Goal: Complete application form: Complete application form

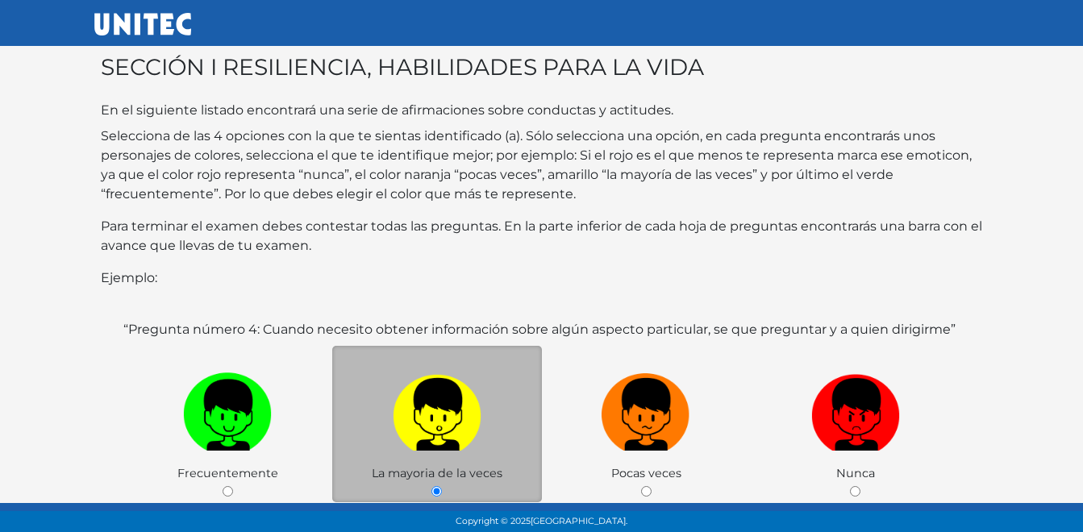
scroll to position [161, 0]
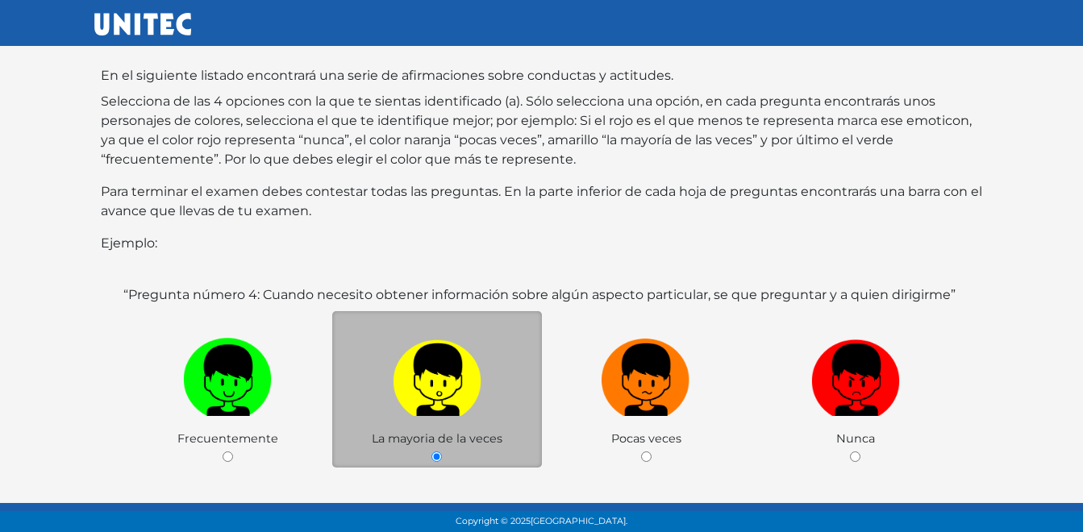
click at [449, 408] on label at bounding box center [437, 380] width 210 height 98
click at [442, 451] on input "radio" at bounding box center [436, 456] width 10 height 10
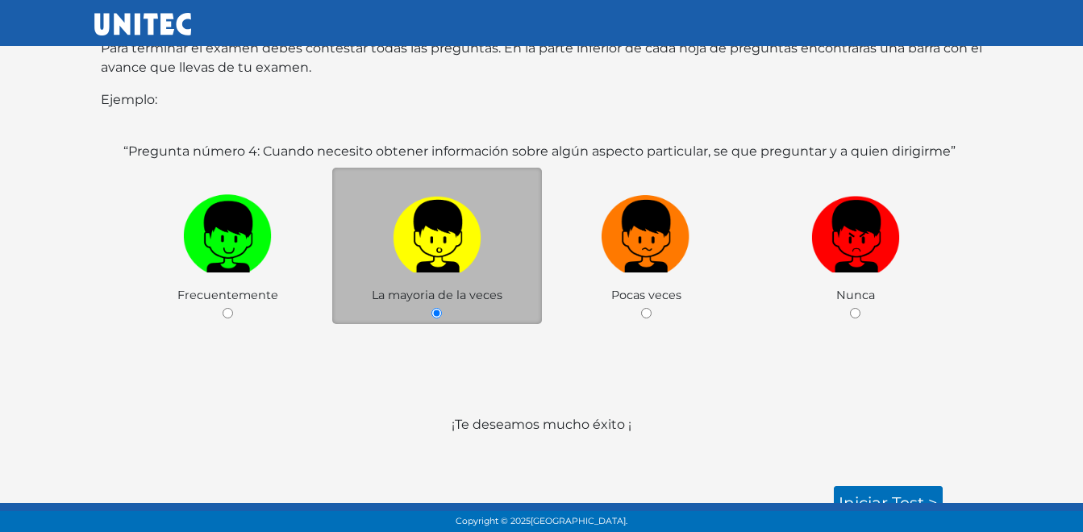
scroll to position [306, 0]
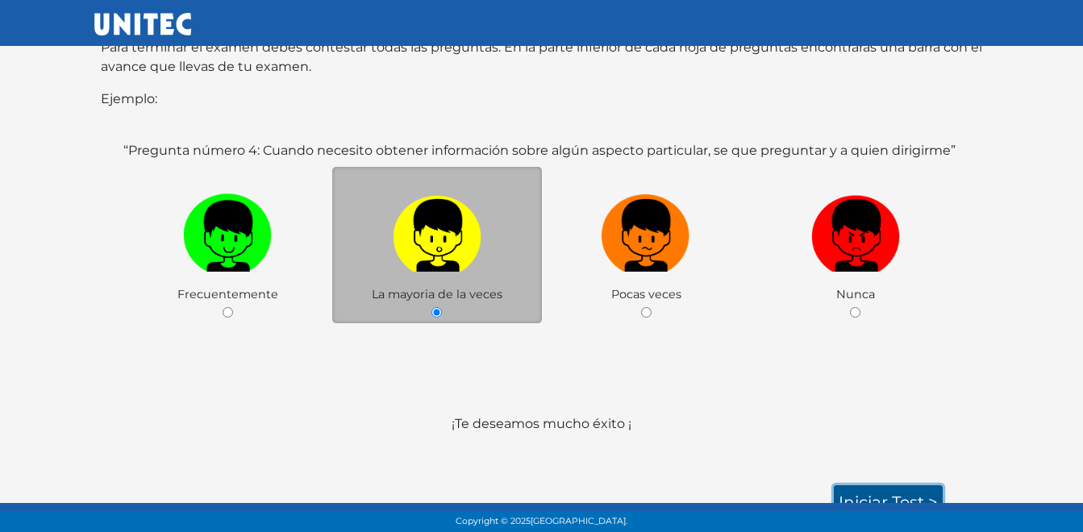
click at [879, 486] on link "Iniciar test >" at bounding box center [887, 502] width 109 height 34
click at [438, 287] on span "La mayoria de la veces" at bounding box center [437, 294] width 131 height 15
click at [434, 300] on div "La mayoria de la veces" at bounding box center [437, 245] width 210 height 157
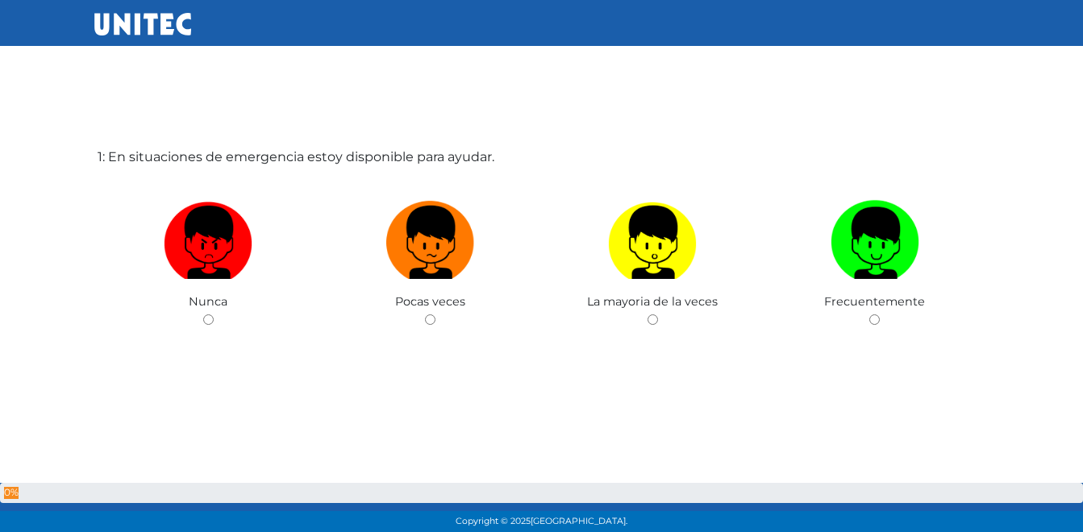
scroll to position [81, 0]
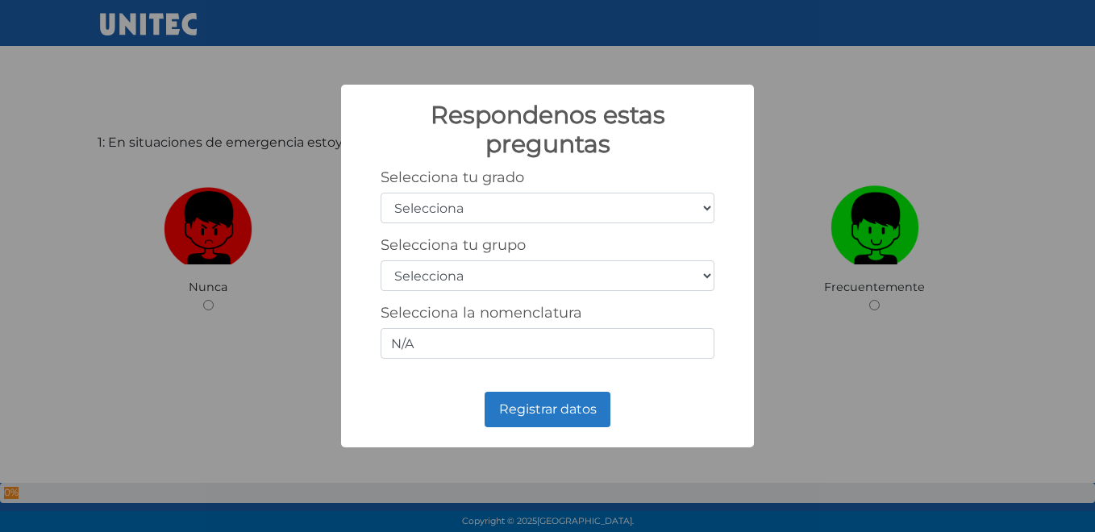
click at [576, 203] on select "Selecciona 1er grado 2do grado 3er grado 4to grado 5to grado 6to grado" at bounding box center [547, 208] width 334 height 31
select select "5"
click at [380, 193] on select "Selecciona 1er grado 2do grado 3er grado 4to grado 5to grado 6to grado" at bounding box center [547, 208] width 334 height 31
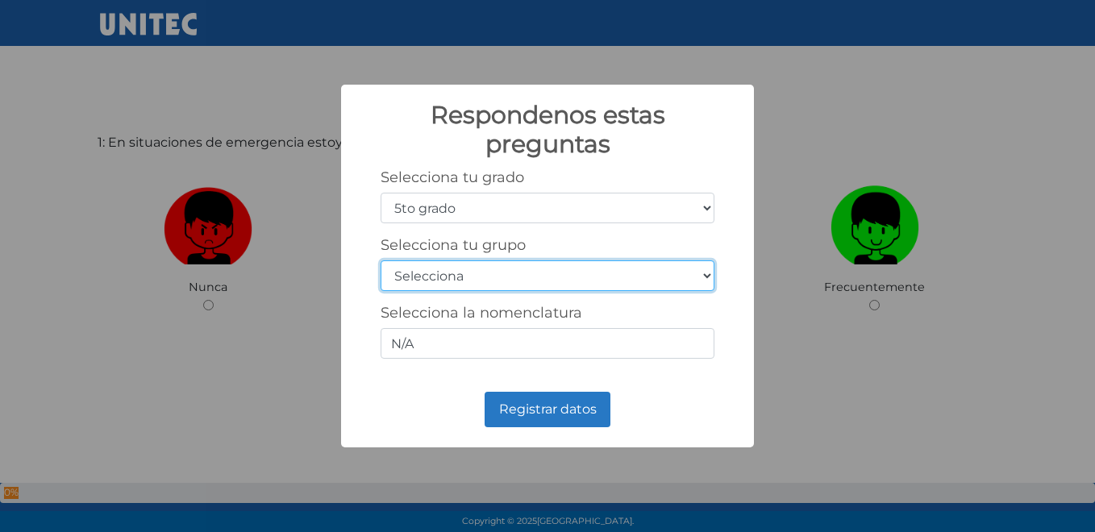
click at [463, 279] on select "Selecciona A B C D E F G H I J K L M N O P Q R S T U V W X Y Z" at bounding box center [547, 275] width 334 height 31
select select "a"
click at [380, 260] on select "Selecciona A B C D E F G H I J K L M N O P Q R S T U V W X Y Z" at bounding box center [547, 275] width 334 height 31
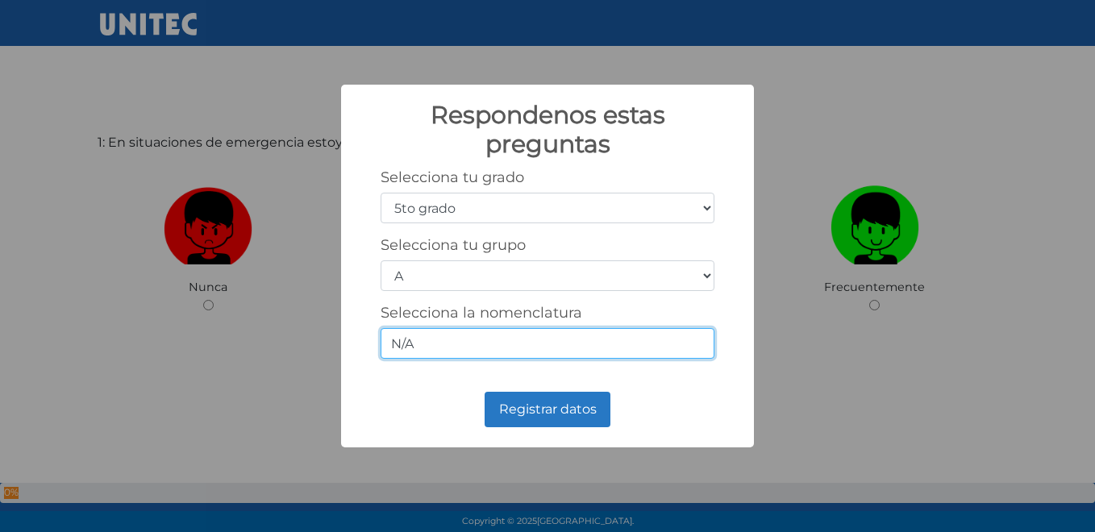
click at [487, 354] on input "N/A" at bounding box center [547, 343] width 334 height 31
click at [443, 350] on input "N/A" at bounding box center [547, 343] width 334 height 31
type input "N"
type input "5-1"
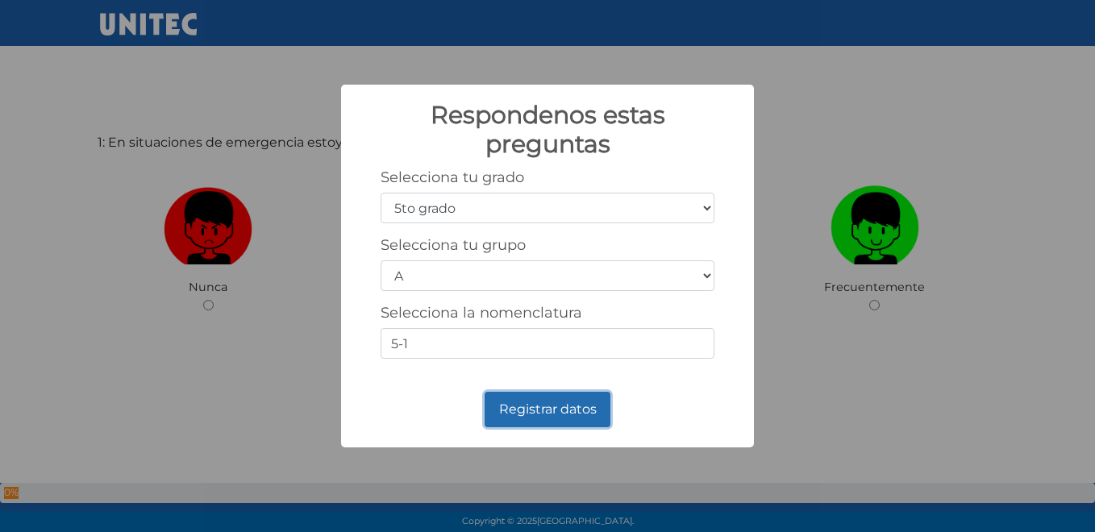
click at [527, 401] on button "Registrar datos" at bounding box center [547, 409] width 126 height 35
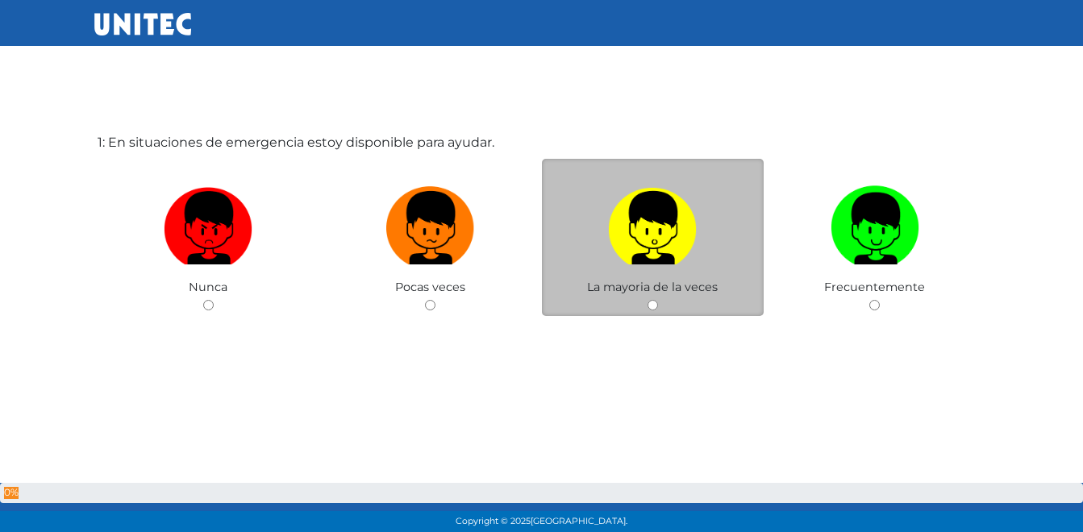
click at [653, 305] on input "radio" at bounding box center [652, 305] width 10 height 10
radio input "true"
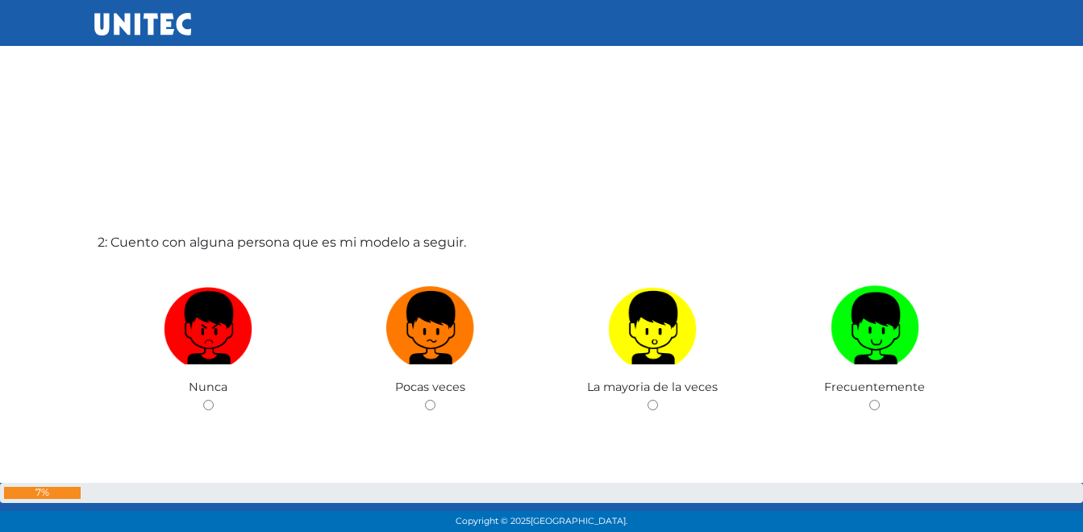
scroll to position [540, 0]
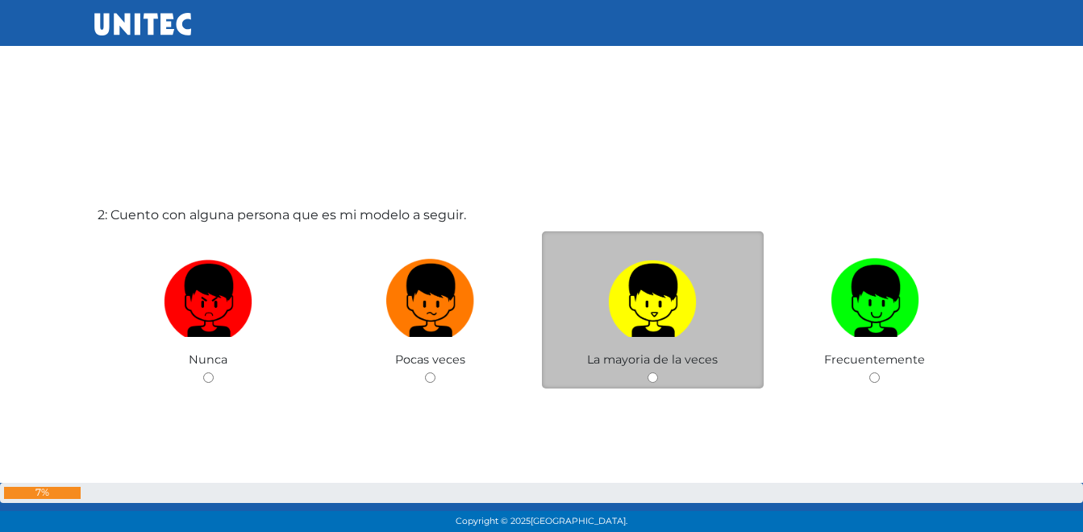
click at [670, 333] on img at bounding box center [652, 294] width 89 height 85
click at [658, 372] on input "radio" at bounding box center [652, 377] width 10 height 10
radio input "true"
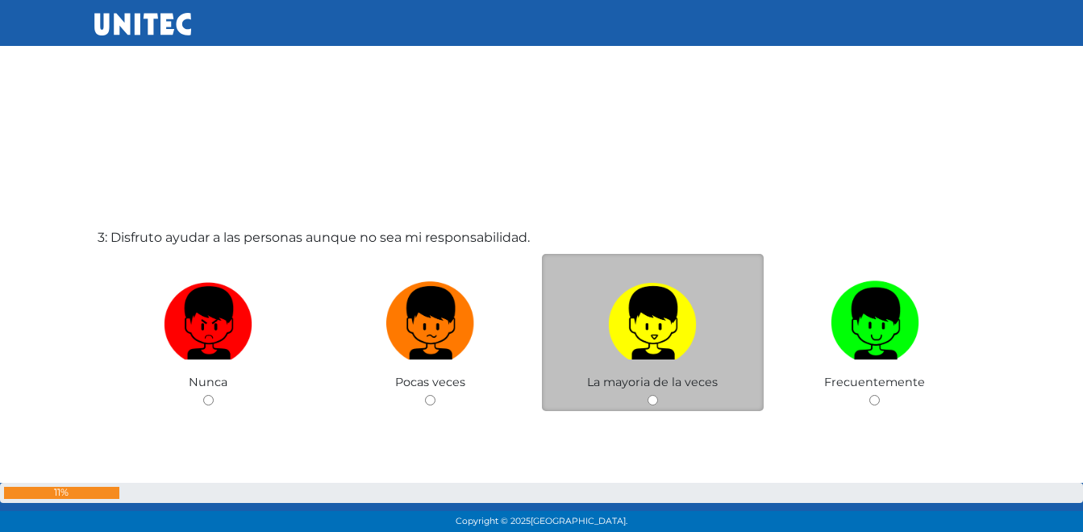
scroll to position [1059, 0]
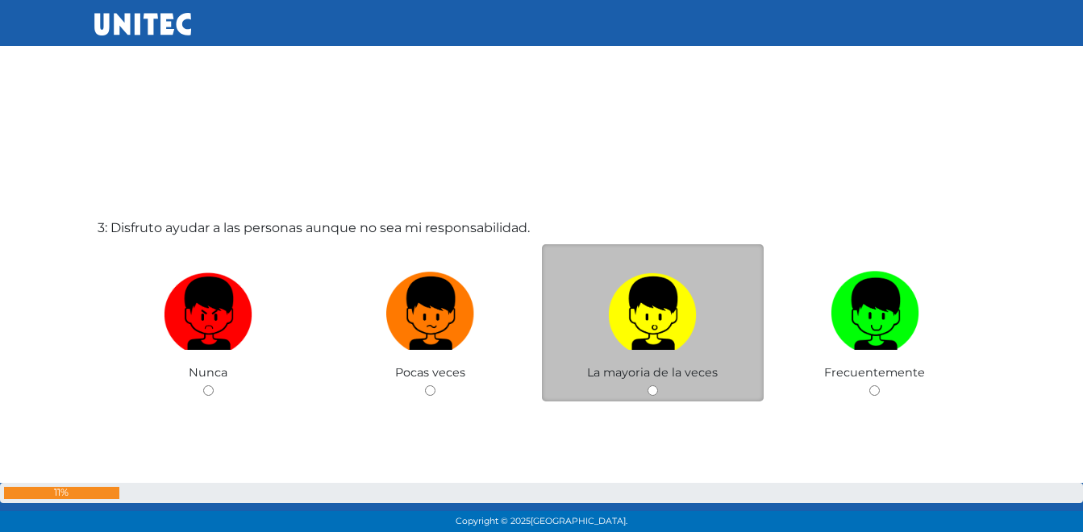
click at [644, 351] on label at bounding box center [653, 313] width 222 height 98
click at [647, 385] on input "radio" at bounding box center [652, 390] width 10 height 10
radio input "true"
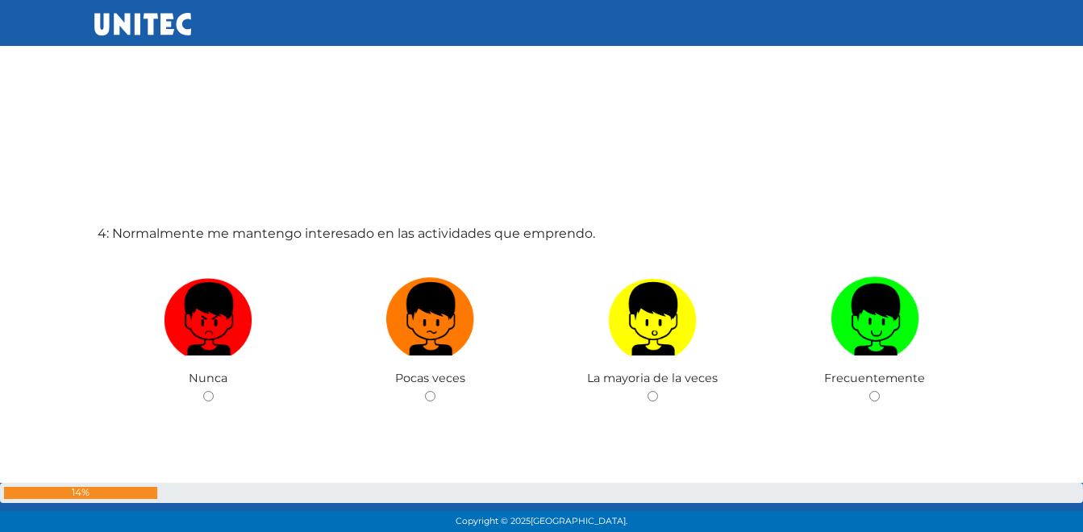
scroll to position [1588, 0]
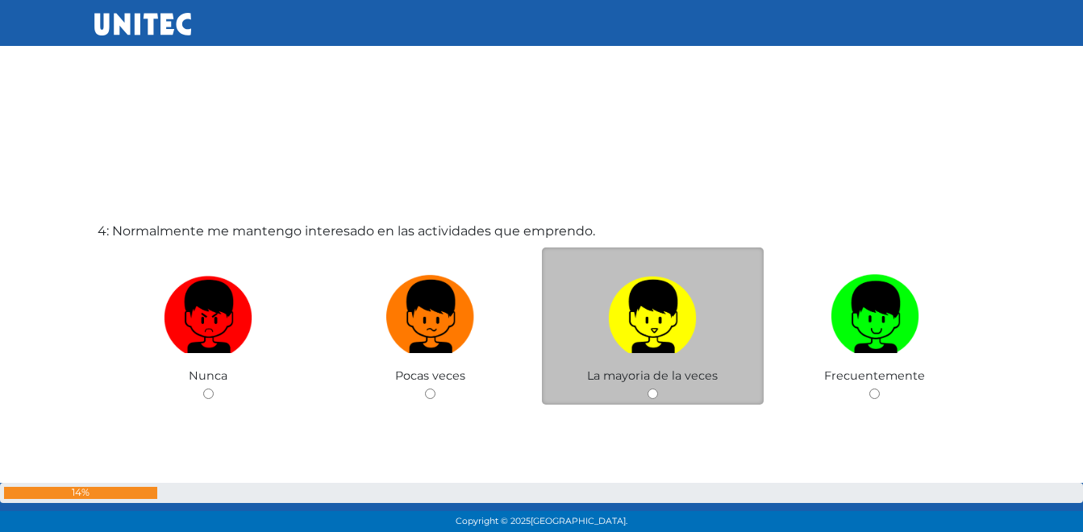
click at [653, 318] on img at bounding box center [652, 310] width 89 height 85
click at [653, 389] on input "radio" at bounding box center [652, 394] width 10 height 10
radio input "true"
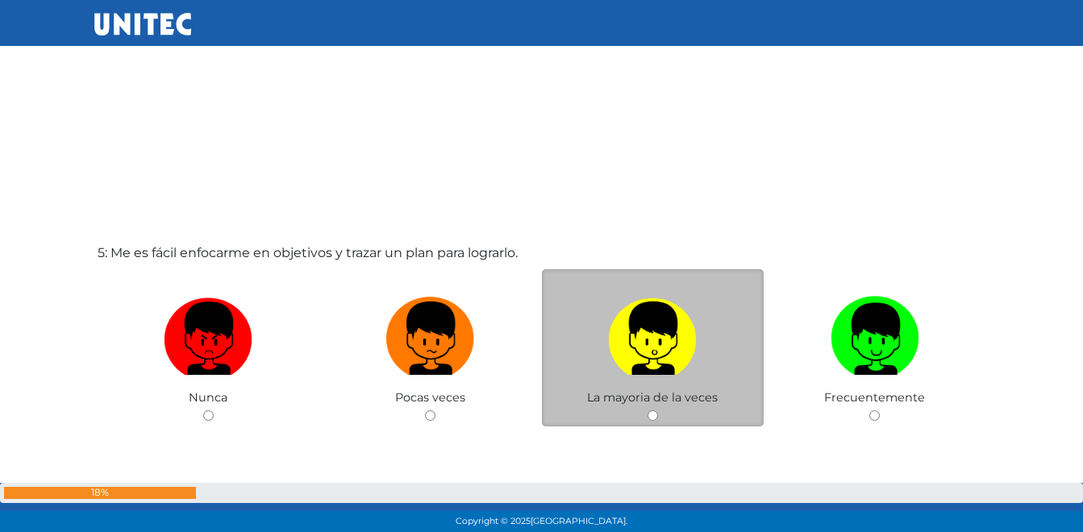
scroll to position [2151, 0]
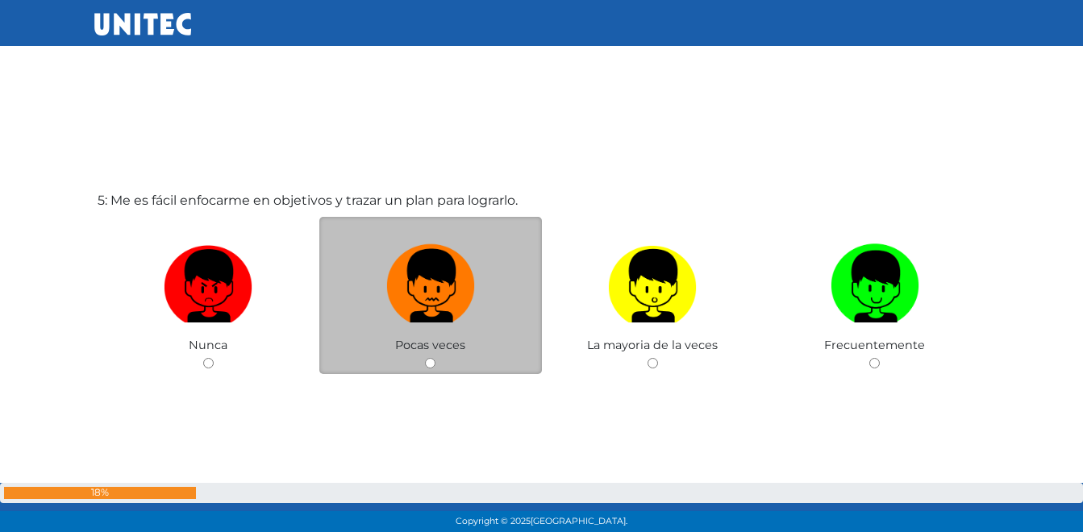
click at [428, 281] on img at bounding box center [430, 280] width 89 height 85
click at [428, 358] on input "radio" at bounding box center [430, 363] width 10 height 10
radio input "true"
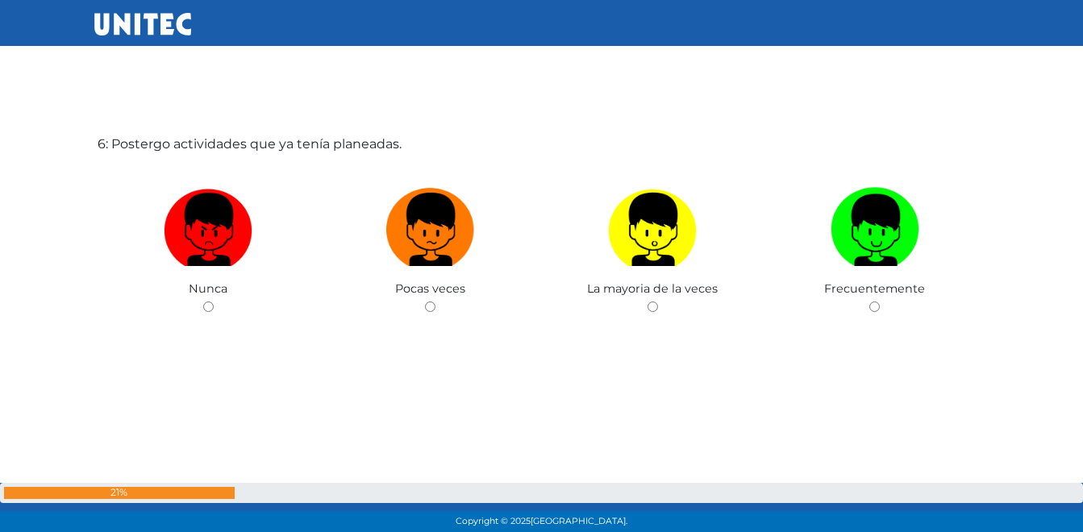
scroll to position [2741, 0]
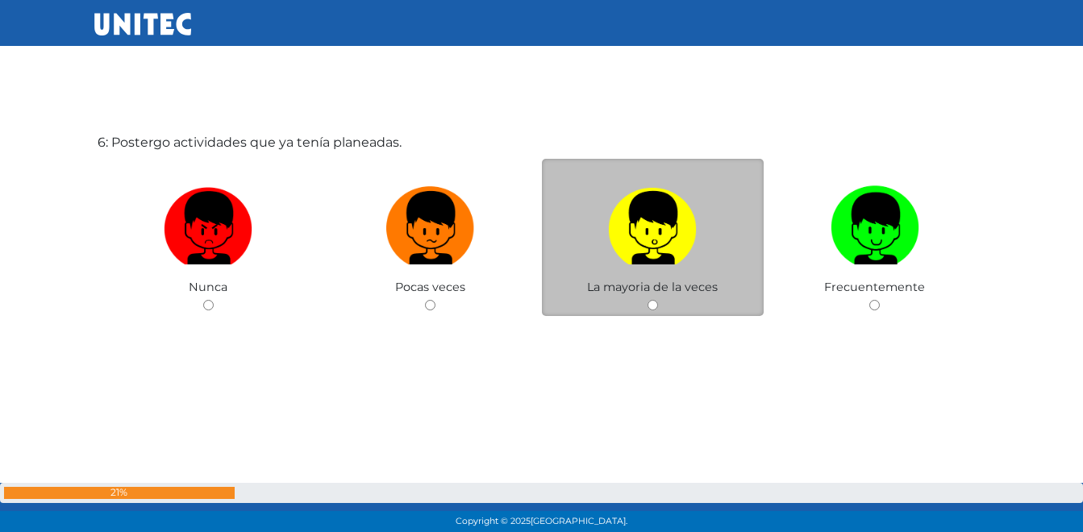
click at [670, 269] on label at bounding box center [653, 228] width 222 height 98
click at [658, 300] on input "radio" at bounding box center [652, 305] width 10 height 10
radio input "true"
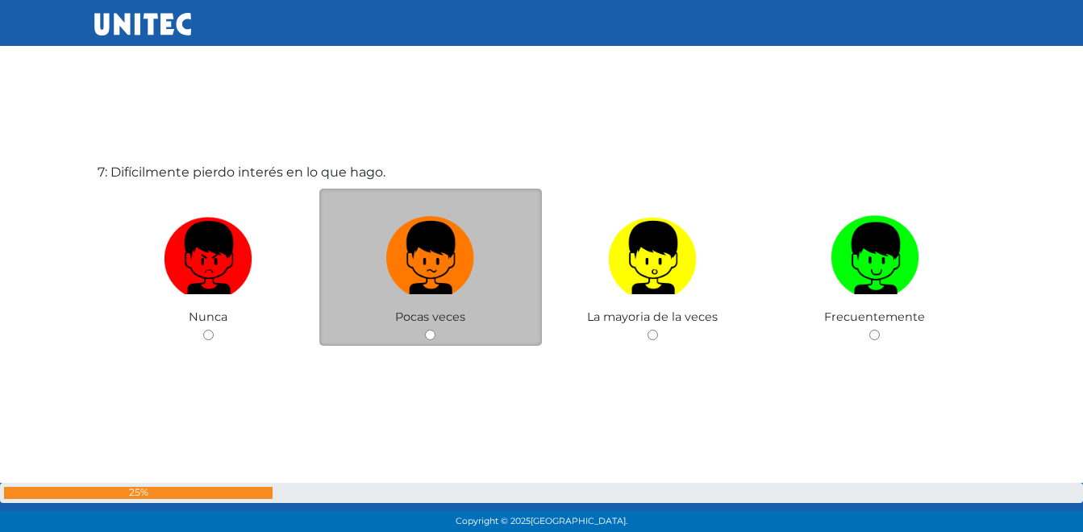
scroll to position [3273, 0]
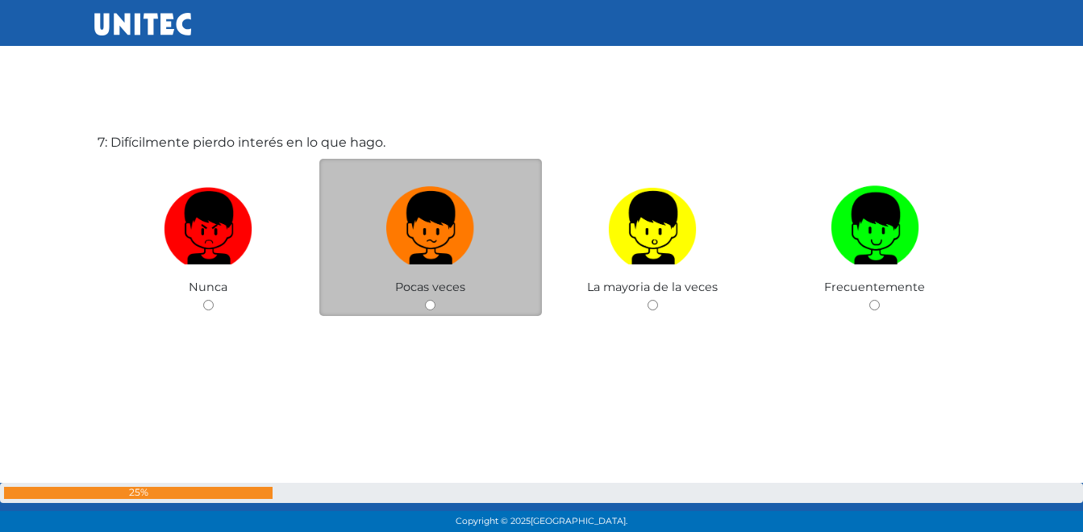
click at [485, 242] on label at bounding box center [430, 228] width 222 height 98
click at [435, 300] on input "radio" at bounding box center [430, 305] width 10 height 10
radio input "true"
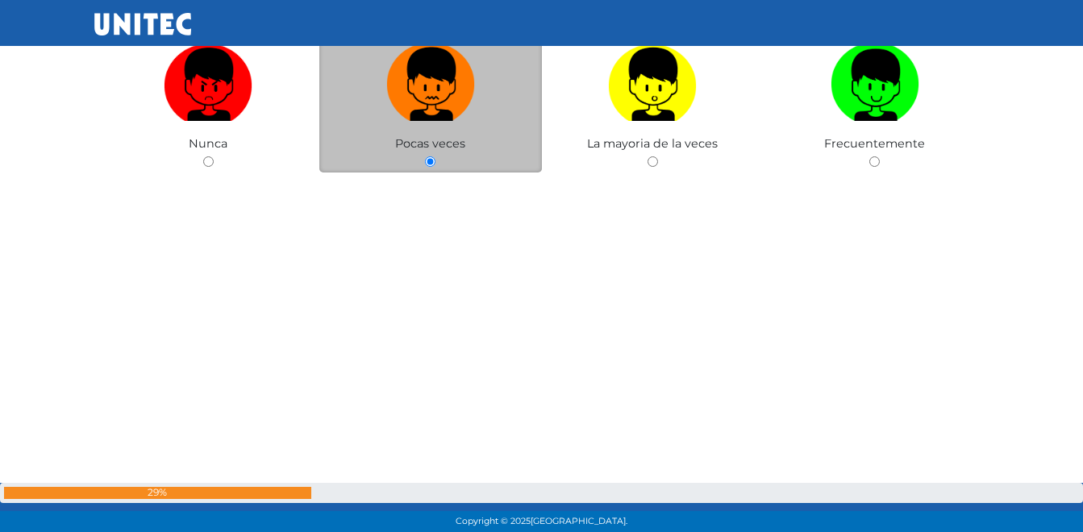
scroll to position [3432, 0]
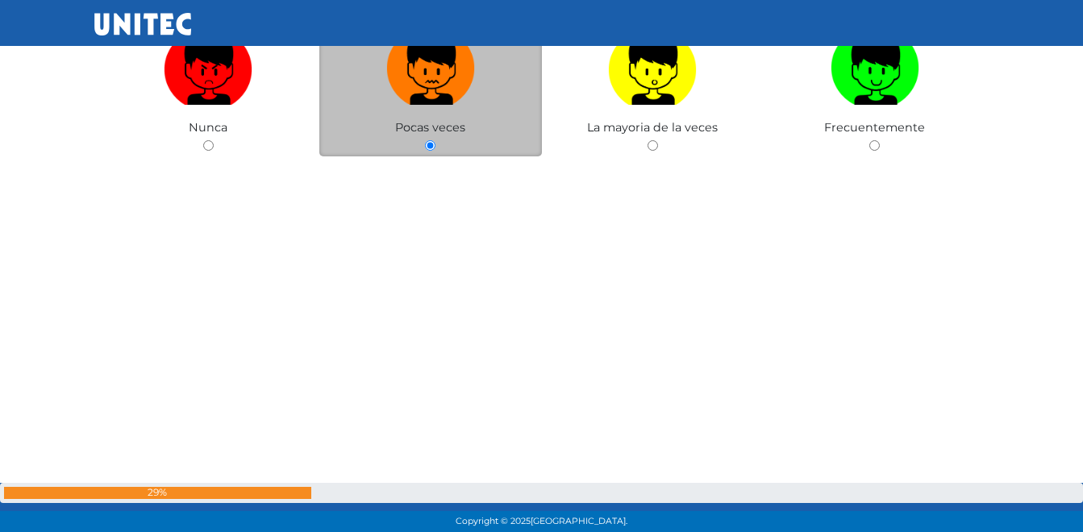
click at [440, 98] on img at bounding box center [430, 62] width 89 height 85
click at [435, 140] on input "radio" at bounding box center [430, 145] width 10 height 10
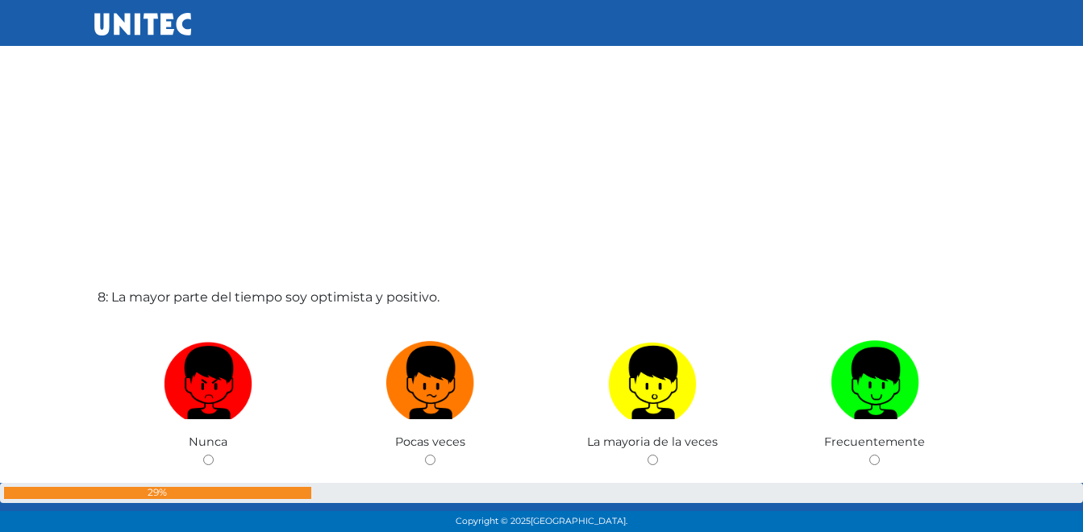
scroll to position [3731, 0]
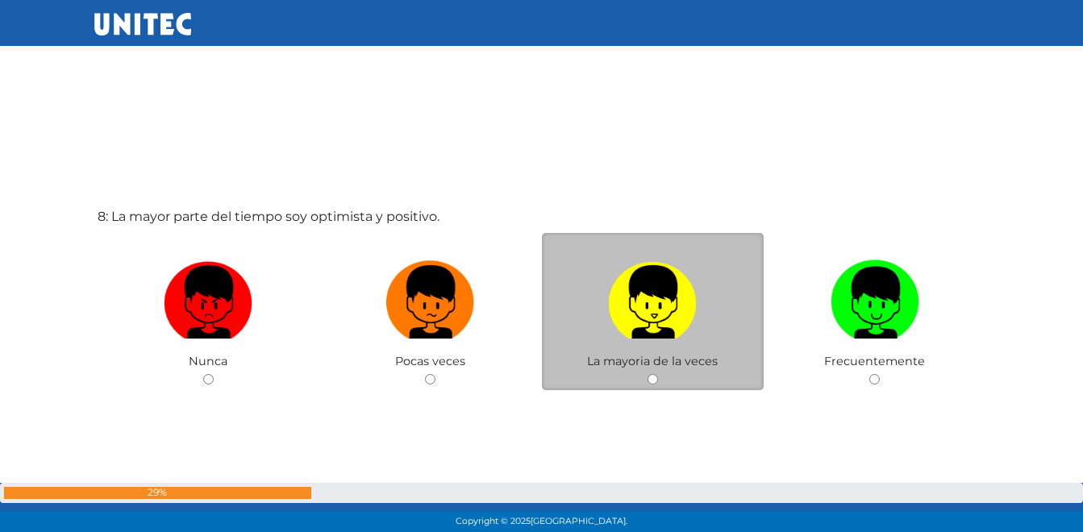
click at [651, 301] on img at bounding box center [652, 296] width 89 height 85
click at [651, 374] on input "radio" at bounding box center [652, 379] width 10 height 10
radio input "true"
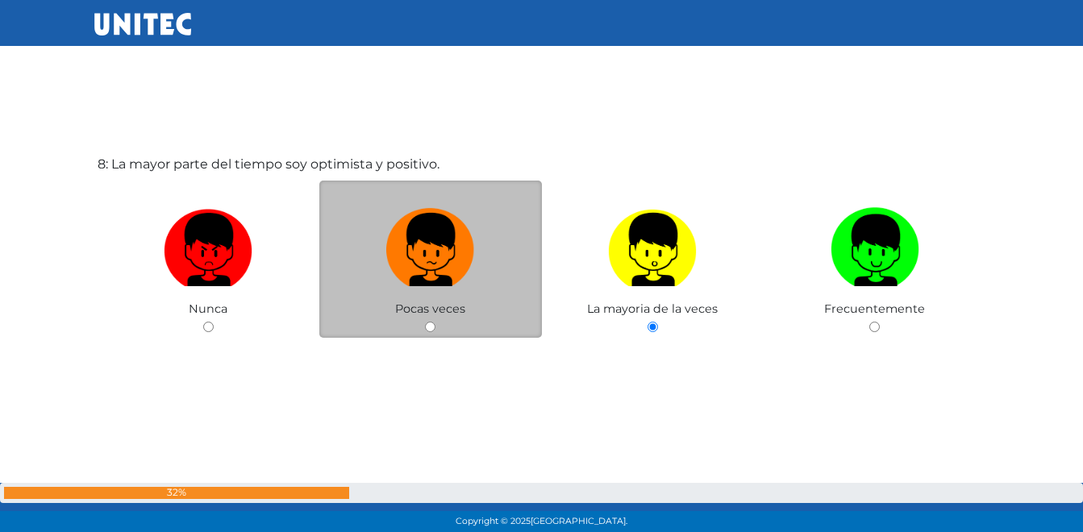
scroll to position [3788, 0]
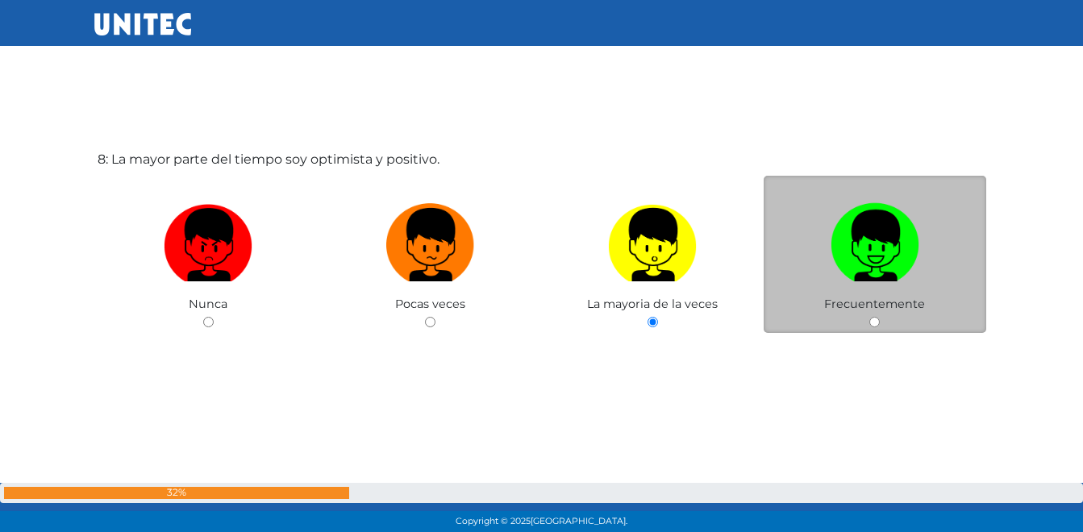
click at [880, 265] on img at bounding box center [874, 239] width 89 height 85
click at [879, 317] on input "radio" at bounding box center [874, 322] width 10 height 10
radio input "true"
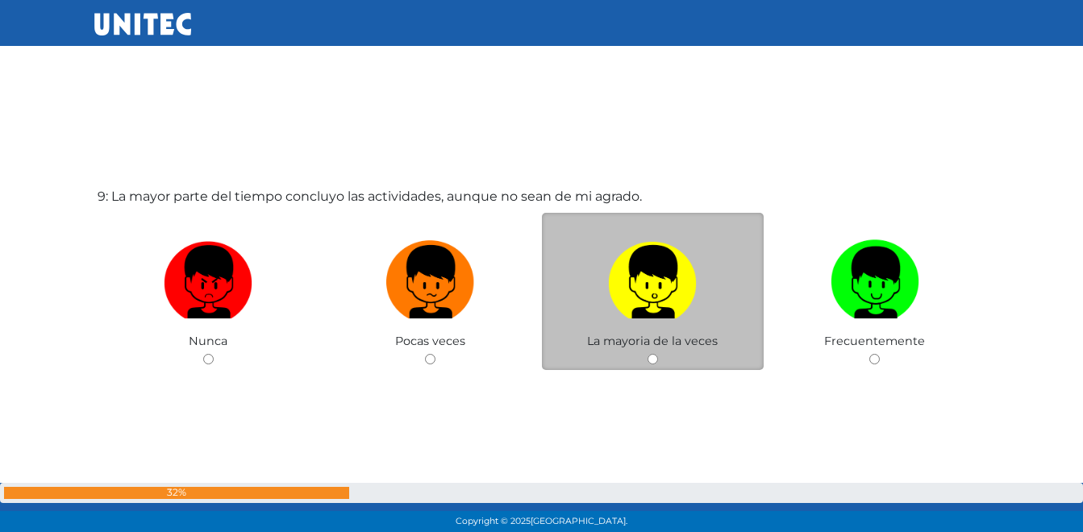
scroll to position [4337, 0]
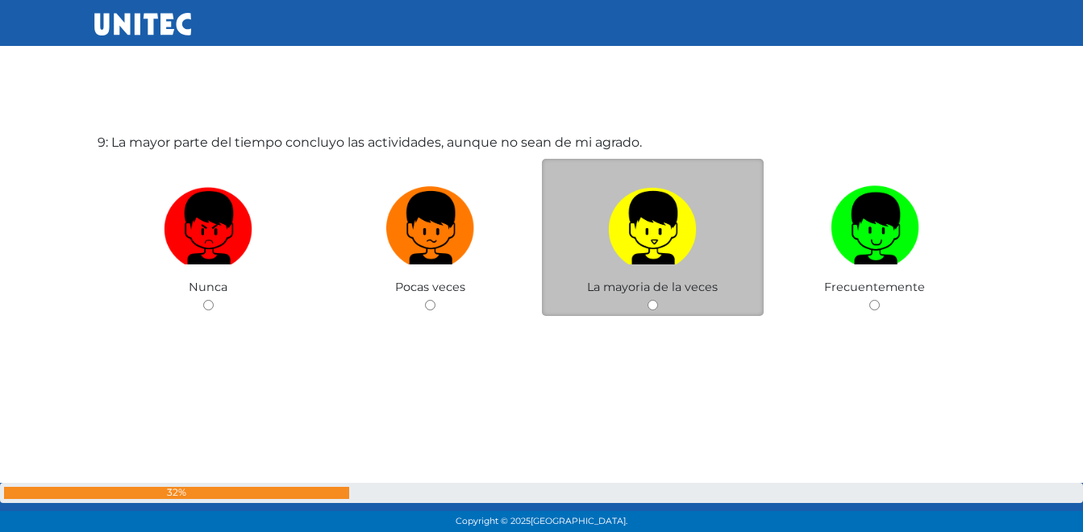
click at [655, 210] on img at bounding box center [652, 222] width 89 height 85
click at [655, 300] on input "radio" at bounding box center [652, 305] width 10 height 10
radio input "true"
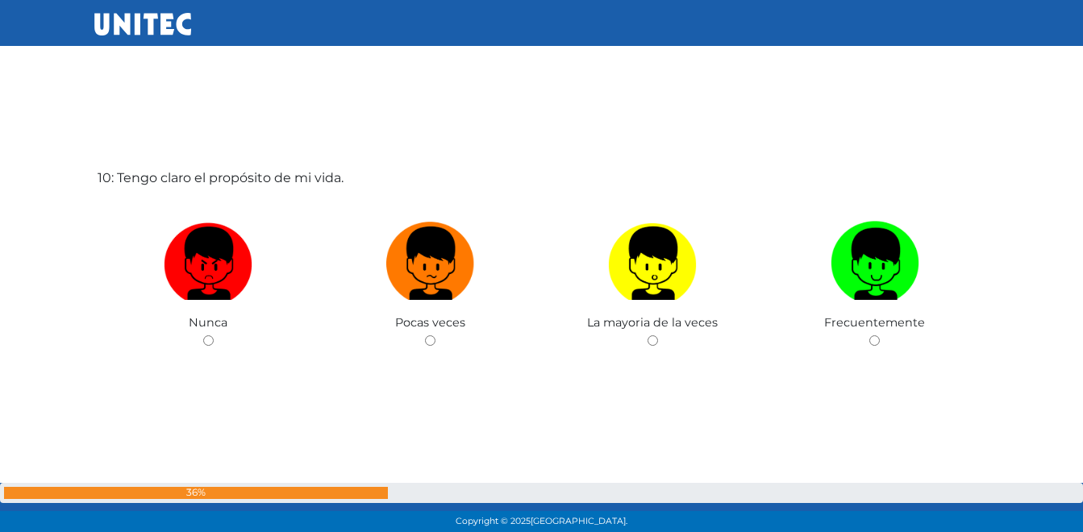
scroll to position [4869, 0]
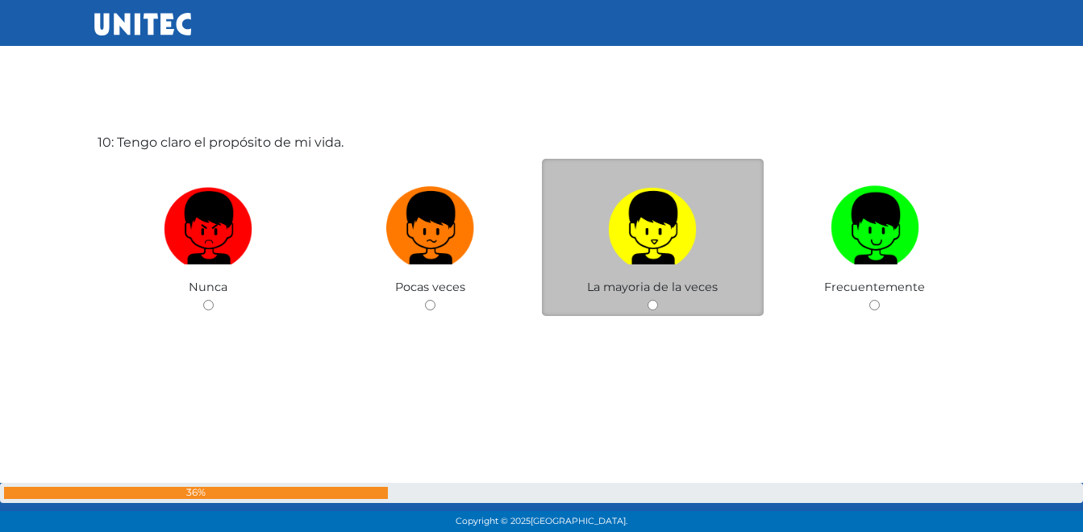
click at [654, 229] on img at bounding box center [652, 222] width 89 height 85
click at [654, 300] on input "radio" at bounding box center [652, 305] width 10 height 10
radio input "true"
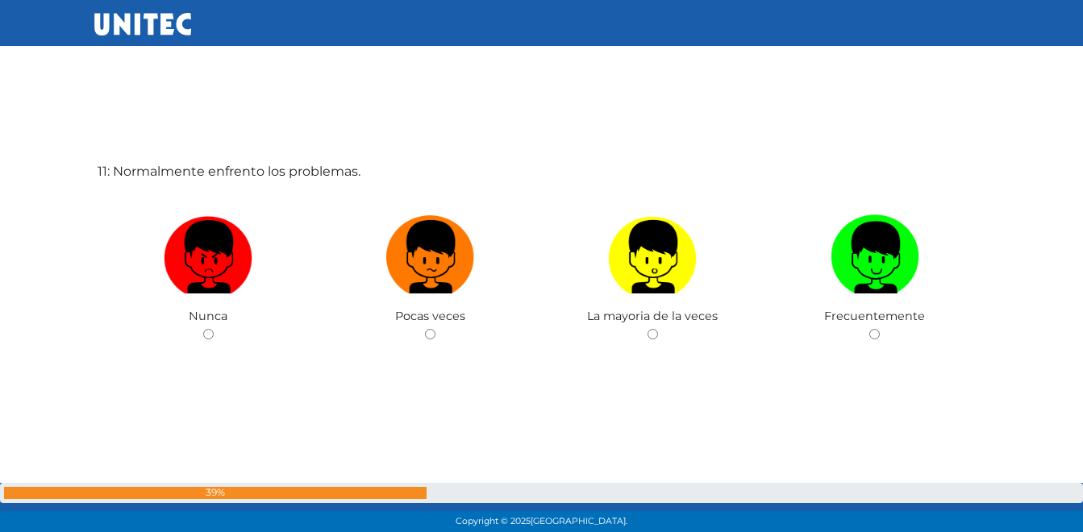
scroll to position [5401, 0]
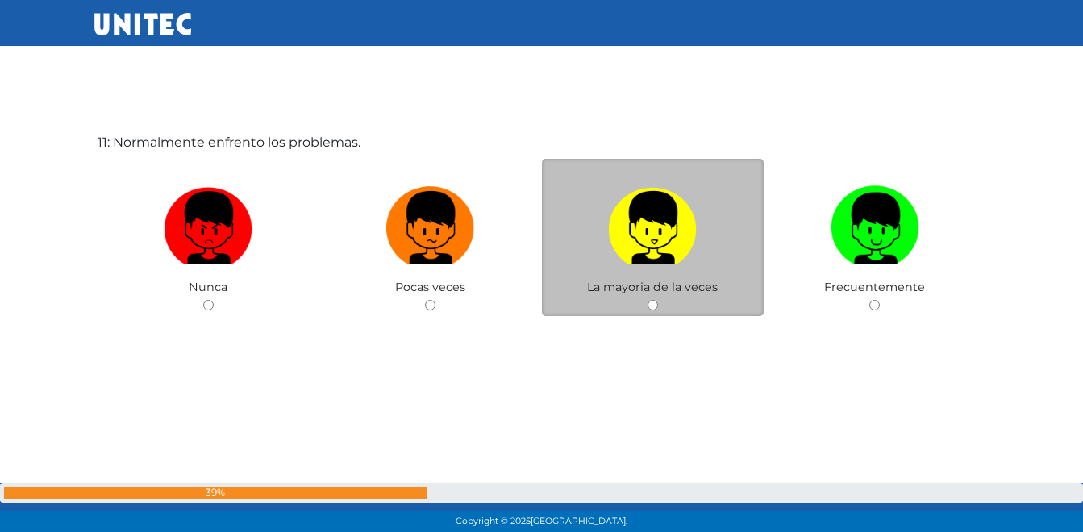
click at [655, 228] on img at bounding box center [652, 222] width 89 height 85
click at [655, 300] on input "radio" at bounding box center [652, 305] width 10 height 10
radio input "true"
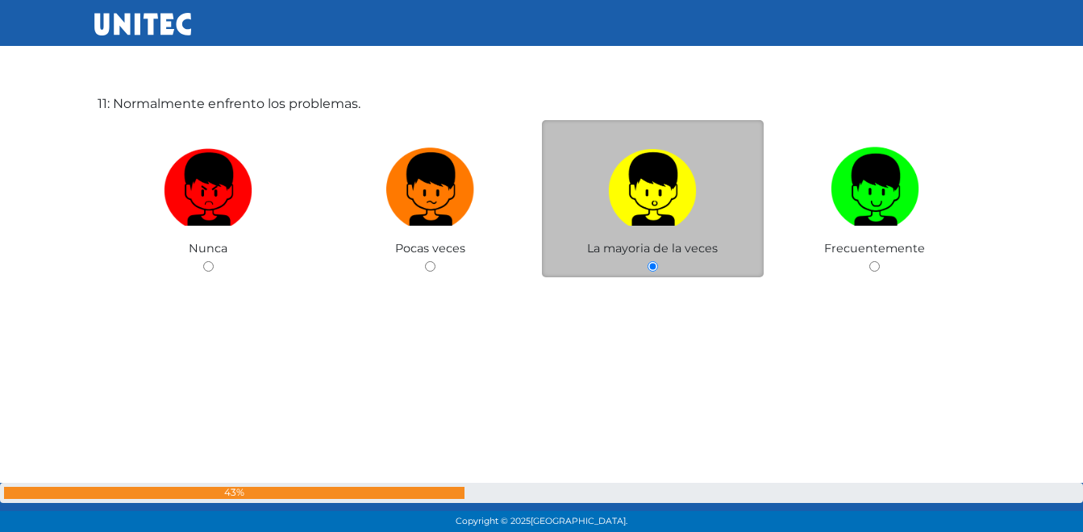
scroll to position [5457, 0]
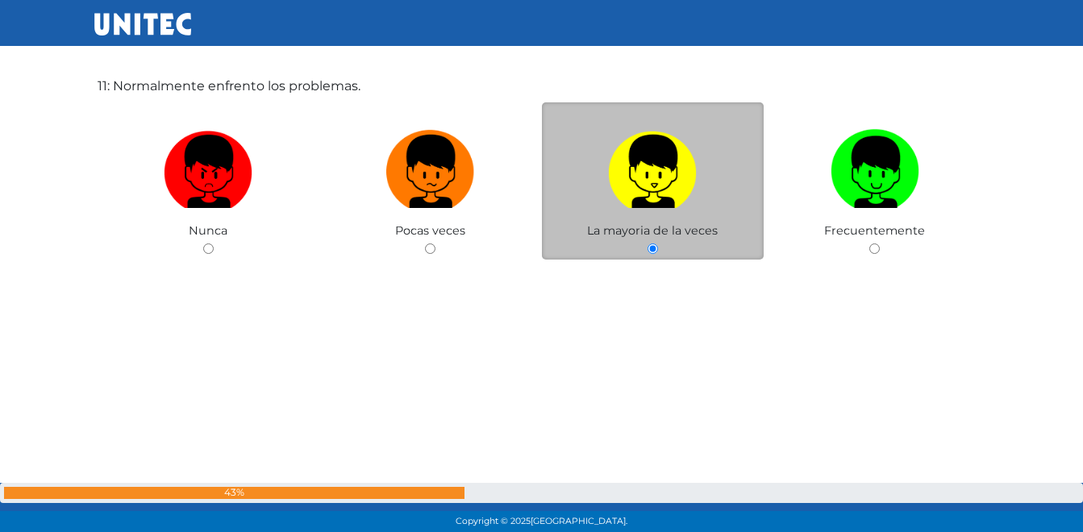
click at [656, 167] on img at bounding box center [652, 165] width 89 height 85
click at [656, 243] on input "radio" at bounding box center [652, 248] width 10 height 10
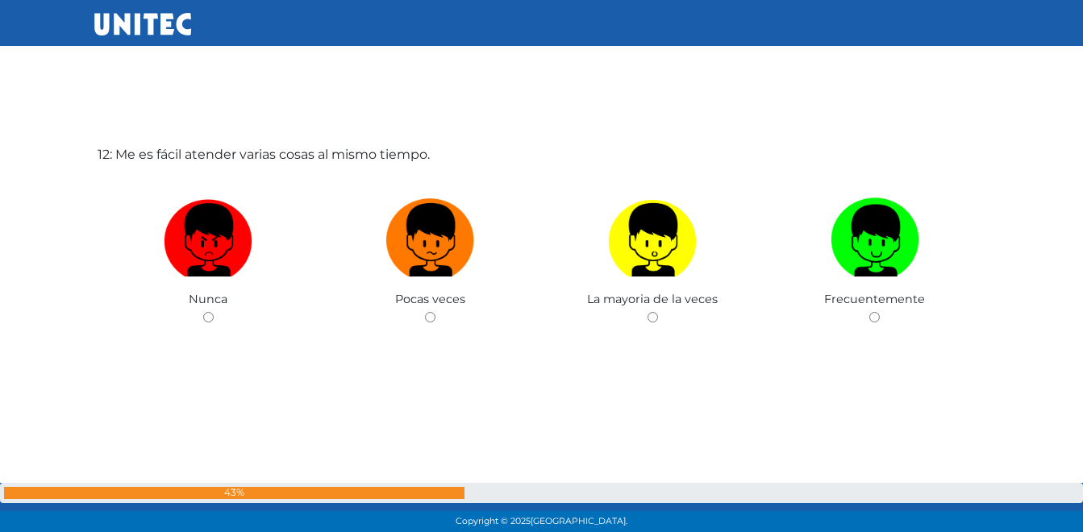
scroll to position [5933, 0]
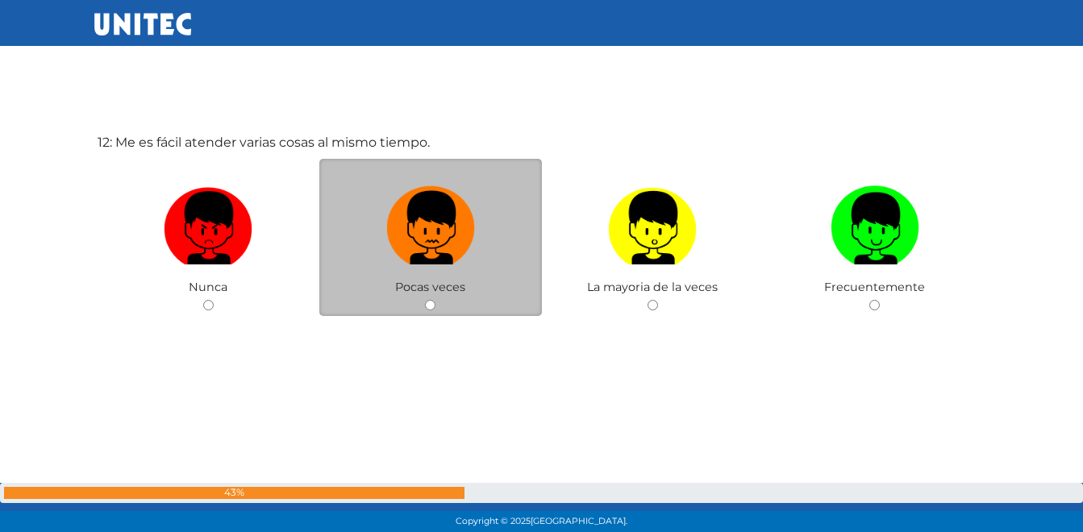
click at [461, 227] on img at bounding box center [430, 222] width 89 height 85
click at [435, 300] on input "radio" at bounding box center [430, 305] width 10 height 10
radio input "true"
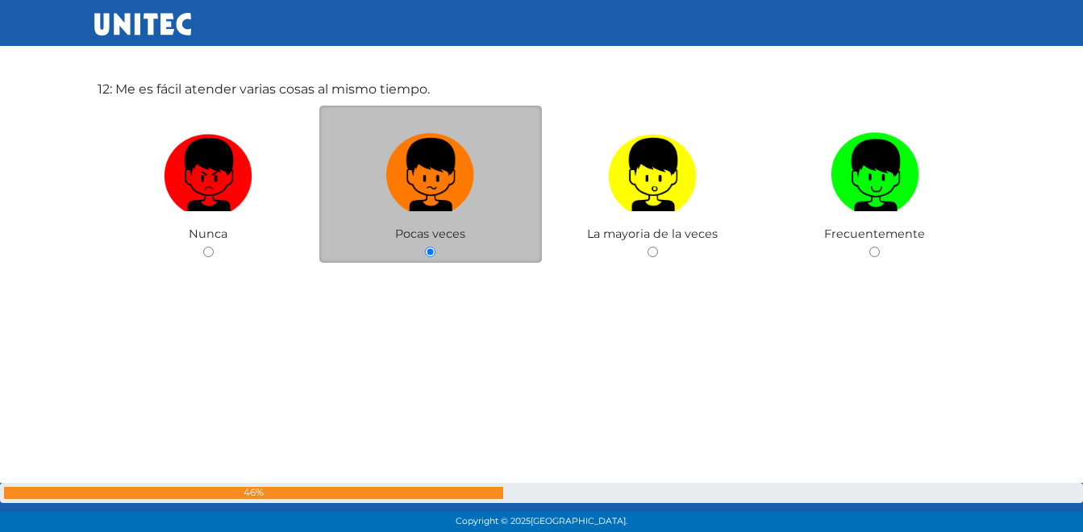
scroll to position [5989, 0]
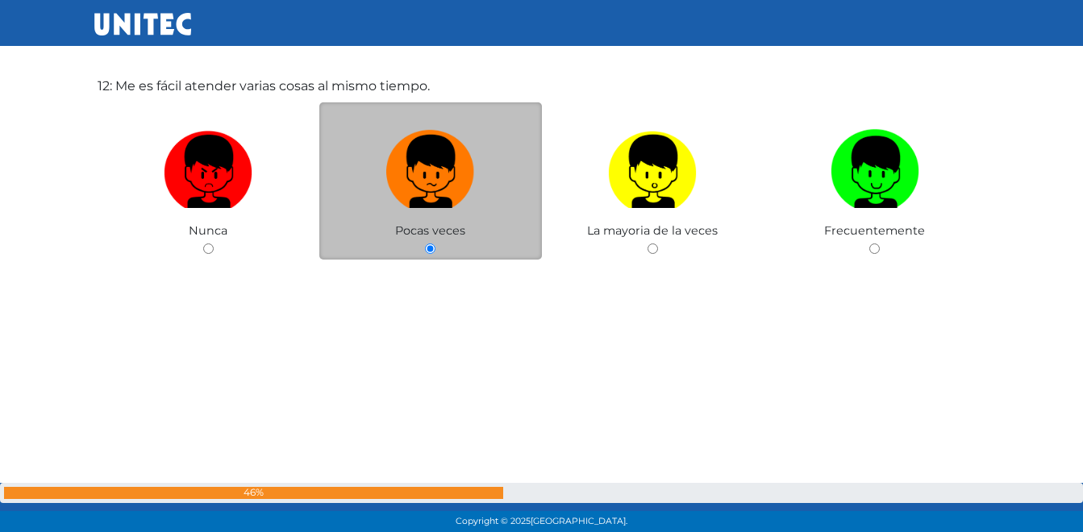
click at [461, 227] on span "Pocas veces" at bounding box center [430, 230] width 70 height 15
click at [426, 179] on img at bounding box center [430, 165] width 89 height 85
click at [426, 243] on input "radio" at bounding box center [430, 248] width 10 height 10
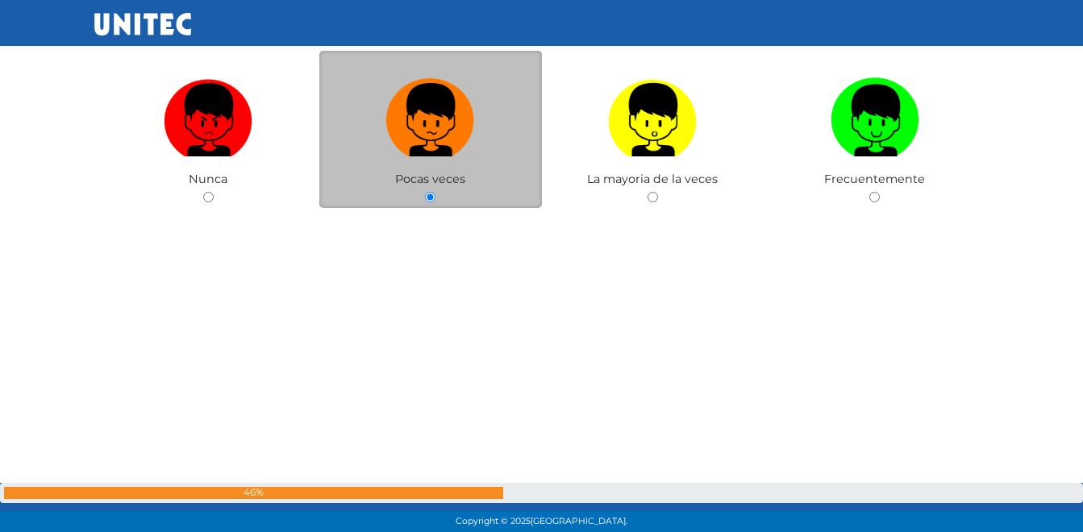
scroll to position [6046, 0]
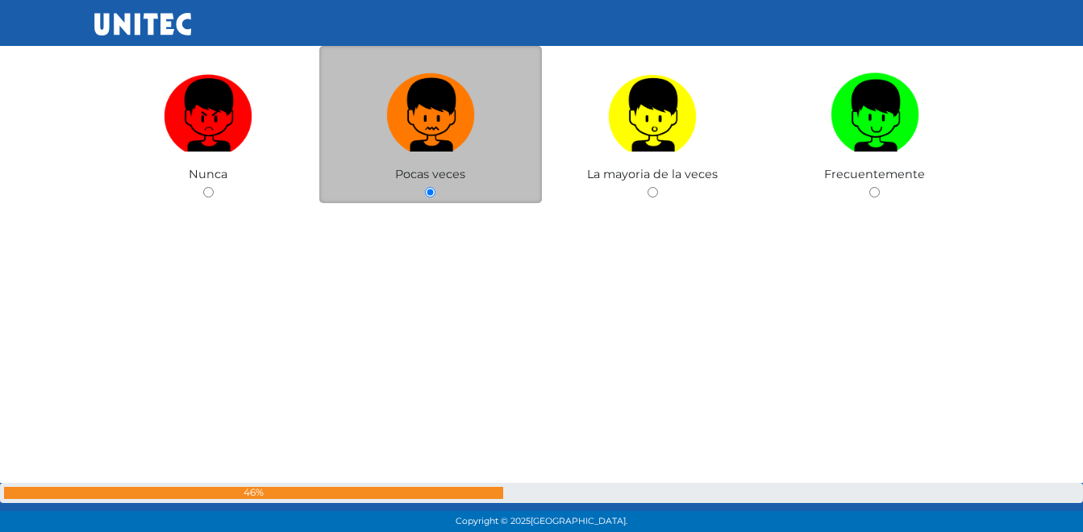
click at [437, 110] on img at bounding box center [430, 109] width 89 height 85
click at [435, 187] on input "radio" at bounding box center [430, 192] width 10 height 10
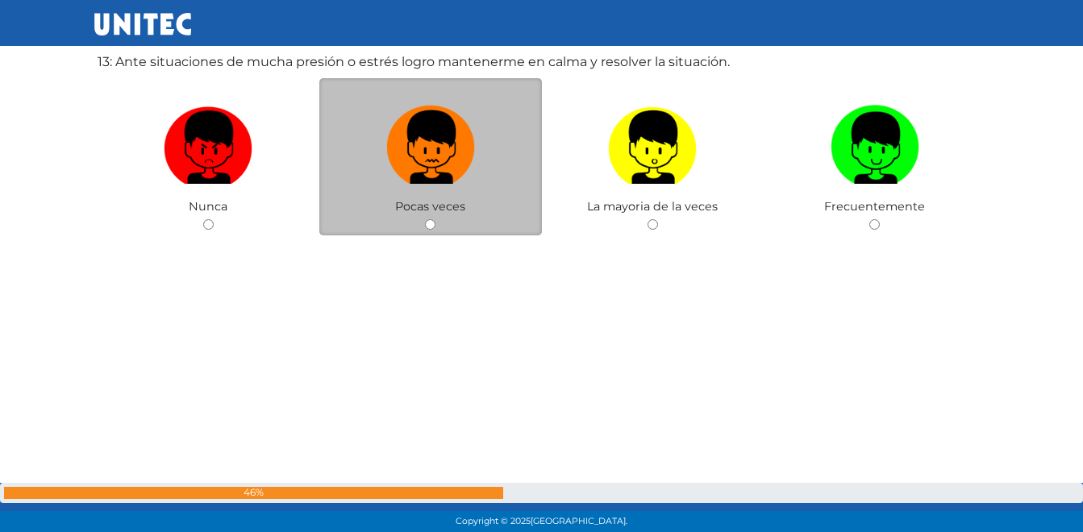
scroll to position [6465, 0]
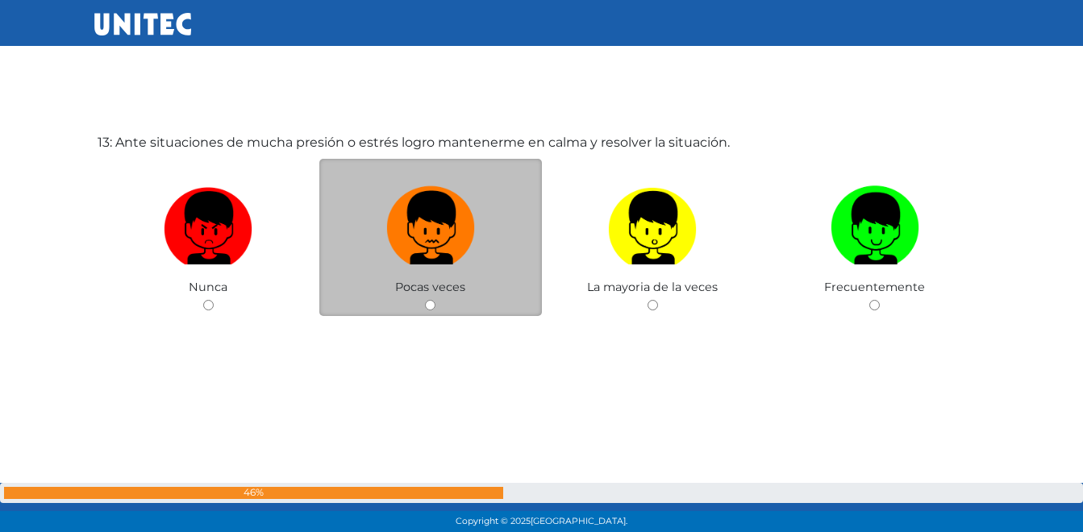
click at [407, 223] on img at bounding box center [430, 222] width 89 height 85
click at [425, 300] on input "radio" at bounding box center [430, 305] width 10 height 10
radio input "true"
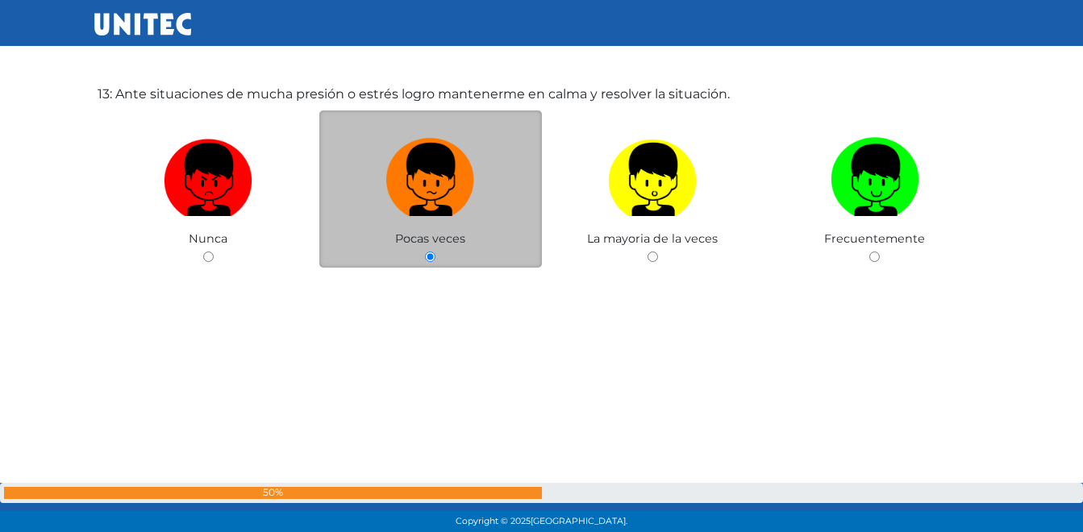
scroll to position [6521, 0]
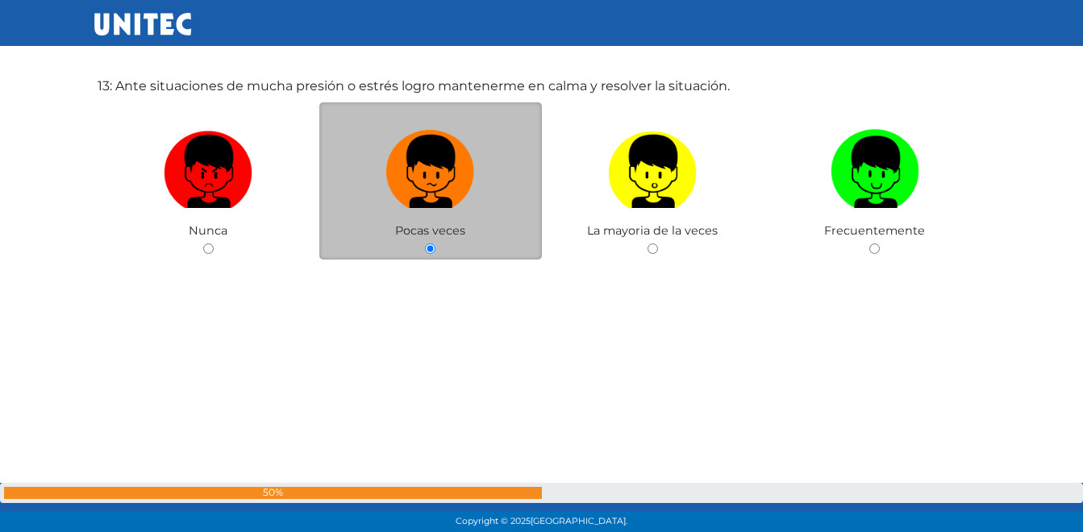
click at [407, 223] on span "Pocas veces" at bounding box center [430, 230] width 70 height 15
click at [439, 164] on img at bounding box center [430, 165] width 89 height 85
click at [435, 243] on input "radio" at bounding box center [430, 248] width 10 height 10
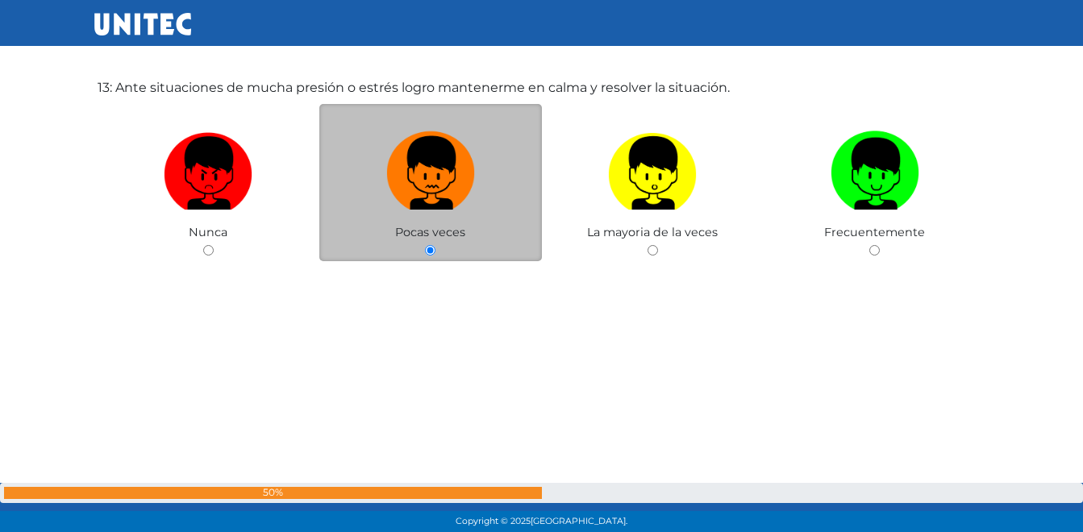
click at [439, 164] on img at bounding box center [430, 167] width 89 height 85
click at [435, 245] on input "radio" at bounding box center [430, 250] width 10 height 10
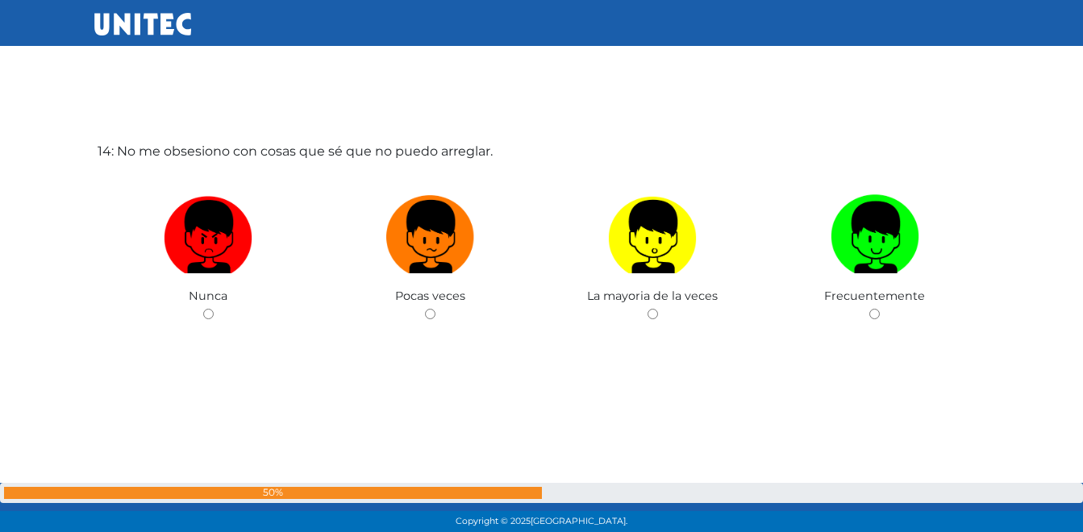
scroll to position [6997, 0]
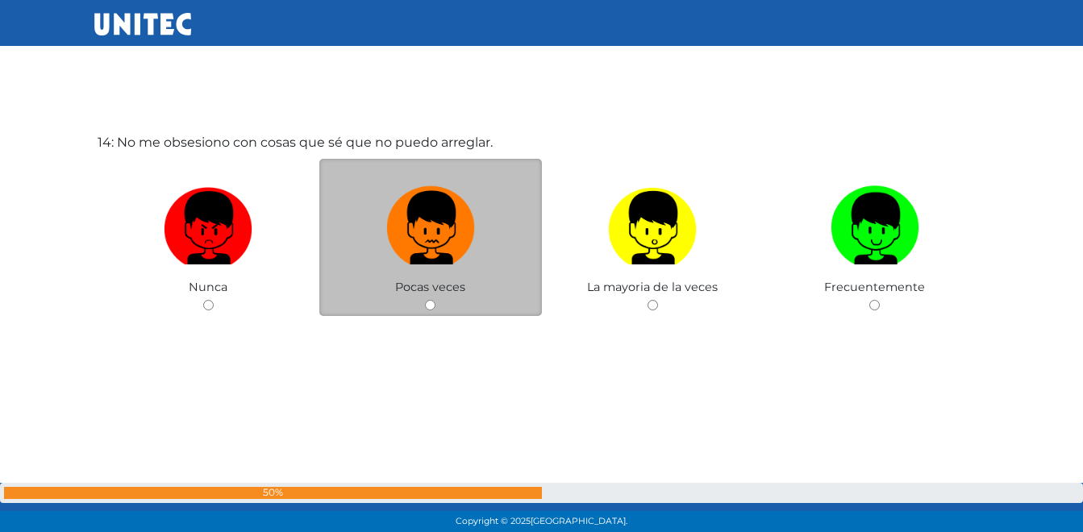
click at [427, 243] on img at bounding box center [430, 222] width 89 height 85
click at [427, 300] on input "radio" at bounding box center [430, 305] width 10 height 10
radio input "true"
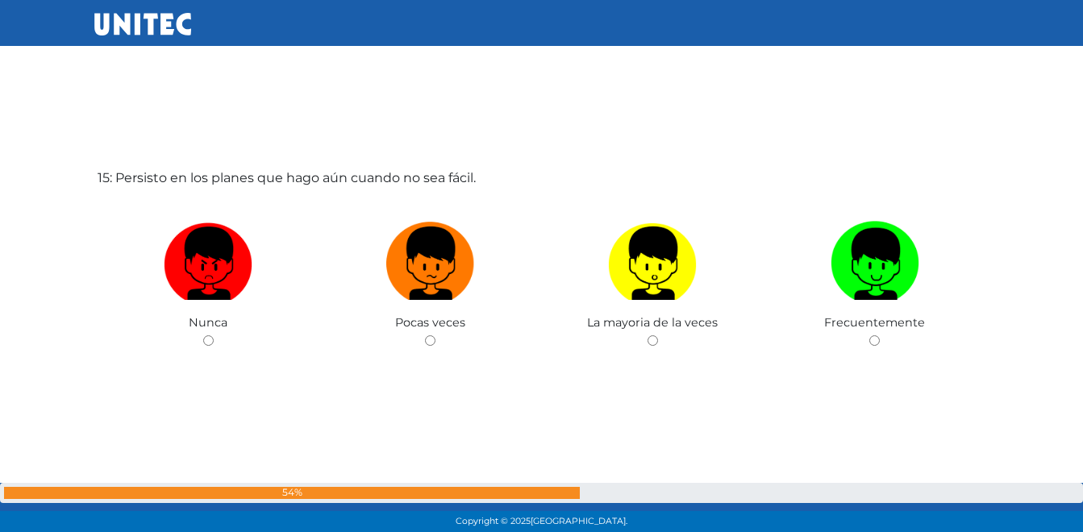
scroll to position [7529, 0]
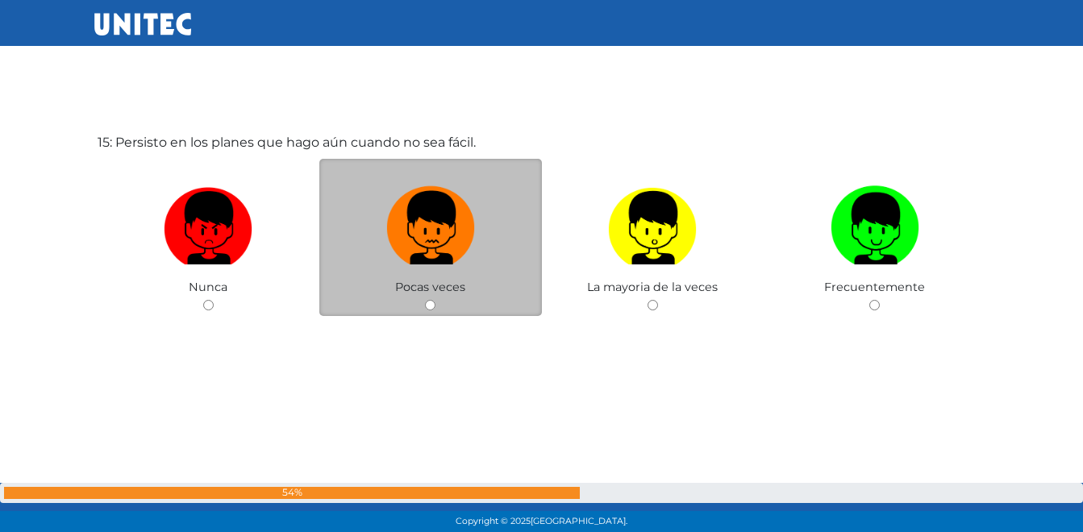
click at [424, 229] on img at bounding box center [430, 222] width 89 height 85
click at [425, 300] on input "radio" at bounding box center [430, 305] width 10 height 10
radio input "true"
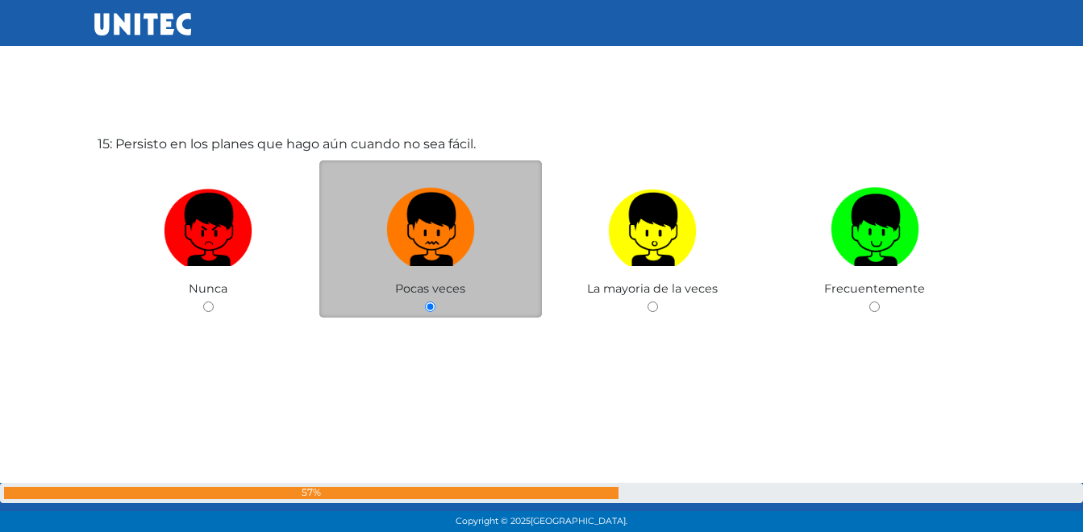
click at [425, 229] on img at bounding box center [430, 223] width 89 height 85
click at [425, 301] on input "radio" at bounding box center [430, 306] width 10 height 10
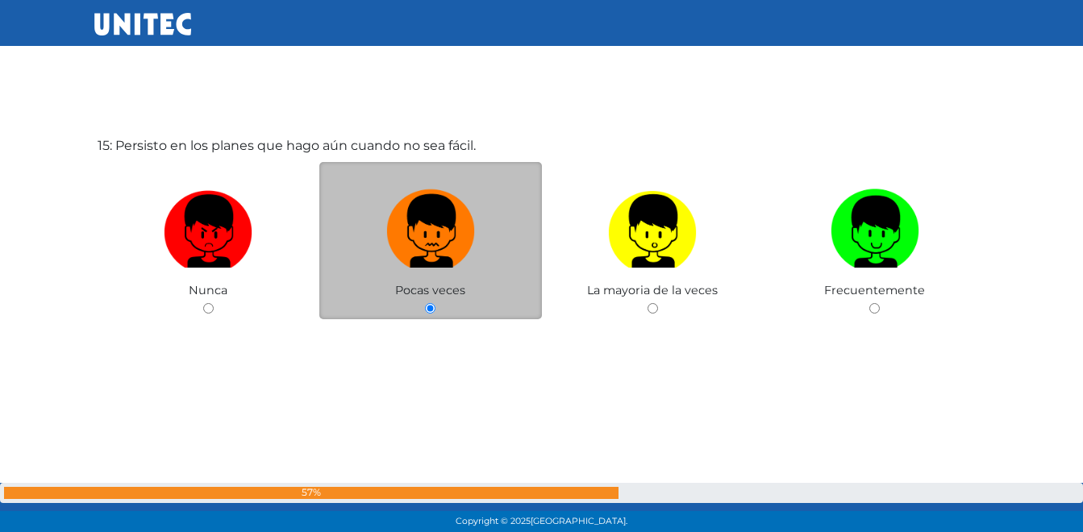
click at [425, 229] on img at bounding box center [430, 225] width 89 height 85
click at [425, 303] on input "radio" at bounding box center [430, 308] width 10 height 10
click at [425, 229] on img at bounding box center [430, 225] width 89 height 85
click at [425, 303] on input "radio" at bounding box center [430, 308] width 10 height 10
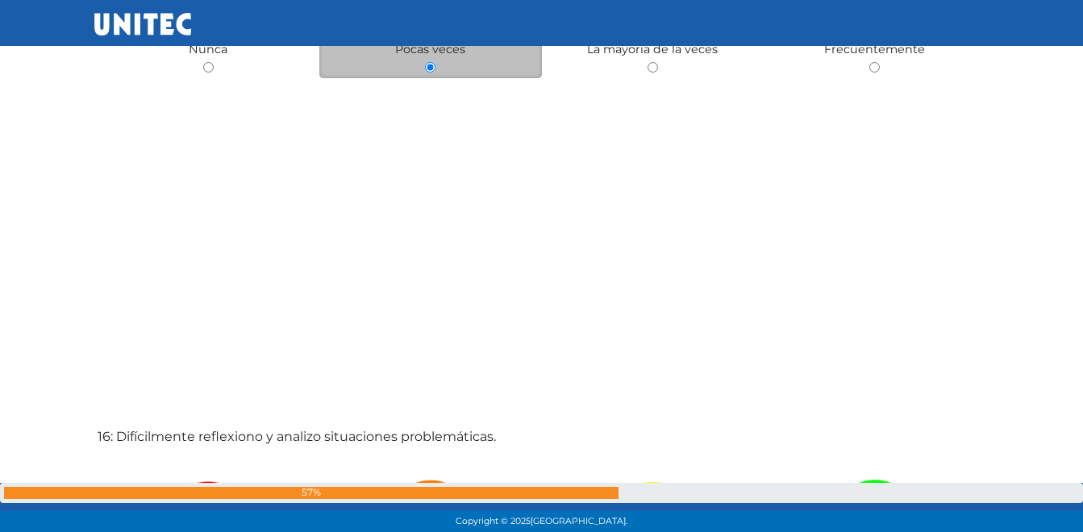
scroll to position [8061, 0]
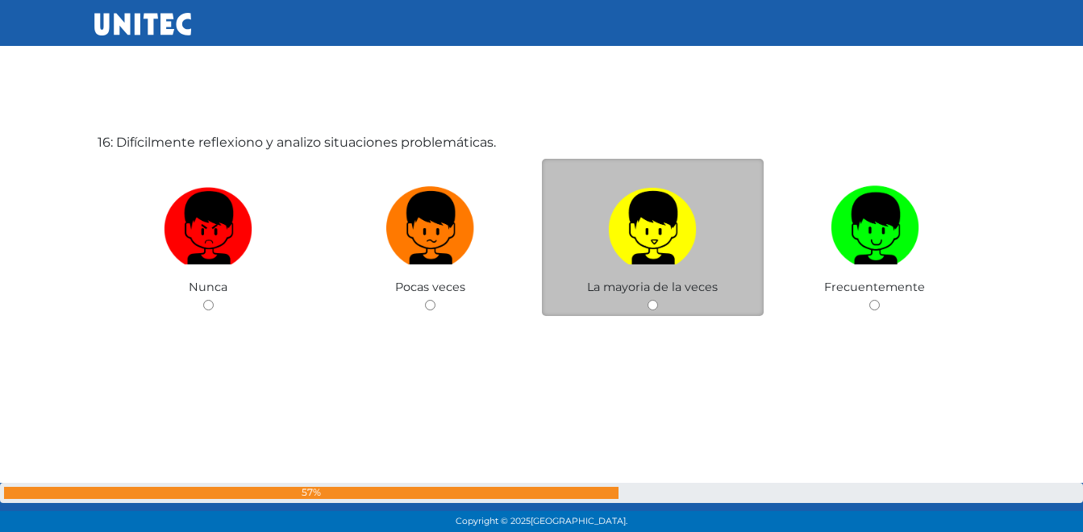
click at [655, 214] on img at bounding box center [652, 222] width 89 height 85
click at [655, 300] on input "radio" at bounding box center [652, 305] width 10 height 10
radio input "true"
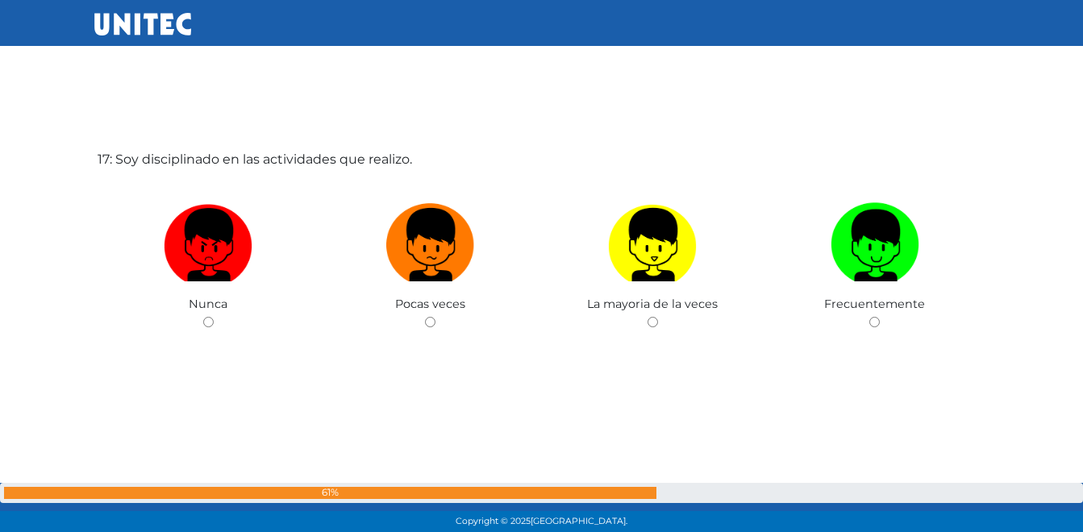
scroll to position [8593, 0]
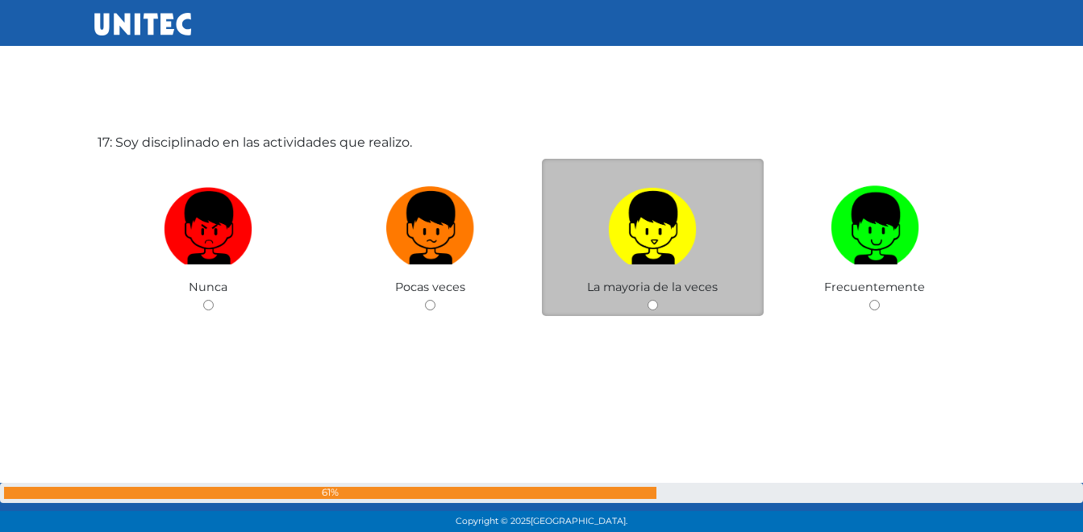
click at [644, 216] on img at bounding box center [652, 222] width 89 height 85
click at [647, 300] on input "radio" at bounding box center [652, 305] width 10 height 10
radio input "true"
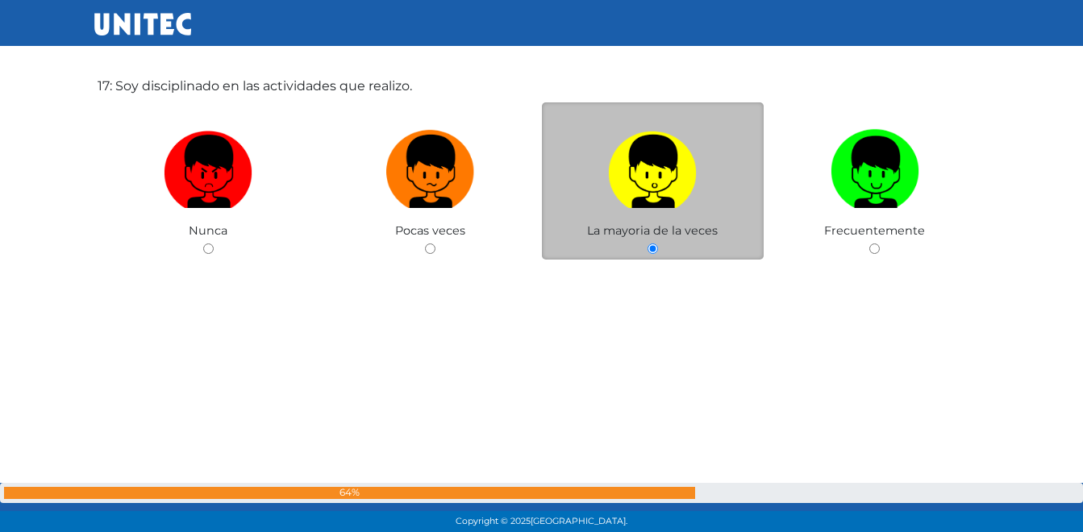
click at [644, 216] on label at bounding box center [653, 172] width 222 height 98
click at [647, 243] on input "radio" at bounding box center [652, 248] width 10 height 10
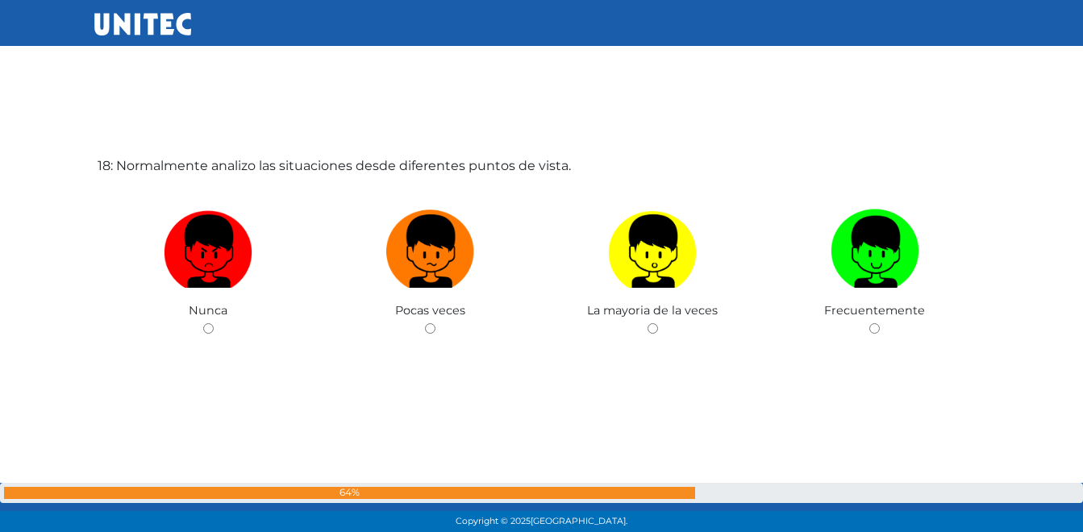
scroll to position [9125, 0]
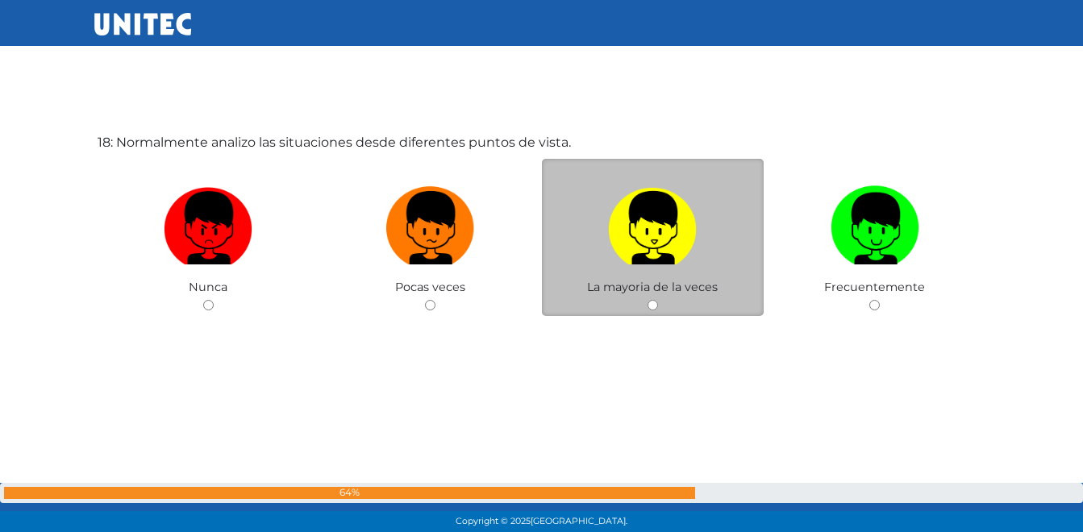
click at [669, 217] on img at bounding box center [652, 222] width 89 height 85
click at [658, 300] on input "radio" at bounding box center [652, 305] width 10 height 10
radio input "true"
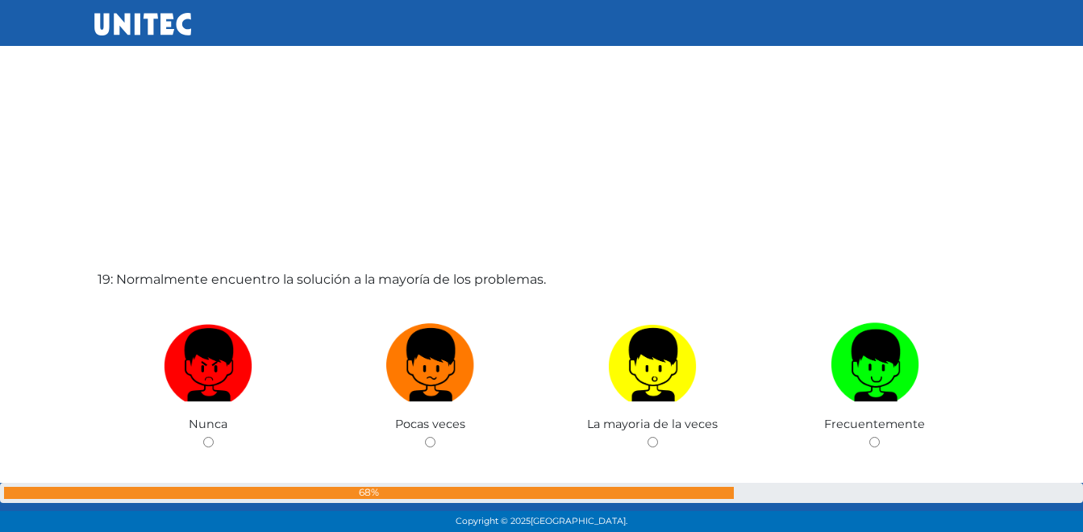
scroll to position [9522, 0]
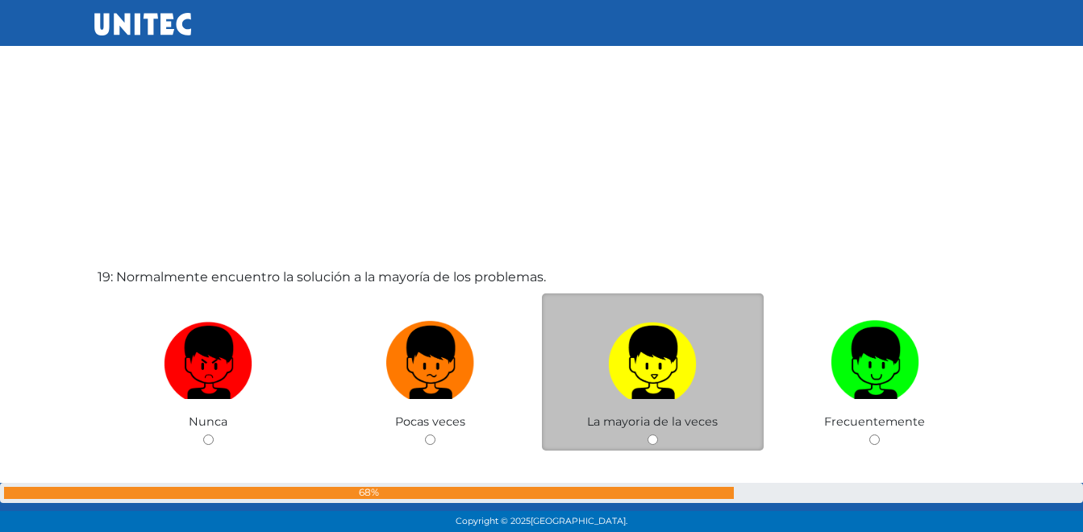
click at [632, 345] on img at bounding box center [652, 356] width 89 height 85
click at [647, 434] on input "radio" at bounding box center [652, 439] width 10 height 10
radio input "true"
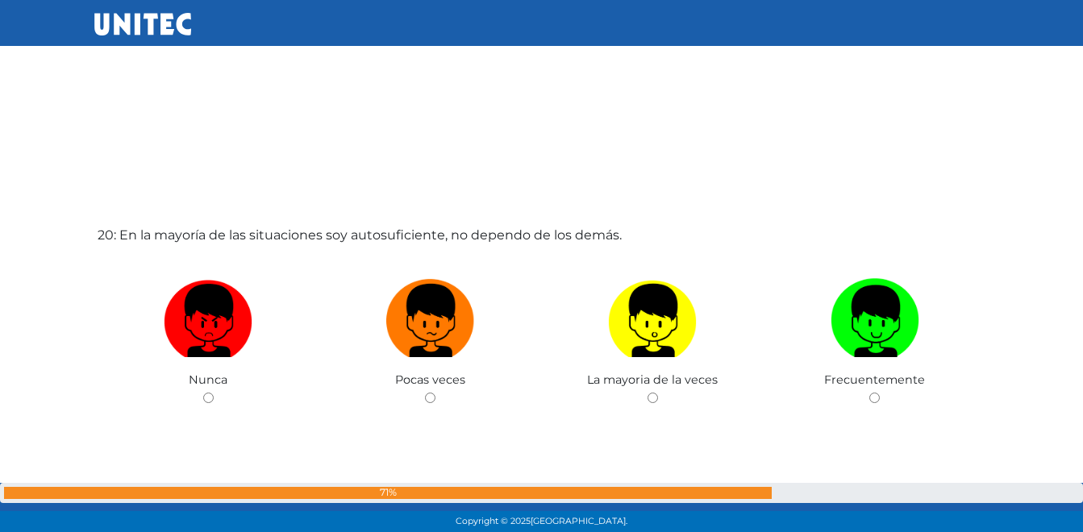
scroll to position [10189, 0]
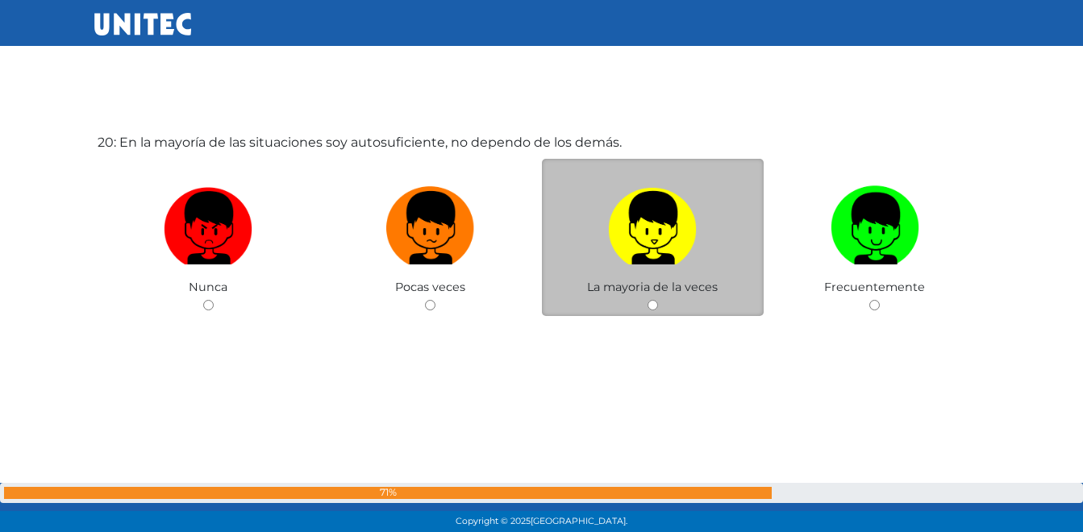
click at [637, 228] on img at bounding box center [652, 222] width 89 height 85
click at [647, 300] on input "radio" at bounding box center [652, 305] width 10 height 10
radio input "true"
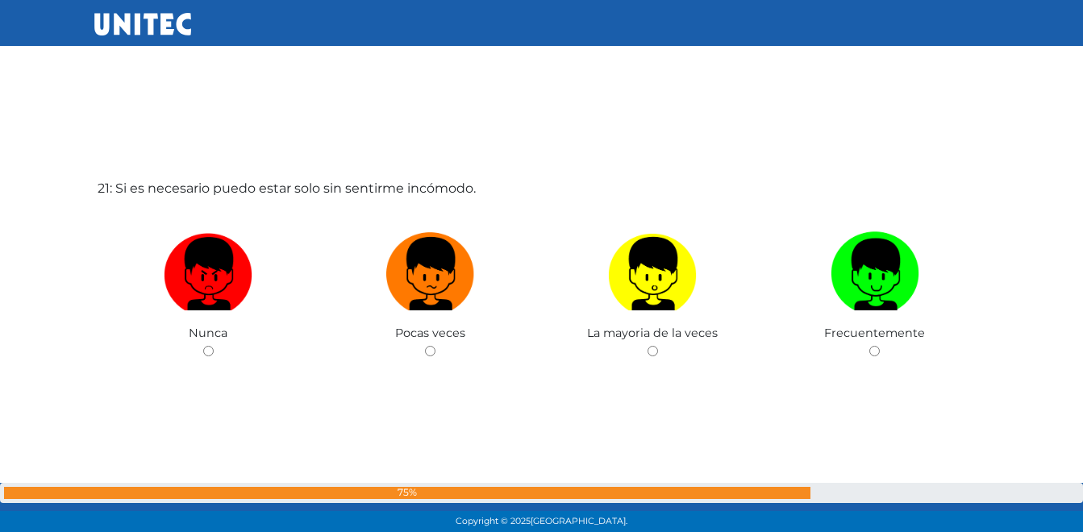
scroll to position [10721, 0]
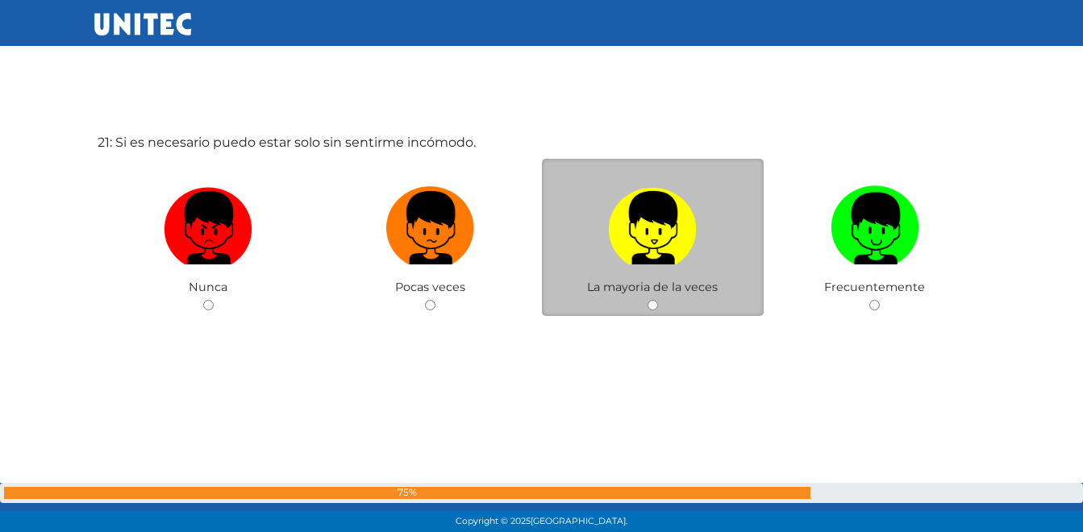
click at [659, 239] on img at bounding box center [652, 222] width 89 height 85
click at [658, 300] on input "radio" at bounding box center [652, 305] width 10 height 10
radio input "true"
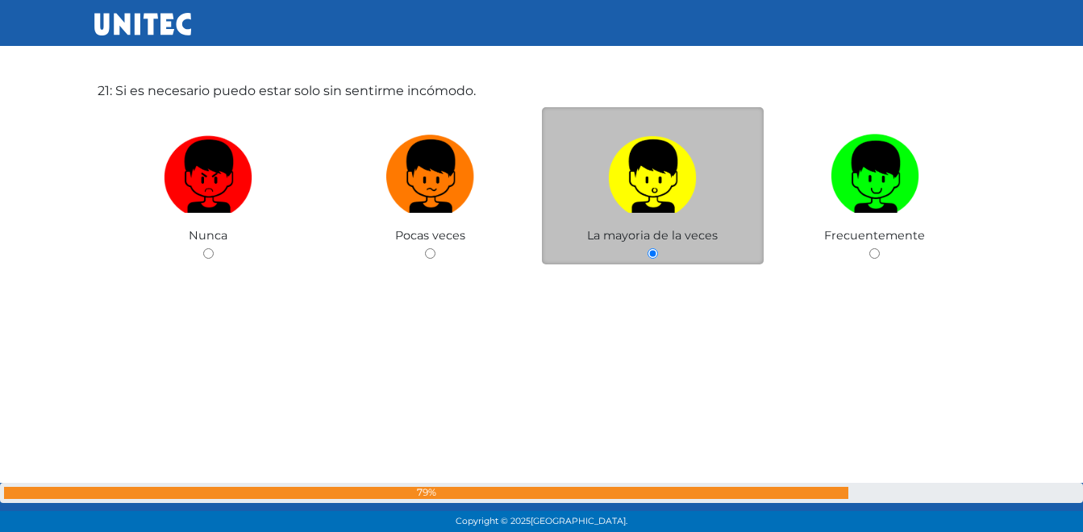
scroll to position [10777, 0]
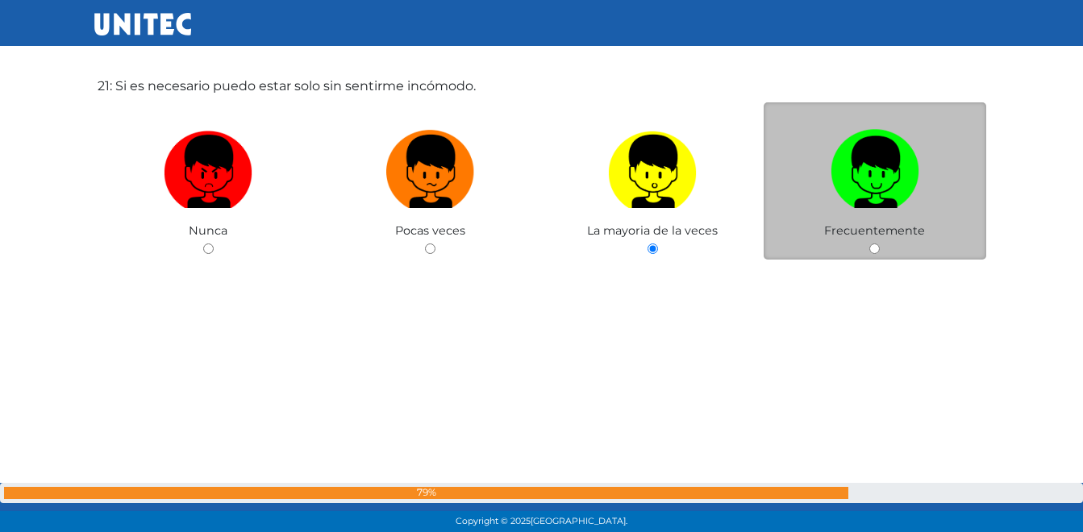
click at [873, 243] on input "radio" at bounding box center [874, 248] width 10 height 10
radio input "true"
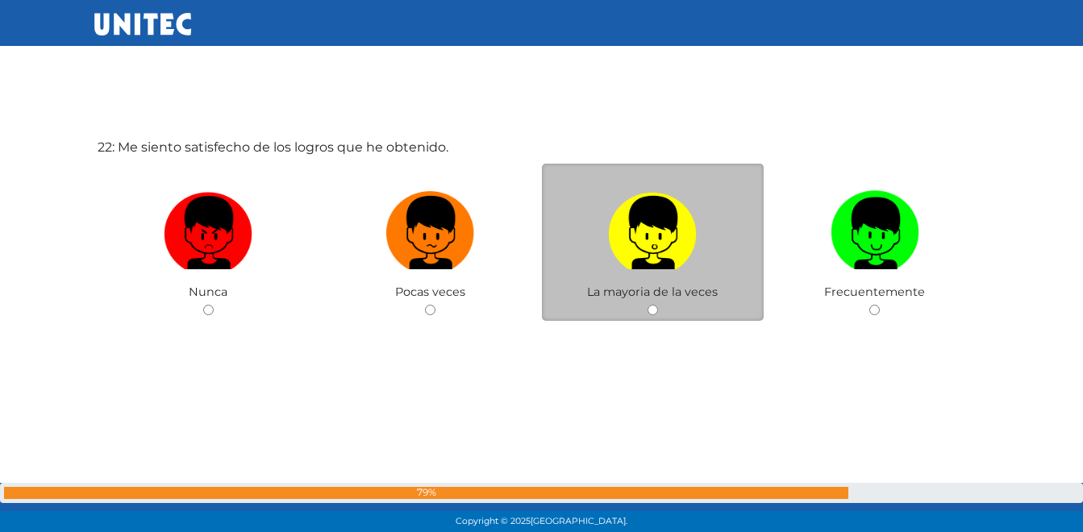
scroll to position [11253, 0]
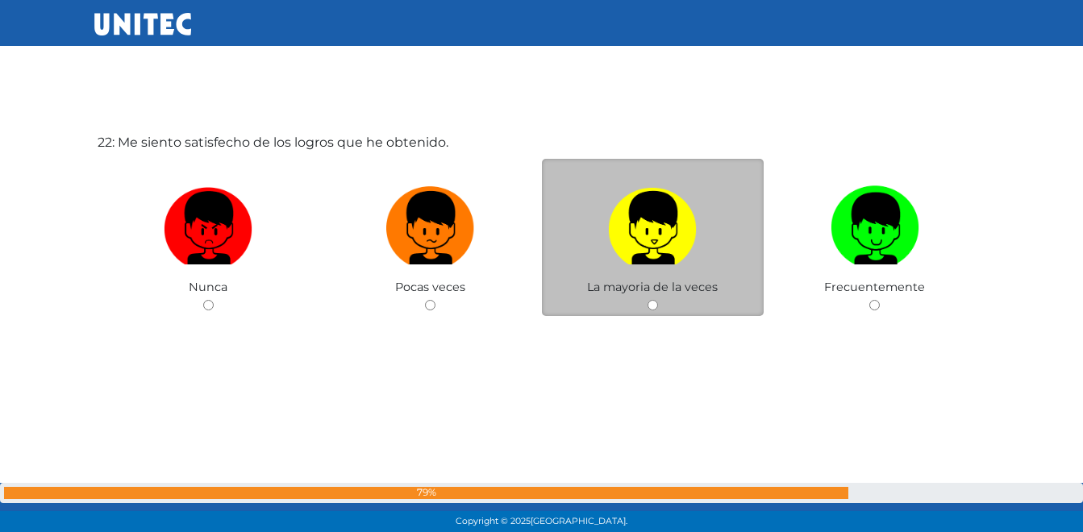
click at [664, 238] on img at bounding box center [652, 222] width 89 height 85
click at [658, 300] on input "radio" at bounding box center [652, 305] width 10 height 10
radio input "true"
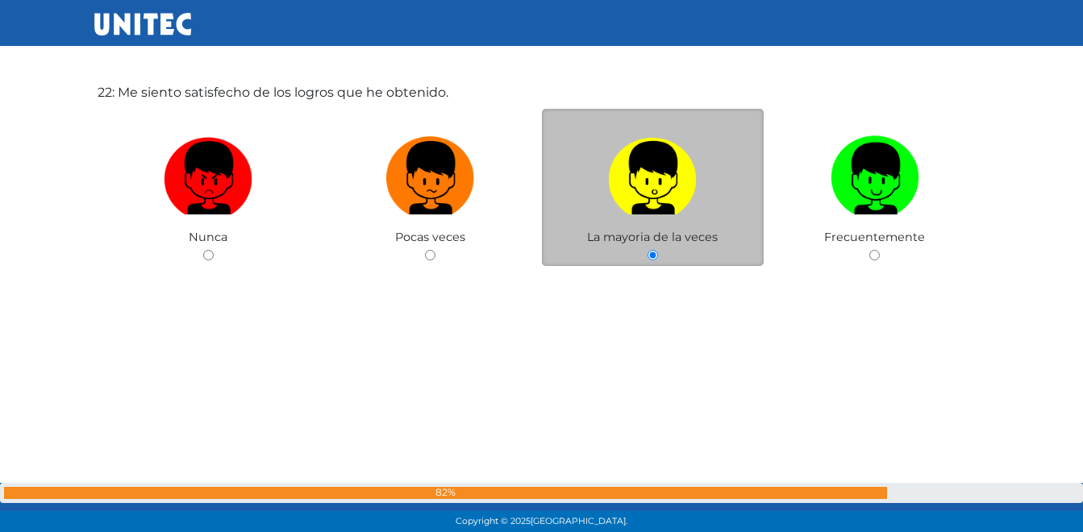
scroll to position [11309, 0]
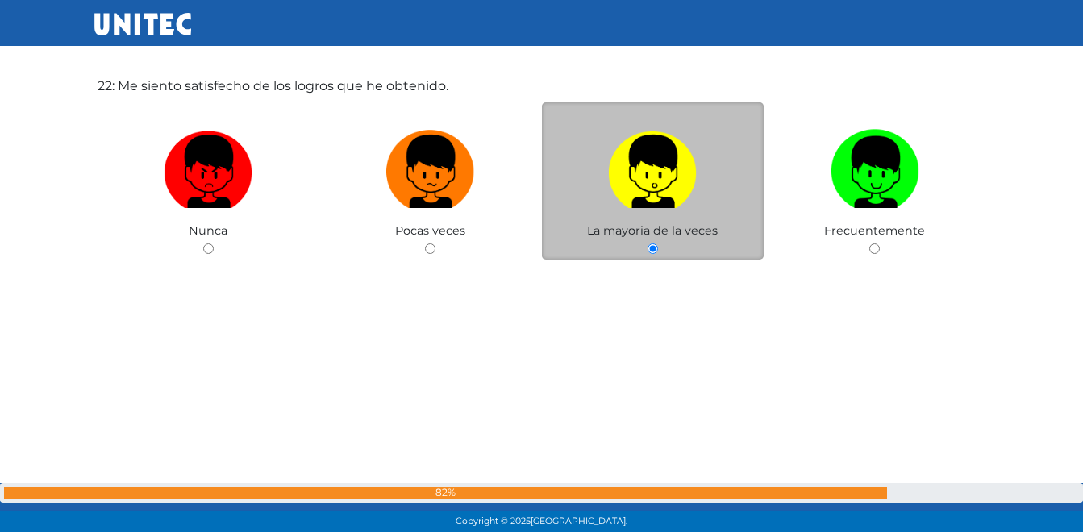
click at [664, 238] on div "La mayoria de la veces" at bounding box center [653, 180] width 222 height 157
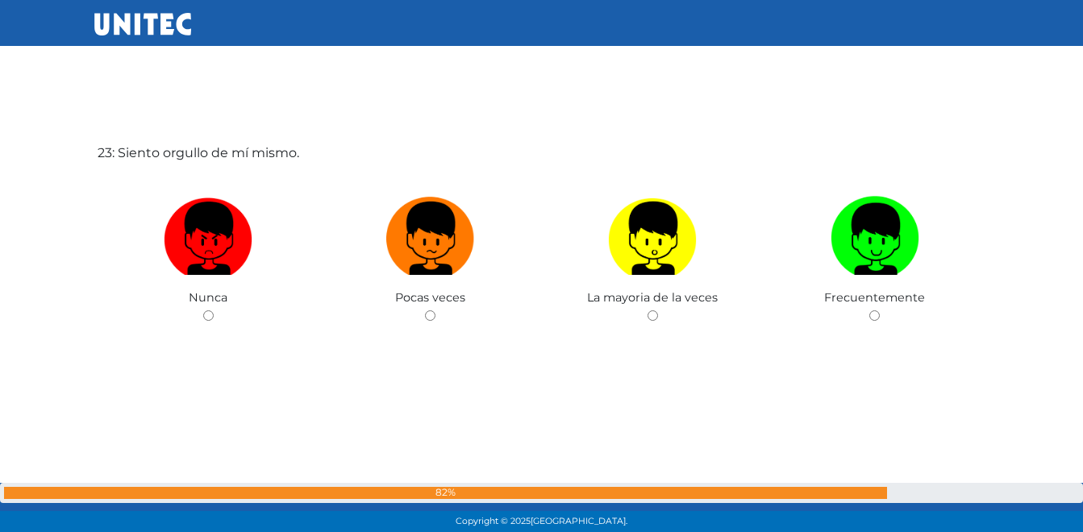
scroll to position [11793, 0]
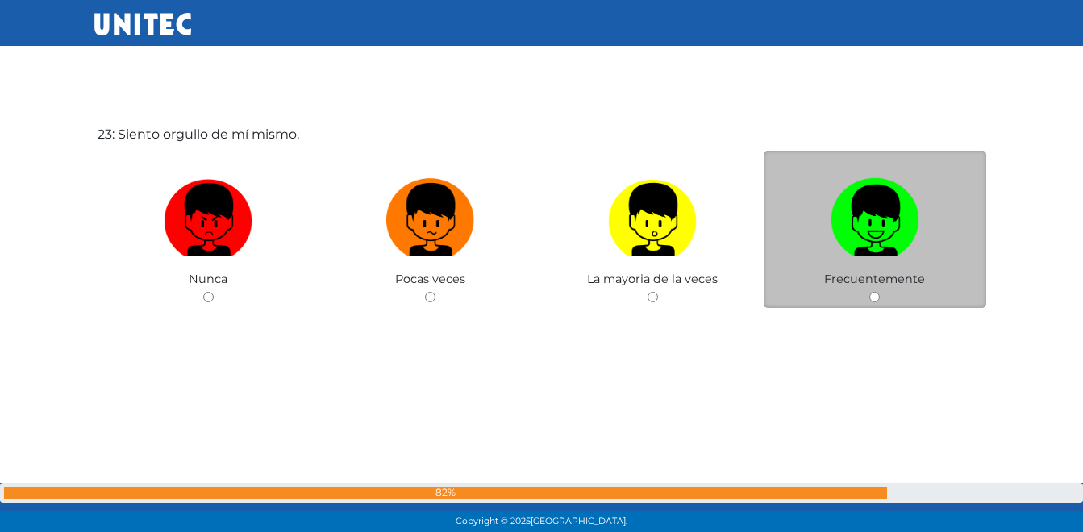
click at [898, 234] on img at bounding box center [874, 214] width 89 height 85
click at [879, 292] on input "radio" at bounding box center [874, 297] width 10 height 10
radio input "true"
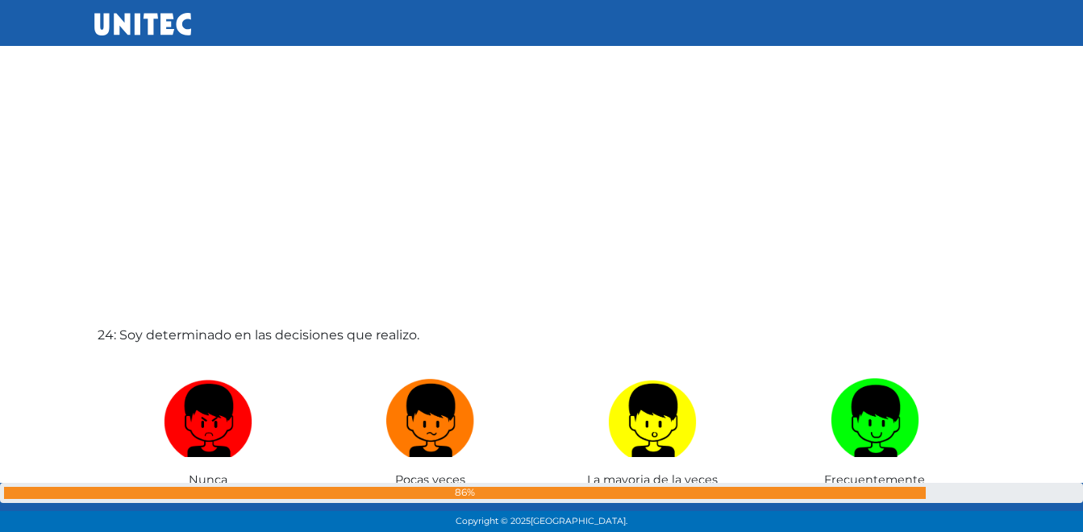
scroll to position [12253, 0]
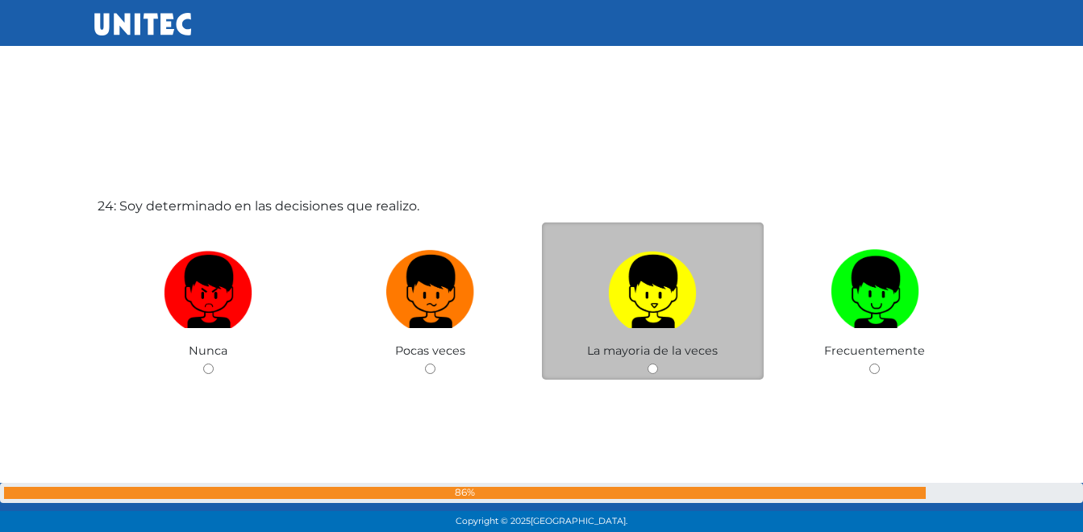
click at [638, 278] on img at bounding box center [652, 285] width 89 height 85
click at [647, 364] on input "radio" at bounding box center [652, 369] width 10 height 10
radio input "true"
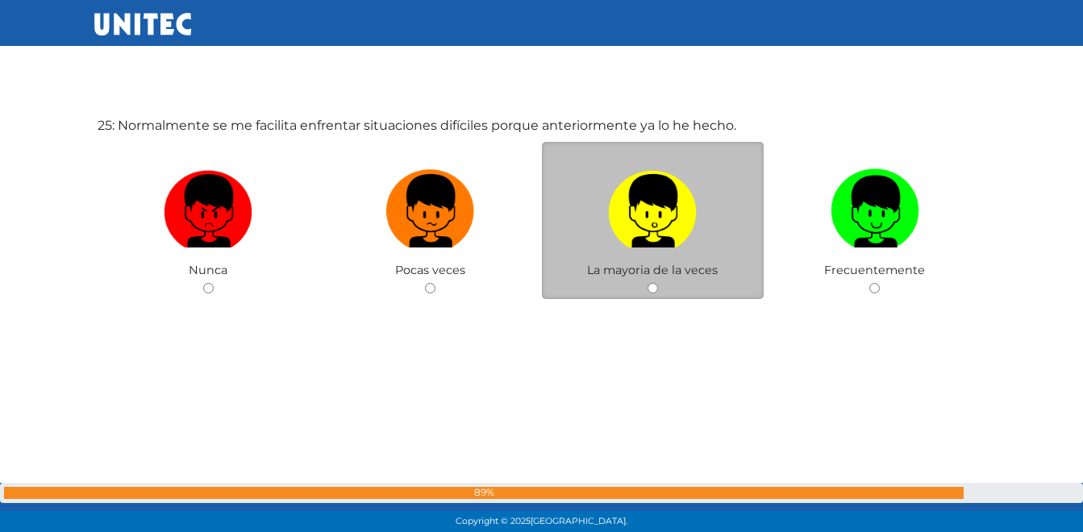
scroll to position [12867, 0]
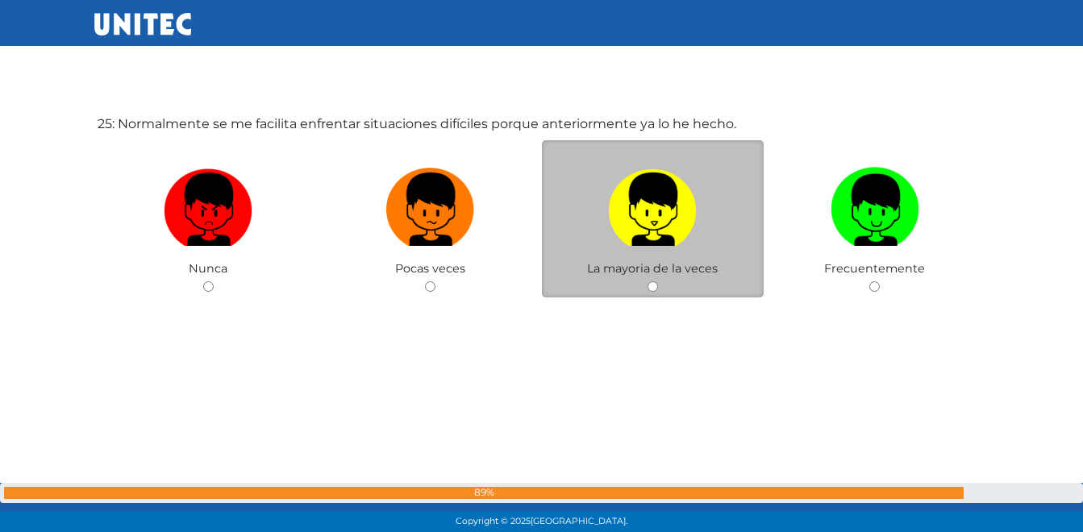
click at [662, 219] on img at bounding box center [652, 203] width 89 height 85
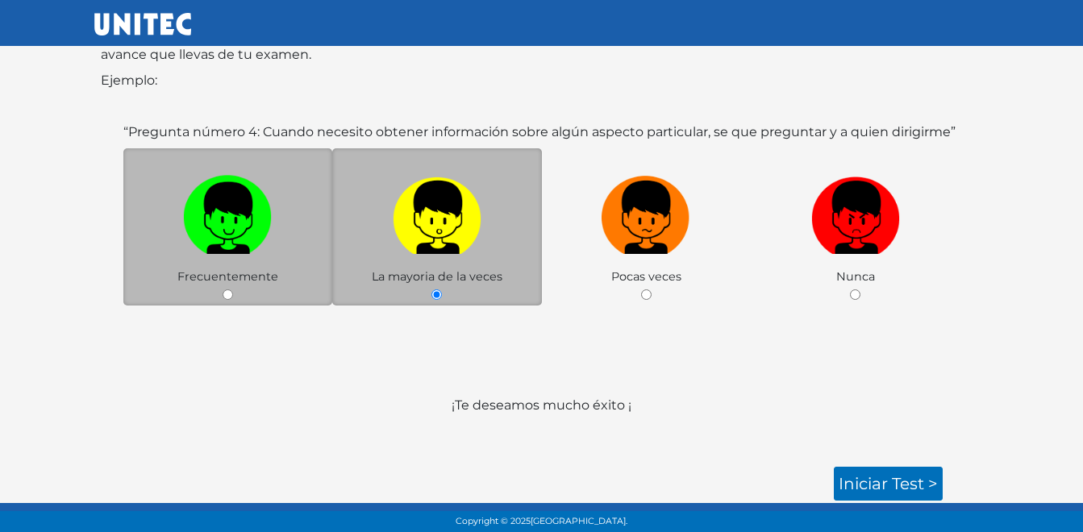
scroll to position [233, 0]
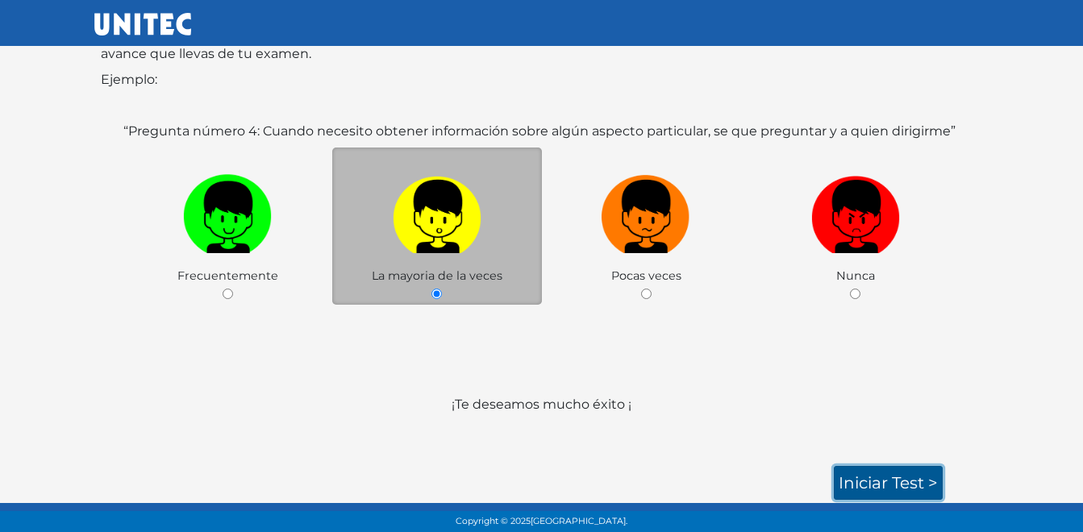
click at [877, 484] on link "Iniciar test >" at bounding box center [887, 483] width 109 height 34
click at [888, 481] on link "Iniciar test >" at bounding box center [887, 483] width 109 height 34
click at [883, 481] on link "Iniciar test >" at bounding box center [887, 483] width 109 height 34
click at [887, 480] on link "Iniciar test >" at bounding box center [887, 483] width 109 height 34
click at [440, 205] on img at bounding box center [437, 210] width 89 height 85
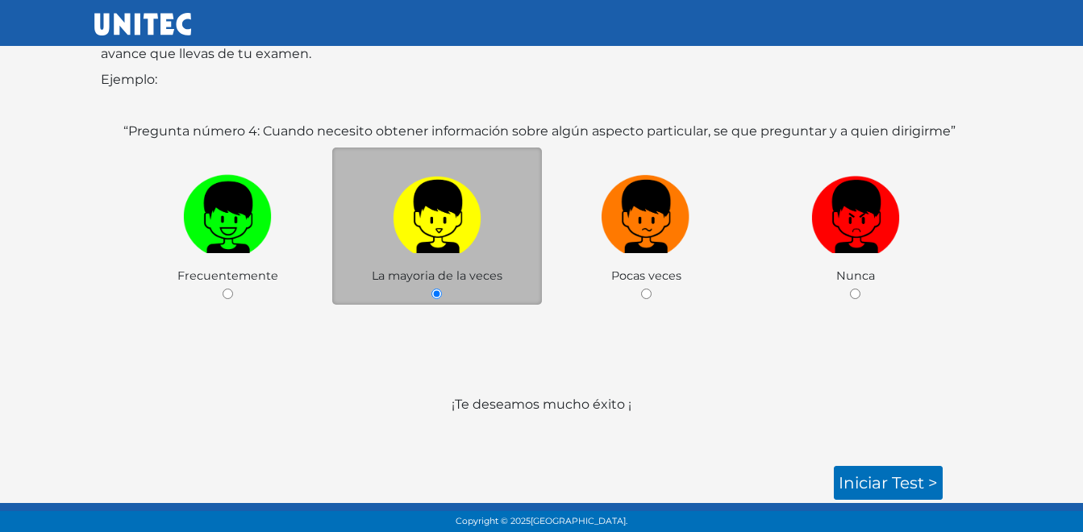
click at [440, 289] on input "radio" at bounding box center [436, 294] width 10 height 10
click at [904, 479] on link "Iniciar test >" at bounding box center [887, 483] width 109 height 34
click at [873, 476] on link "Iniciar test >" at bounding box center [887, 483] width 109 height 34
click at [904, 480] on link "Iniciar test >" at bounding box center [887, 483] width 109 height 34
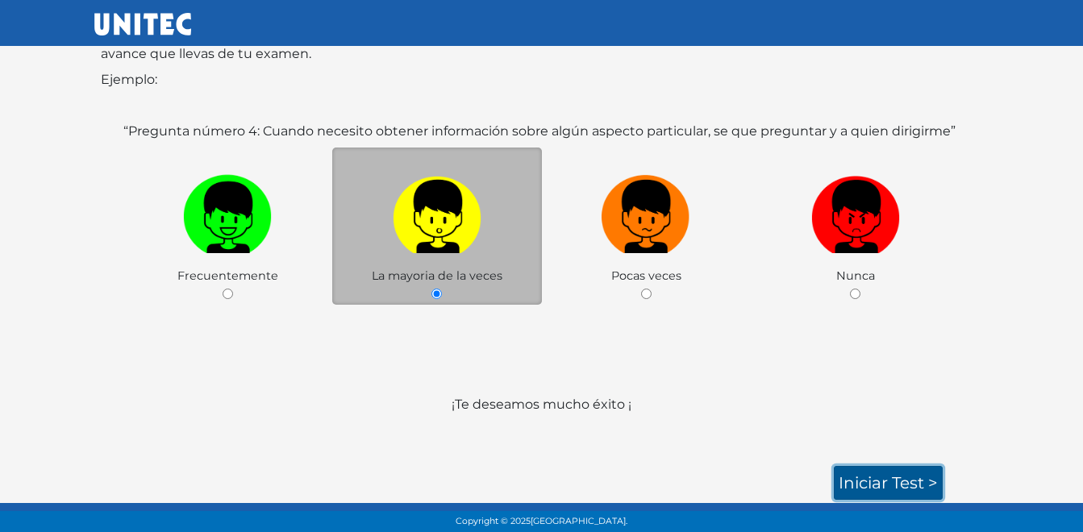
click at [904, 480] on link "Iniciar test >" at bounding box center [887, 483] width 109 height 34
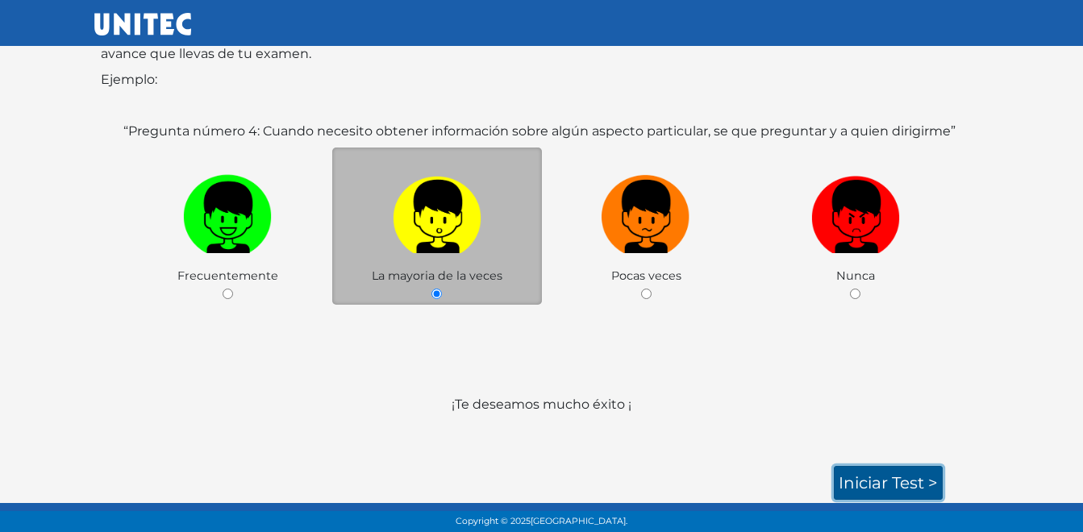
click at [904, 480] on link "Iniciar test >" at bounding box center [887, 483] width 109 height 34
click at [905, 473] on link "Iniciar test >" at bounding box center [887, 483] width 109 height 34
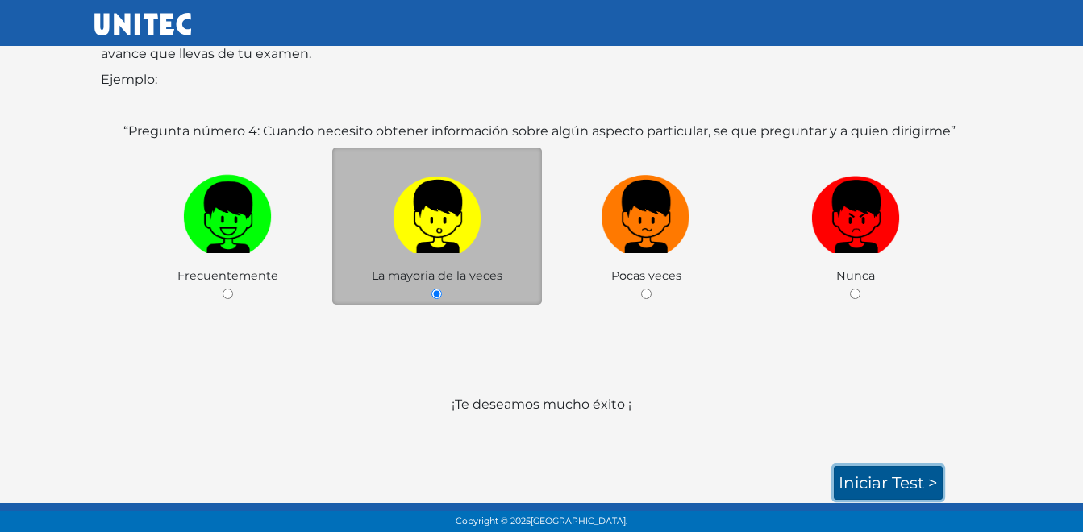
click at [905, 473] on link "Iniciar test >" at bounding box center [887, 483] width 109 height 34
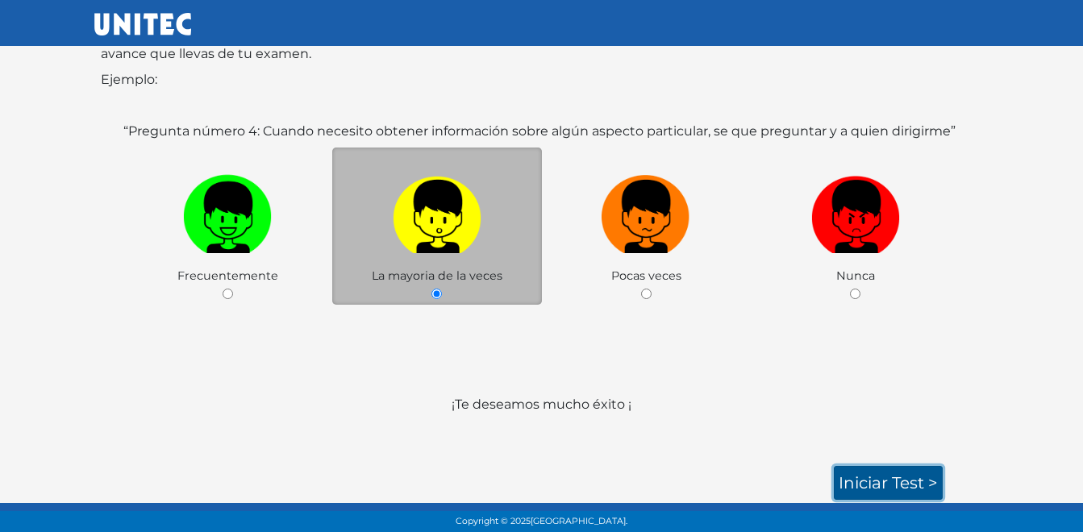
click at [906, 472] on link "Iniciar test >" at bounding box center [887, 483] width 109 height 34
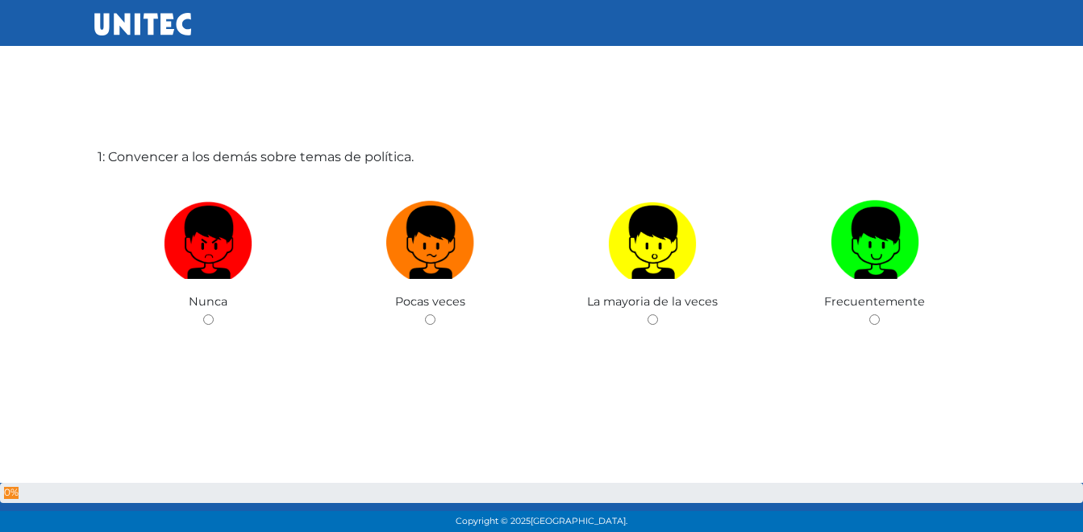
scroll to position [81, 0]
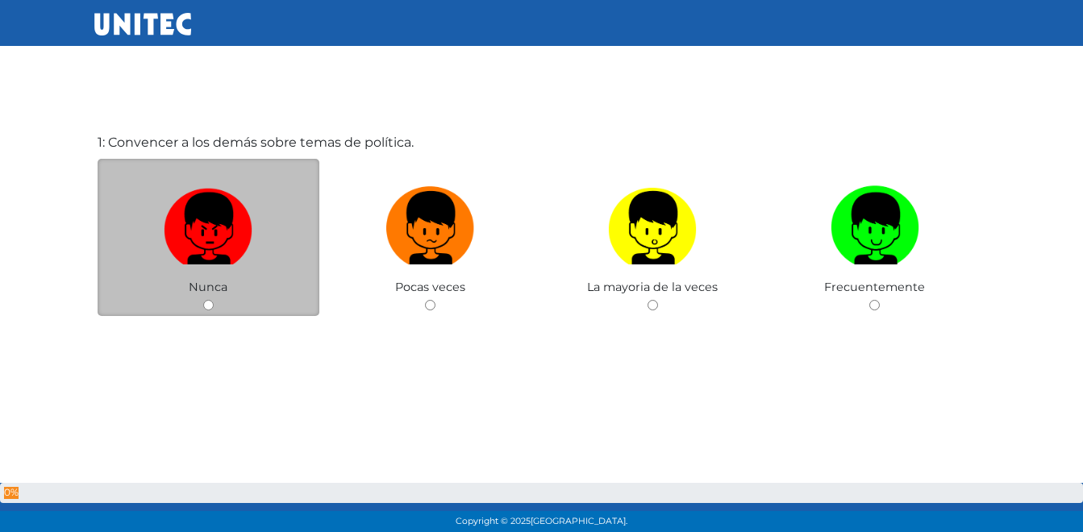
click at [209, 243] on img at bounding box center [208, 222] width 89 height 85
click at [209, 300] on input "radio" at bounding box center [208, 305] width 10 height 10
radio input "true"
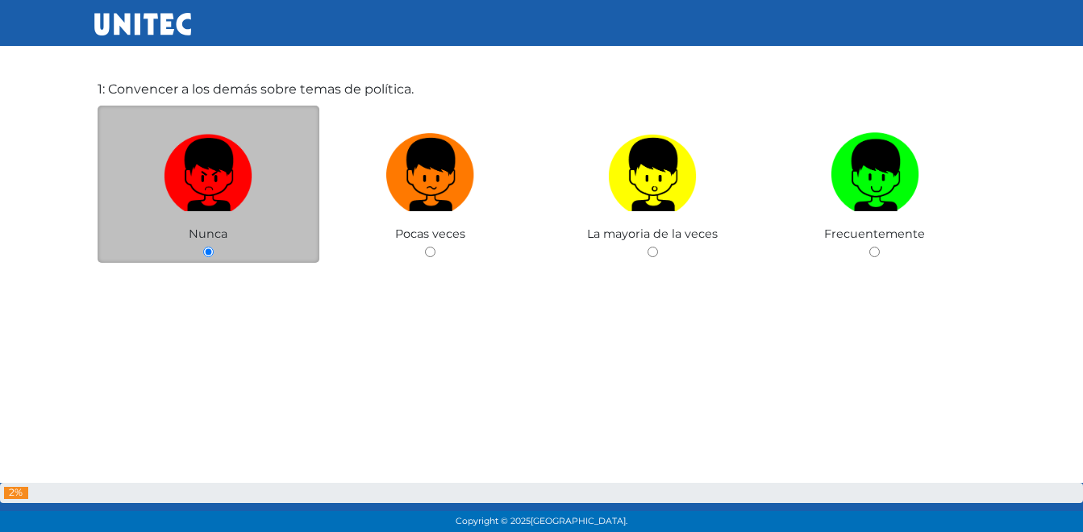
scroll to position [137, 0]
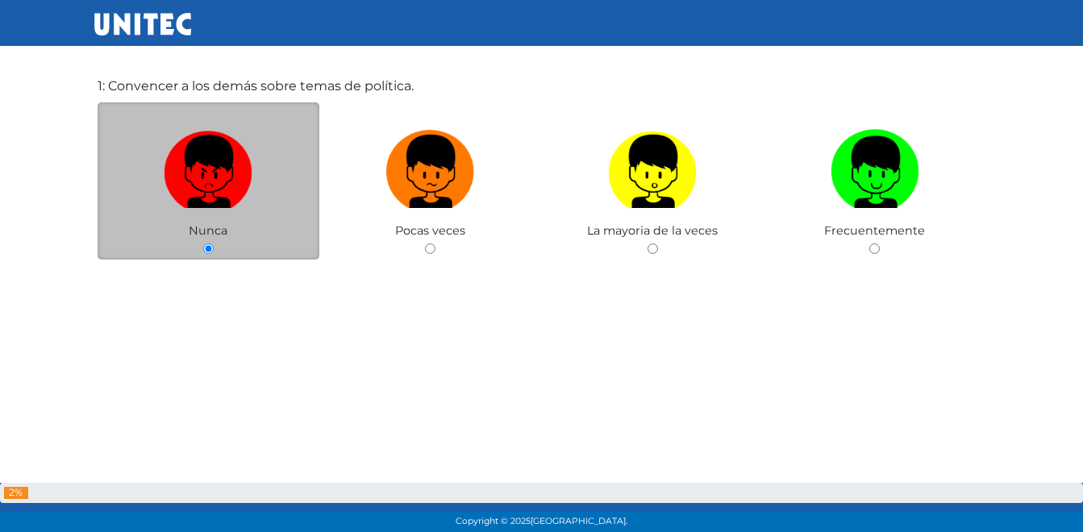
click at [209, 243] on input "radio" at bounding box center [208, 248] width 10 height 10
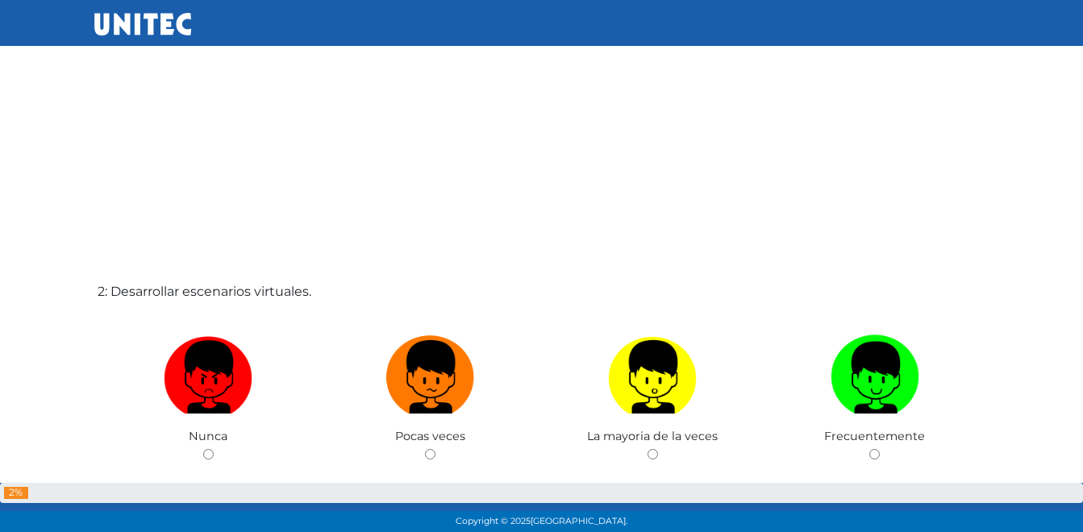
scroll to position [476, 0]
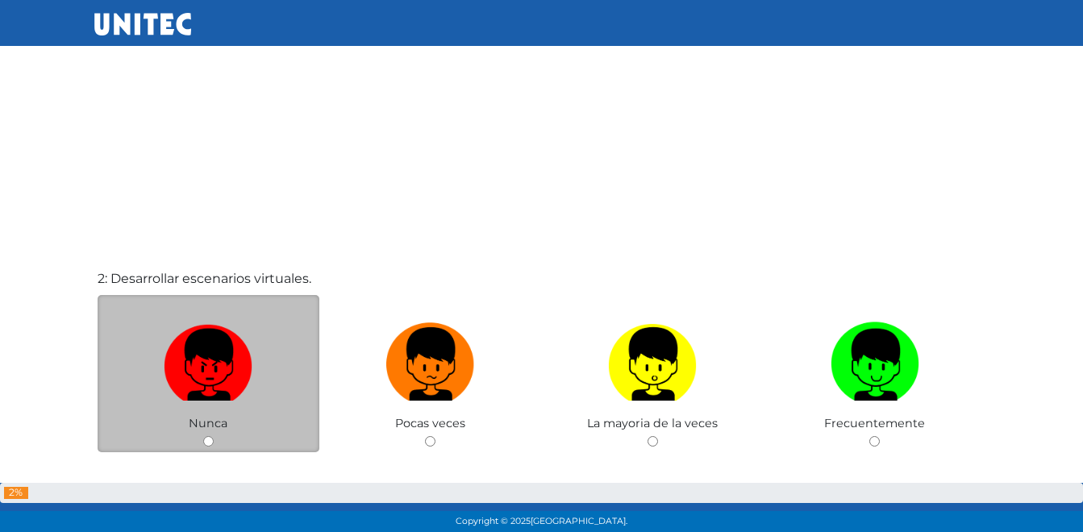
click at [191, 339] on img at bounding box center [208, 358] width 89 height 85
click at [203, 436] on input "radio" at bounding box center [208, 441] width 10 height 10
radio input "true"
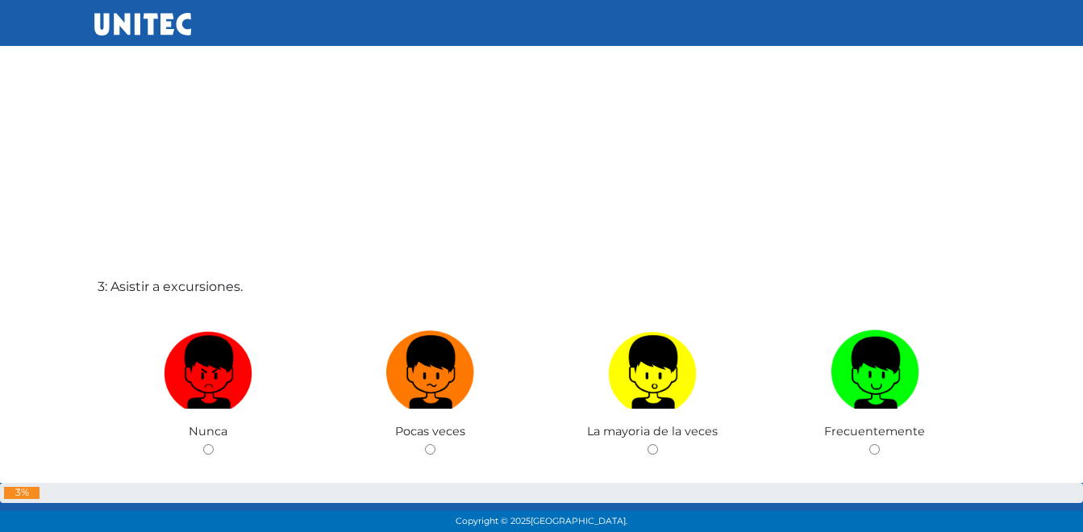
scroll to position [1017, 0]
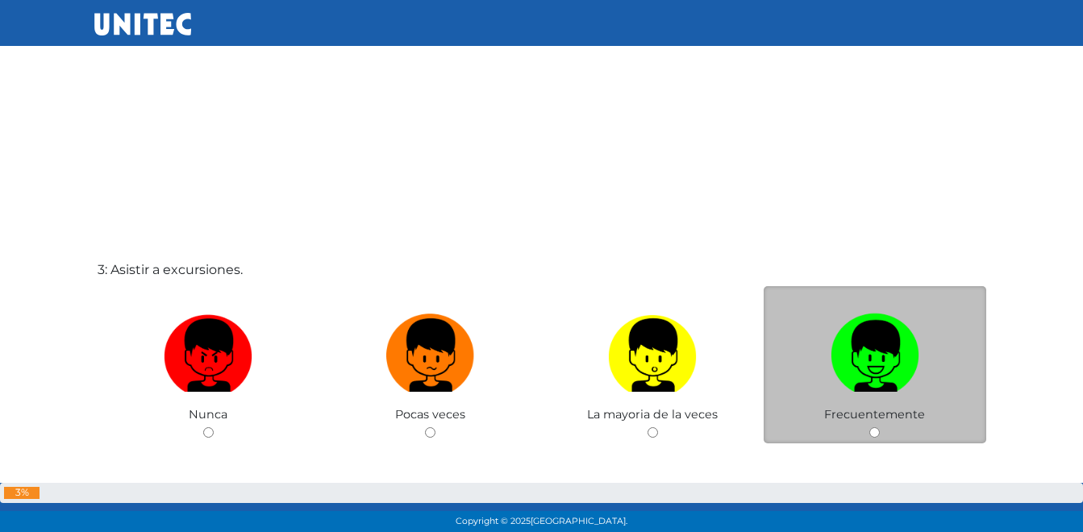
click at [885, 355] on img at bounding box center [874, 349] width 89 height 85
click at [879, 427] on input "radio" at bounding box center [874, 432] width 10 height 10
radio input "true"
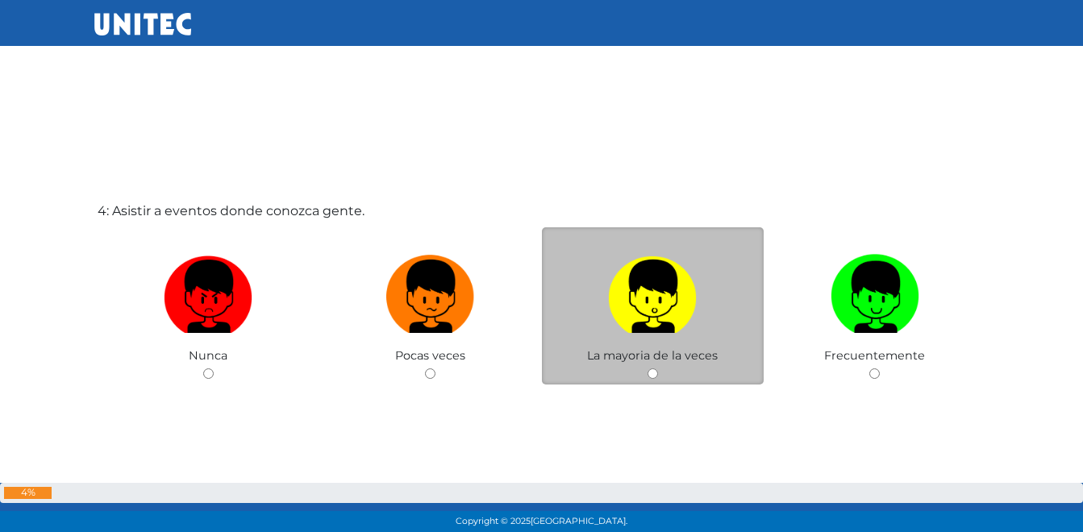
scroll to position [1677, 0]
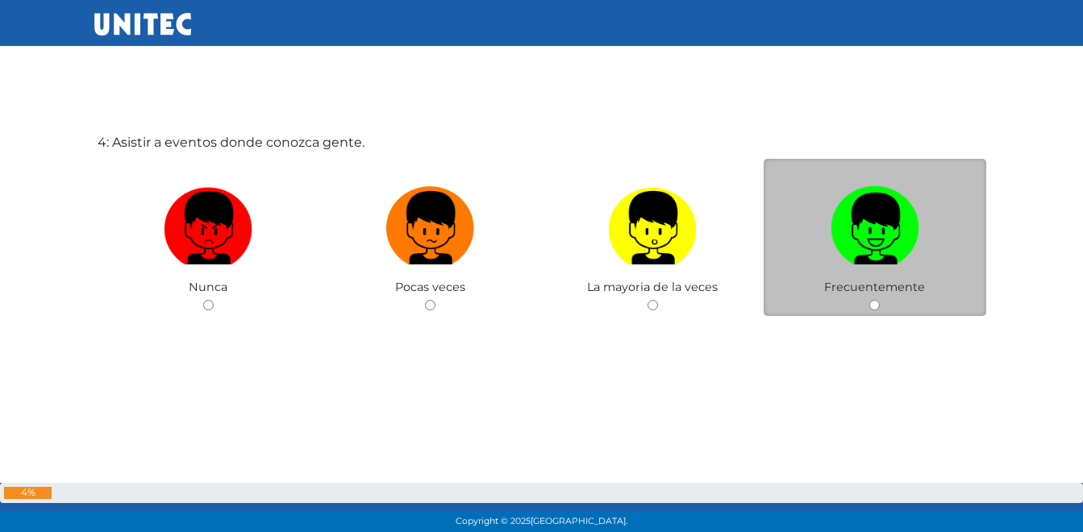
click at [915, 220] on img at bounding box center [874, 222] width 89 height 85
click at [879, 300] on input "radio" at bounding box center [874, 305] width 10 height 10
radio input "true"
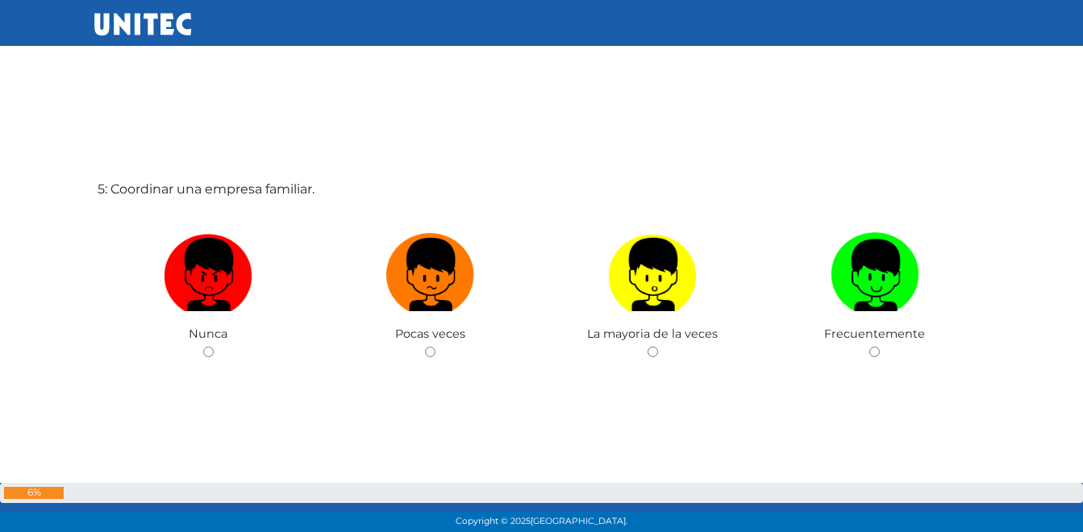
scroll to position [2209, 0]
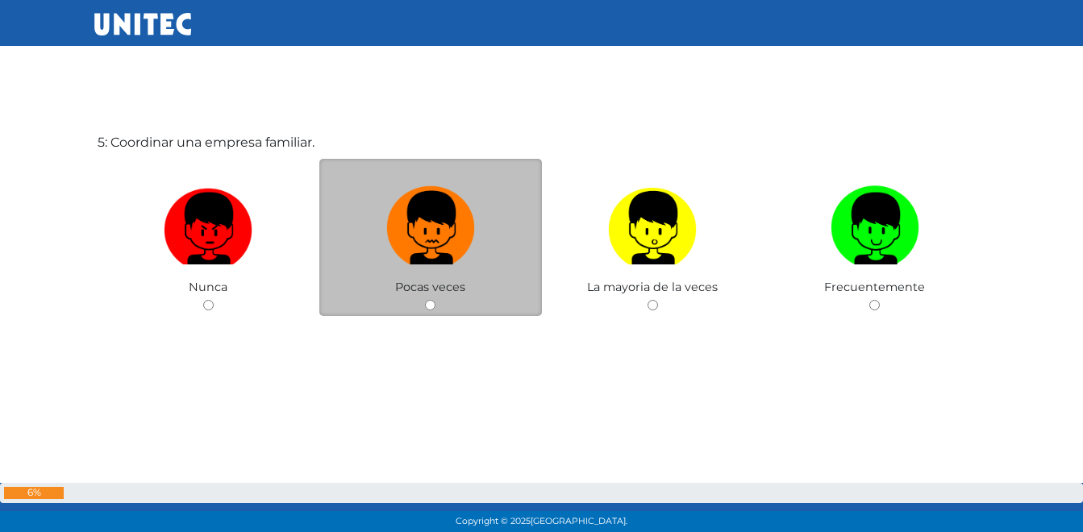
click at [430, 232] on img at bounding box center [430, 222] width 89 height 85
click at [430, 300] on input "radio" at bounding box center [430, 305] width 10 height 10
radio input "true"
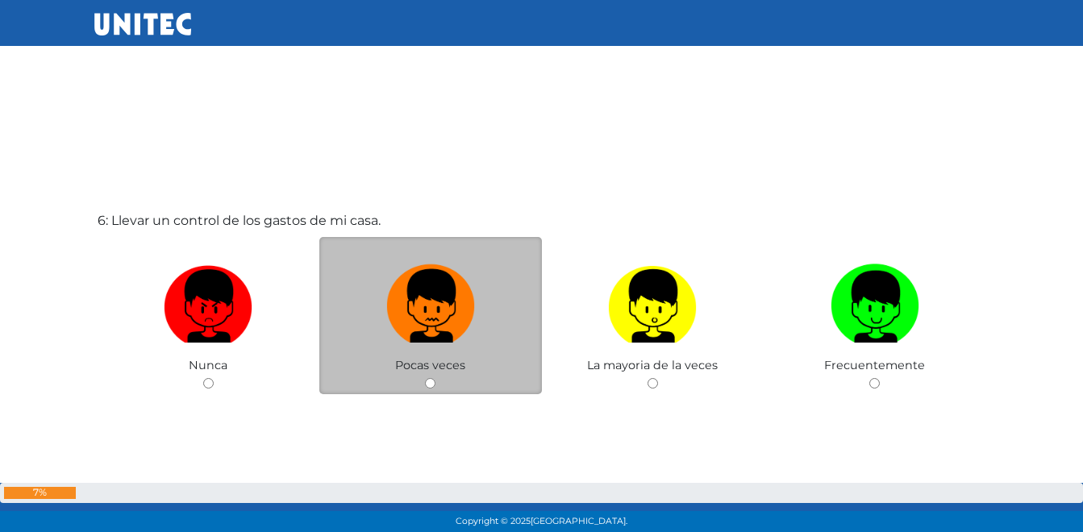
scroll to position [2691, 0]
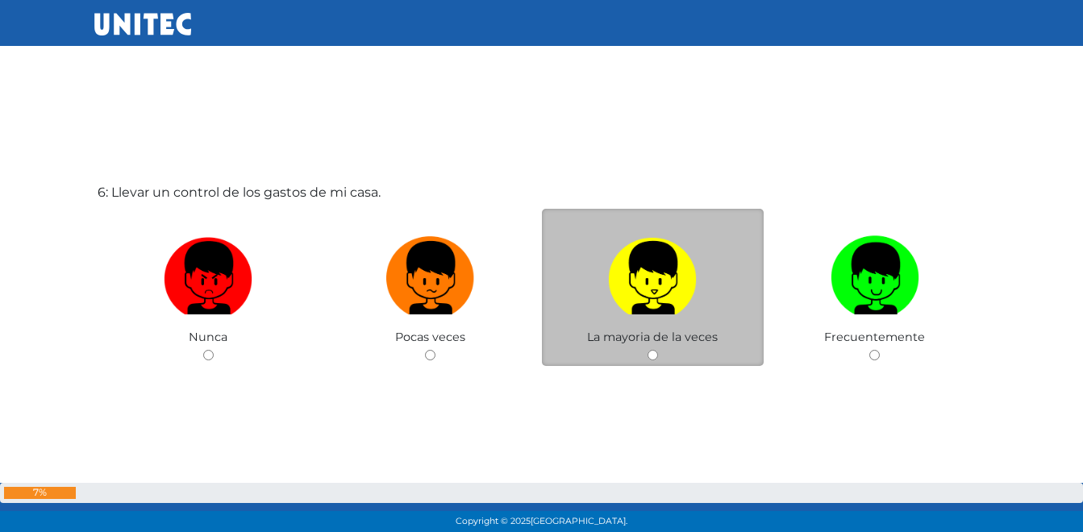
click at [634, 308] on img at bounding box center [652, 272] width 89 height 85
click at [647, 350] on input "radio" at bounding box center [652, 355] width 10 height 10
radio input "true"
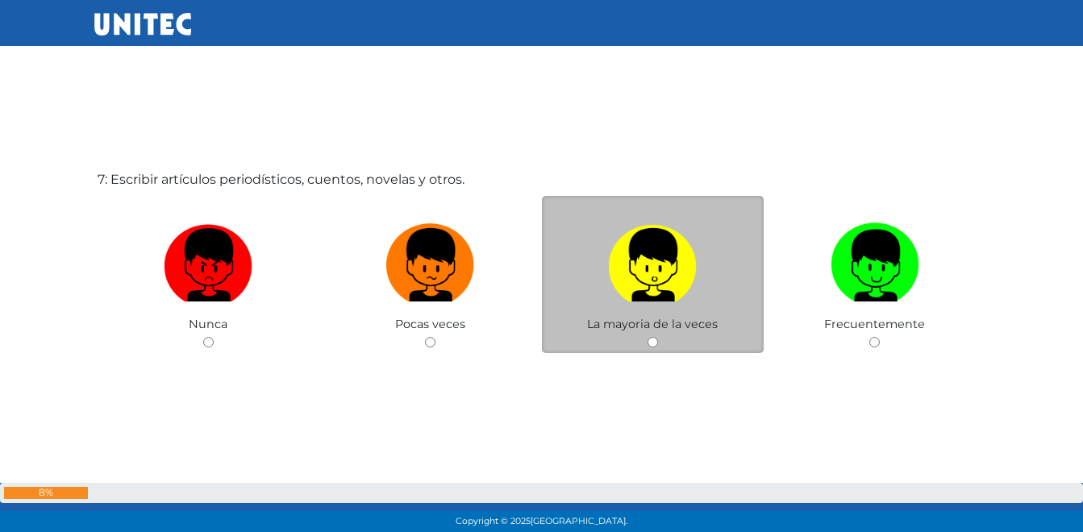
scroll to position [3273, 0]
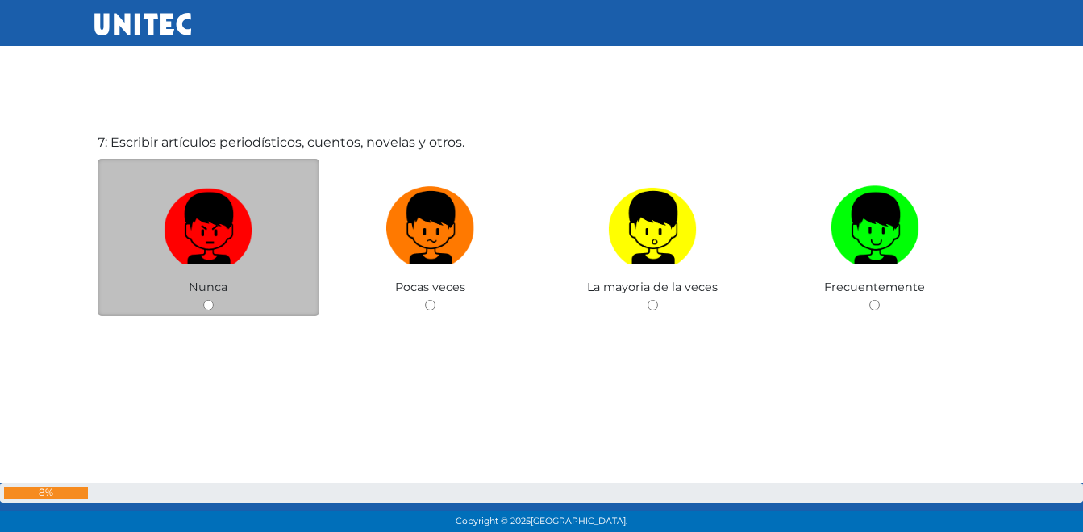
click at [222, 237] on img at bounding box center [208, 222] width 89 height 85
click at [214, 300] on input "radio" at bounding box center [208, 305] width 10 height 10
radio input "true"
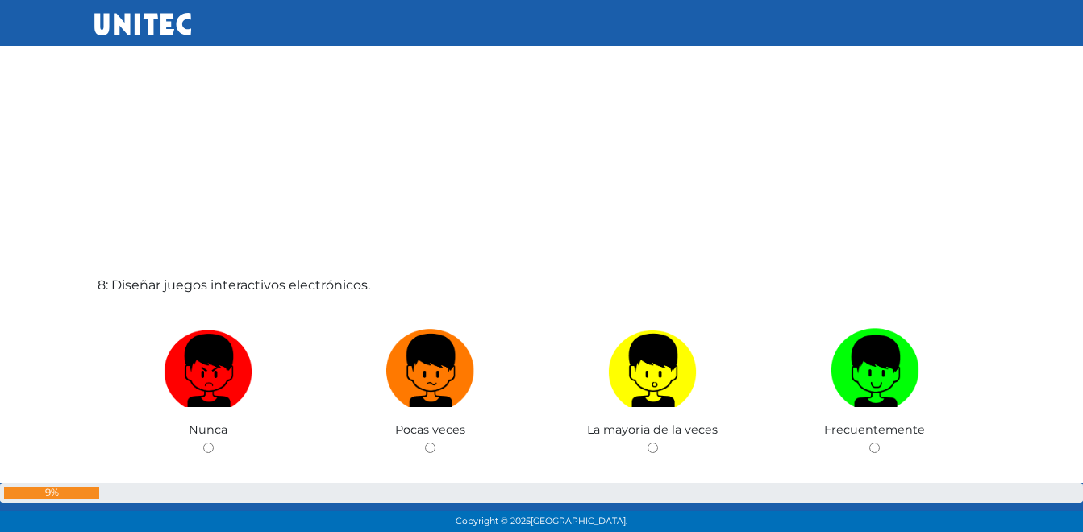
scroll to position [3712, 0]
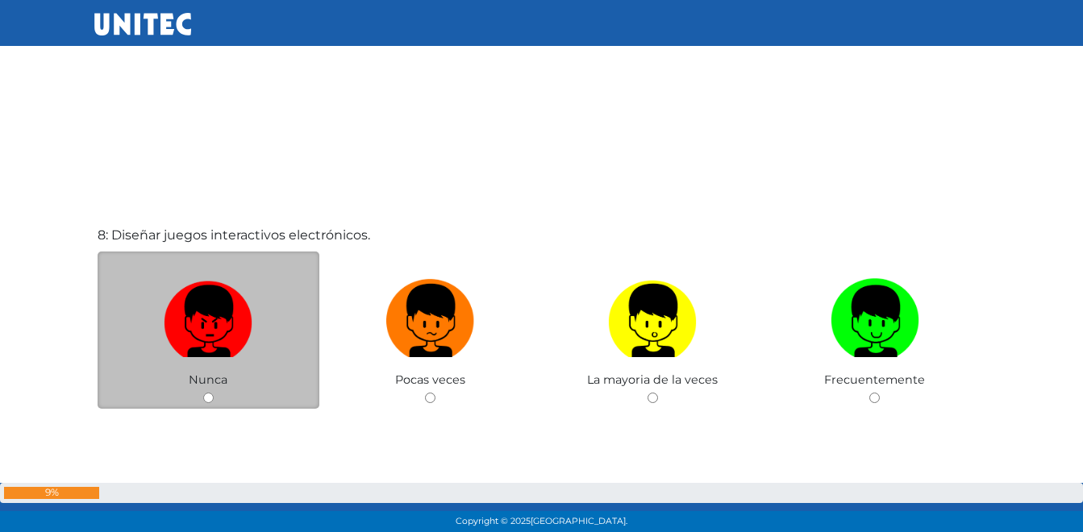
click at [202, 318] on img at bounding box center [208, 314] width 89 height 85
click at [203, 393] on input "radio" at bounding box center [208, 398] width 10 height 10
radio input "true"
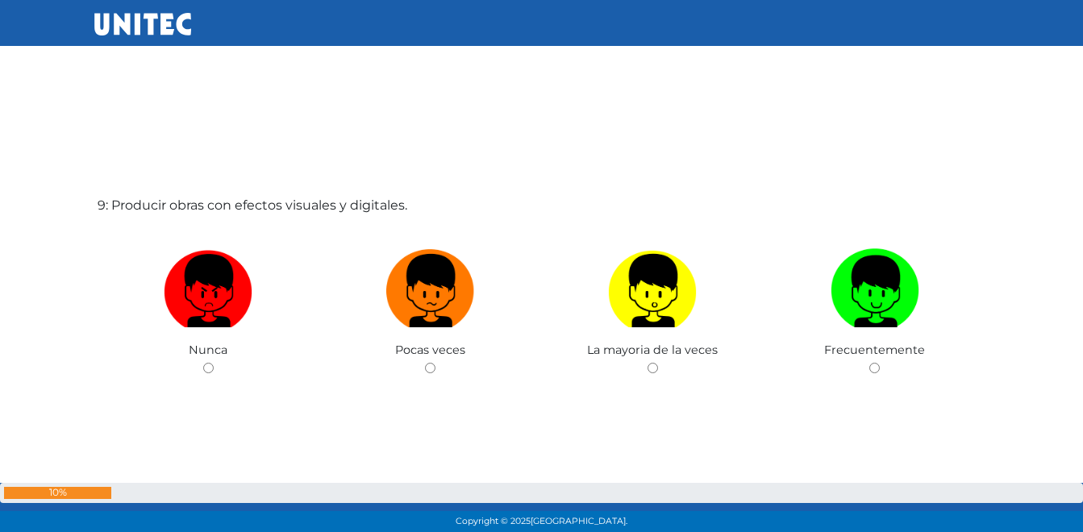
scroll to position [4337, 0]
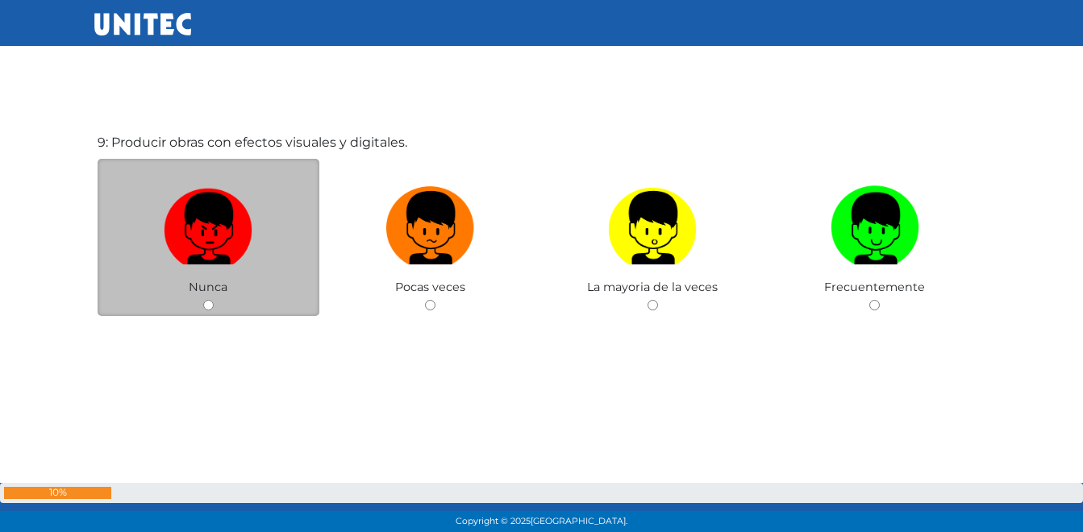
click at [186, 246] on img at bounding box center [208, 222] width 89 height 85
click at [203, 300] on input "radio" at bounding box center [208, 305] width 10 height 10
radio input "true"
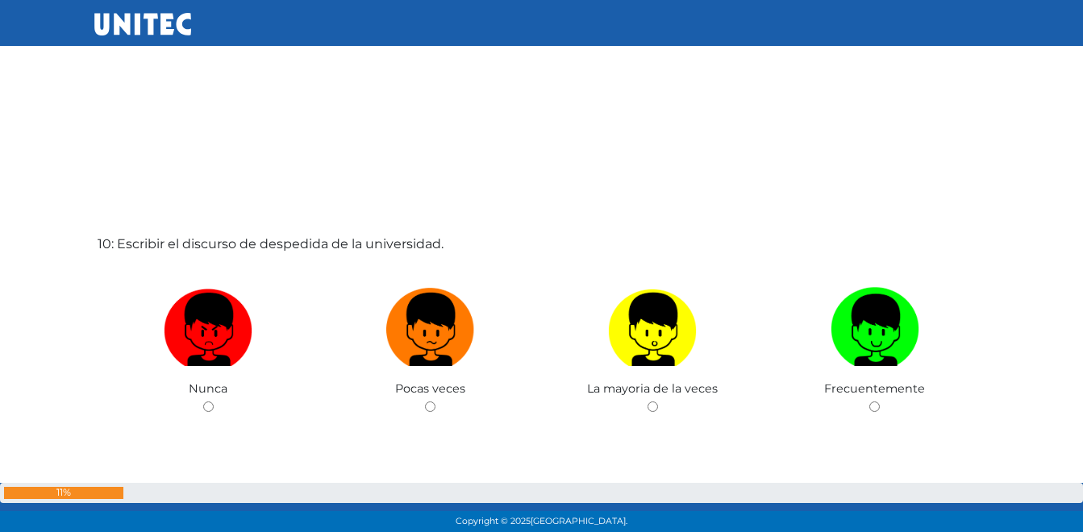
scroll to position [4769, 0]
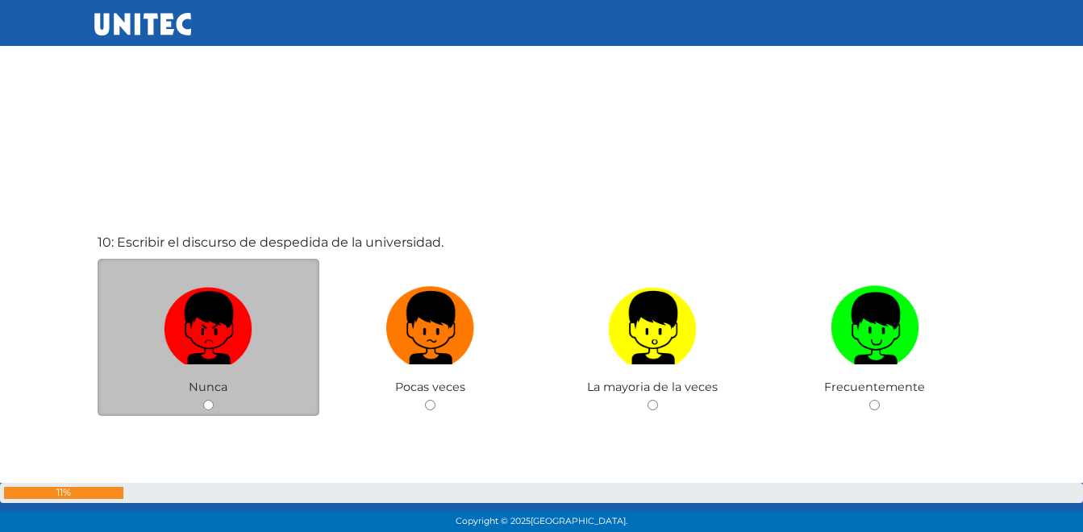
click at [182, 368] on label at bounding box center [209, 328] width 222 height 98
click at [203, 400] on input "radio" at bounding box center [208, 405] width 10 height 10
radio input "true"
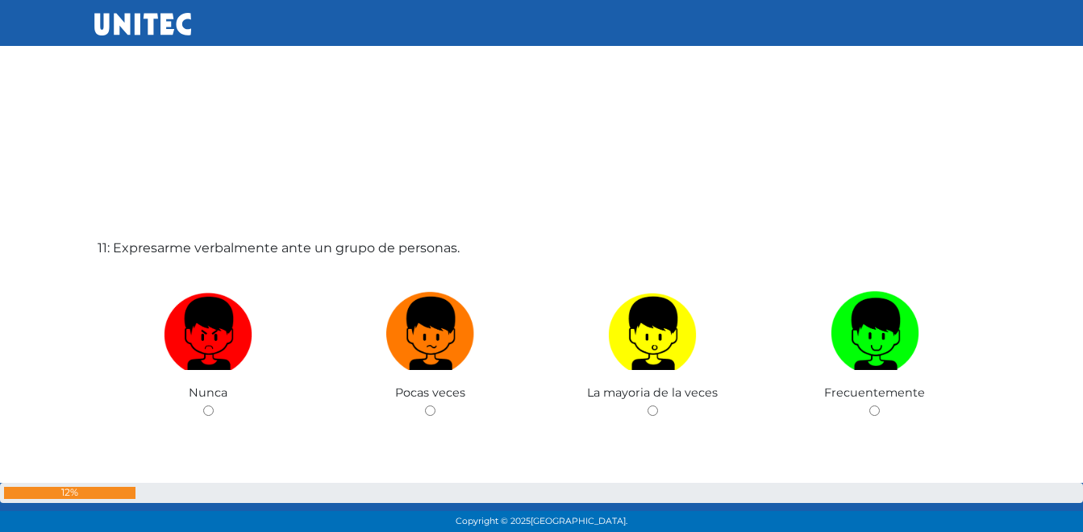
scroll to position [5401, 0]
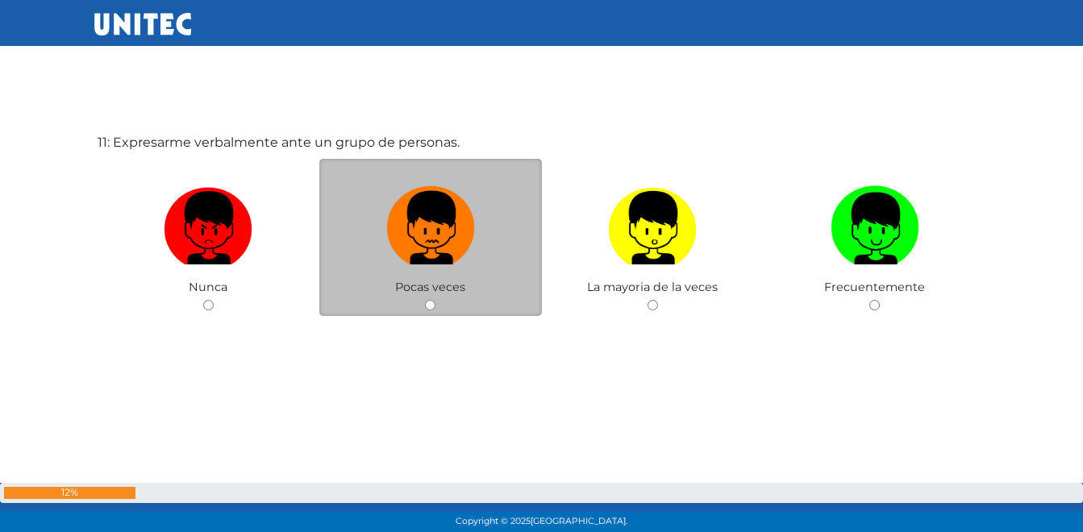
click at [419, 245] on img at bounding box center [430, 222] width 89 height 85
click at [425, 300] on input "radio" at bounding box center [430, 305] width 10 height 10
radio input "true"
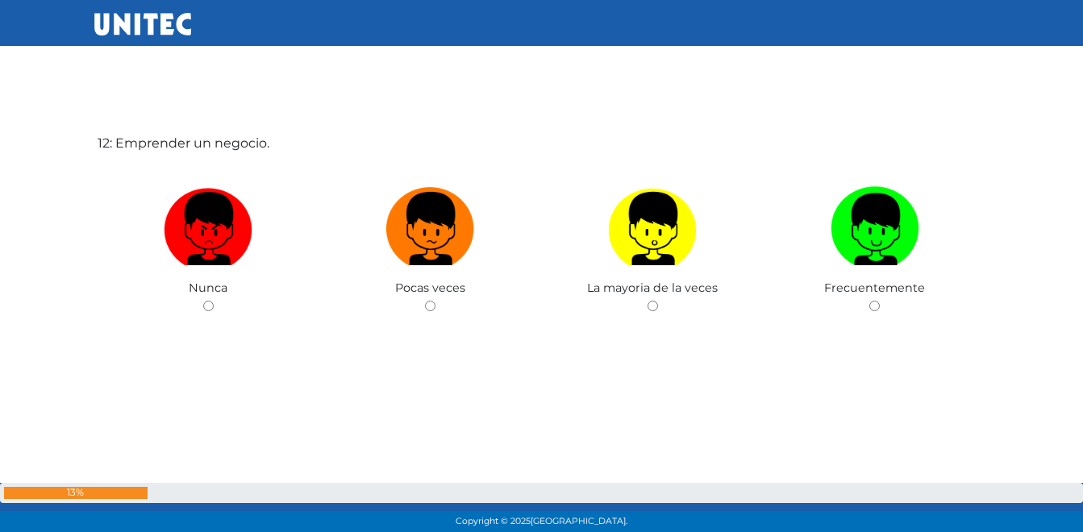
scroll to position [5933, 0]
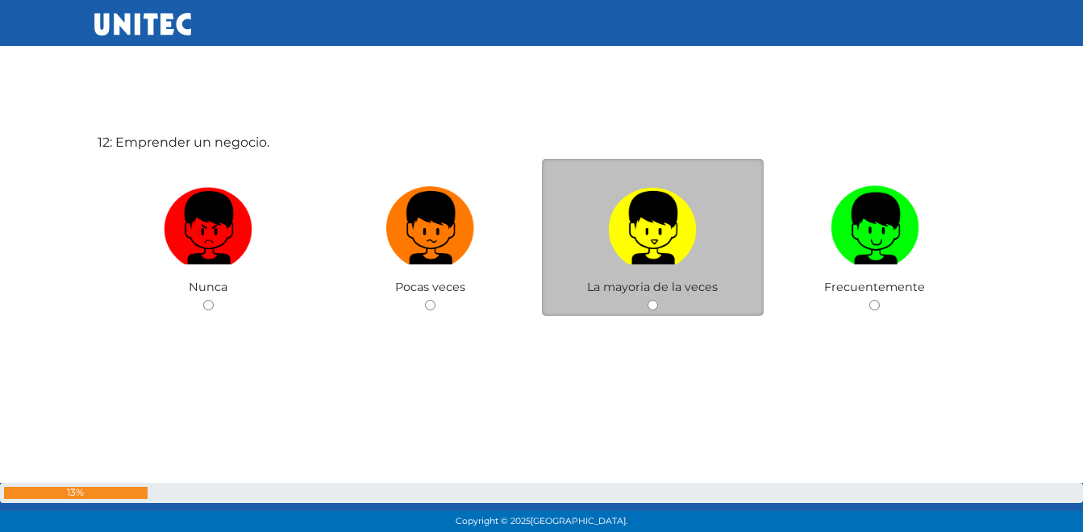
click at [642, 263] on img at bounding box center [652, 222] width 89 height 85
click at [647, 300] on input "radio" at bounding box center [652, 305] width 10 height 10
radio input "true"
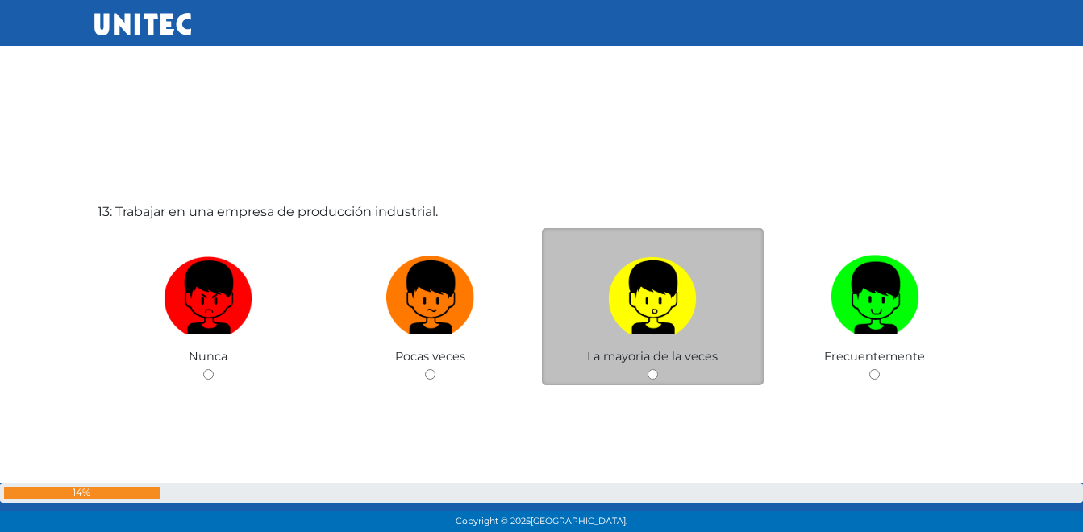
scroll to position [6465, 0]
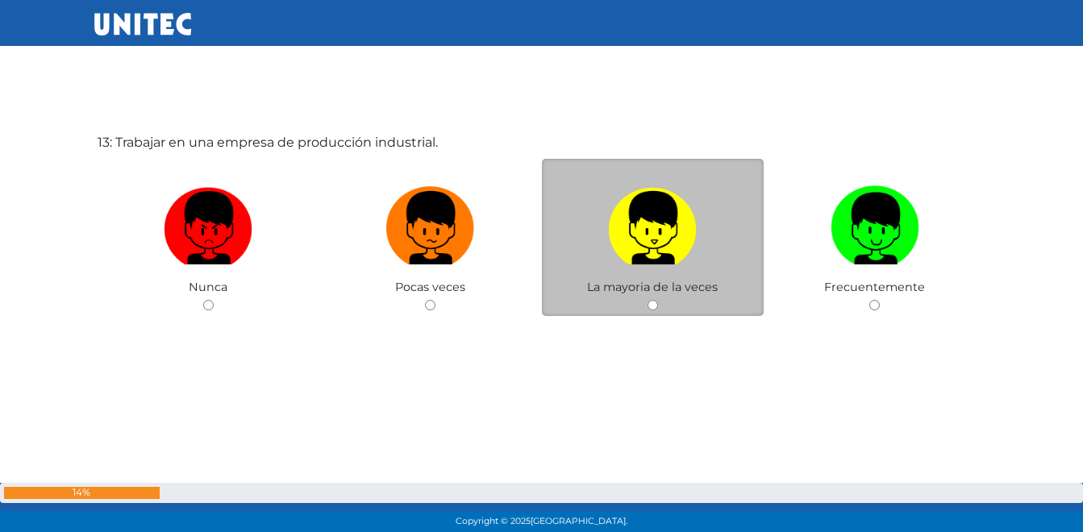
click at [639, 234] on img at bounding box center [652, 222] width 89 height 85
click at [647, 300] on input "radio" at bounding box center [652, 305] width 10 height 10
radio input "true"
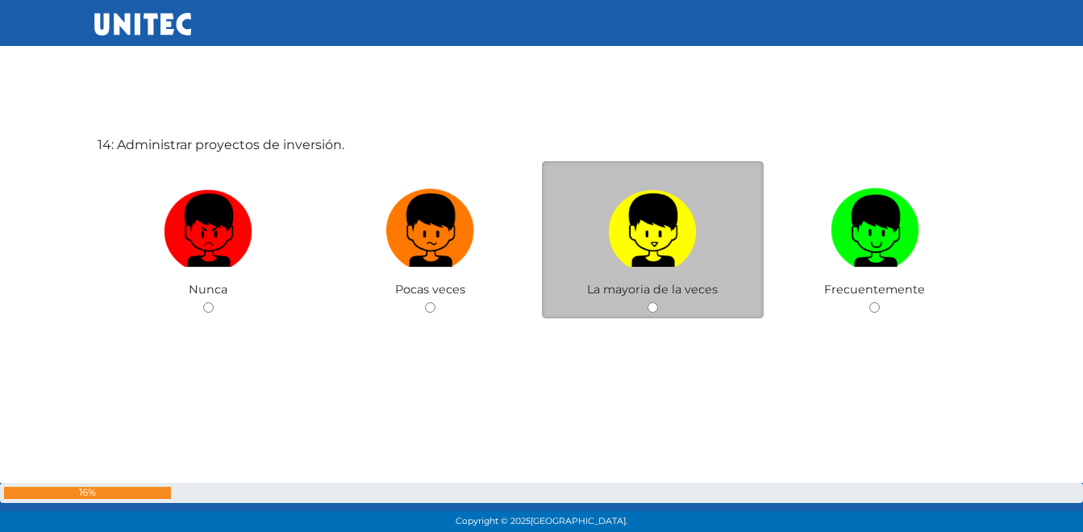
scroll to position [7070, 0]
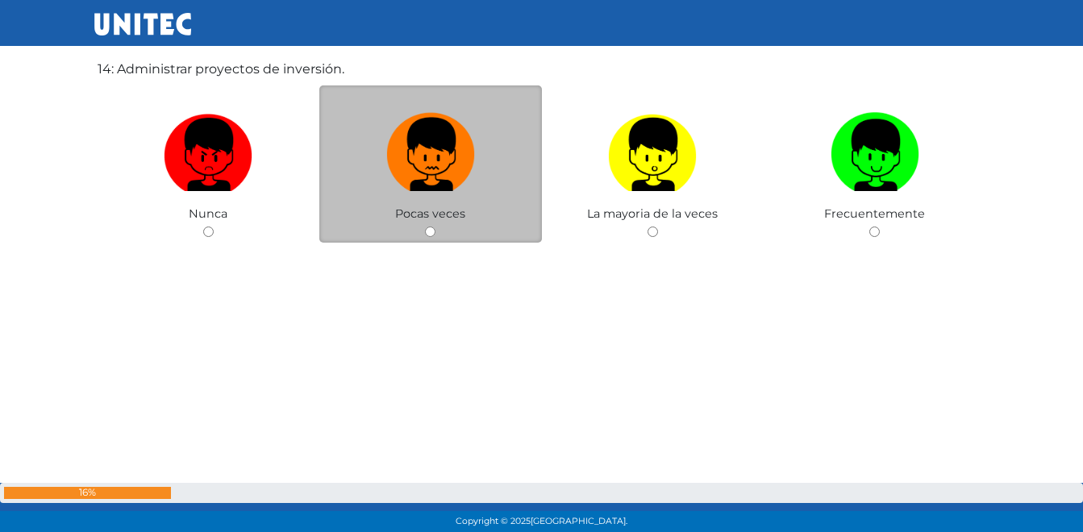
click at [430, 169] on img at bounding box center [430, 148] width 89 height 85
click at [430, 227] on input "radio" at bounding box center [430, 232] width 10 height 10
radio input "true"
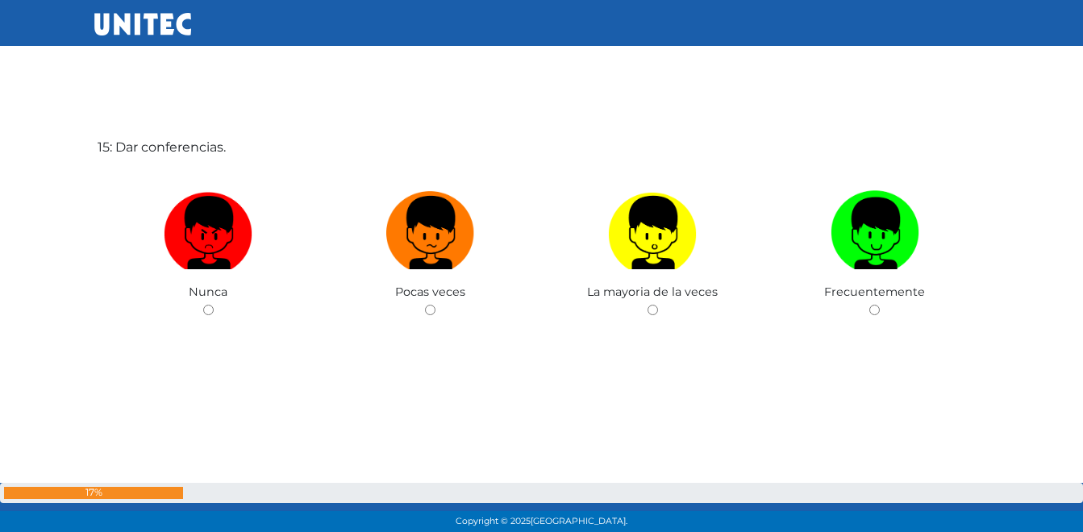
scroll to position [7529, 0]
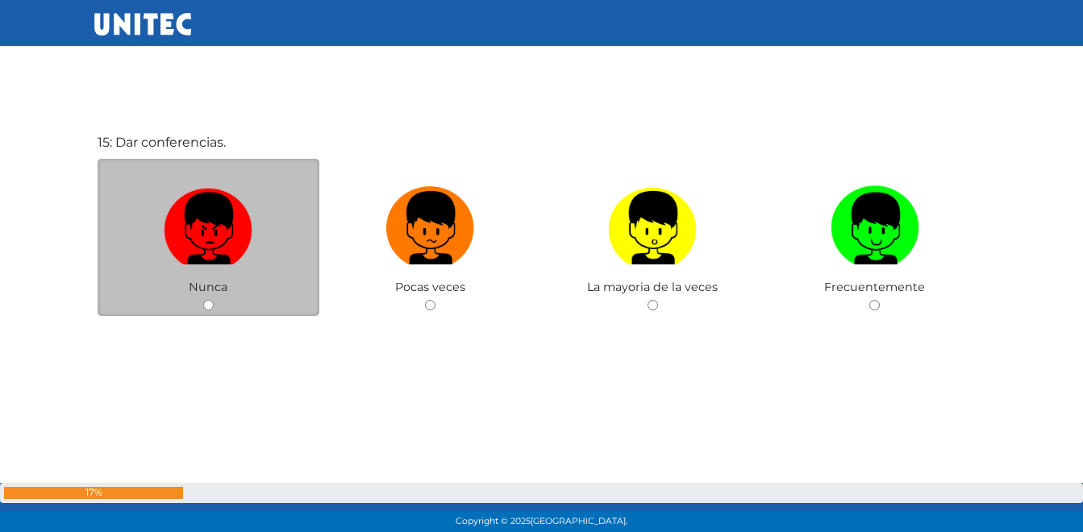
click at [241, 222] on img at bounding box center [208, 222] width 89 height 85
click at [214, 300] on input "radio" at bounding box center [208, 305] width 10 height 10
radio input "true"
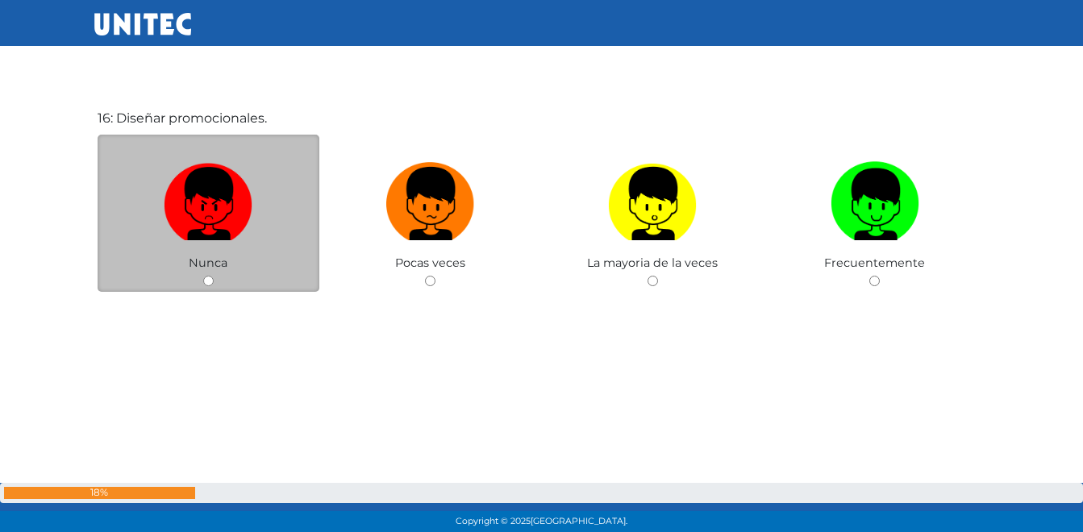
scroll to position [8124, 0]
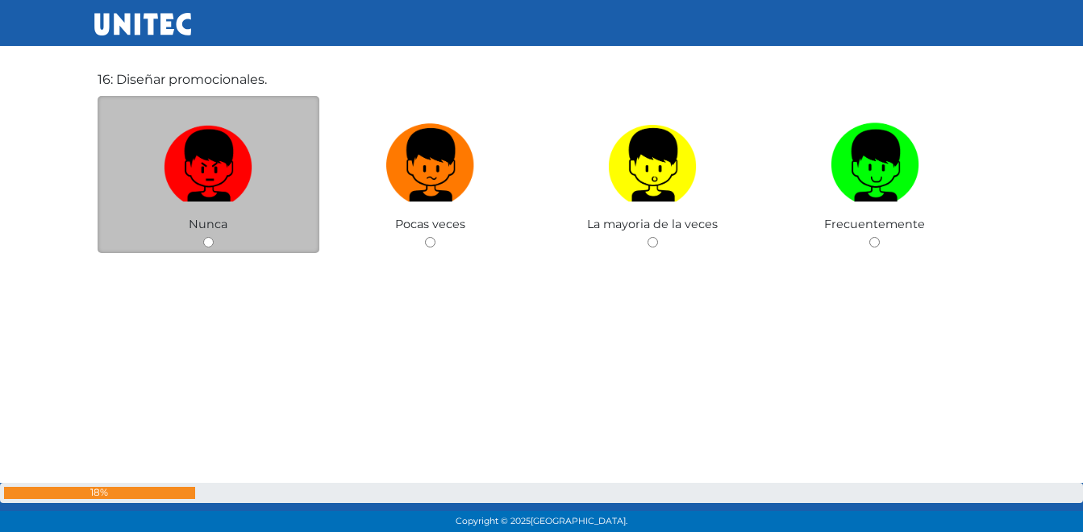
click at [206, 172] on img at bounding box center [208, 159] width 89 height 85
click at [206, 237] on input "radio" at bounding box center [208, 242] width 10 height 10
radio input "true"
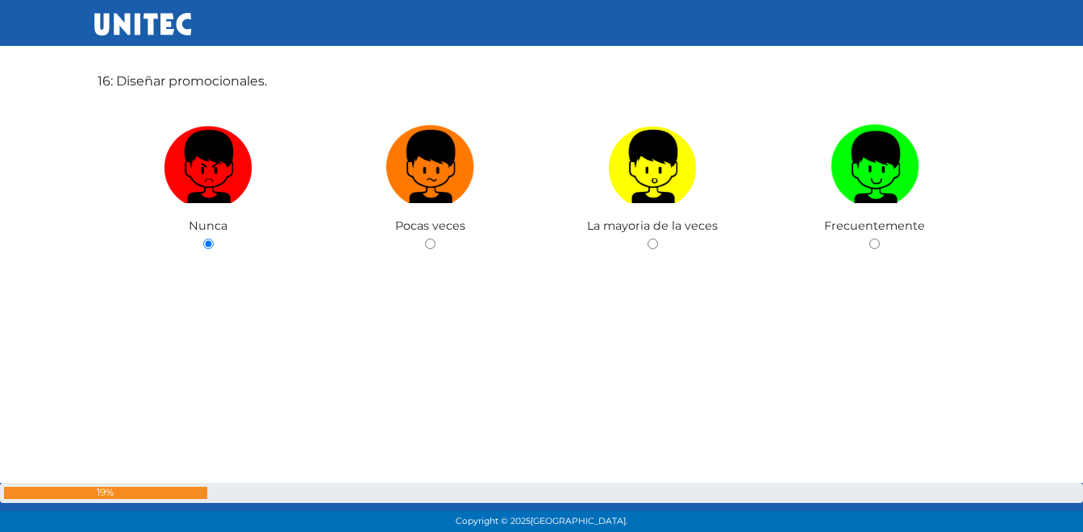
scroll to position [8525, 0]
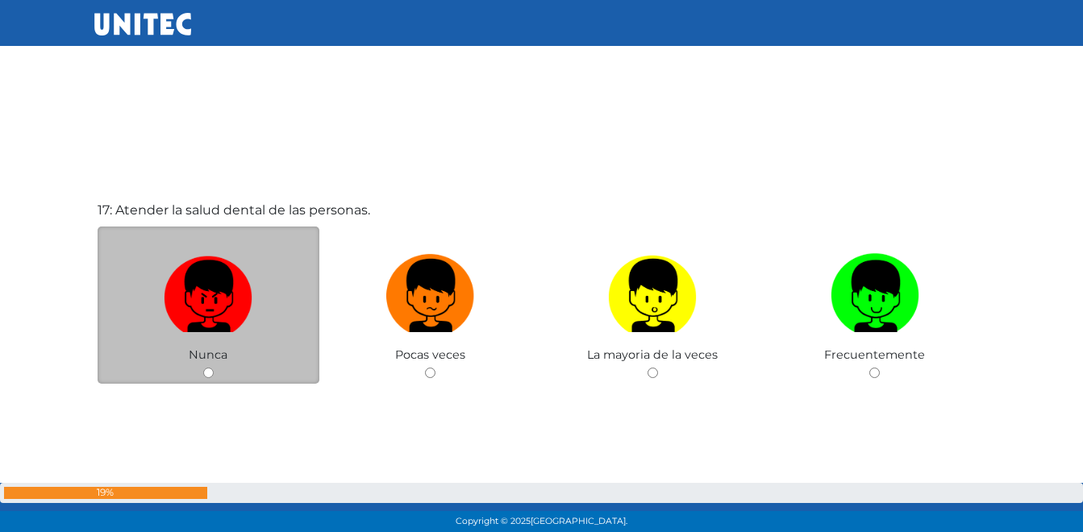
click at [185, 301] on img at bounding box center [208, 289] width 89 height 85
click at [203, 368] on input "radio" at bounding box center [208, 373] width 10 height 10
radio input "true"
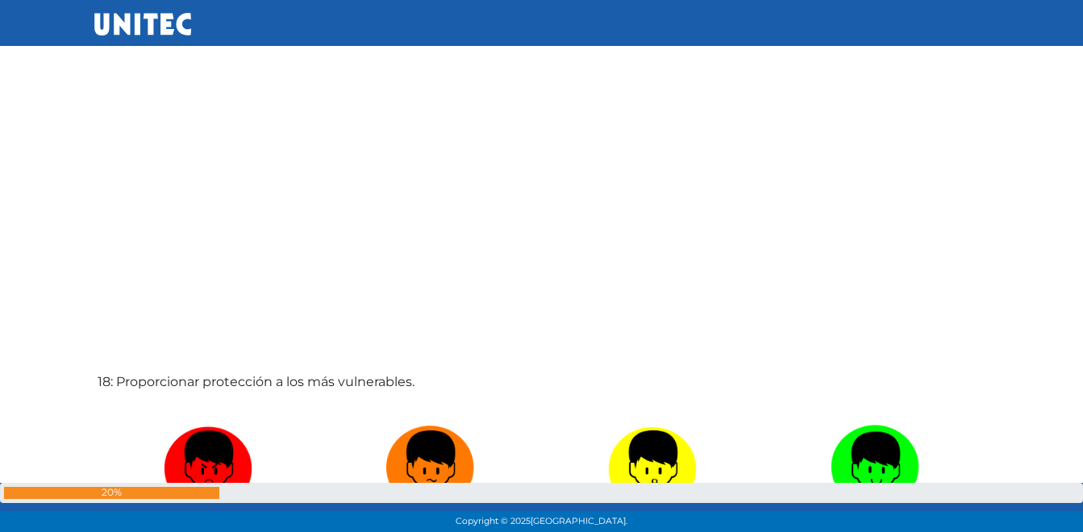
scroll to position [9125, 0]
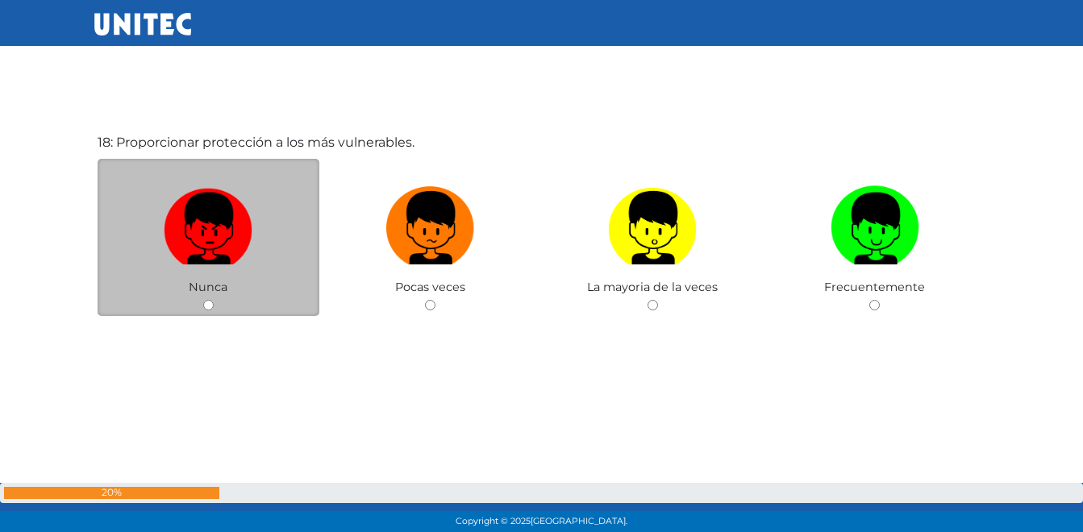
click at [211, 241] on img at bounding box center [208, 222] width 89 height 85
click at [211, 300] on input "radio" at bounding box center [208, 305] width 10 height 10
radio input "true"
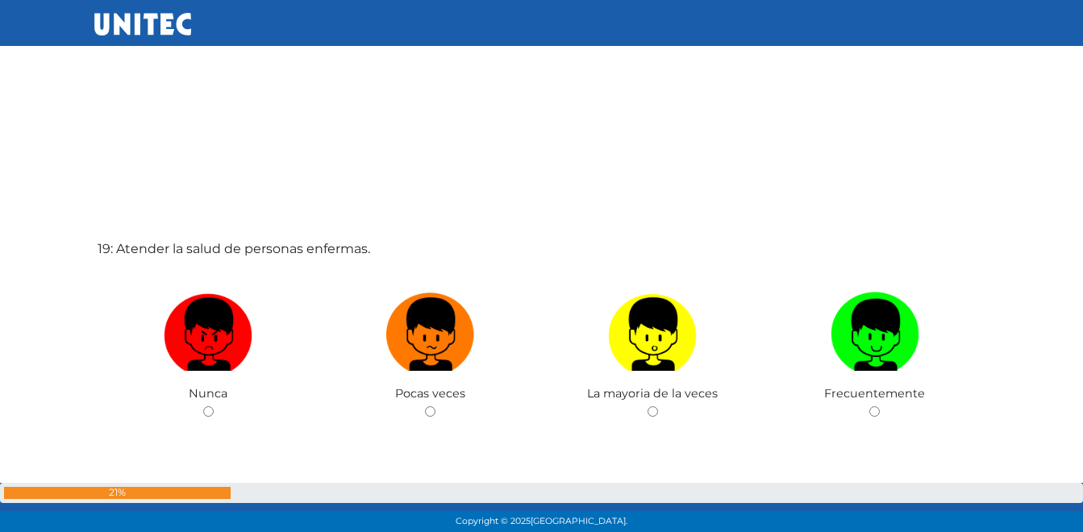
scroll to position [9566, 0]
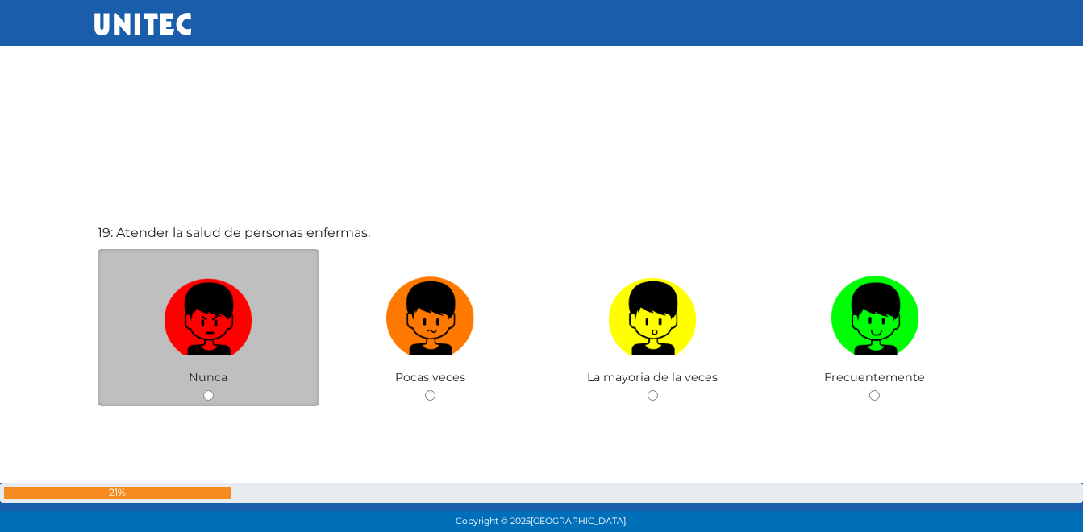
click at [168, 318] on img at bounding box center [208, 312] width 89 height 85
click at [203, 390] on input "radio" at bounding box center [208, 395] width 10 height 10
radio input "true"
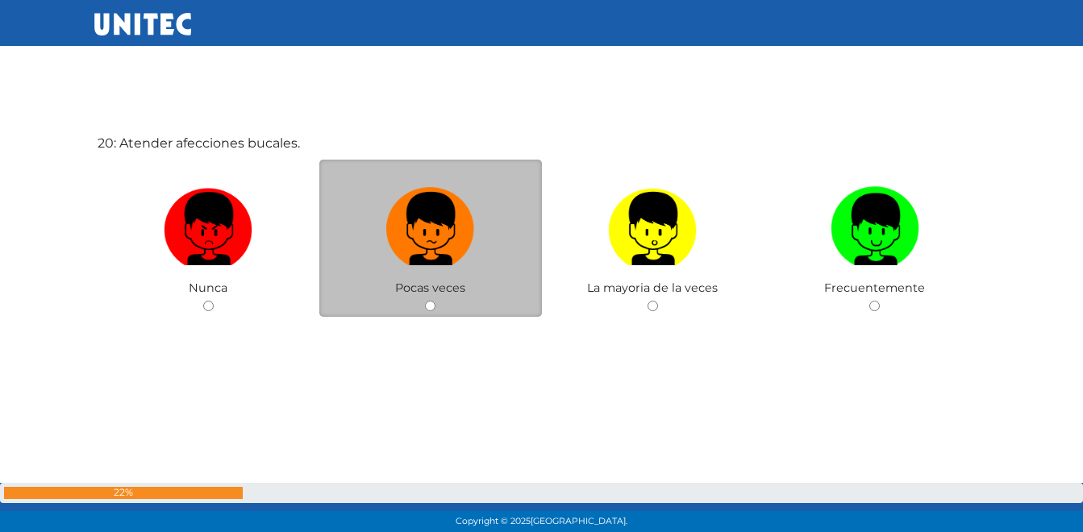
scroll to position [10189, 0]
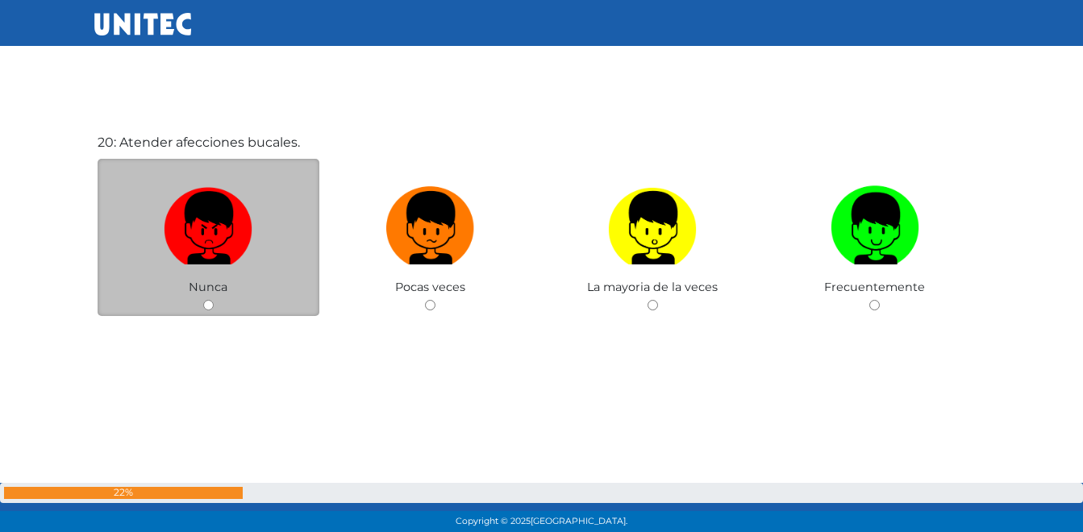
click at [163, 237] on label at bounding box center [209, 228] width 222 height 98
click at [203, 300] on input "radio" at bounding box center [208, 305] width 10 height 10
radio input "true"
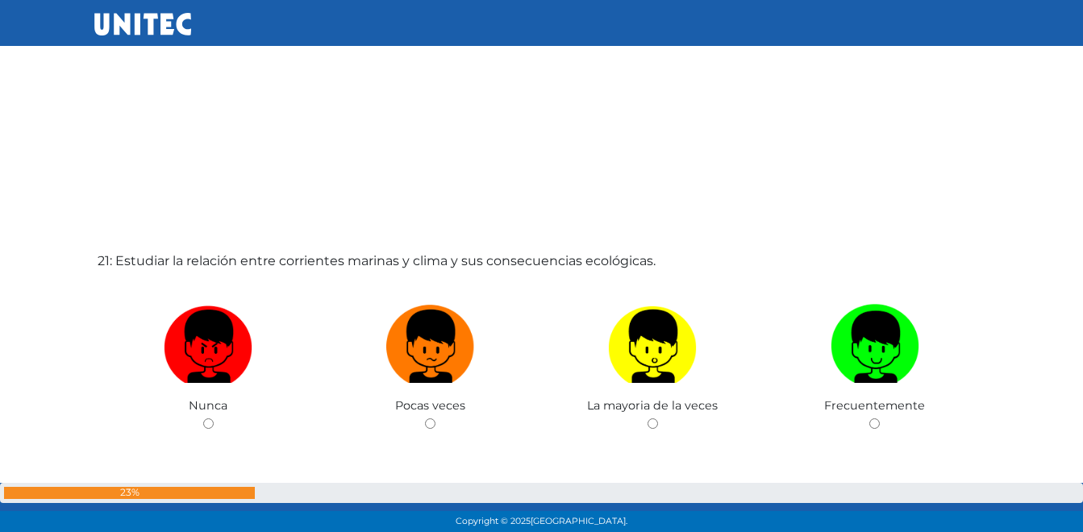
scroll to position [10671, 0]
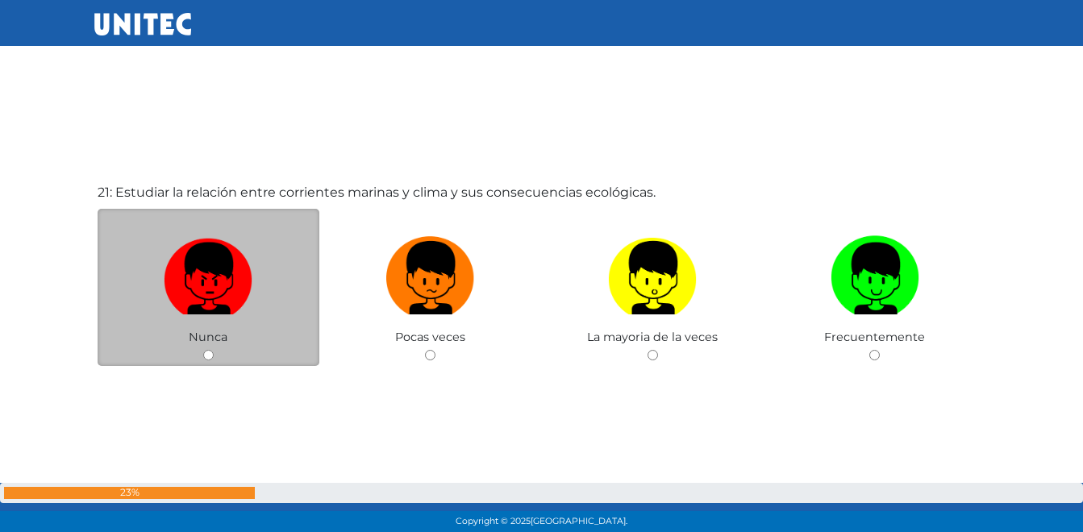
click at [202, 310] on img at bounding box center [208, 272] width 89 height 85
click at [203, 350] on input "radio" at bounding box center [208, 355] width 10 height 10
radio input "true"
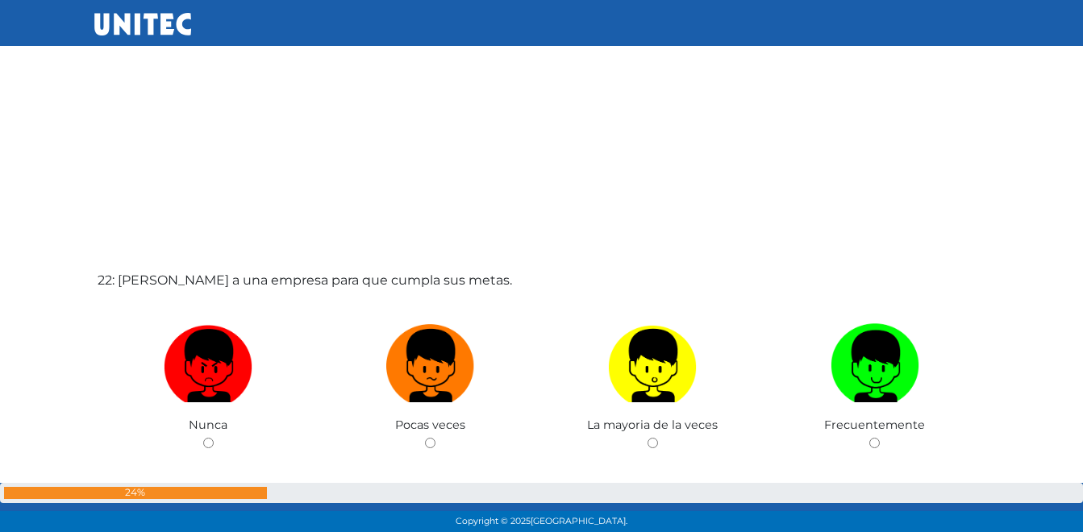
scroll to position [11129, 0]
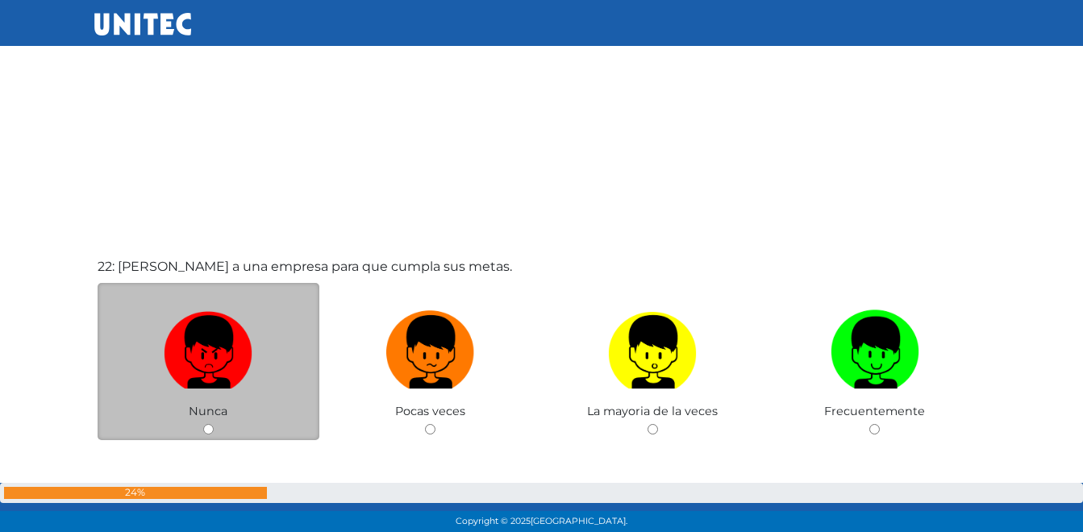
click at [200, 391] on label at bounding box center [209, 352] width 222 height 98
click at [203, 424] on input "radio" at bounding box center [208, 429] width 10 height 10
radio input "true"
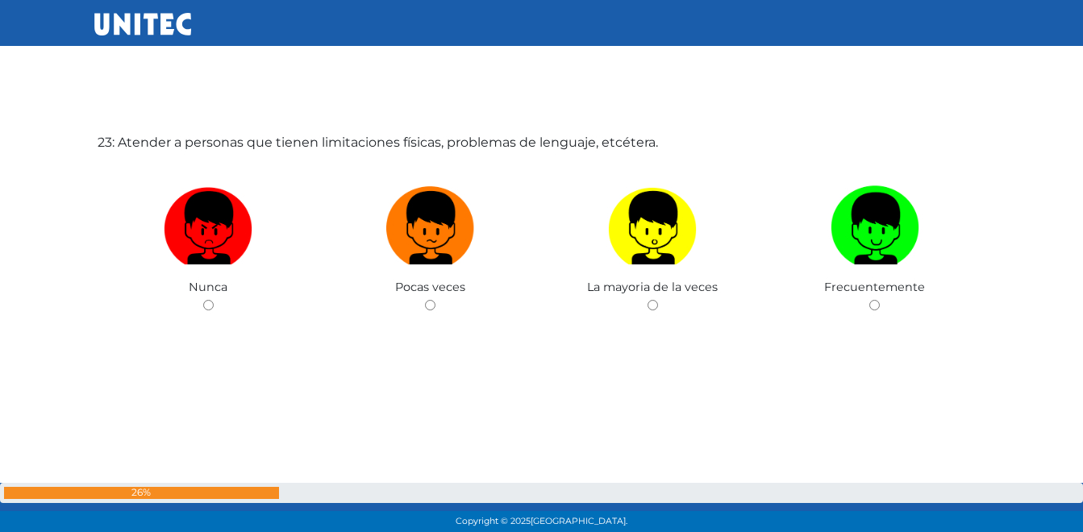
scroll to position [11673, 0]
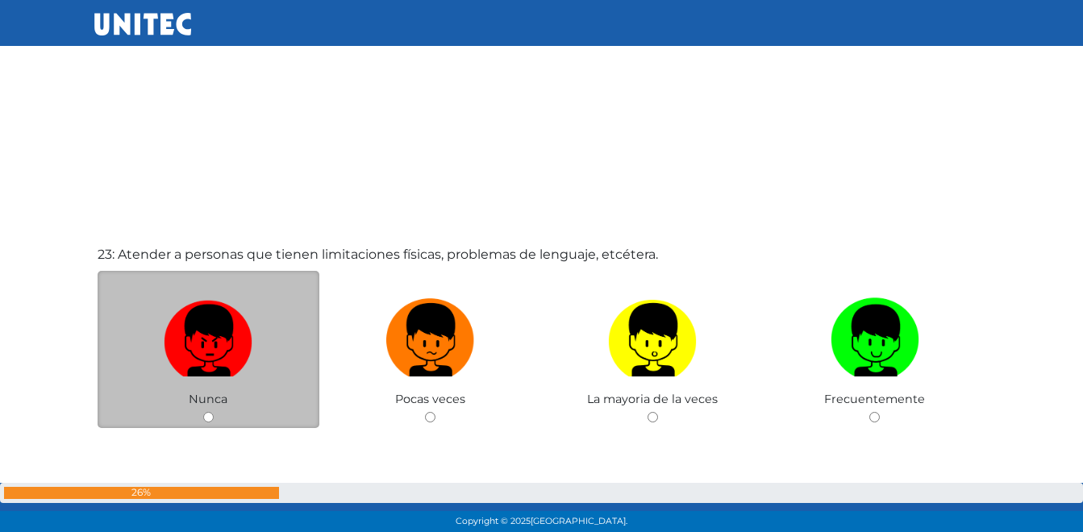
click at [189, 352] on img at bounding box center [208, 334] width 89 height 85
click at [203, 412] on input "radio" at bounding box center [208, 417] width 10 height 10
radio input "true"
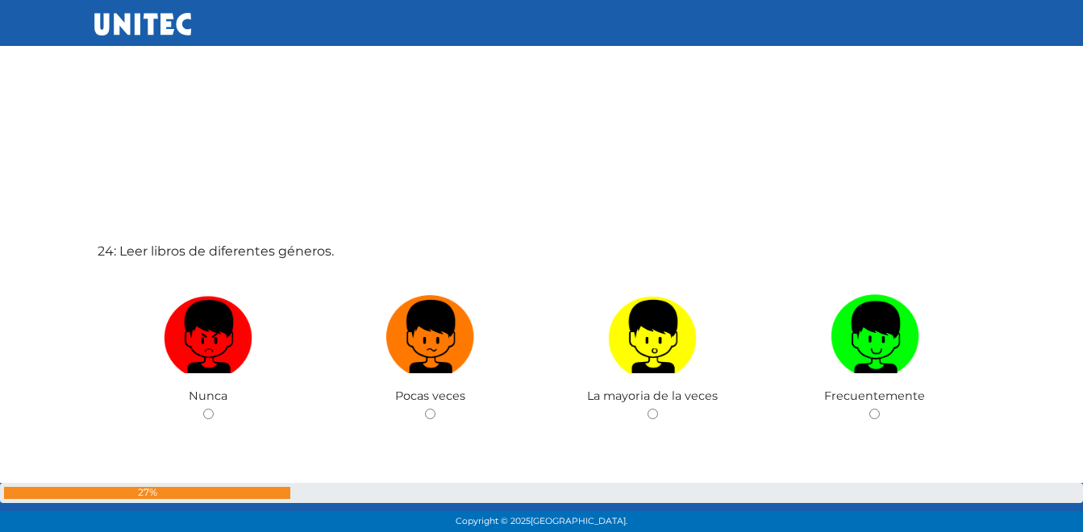
scroll to position [12213, 0]
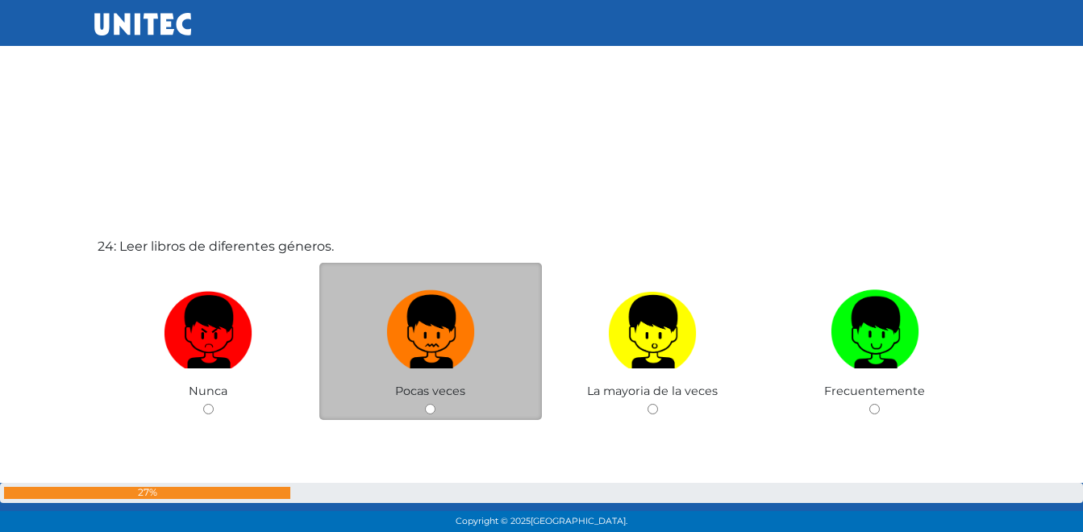
click at [414, 355] on img at bounding box center [430, 326] width 89 height 85
click at [425, 404] on input "radio" at bounding box center [430, 409] width 10 height 10
radio input "true"
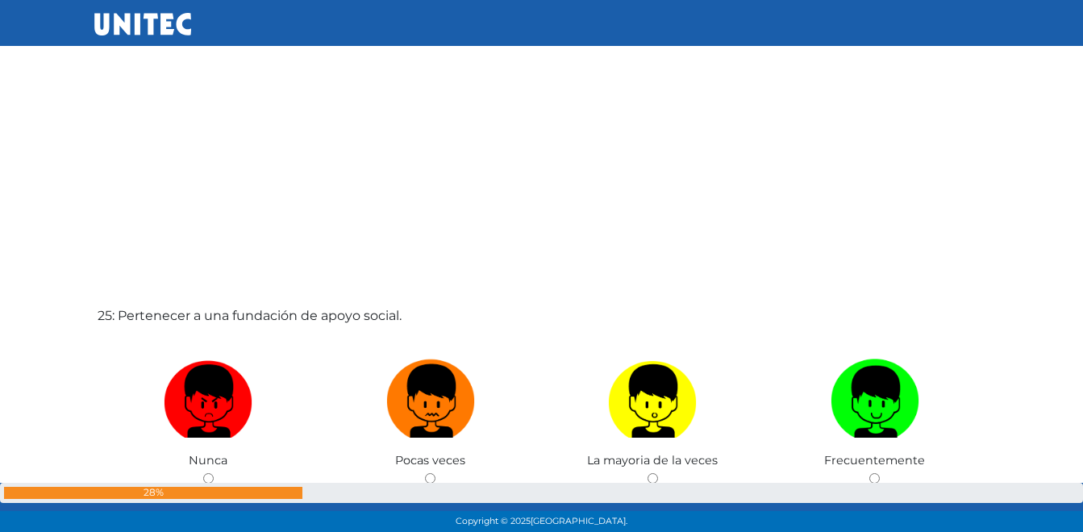
scroll to position [12858, 0]
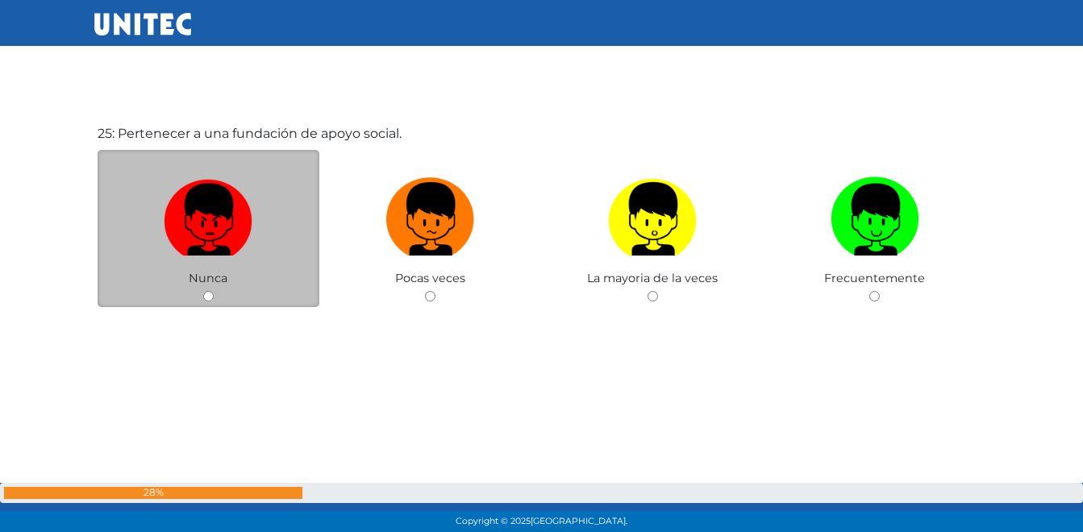
click at [216, 230] on img at bounding box center [208, 213] width 89 height 85
click at [214, 291] on input "radio" at bounding box center [208, 296] width 10 height 10
radio input "true"
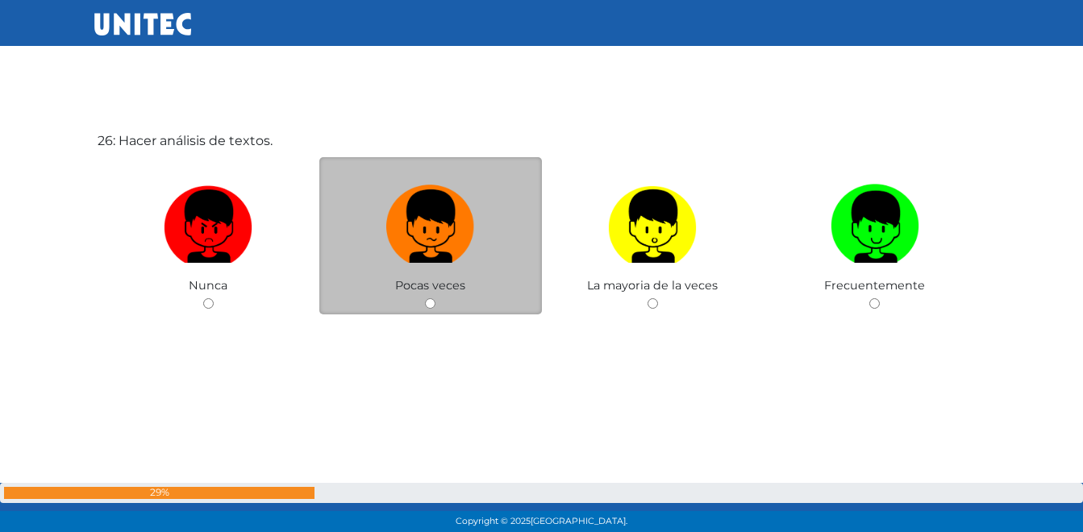
scroll to position [13386, 0]
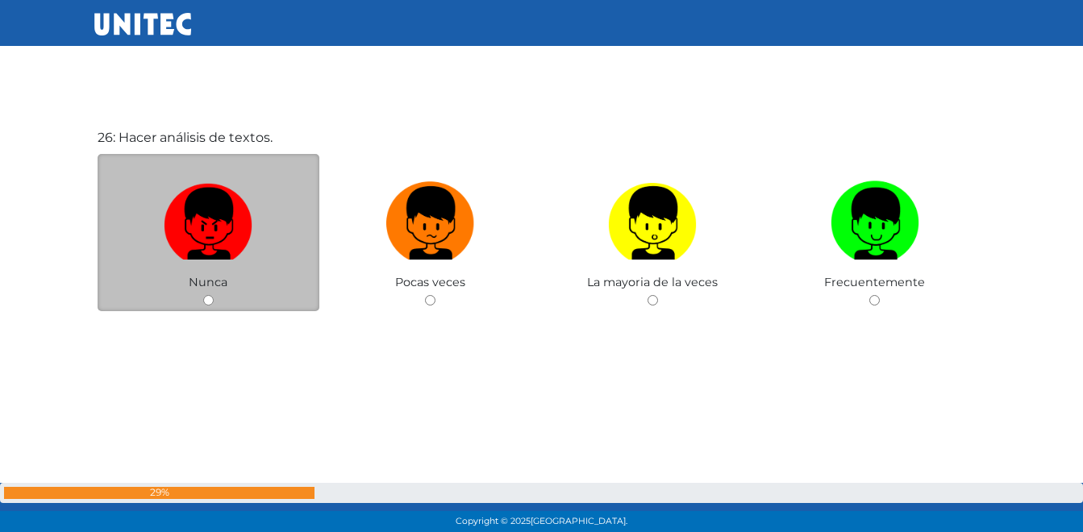
click at [199, 246] on img at bounding box center [208, 217] width 89 height 85
click at [203, 295] on input "radio" at bounding box center [208, 300] width 10 height 10
radio input "true"
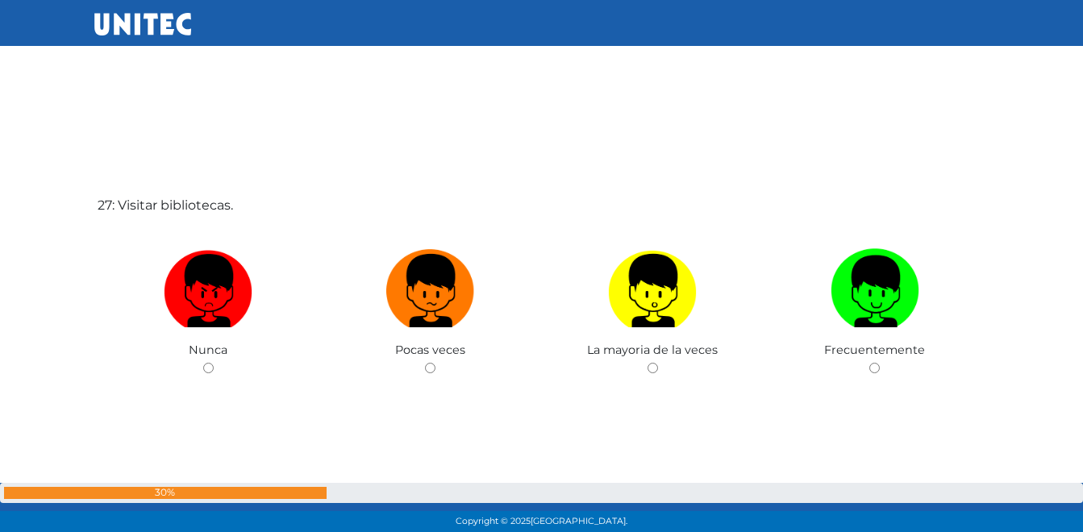
scroll to position [13950, 0]
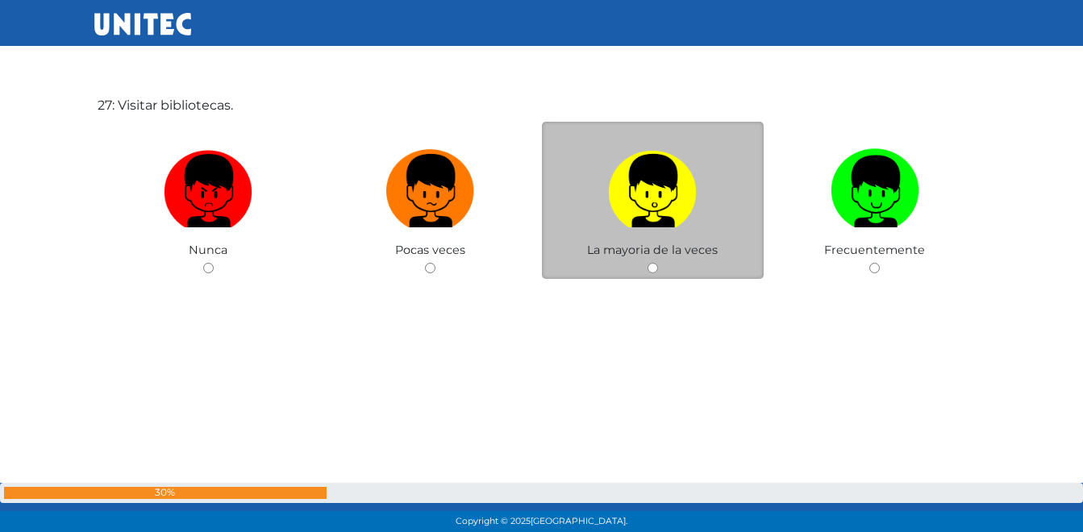
click at [656, 227] on label at bounding box center [653, 191] width 222 height 98
click at [656, 263] on input "radio" at bounding box center [652, 268] width 10 height 10
radio input "true"
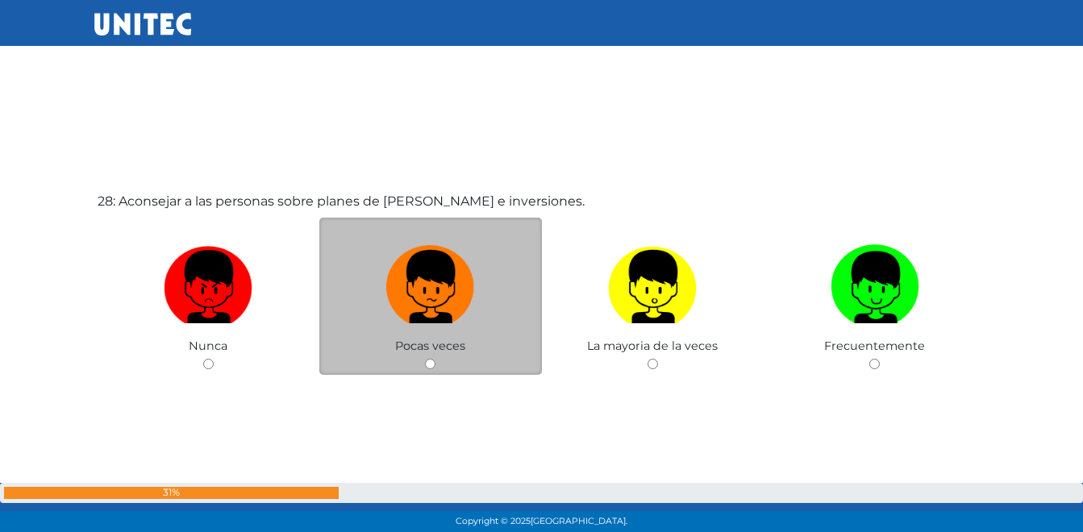
scroll to position [14387, 0]
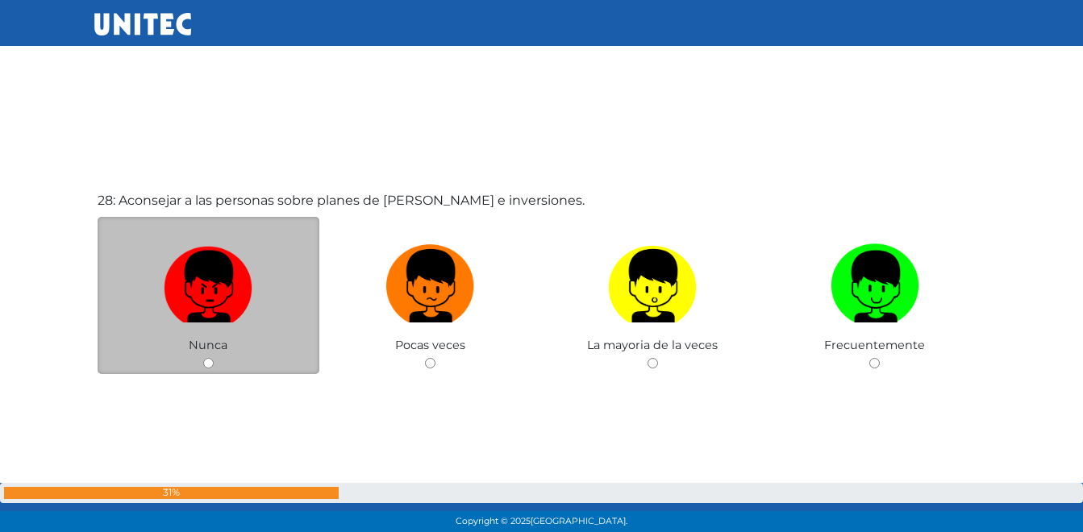
click at [180, 293] on img at bounding box center [208, 280] width 89 height 85
click at [203, 358] on input "radio" at bounding box center [208, 363] width 10 height 10
radio input "true"
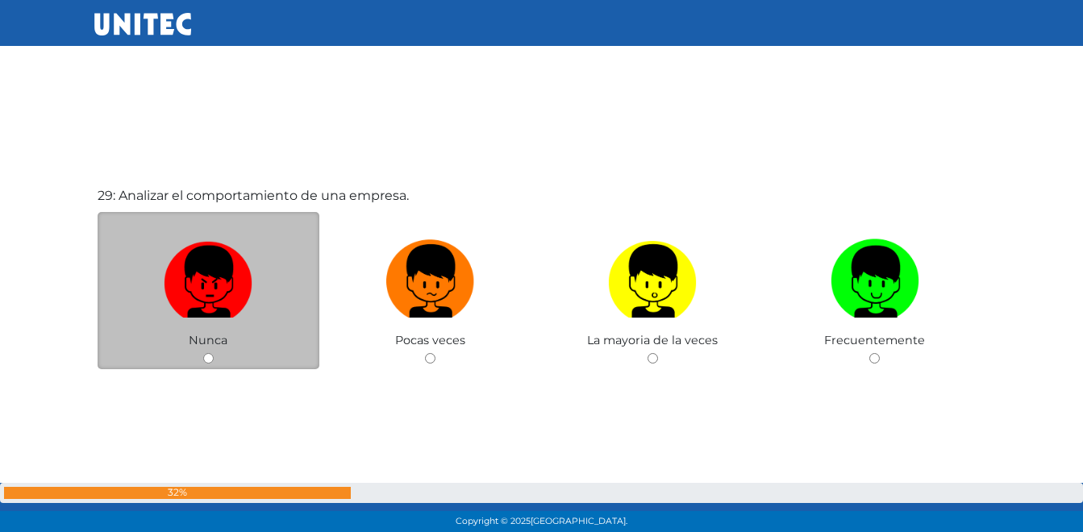
scroll to position [14925, 0]
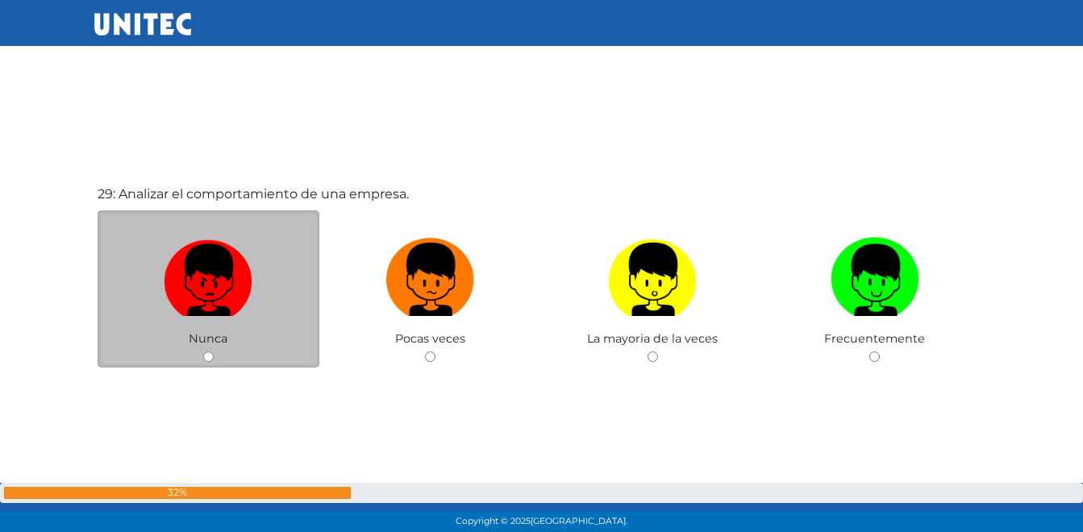
click at [197, 286] on img at bounding box center [208, 273] width 89 height 85
click at [203, 351] on input "radio" at bounding box center [208, 356] width 10 height 10
radio input "true"
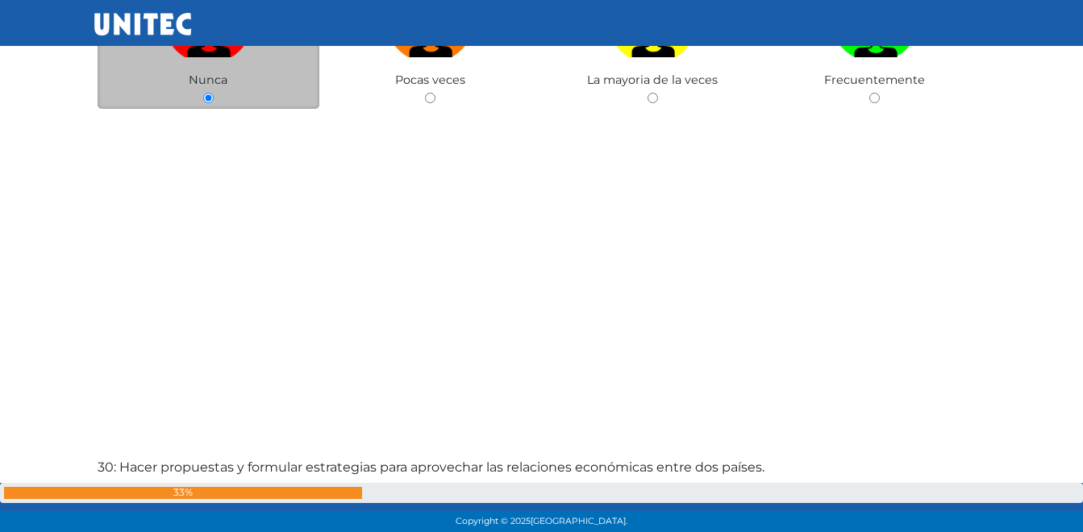
scroll to position [15351, 0]
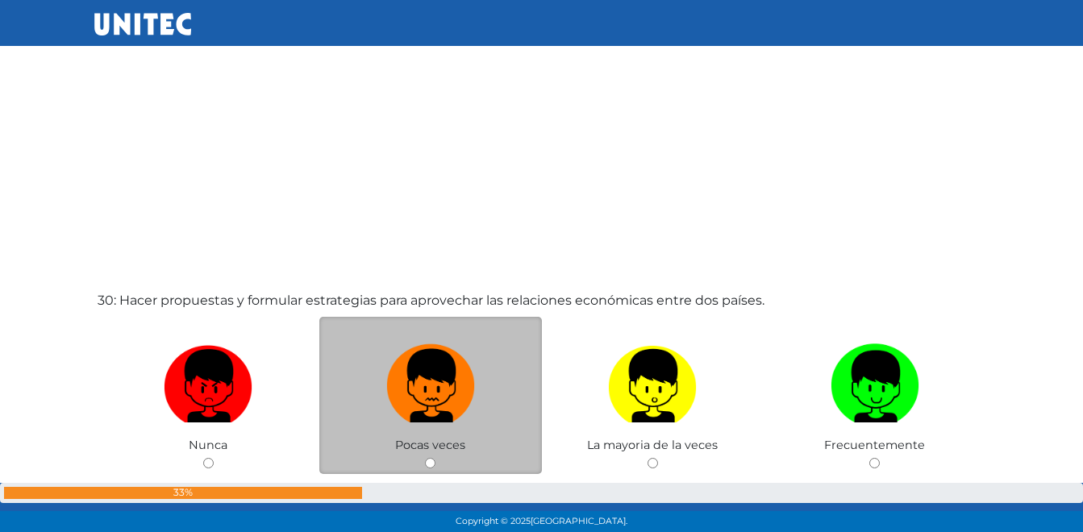
click at [394, 380] on img at bounding box center [430, 380] width 89 height 85
click at [425, 458] on input "radio" at bounding box center [430, 463] width 10 height 10
radio input "true"
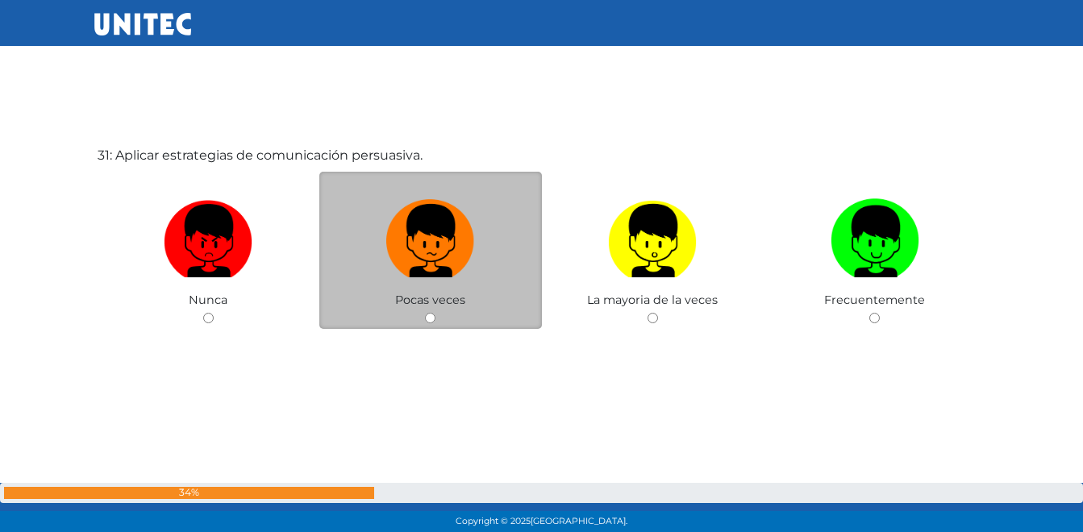
scroll to position [15942, 0]
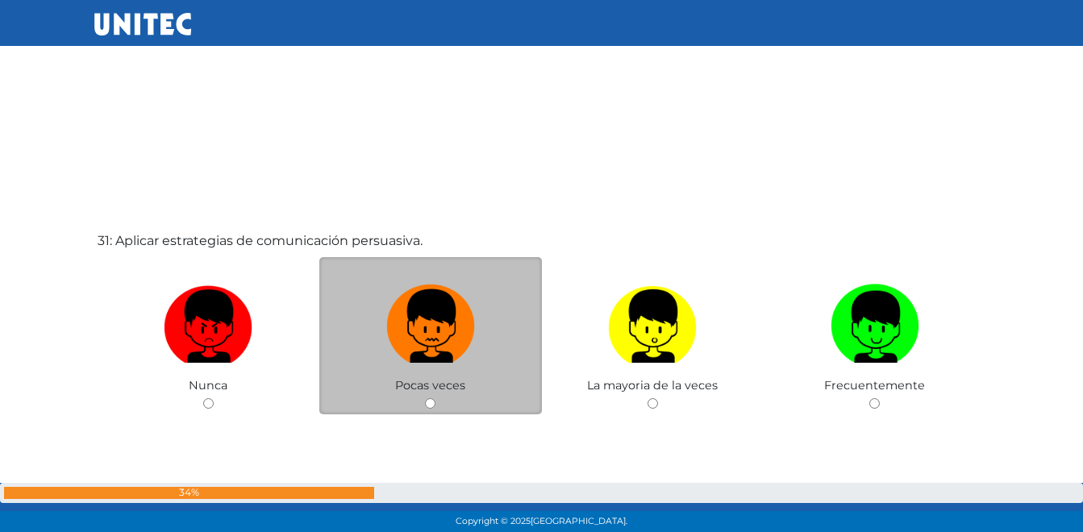
click at [422, 335] on img at bounding box center [430, 320] width 89 height 85
click at [425, 398] on input "radio" at bounding box center [430, 403] width 10 height 10
radio input "true"
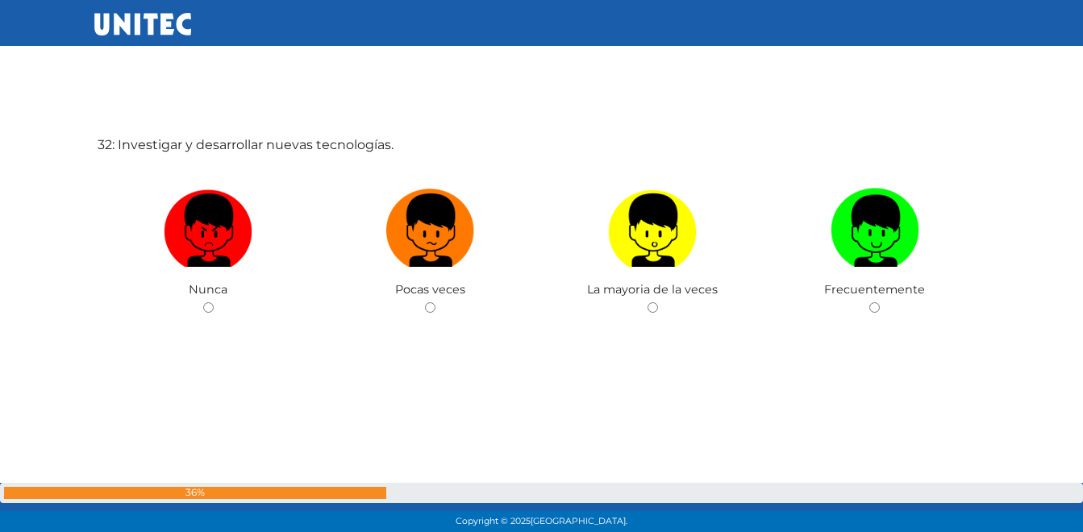
scroll to position [16573, 0]
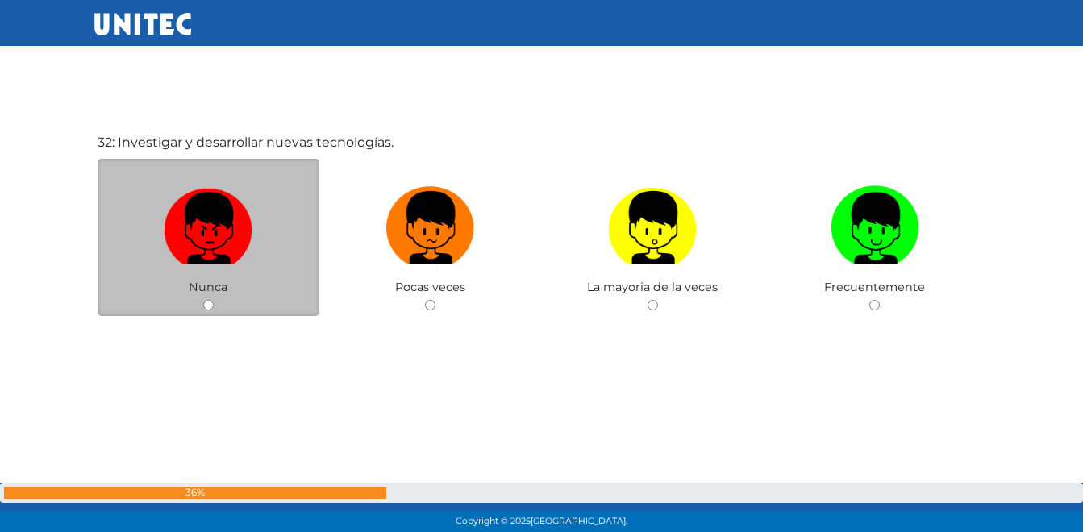
click at [192, 238] on img at bounding box center [208, 222] width 89 height 85
click at [203, 300] on input "radio" at bounding box center [208, 305] width 10 height 10
radio input "true"
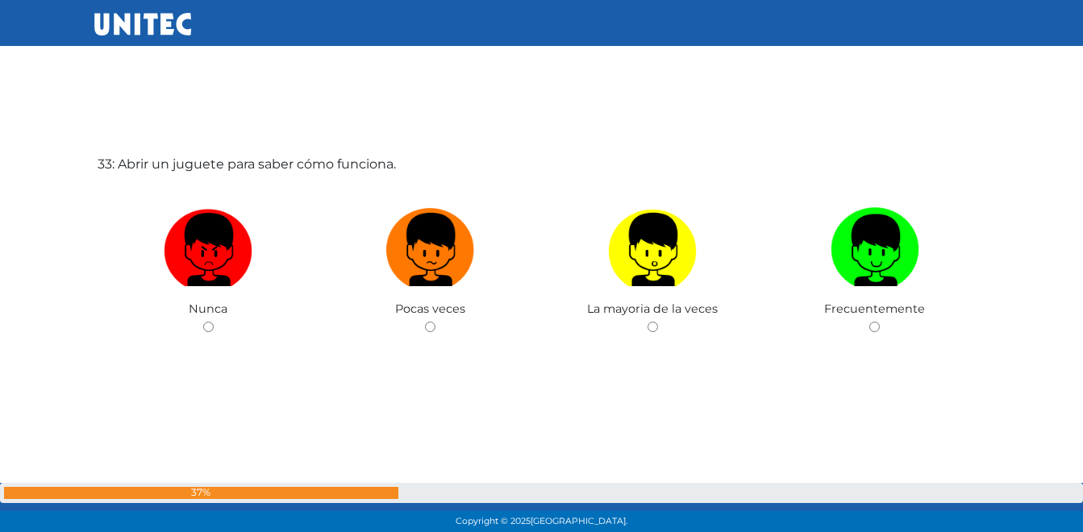
scroll to position [17094, 0]
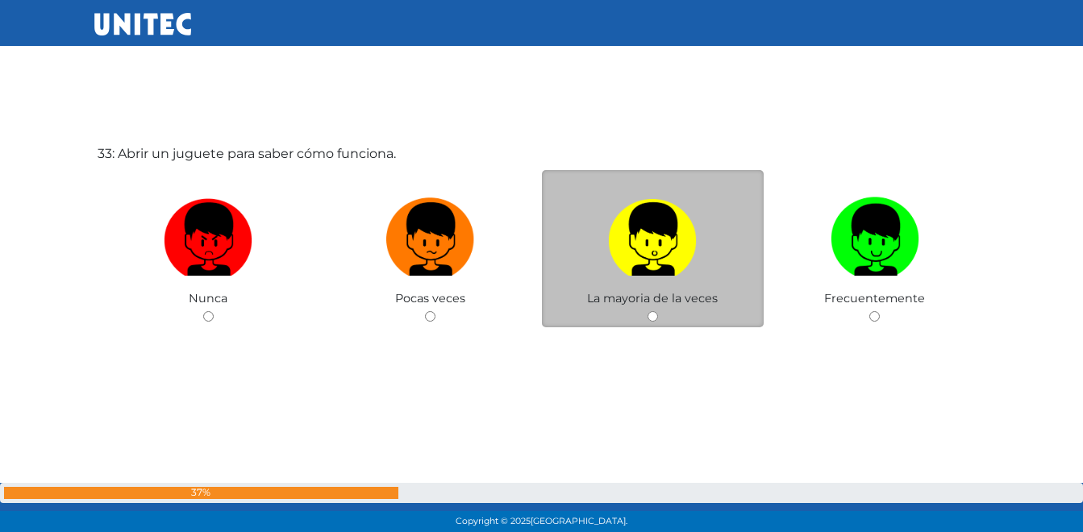
click at [671, 285] on label at bounding box center [653, 239] width 222 height 98
click at [658, 311] on input "radio" at bounding box center [652, 316] width 10 height 10
radio input "true"
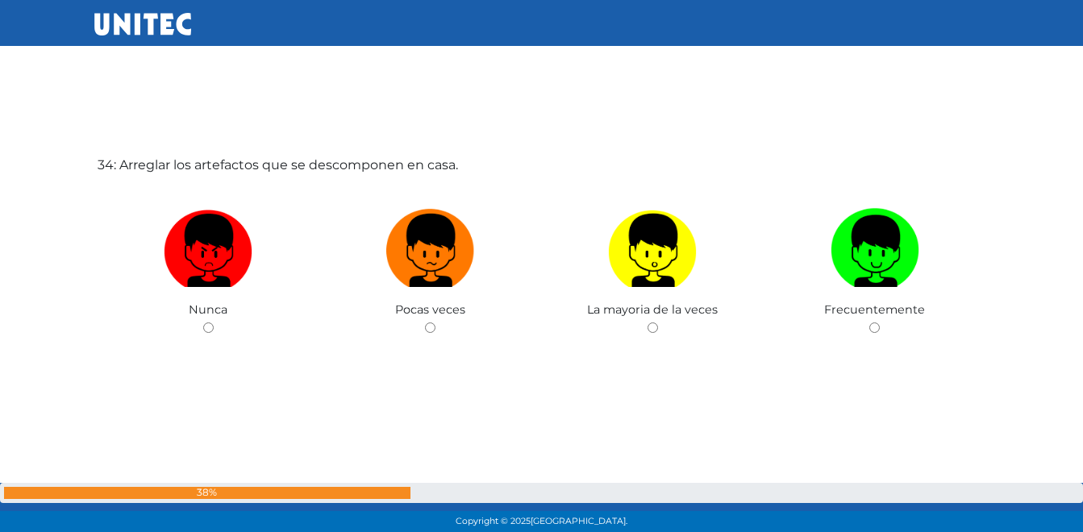
scroll to position [17637, 0]
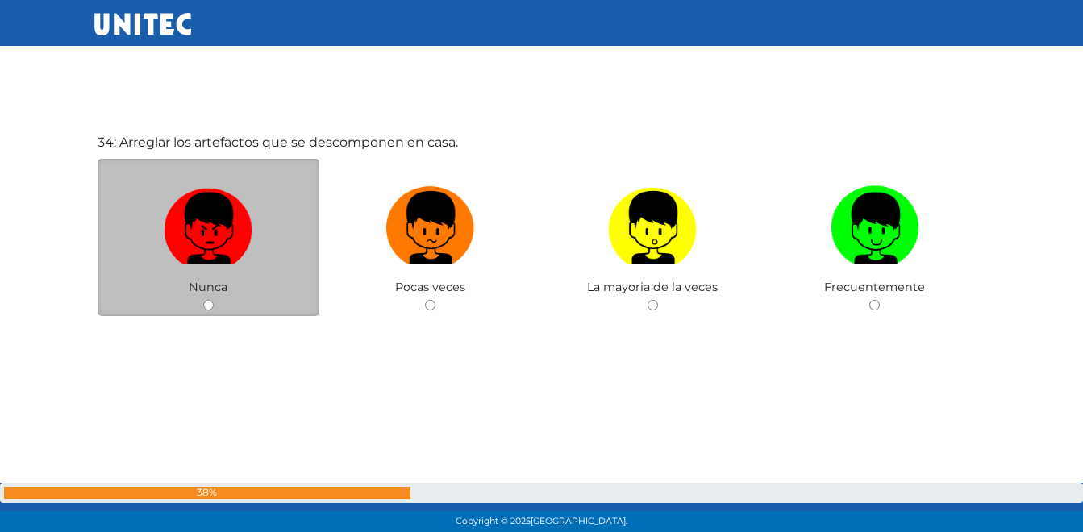
click at [222, 221] on img at bounding box center [208, 222] width 89 height 85
click at [214, 300] on input "radio" at bounding box center [208, 305] width 10 height 10
radio input "true"
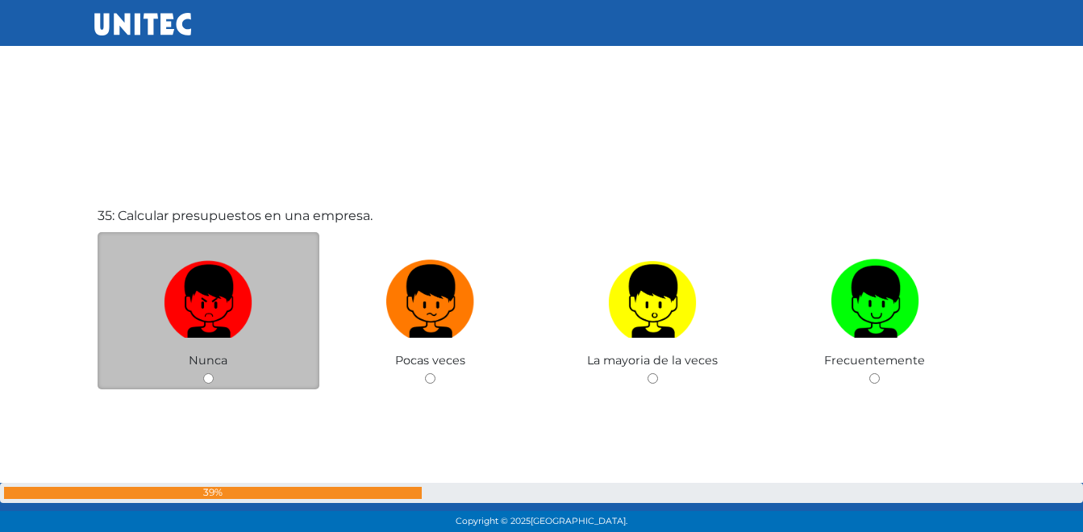
scroll to position [18169, 0]
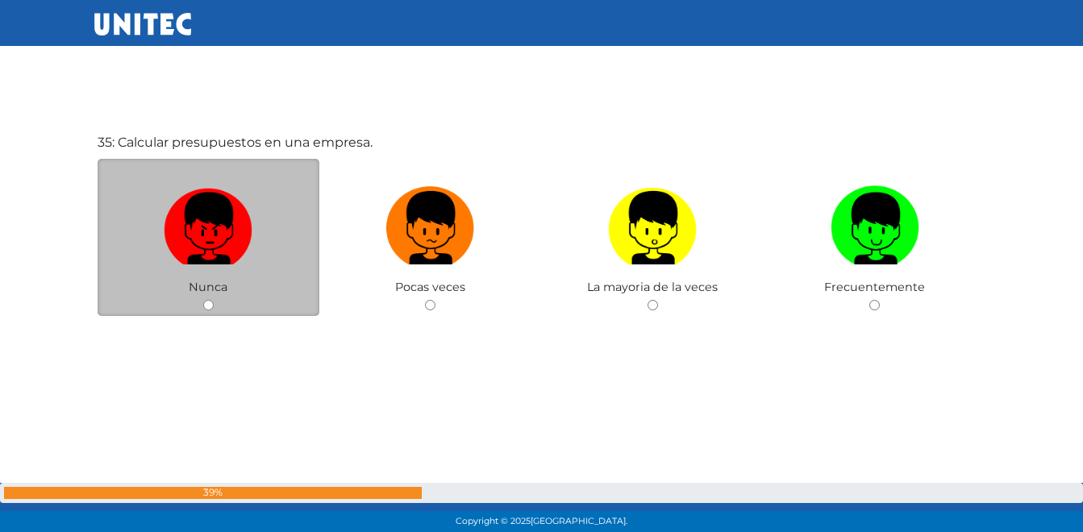
click at [204, 226] on img at bounding box center [208, 222] width 89 height 85
click at [204, 300] on input "radio" at bounding box center [208, 305] width 10 height 10
radio input "true"
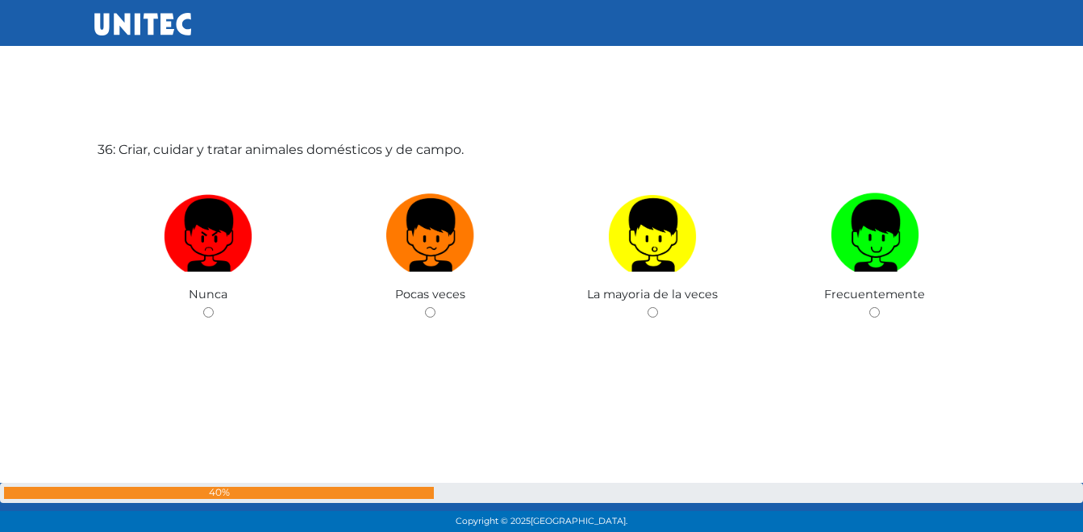
scroll to position [18694, 0]
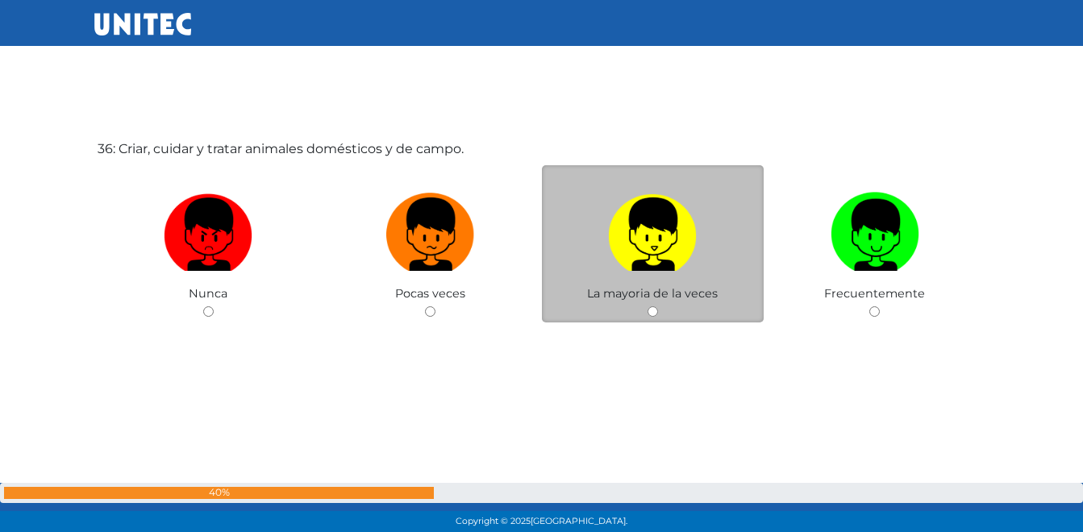
click at [665, 257] on img at bounding box center [652, 228] width 89 height 85
click at [658, 306] on input "radio" at bounding box center [652, 311] width 10 height 10
radio input "true"
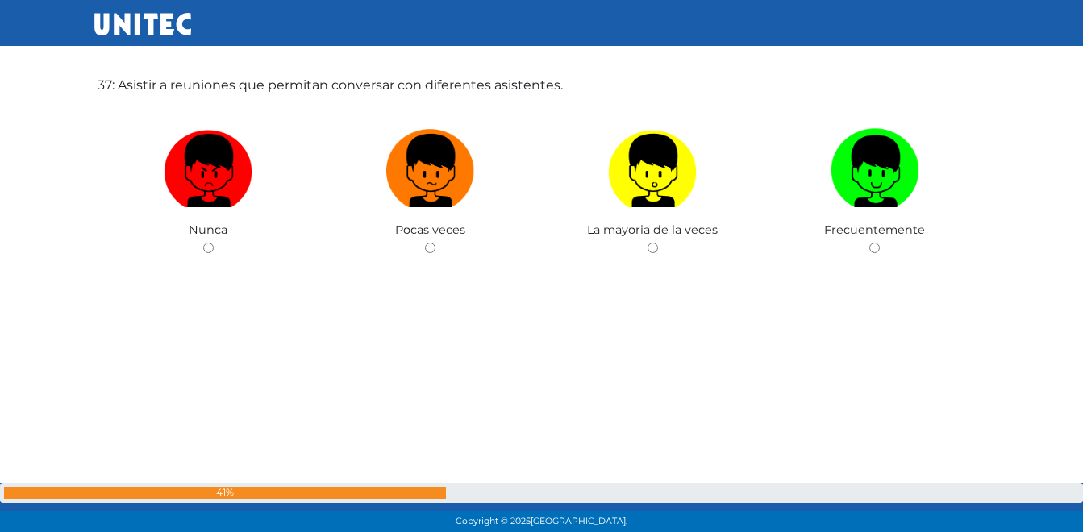
scroll to position [19299, 0]
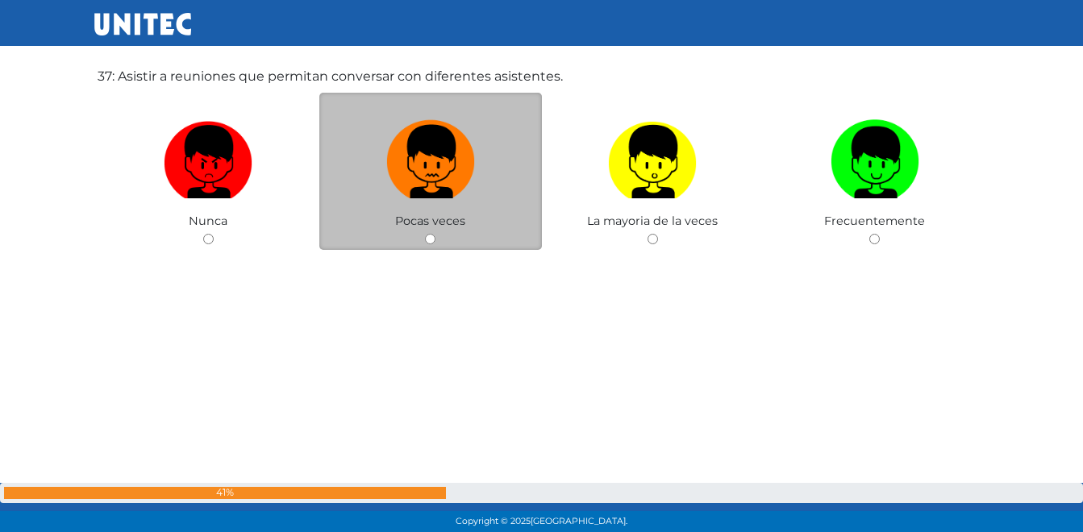
click at [452, 161] on img at bounding box center [430, 156] width 89 height 85
click at [435, 234] on input "radio" at bounding box center [430, 239] width 10 height 10
radio input "true"
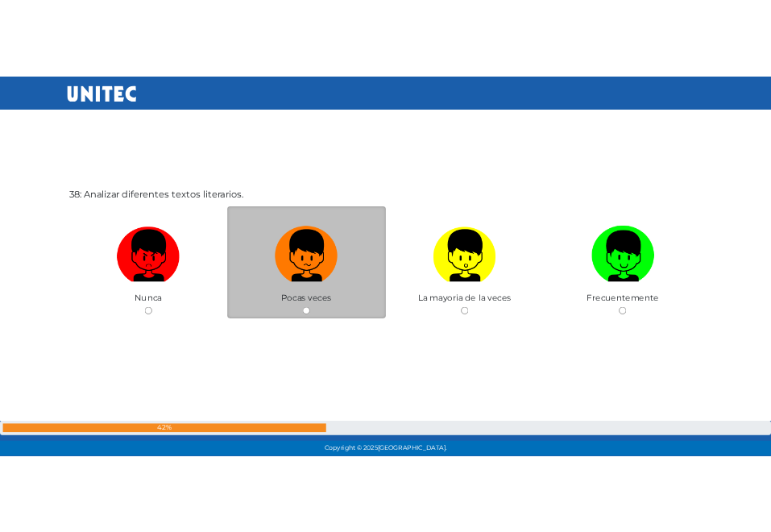
scroll to position [19765, 0]
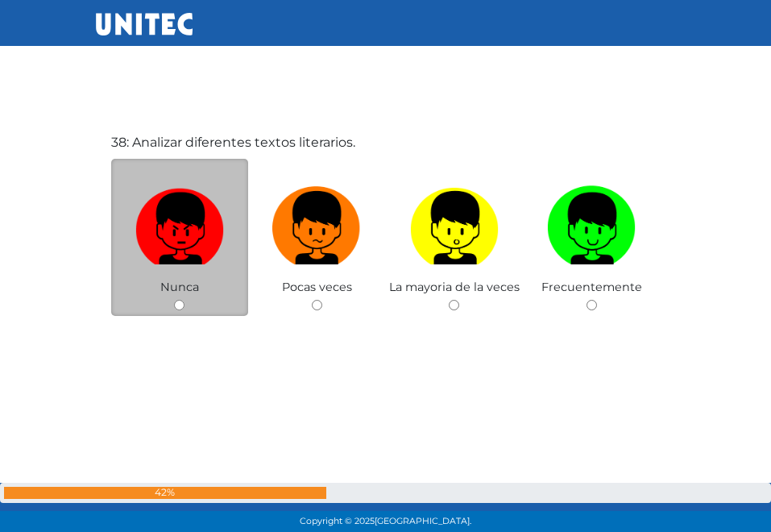
click at [182, 239] on img at bounding box center [179, 222] width 89 height 85
click at [182, 300] on input "radio" at bounding box center [179, 305] width 10 height 10
radio input "true"
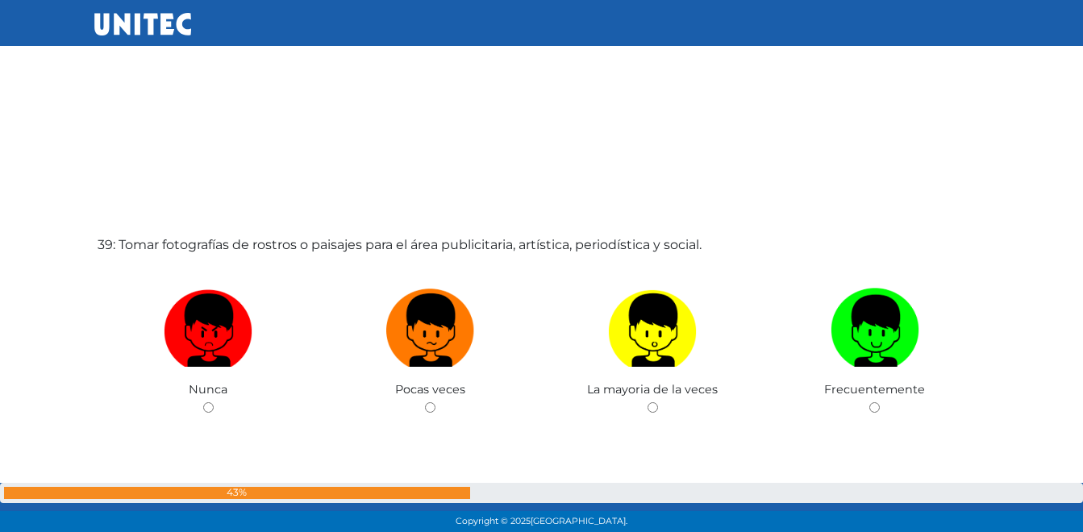
scroll to position [20223, 0]
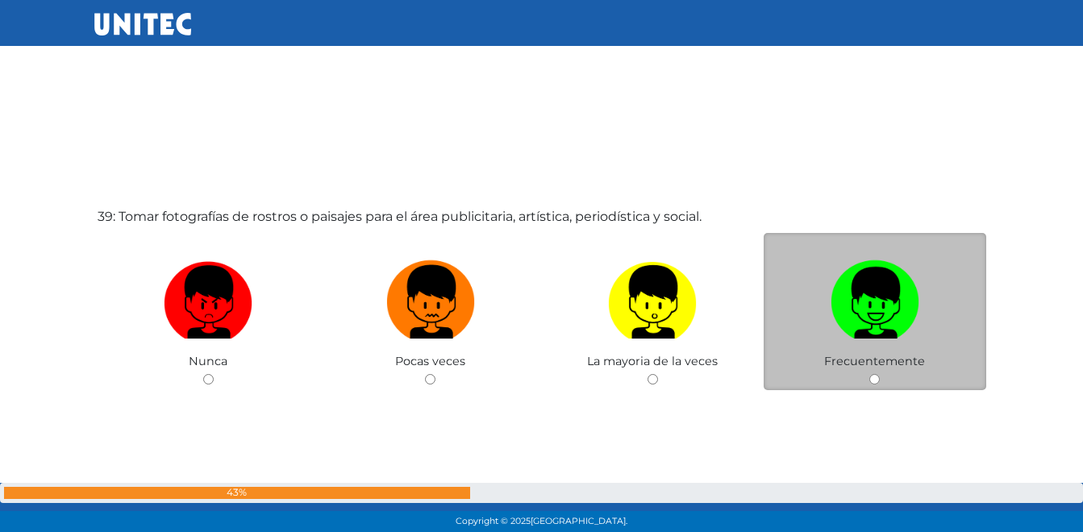
click at [884, 326] on img at bounding box center [874, 296] width 89 height 85
click at [879, 374] on input "radio" at bounding box center [874, 379] width 10 height 10
radio input "true"
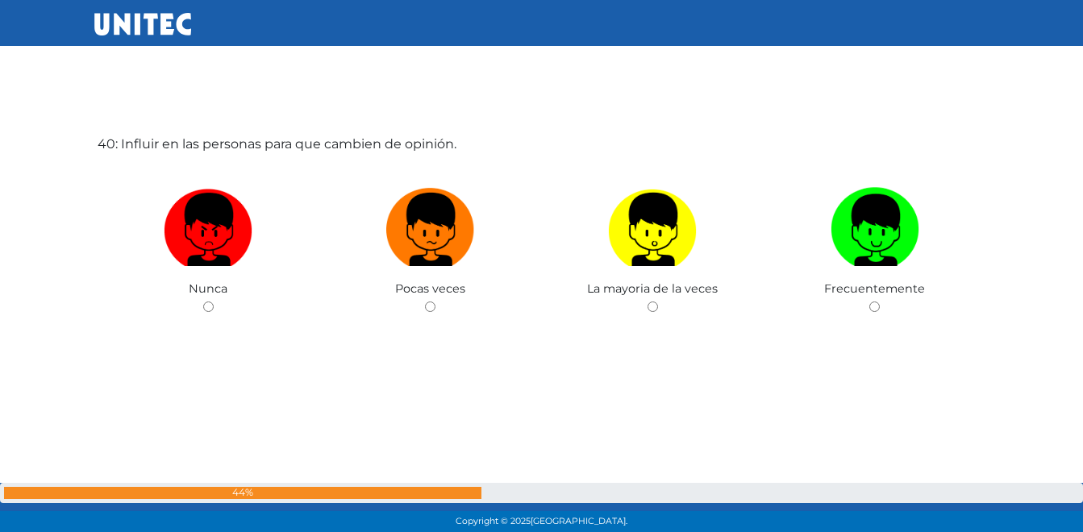
scroll to position [20829, 0]
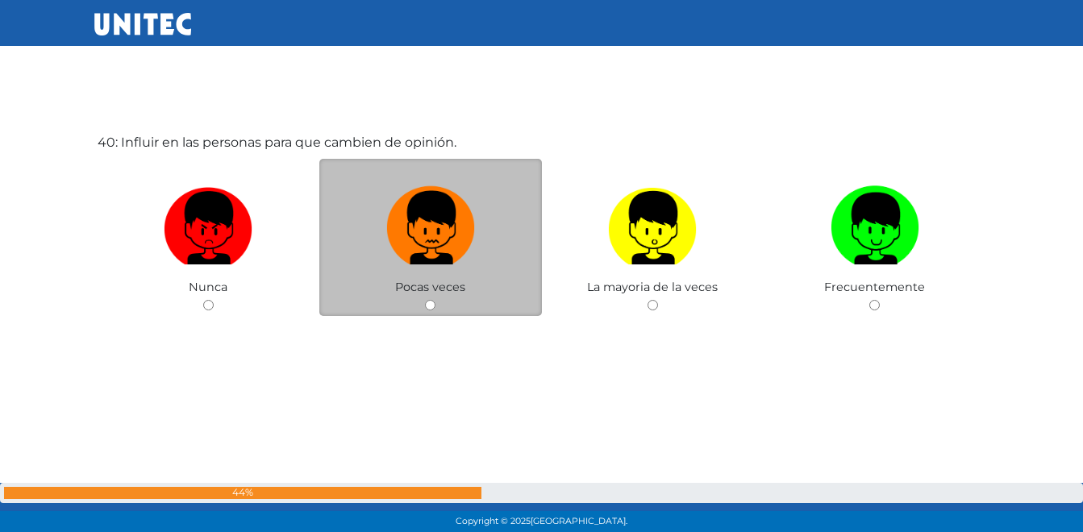
click at [448, 242] on img at bounding box center [430, 222] width 89 height 85
click at [435, 300] on input "radio" at bounding box center [430, 305] width 10 height 10
radio input "true"
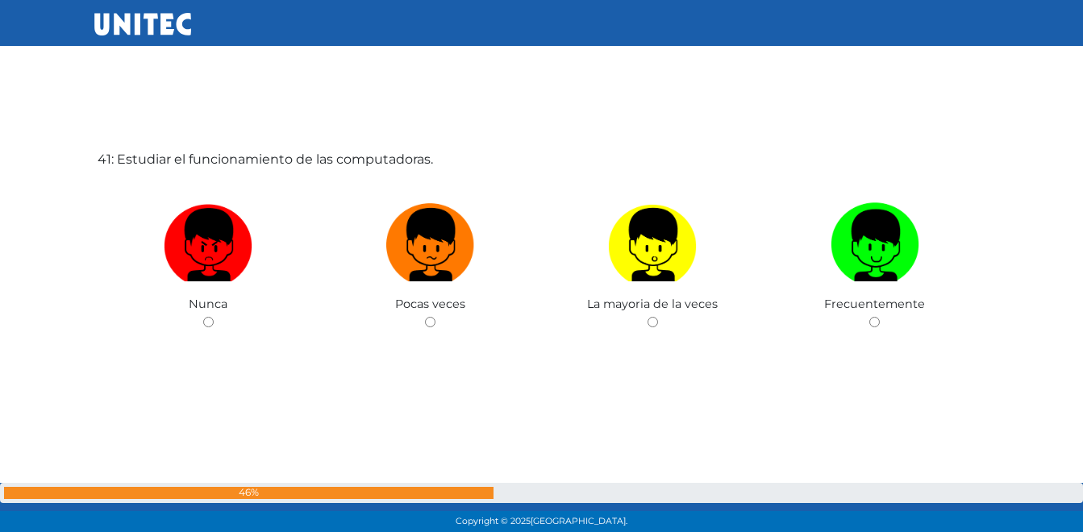
scroll to position [21361, 0]
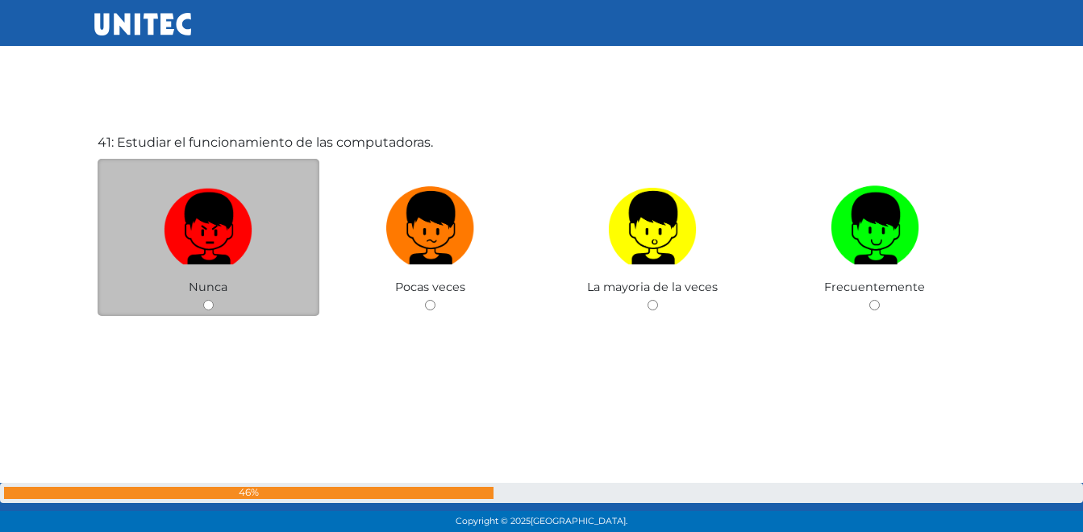
click at [195, 238] on img at bounding box center [208, 222] width 89 height 85
click at [203, 300] on input "radio" at bounding box center [208, 305] width 10 height 10
radio input "true"
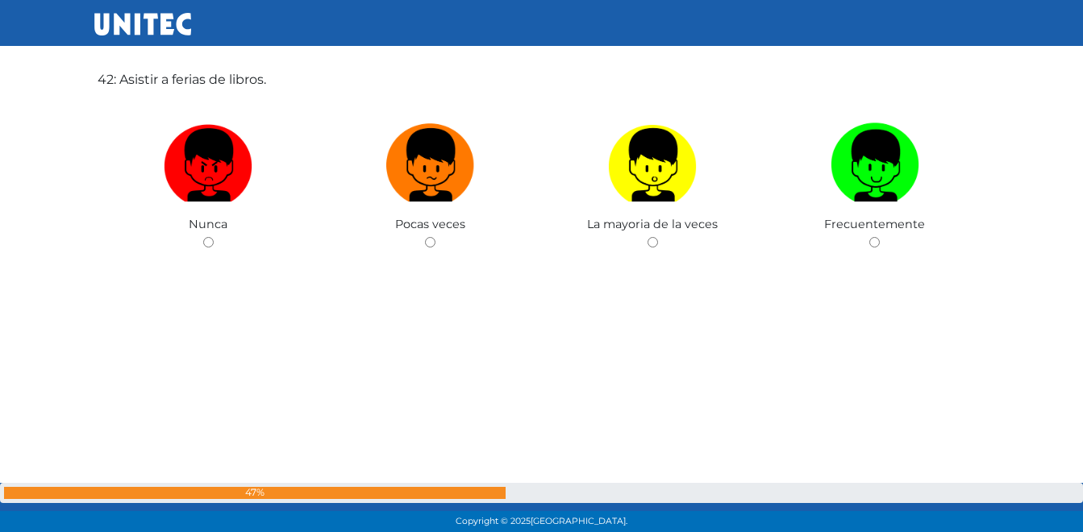
scroll to position [21764, 0]
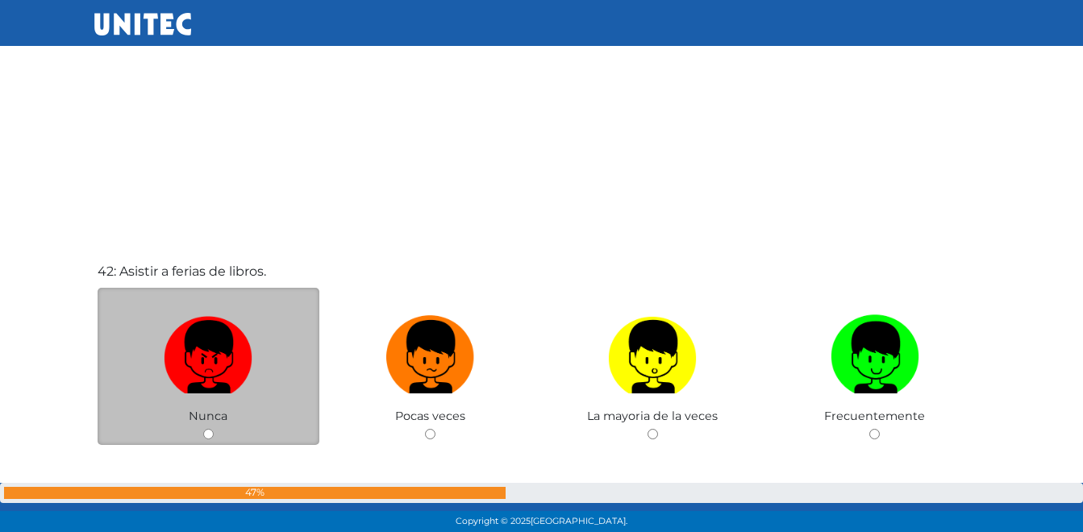
click at [233, 398] on label at bounding box center [209, 357] width 222 height 98
click at [214, 429] on input "radio" at bounding box center [208, 434] width 10 height 10
radio input "true"
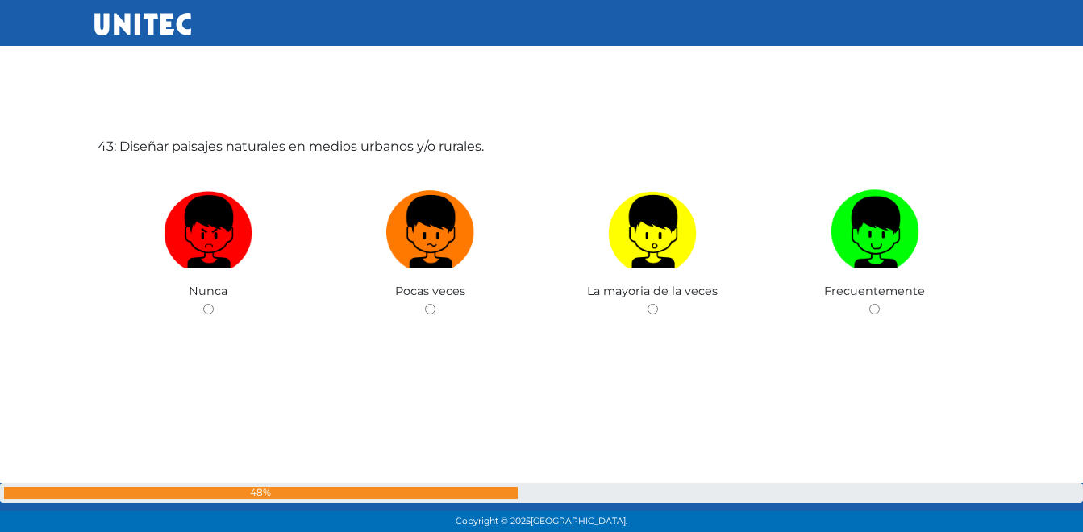
scroll to position [22425, 0]
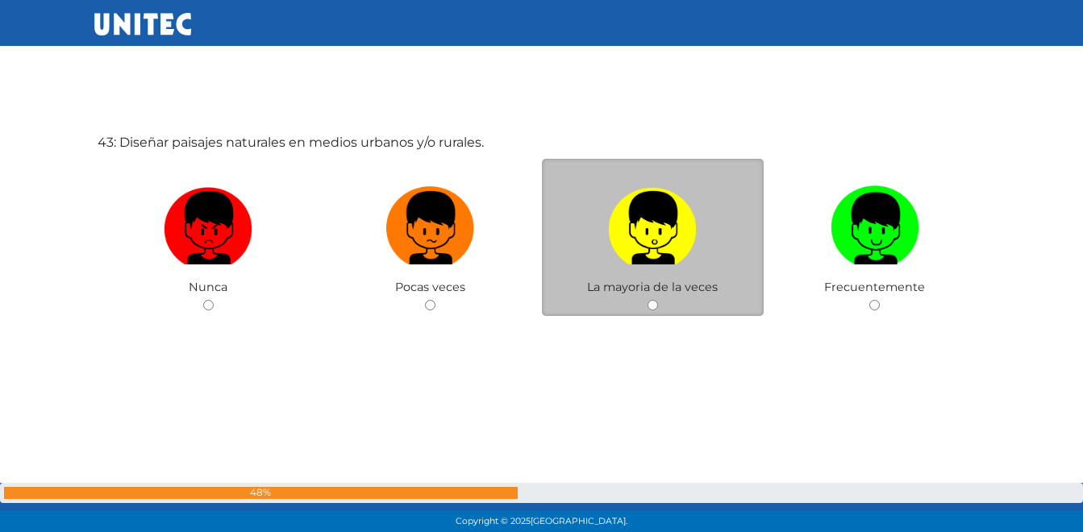
click at [668, 276] on label at bounding box center [653, 228] width 222 height 98
click at [658, 300] on input "radio" at bounding box center [652, 305] width 10 height 10
radio input "true"
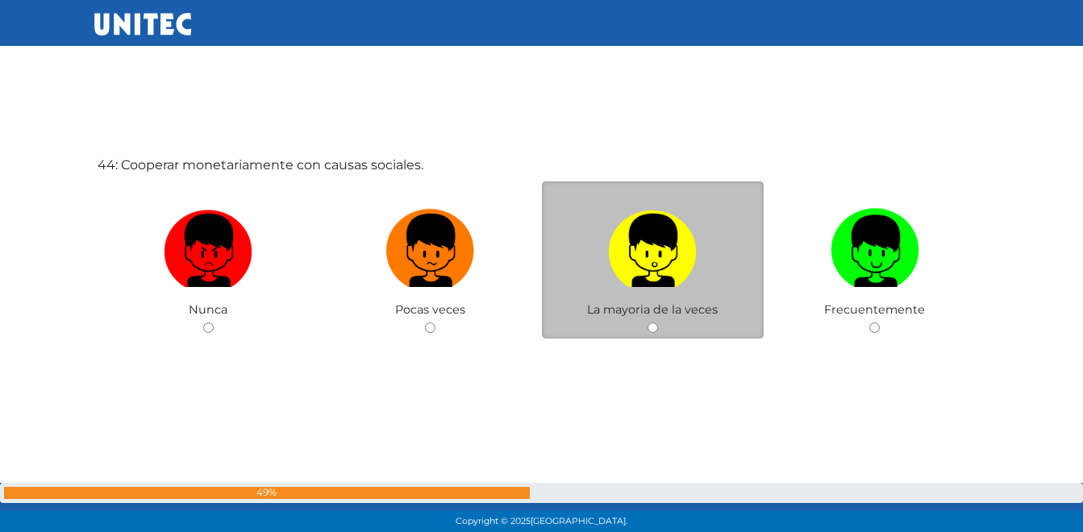
scroll to position [22957, 0]
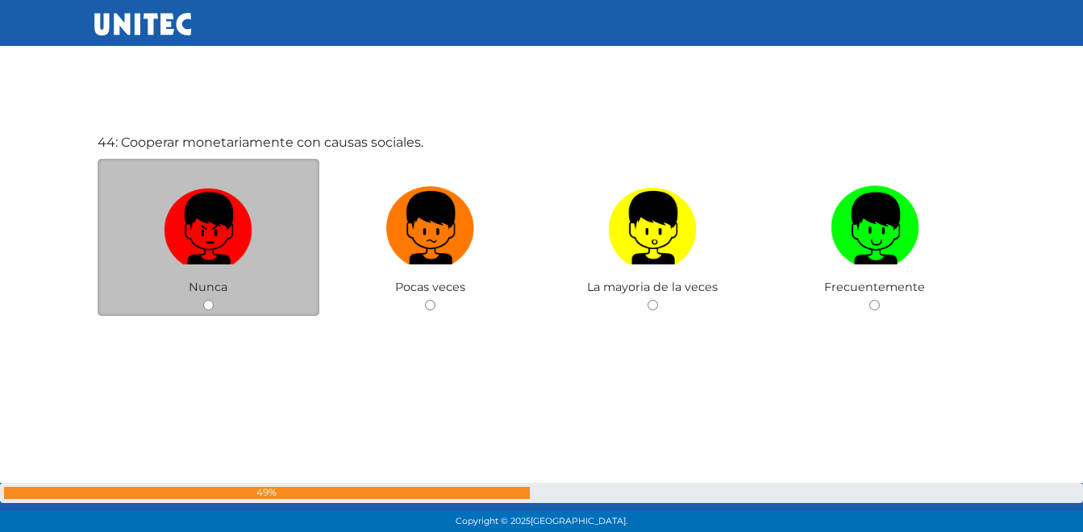
click at [215, 255] on img at bounding box center [208, 222] width 89 height 85
click at [214, 300] on input "radio" at bounding box center [208, 305] width 10 height 10
radio input "true"
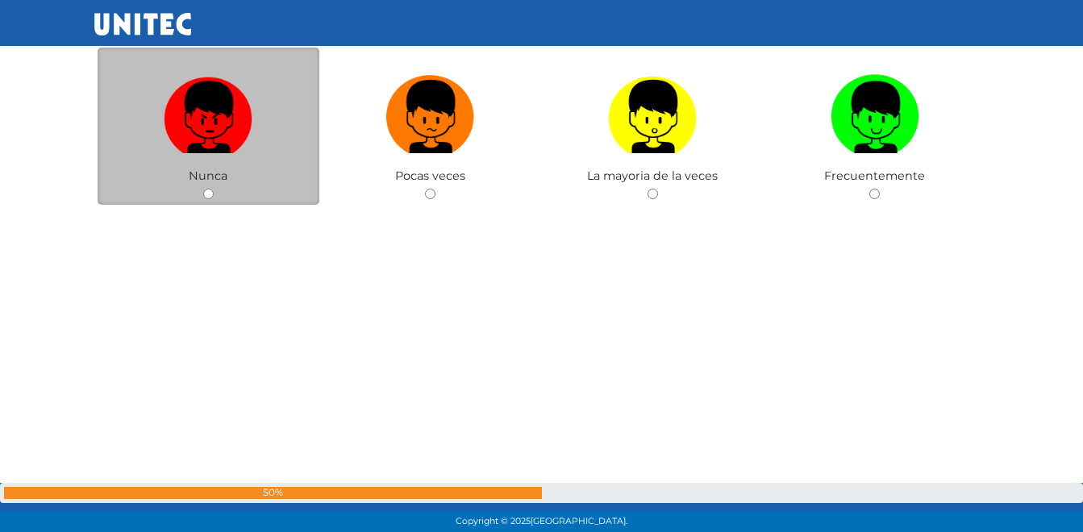
scroll to position [23520, 0]
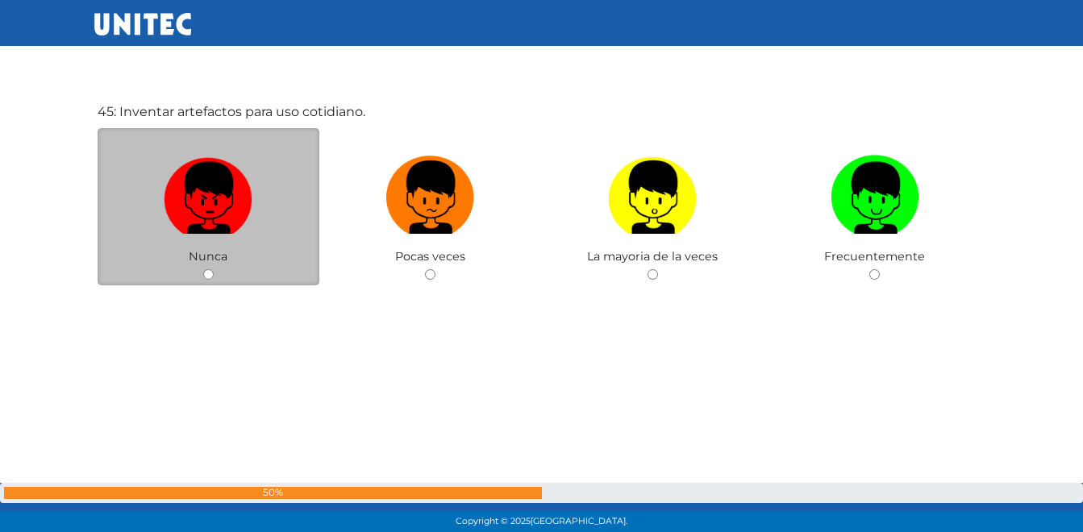
click at [198, 211] on img at bounding box center [208, 191] width 89 height 85
click at [203, 269] on input "radio" at bounding box center [208, 274] width 10 height 10
radio input "true"
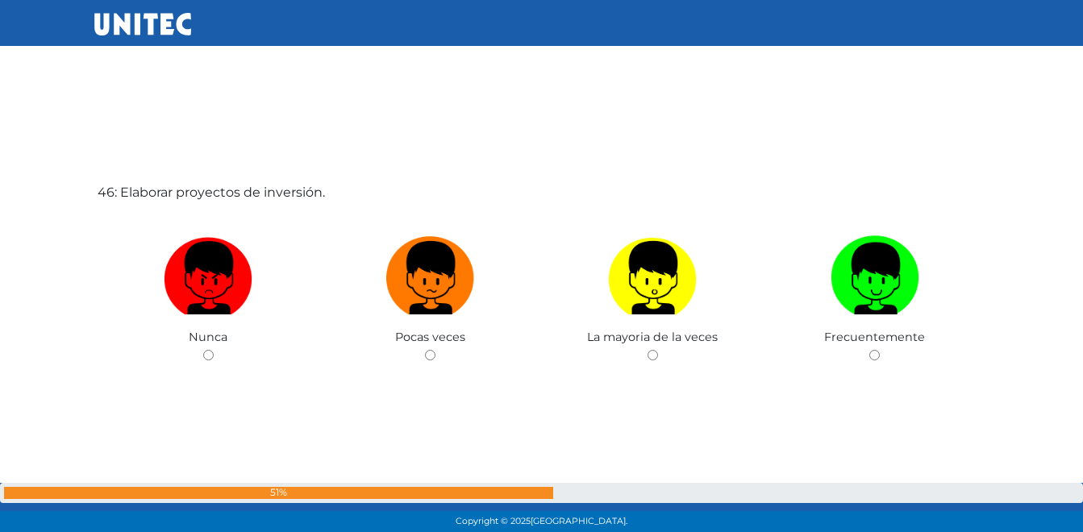
scroll to position [24021, 0]
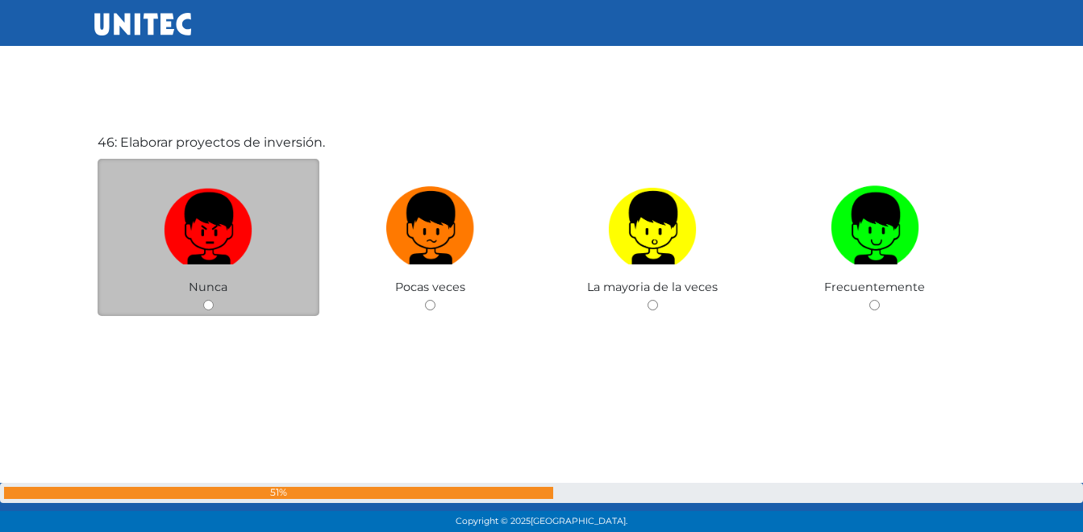
click at [195, 217] on img at bounding box center [208, 222] width 89 height 85
click at [203, 300] on input "radio" at bounding box center [208, 305] width 10 height 10
radio input "true"
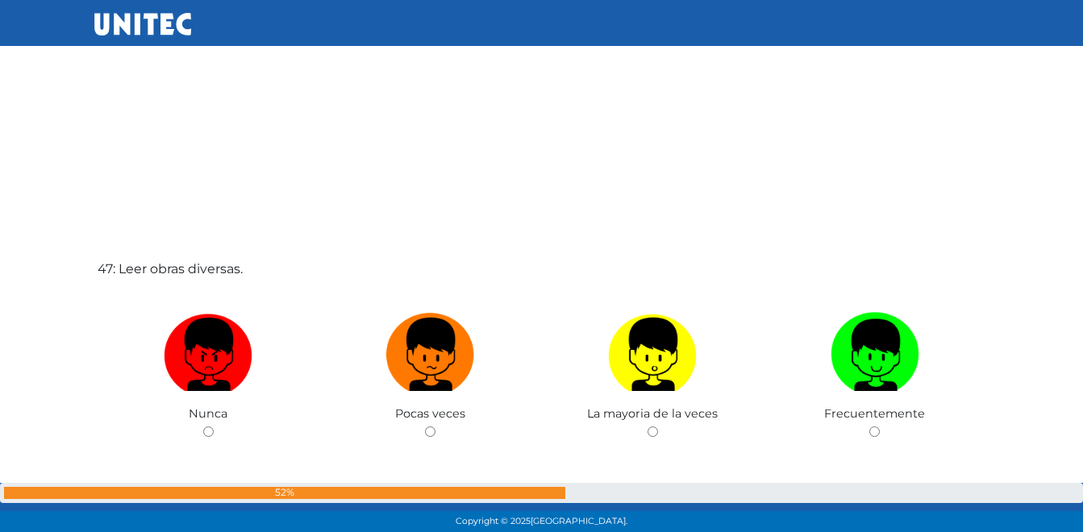
scroll to position [24480, 0]
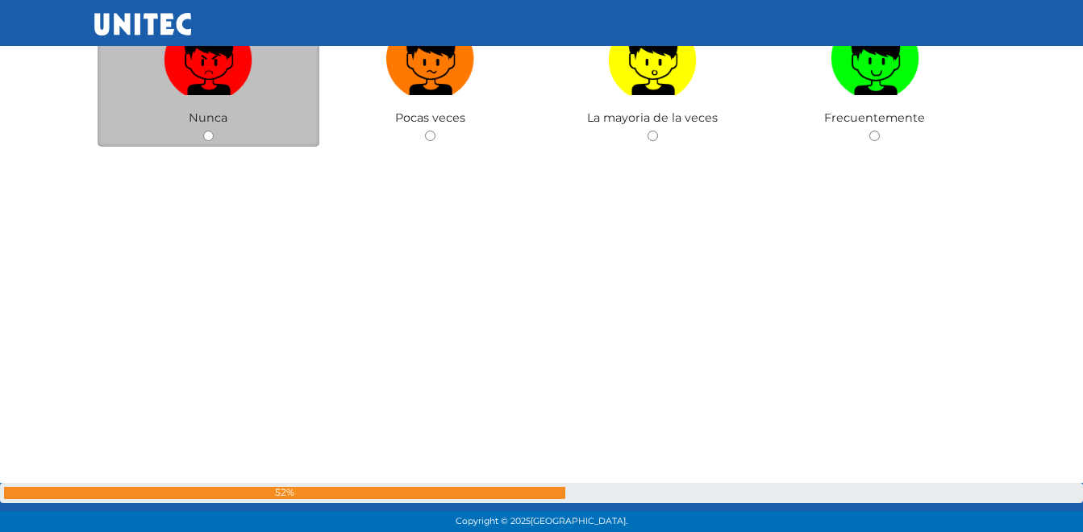
click at [212, 135] on input "radio" at bounding box center [208, 136] width 10 height 10
radio input "true"
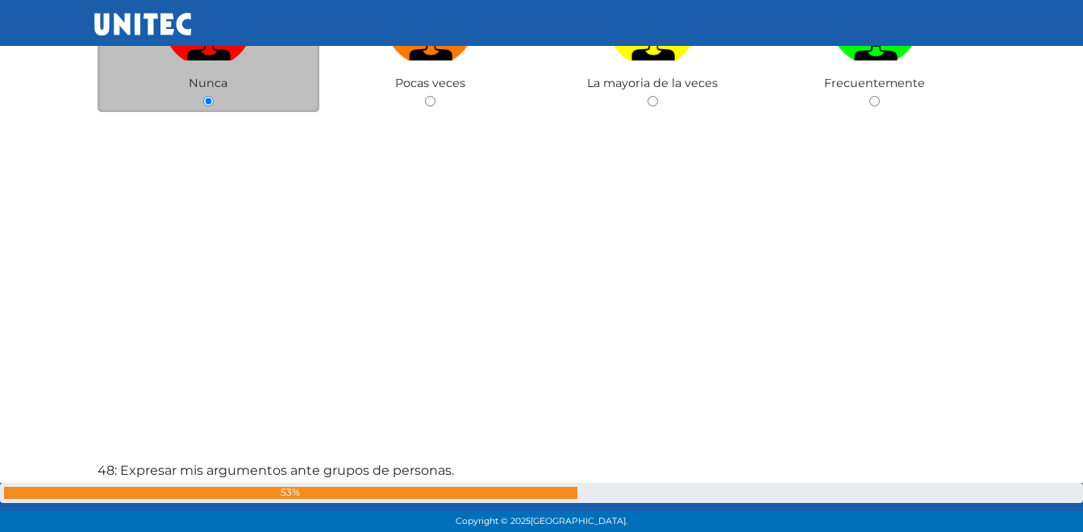
scroll to position [25158, 0]
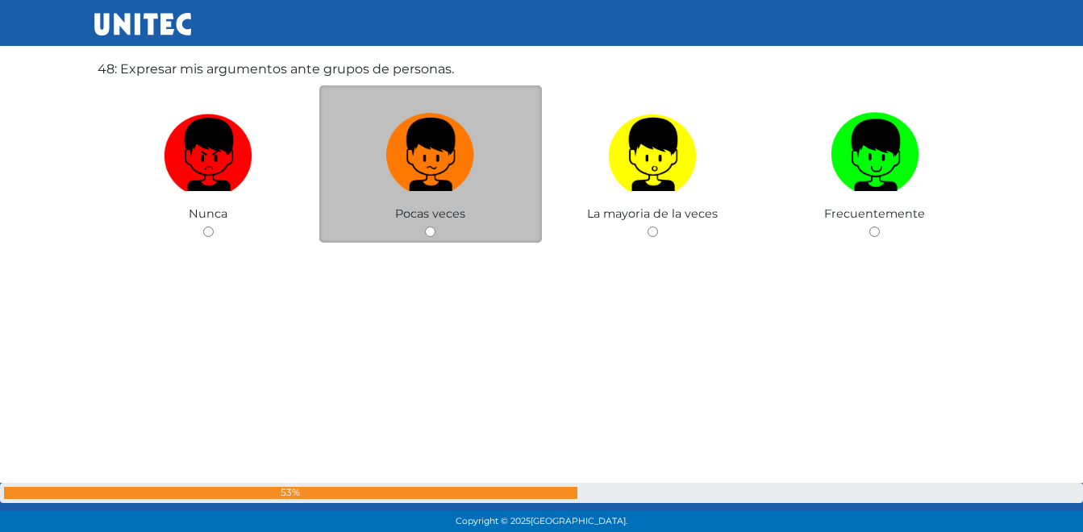
click at [426, 227] on input "radio" at bounding box center [430, 232] width 10 height 10
radio input "true"
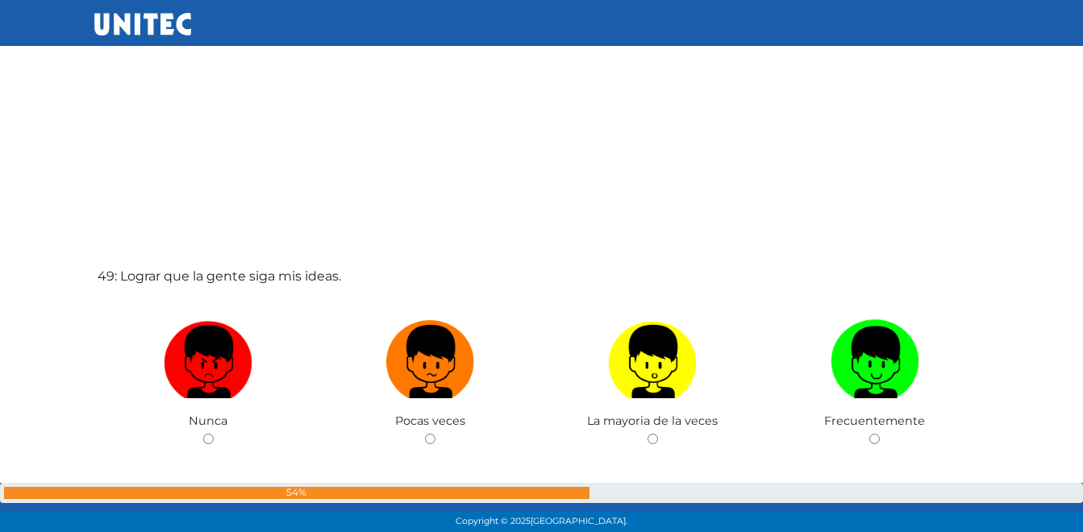
scroll to position [25617, 0]
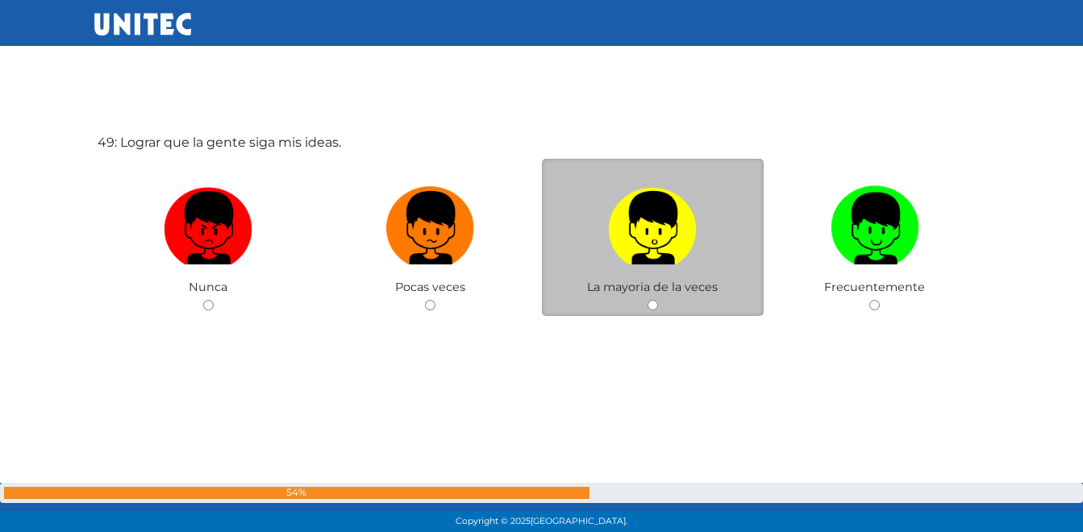
click at [646, 295] on div "La mayoria de la veces" at bounding box center [653, 237] width 222 height 157
click at [650, 312] on div "La mayoria de la veces" at bounding box center [653, 237] width 222 height 157
click at [660, 300] on div "La mayoria de la veces" at bounding box center [653, 237] width 222 height 157
click at [642, 295] on div "La mayoria de la veces" at bounding box center [653, 237] width 222 height 157
click at [651, 297] on div "La mayoria de la veces" at bounding box center [653, 237] width 222 height 157
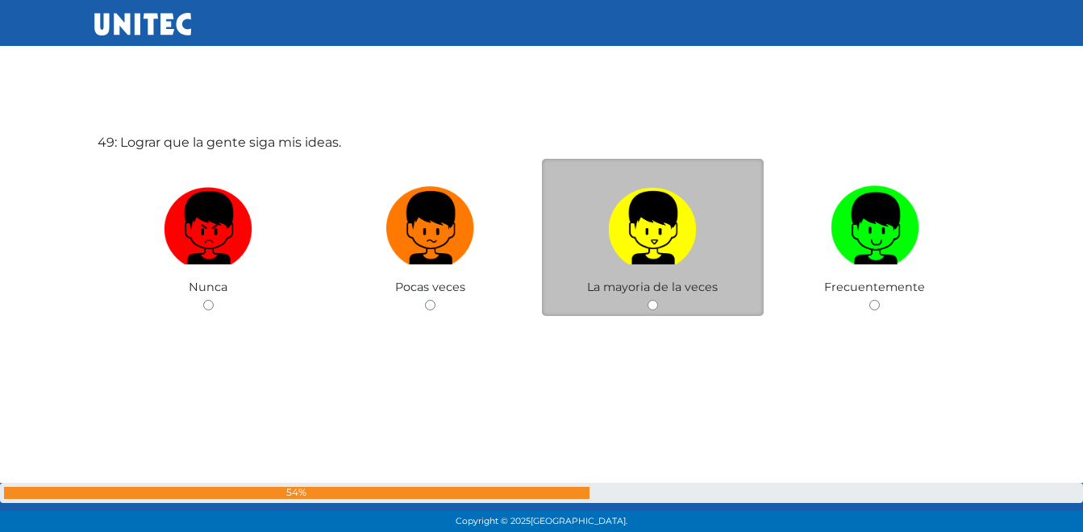
click at [667, 236] on img at bounding box center [652, 222] width 89 height 85
click at [658, 300] on input "radio" at bounding box center [652, 305] width 10 height 10
radio input "true"
click at [645, 245] on img at bounding box center [652, 222] width 89 height 85
click at [647, 300] on input "radio" at bounding box center [652, 305] width 10 height 10
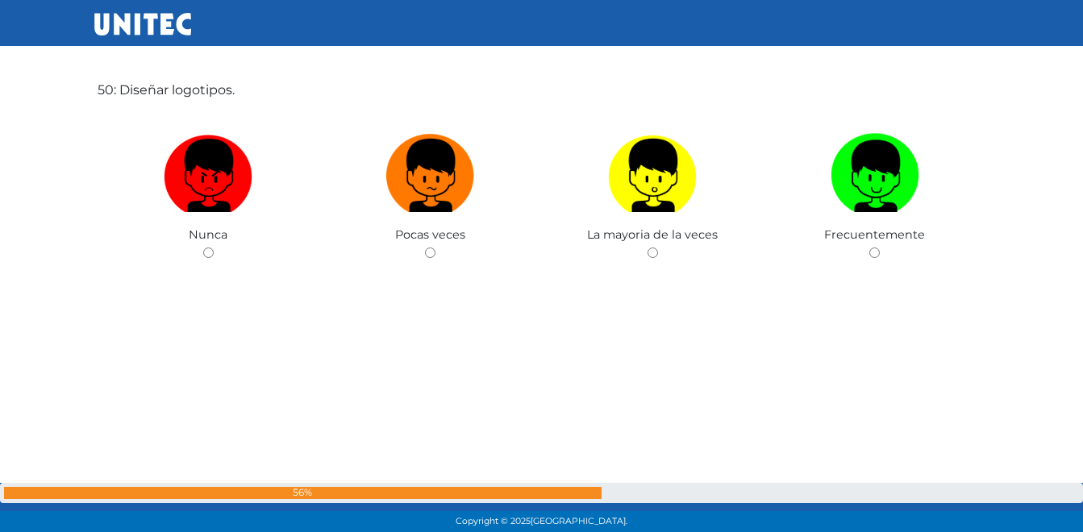
scroll to position [26230, 0]
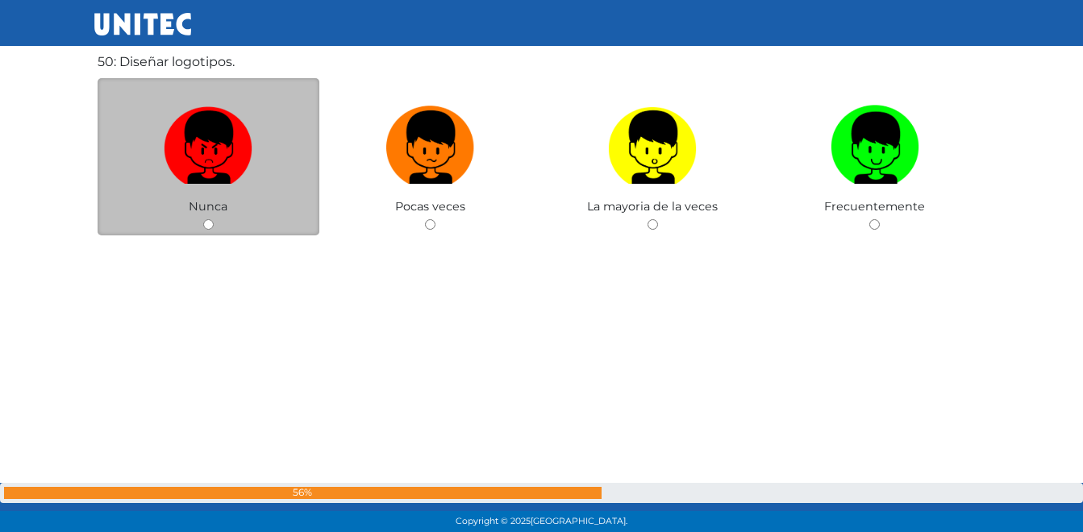
click at [212, 214] on div "Nunca" at bounding box center [209, 156] width 222 height 157
click at [202, 191] on label at bounding box center [209, 147] width 222 height 98
click at [203, 219] on input "radio" at bounding box center [208, 224] width 10 height 10
radio input "true"
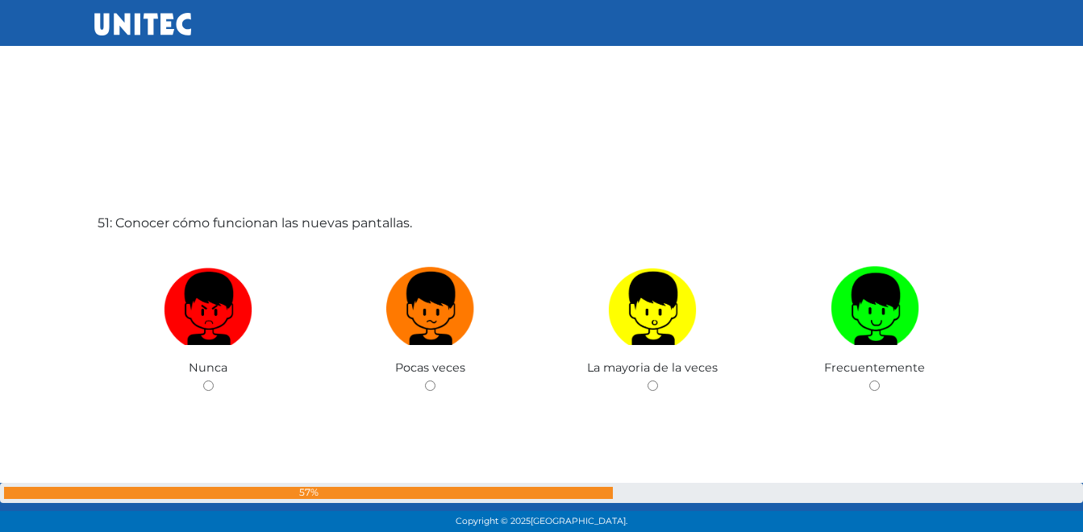
scroll to position [26608, 0]
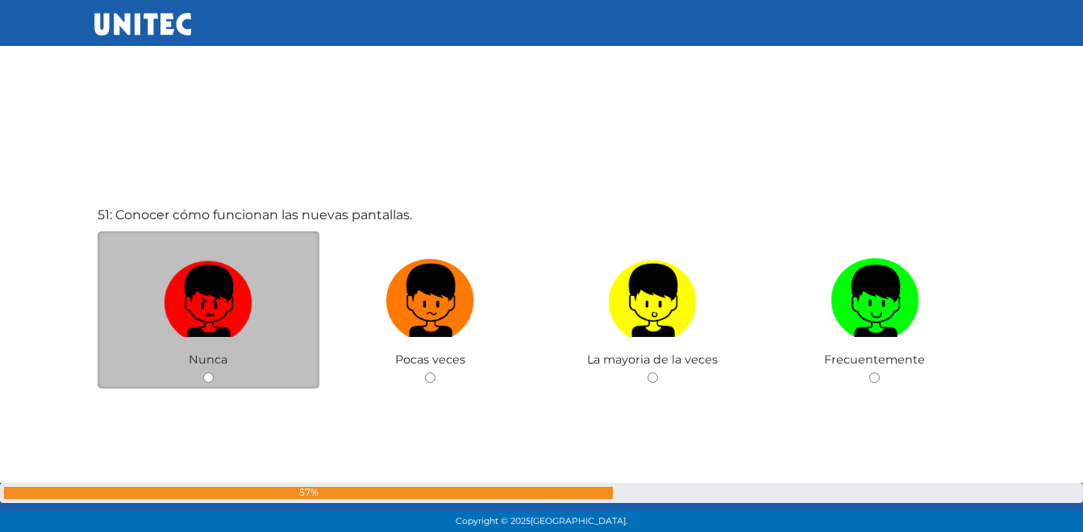
click at [193, 297] on img at bounding box center [208, 294] width 89 height 85
click at [203, 372] on input "radio" at bounding box center [208, 377] width 10 height 10
radio input "true"
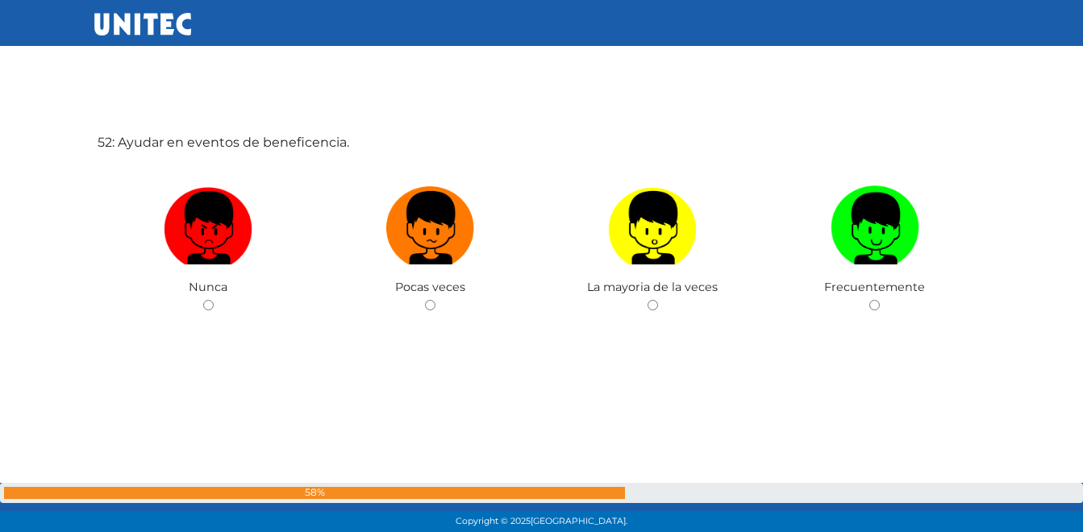
scroll to position [27215, 0]
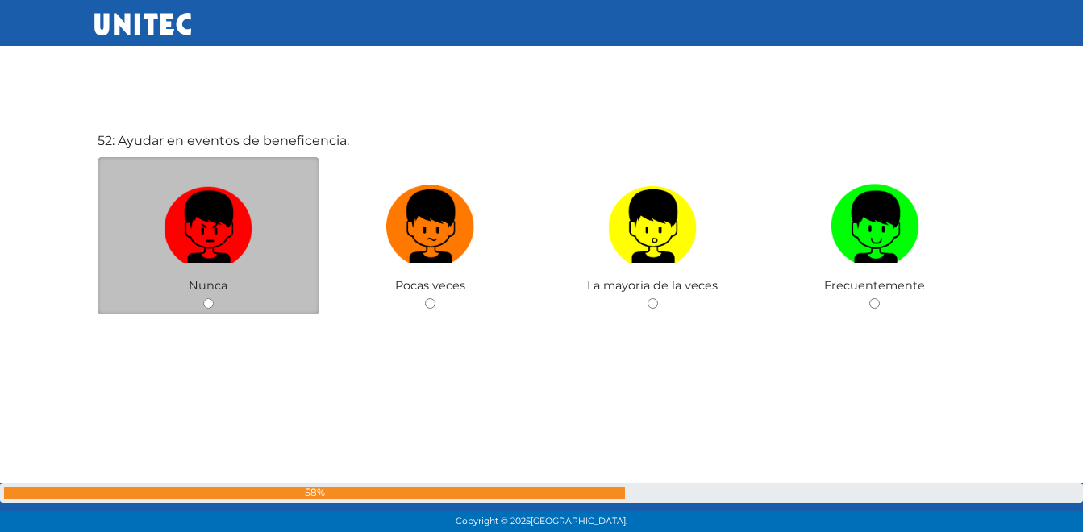
click at [204, 249] on img at bounding box center [208, 220] width 89 height 85
click at [204, 298] on input "radio" at bounding box center [208, 303] width 10 height 10
radio input "true"
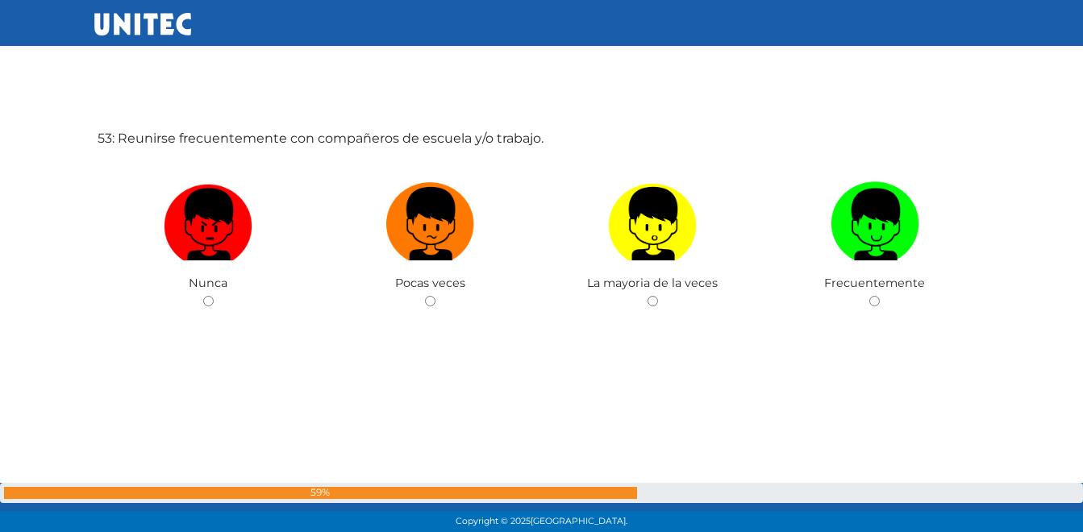
scroll to position [27787, 0]
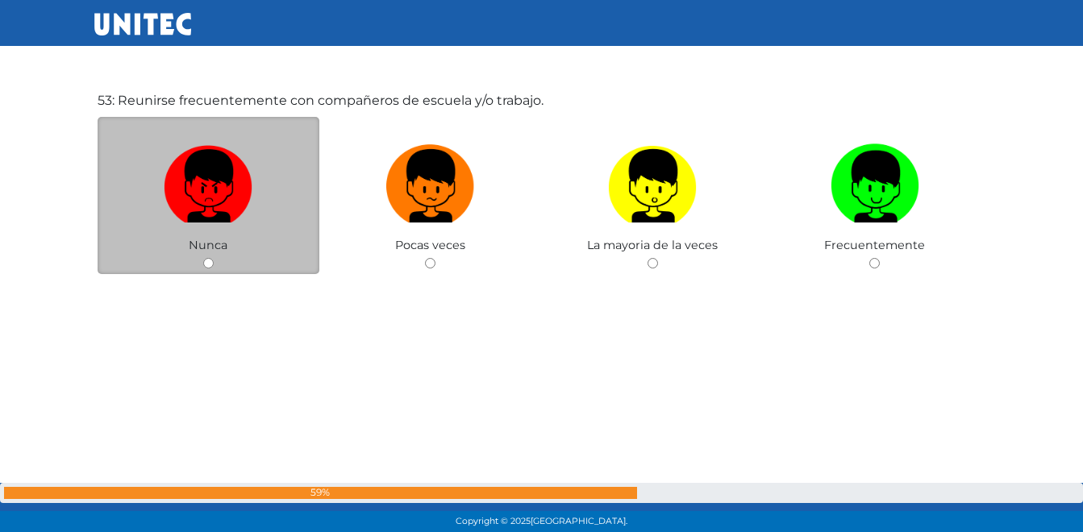
click at [181, 224] on label at bounding box center [209, 186] width 222 height 98
click at [203, 258] on input "radio" at bounding box center [208, 263] width 10 height 10
radio input "true"
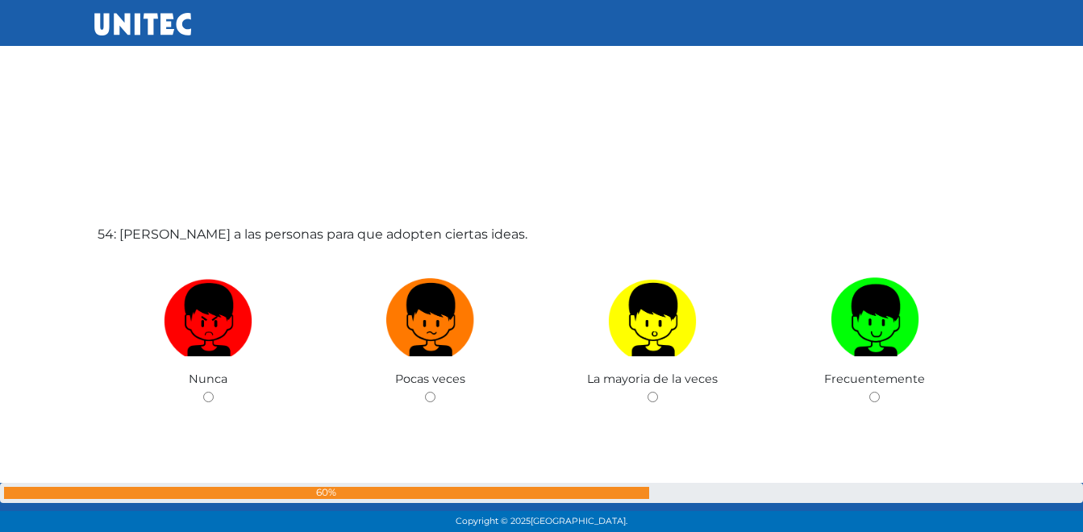
scroll to position [28188, 0]
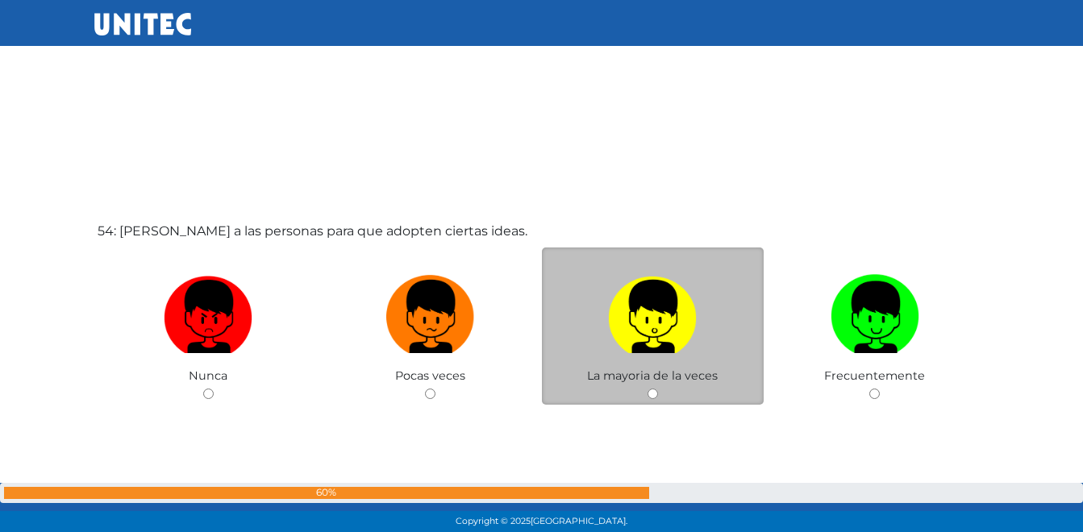
click at [654, 393] on input "radio" at bounding box center [652, 394] width 10 height 10
radio input "true"
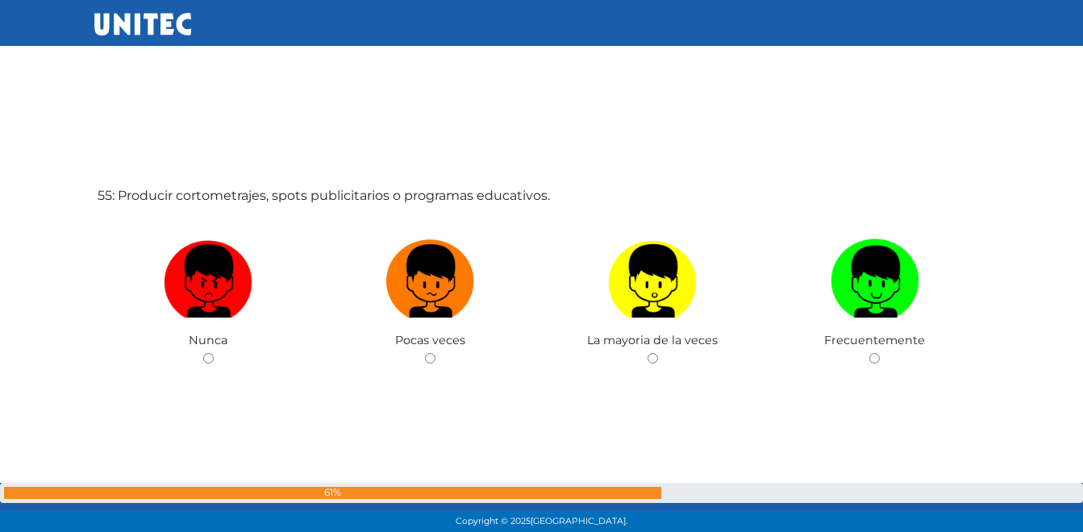
scroll to position [28809, 0]
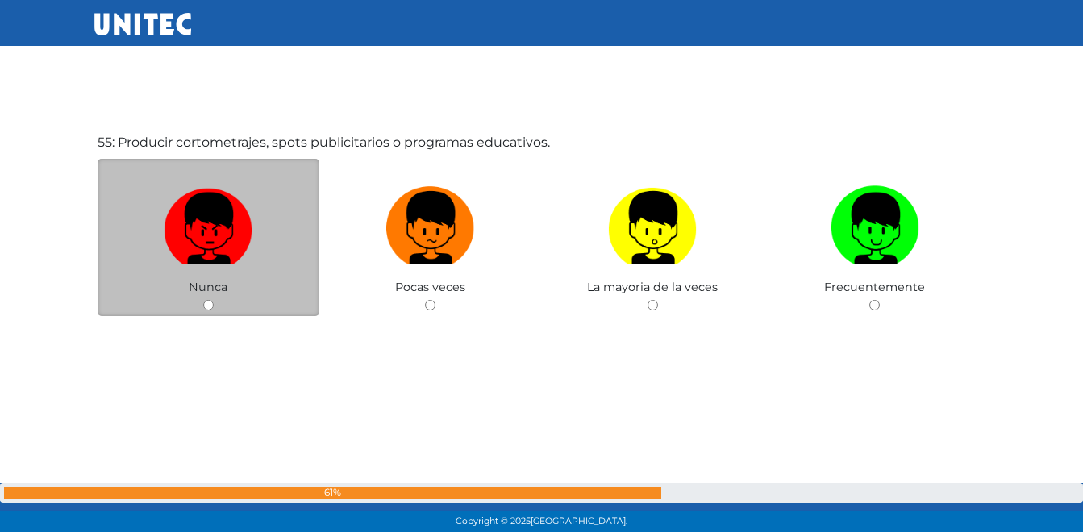
click at [224, 249] on img at bounding box center [208, 222] width 89 height 85
click at [214, 300] on input "radio" at bounding box center [208, 305] width 10 height 10
radio input "true"
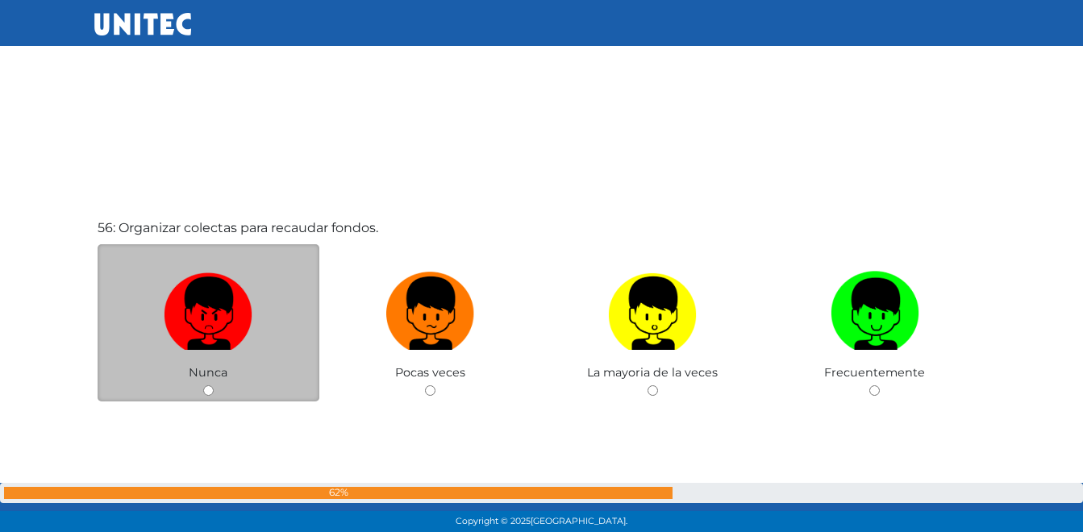
scroll to position [29233, 0]
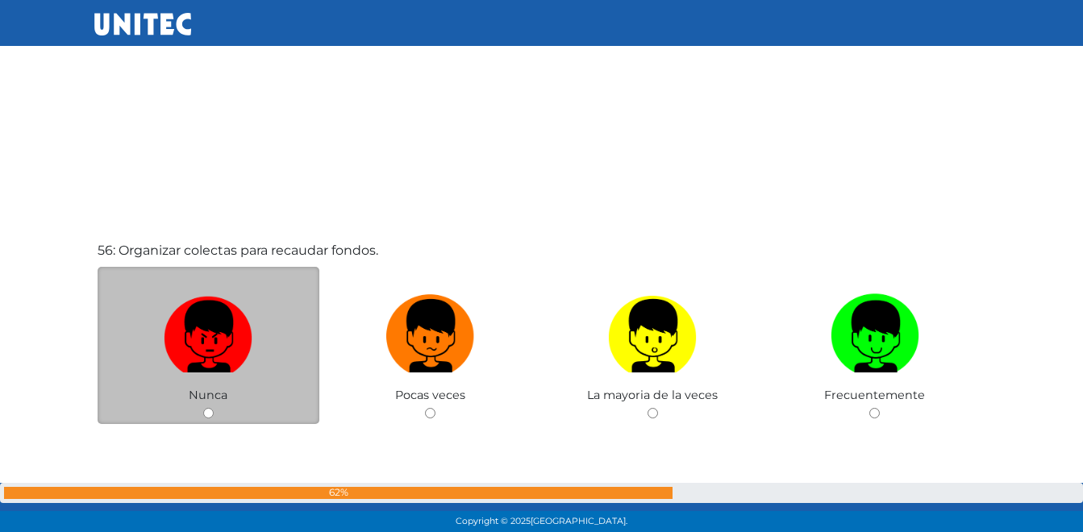
click at [181, 352] on img at bounding box center [208, 330] width 89 height 85
click at [203, 408] on input "radio" at bounding box center [208, 413] width 10 height 10
radio input "true"
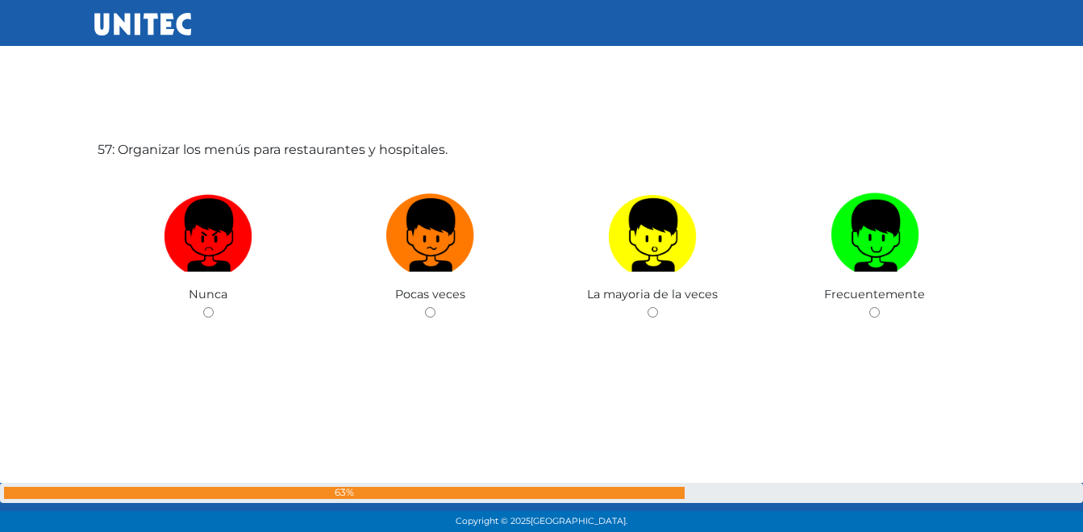
scroll to position [29873, 0]
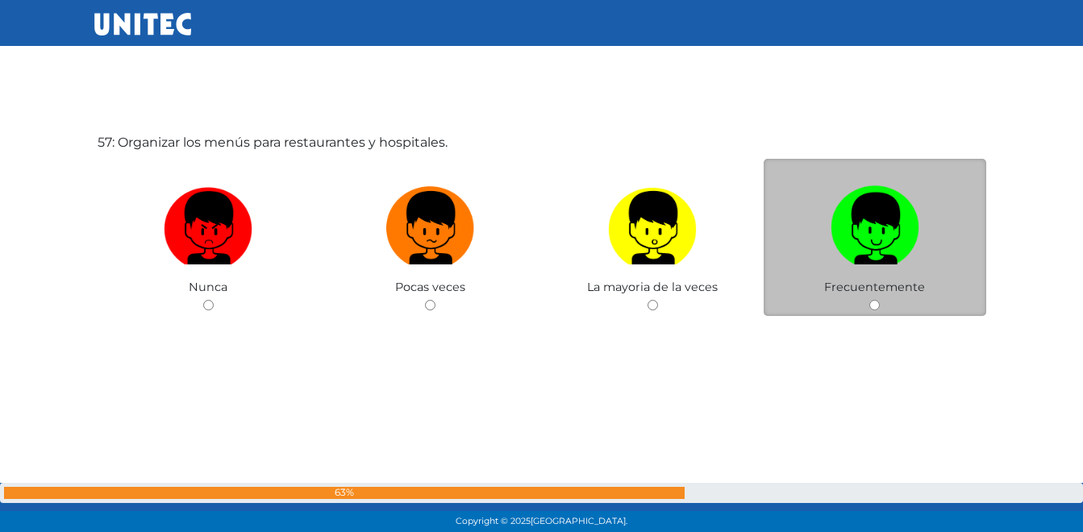
click at [854, 264] on label at bounding box center [874, 228] width 222 height 98
click at [869, 300] on input "radio" at bounding box center [874, 305] width 10 height 10
radio input "true"
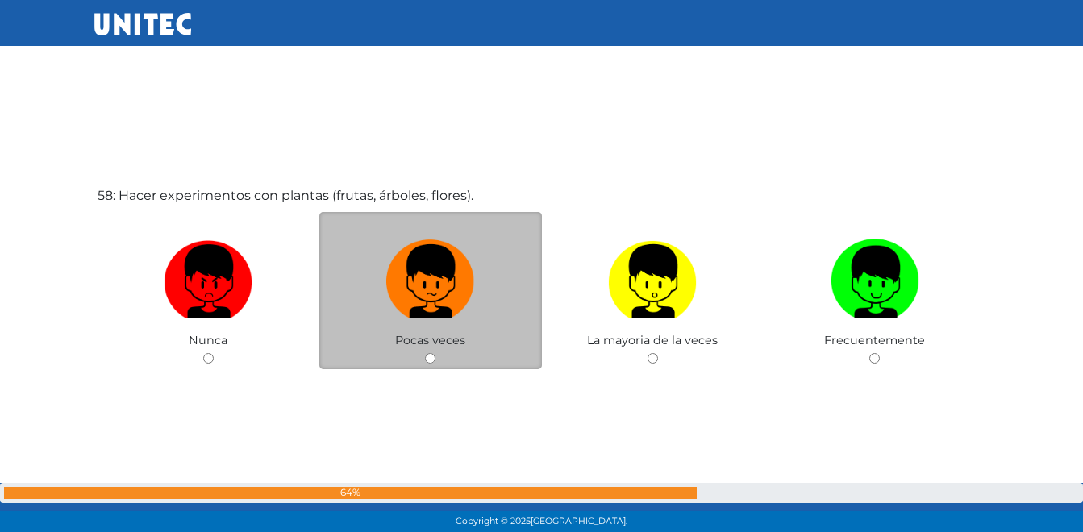
scroll to position [30405, 0]
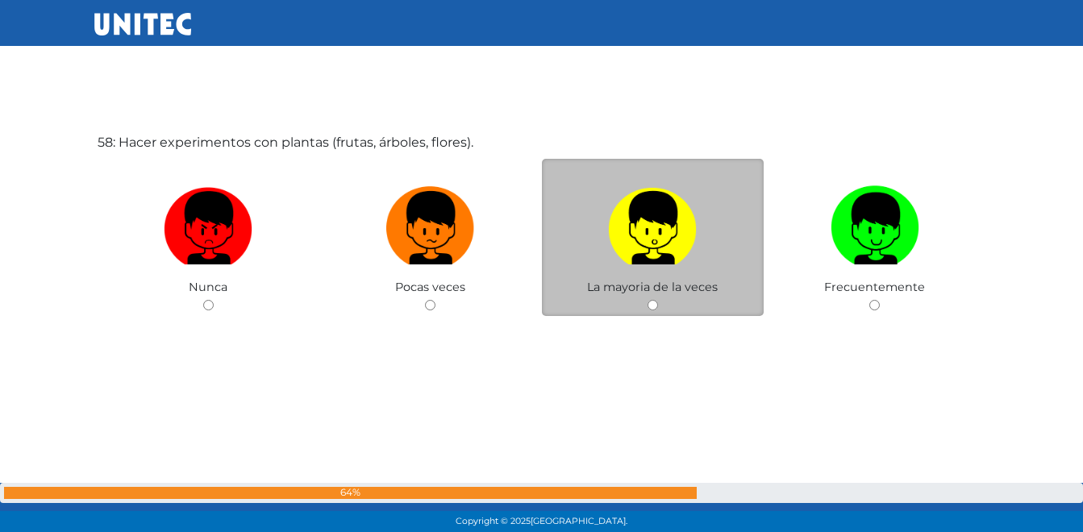
click at [656, 308] on input "radio" at bounding box center [652, 305] width 10 height 10
radio input "true"
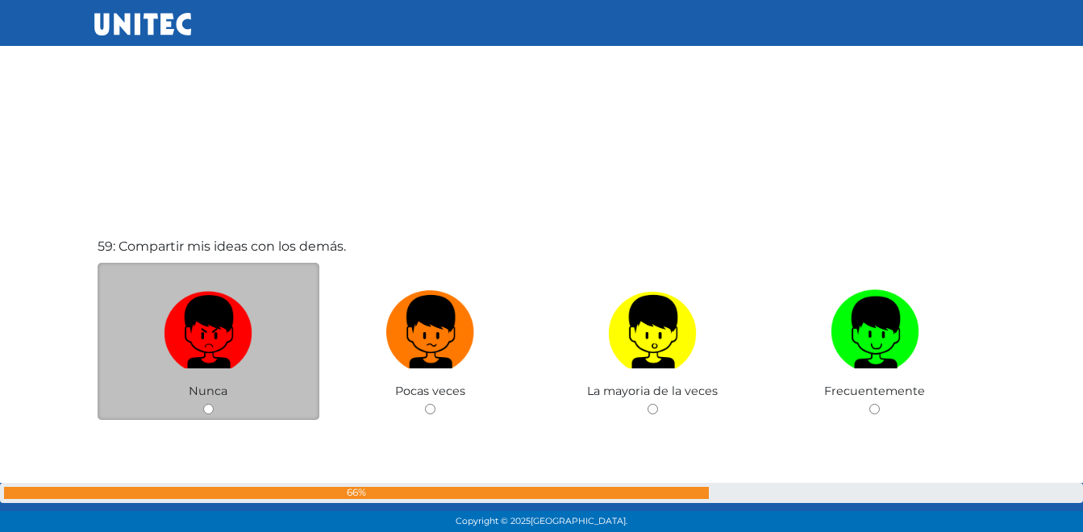
scroll to position [30842, 0]
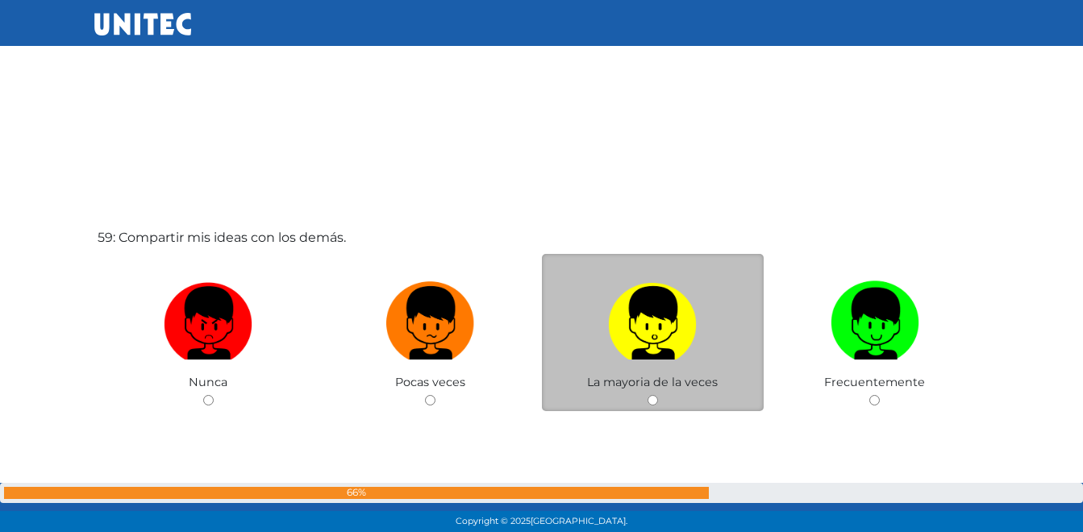
click at [634, 362] on label at bounding box center [653, 323] width 222 height 98
click at [647, 395] on input "radio" at bounding box center [652, 400] width 10 height 10
radio input "true"
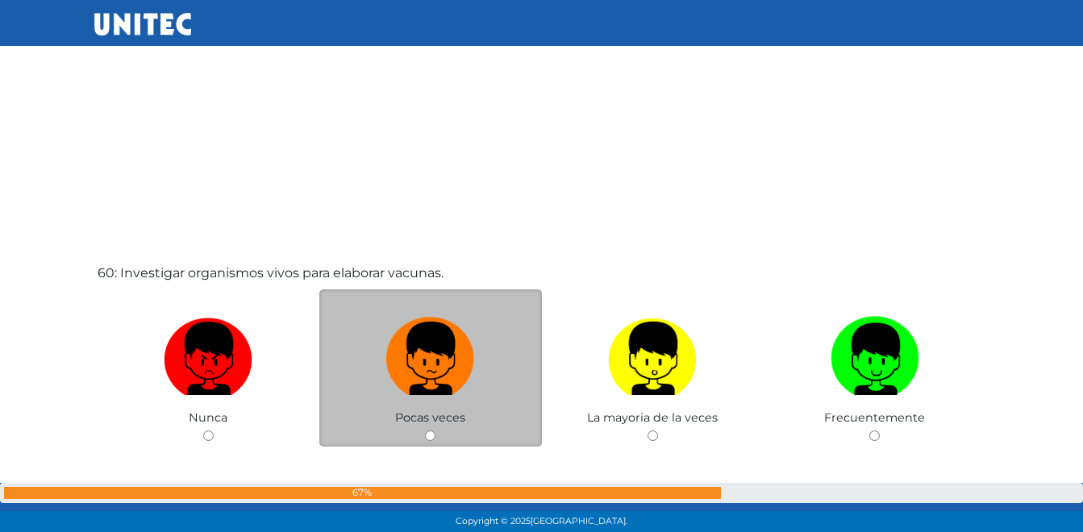
scroll to position [31469, 0]
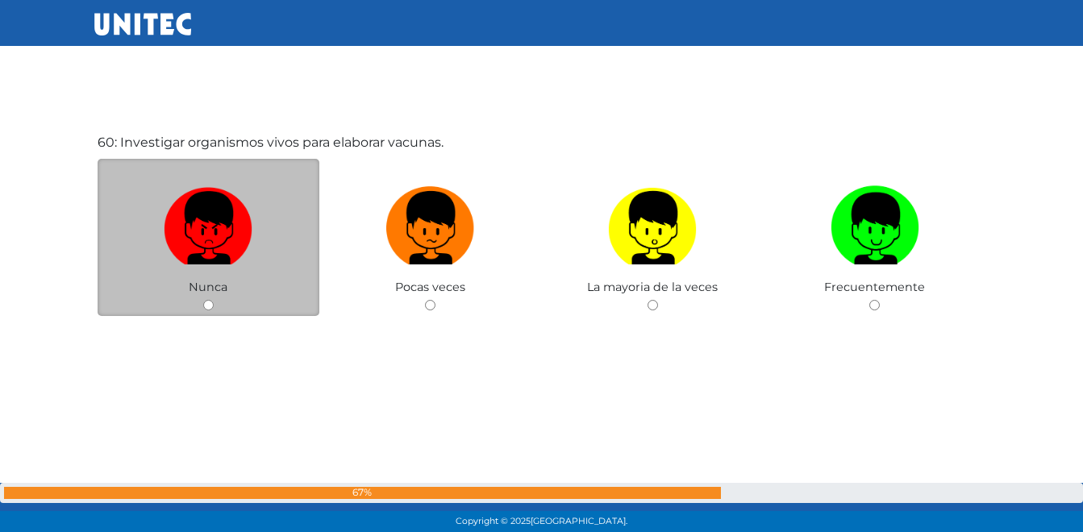
click at [163, 246] on label at bounding box center [209, 228] width 222 height 98
click at [203, 300] on input "radio" at bounding box center [208, 305] width 10 height 10
radio input "true"
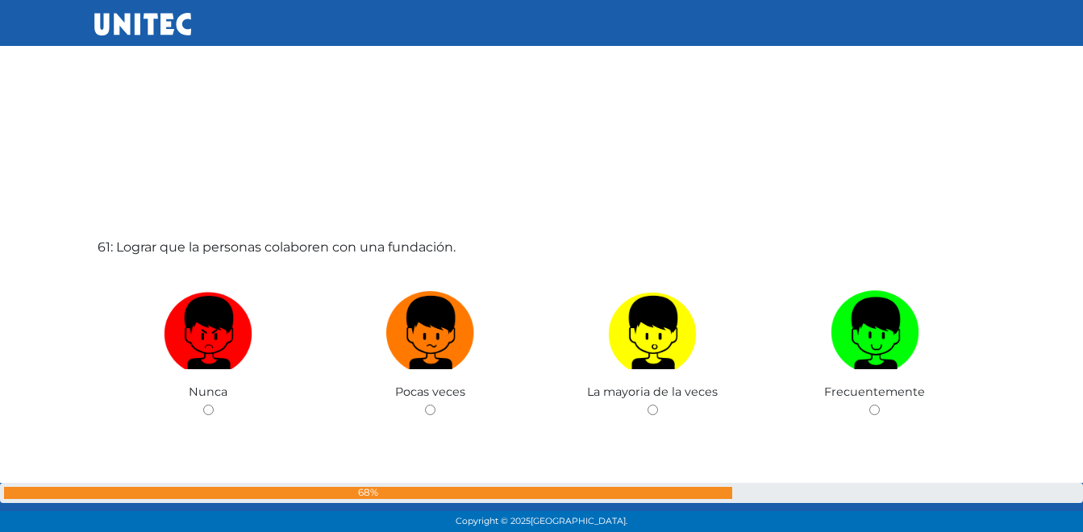
scroll to position [31923, 0]
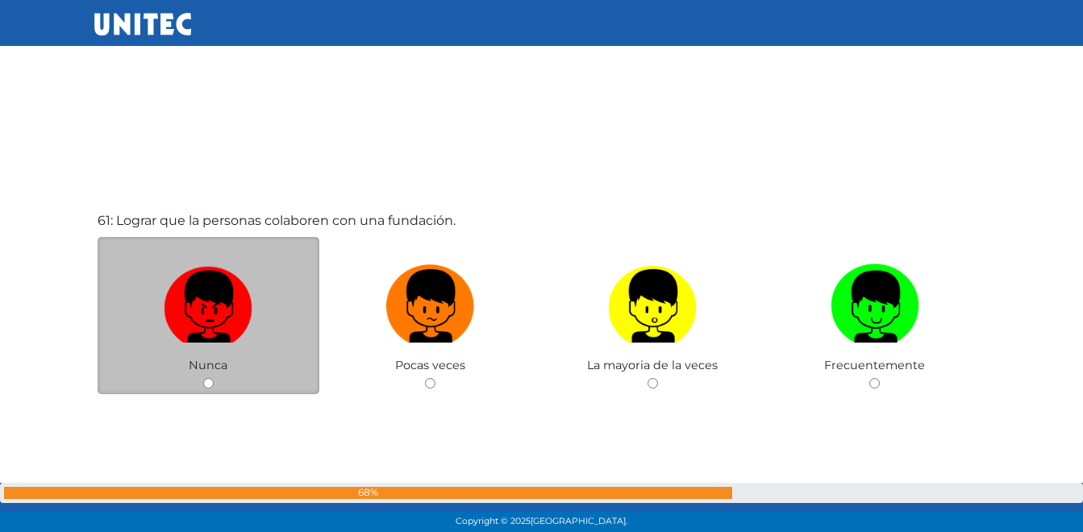
click at [210, 323] on img at bounding box center [208, 300] width 89 height 85
click at [210, 378] on input "radio" at bounding box center [208, 383] width 10 height 10
radio input "true"
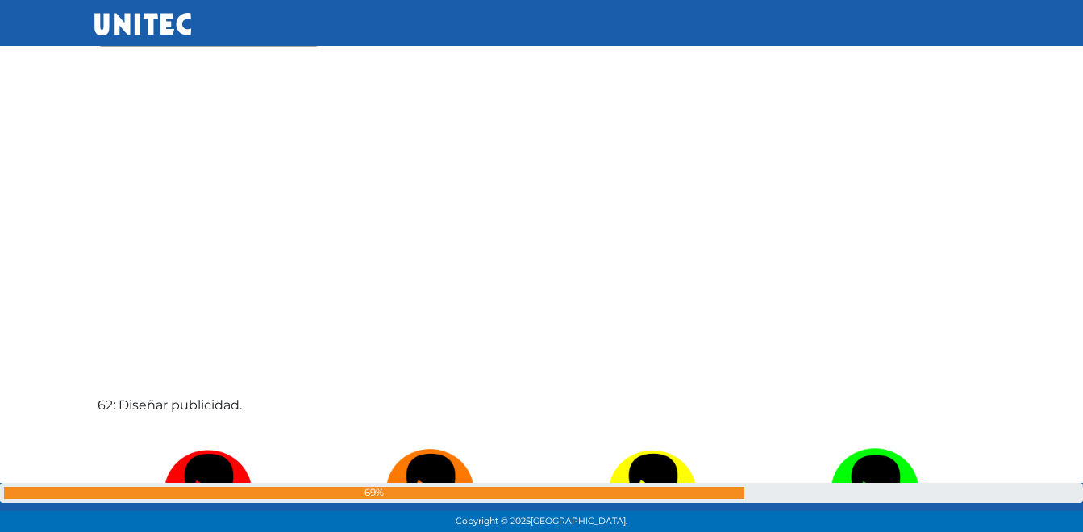
scroll to position [32533, 0]
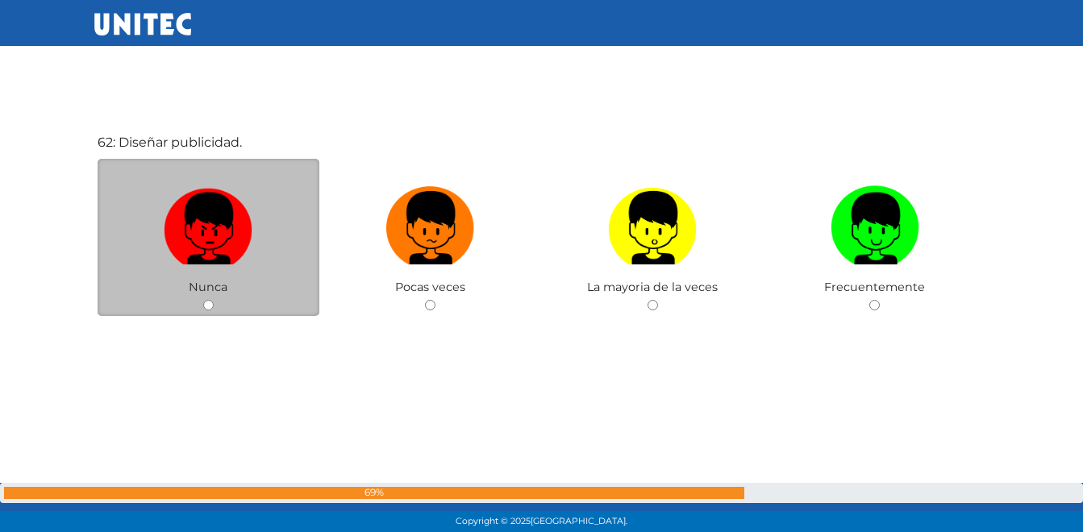
click at [215, 237] on img at bounding box center [208, 222] width 89 height 85
click at [214, 300] on input "radio" at bounding box center [208, 305] width 10 height 10
radio input "true"
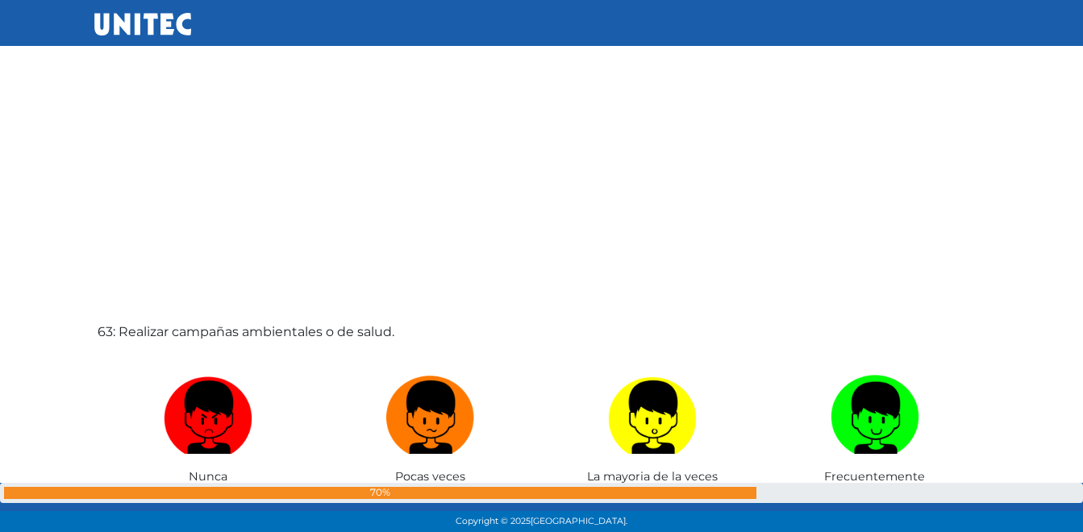
scroll to position [33065, 0]
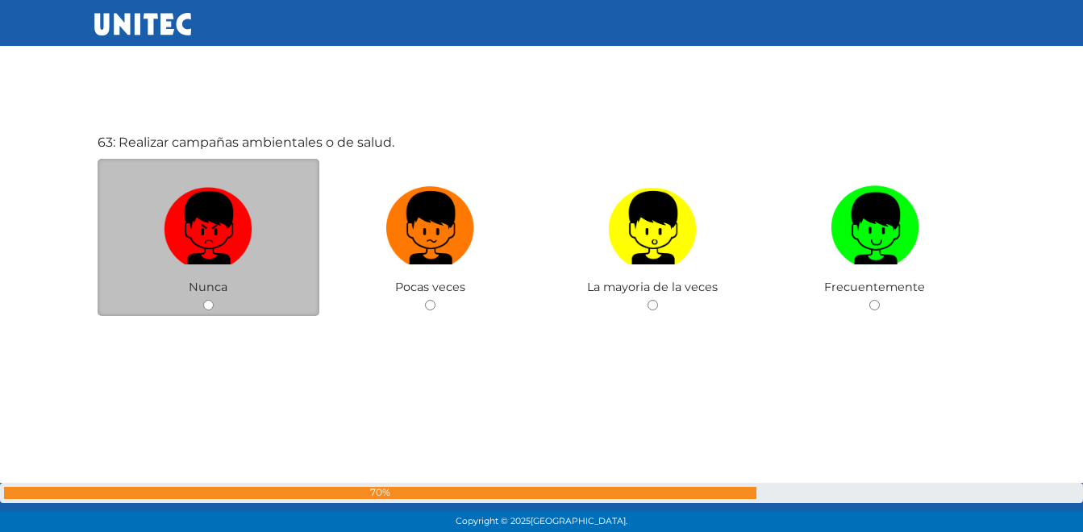
click at [228, 293] on div "Nunca" at bounding box center [209, 237] width 222 height 157
click at [208, 234] on img at bounding box center [208, 222] width 89 height 85
click at [208, 300] on input "radio" at bounding box center [208, 305] width 10 height 10
radio input "true"
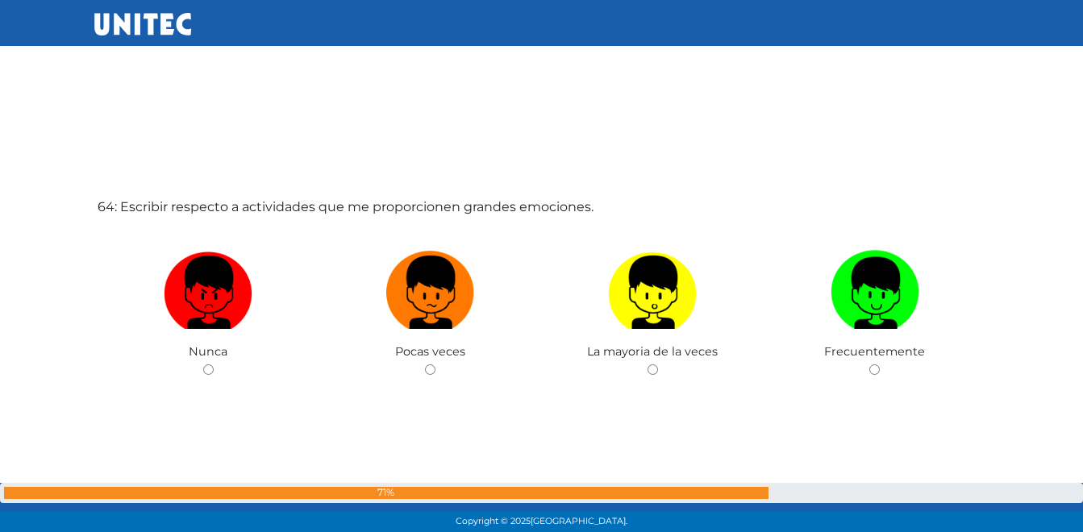
scroll to position [33589, 0]
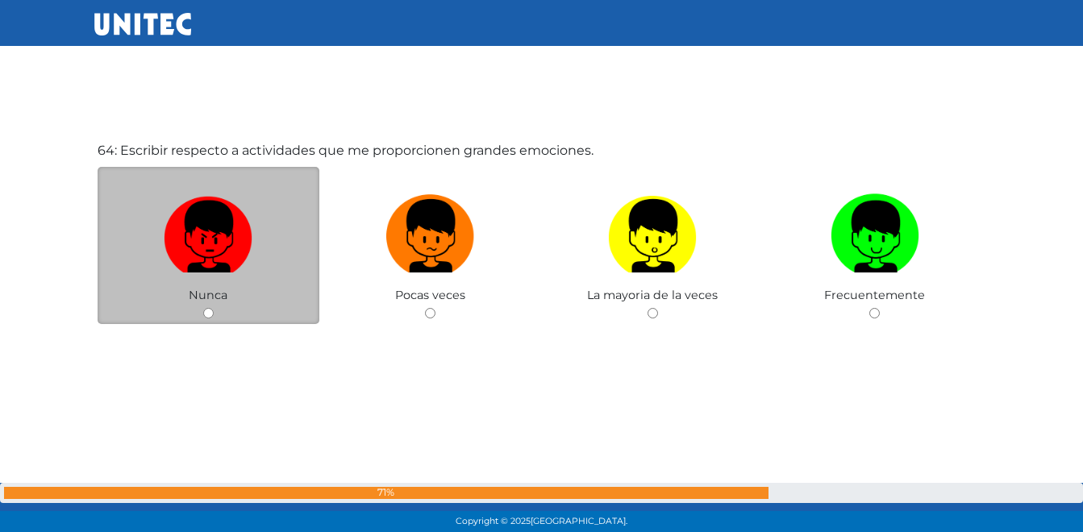
click at [206, 247] on img at bounding box center [208, 230] width 89 height 85
click at [206, 308] on input "radio" at bounding box center [208, 313] width 10 height 10
radio input "true"
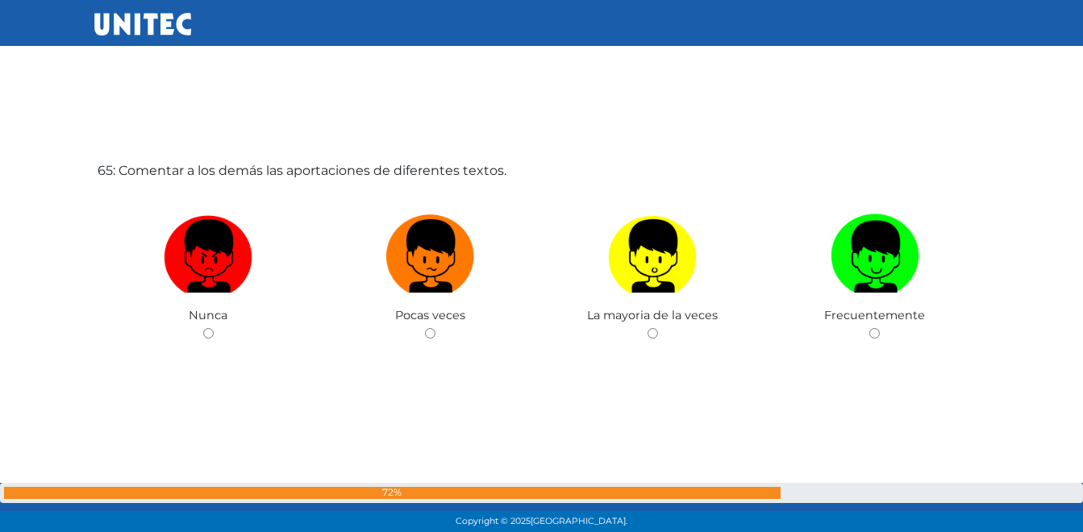
scroll to position [34129, 0]
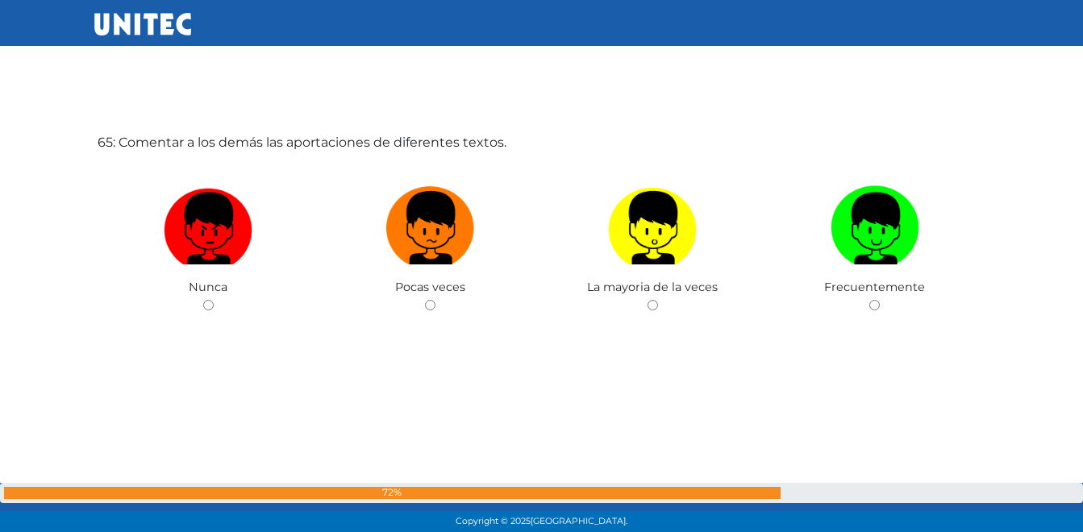
click at [206, 247] on img at bounding box center [208, 222] width 89 height 85
click at [206, 300] on input "radio" at bounding box center [208, 305] width 10 height 10
radio input "true"
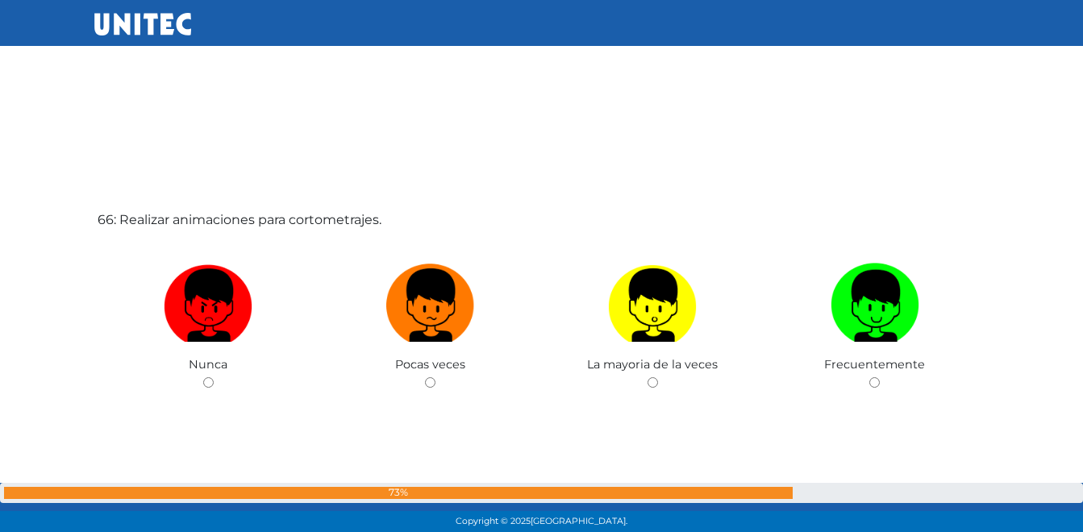
scroll to position [34589, 0]
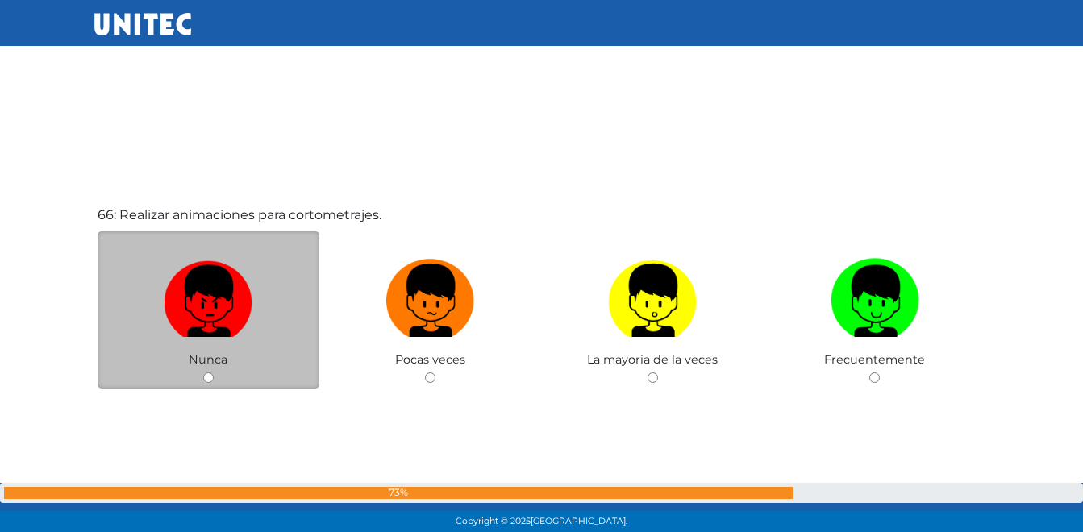
click at [218, 322] on img at bounding box center [208, 294] width 89 height 85
click at [214, 372] on input "radio" at bounding box center [208, 377] width 10 height 10
radio input "true"
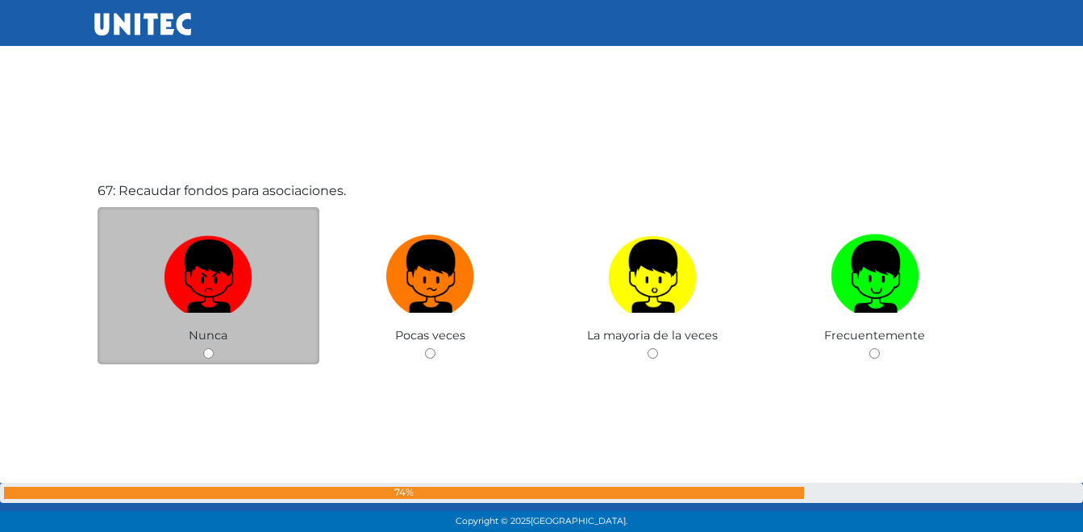
scroll to position [35151, 0]
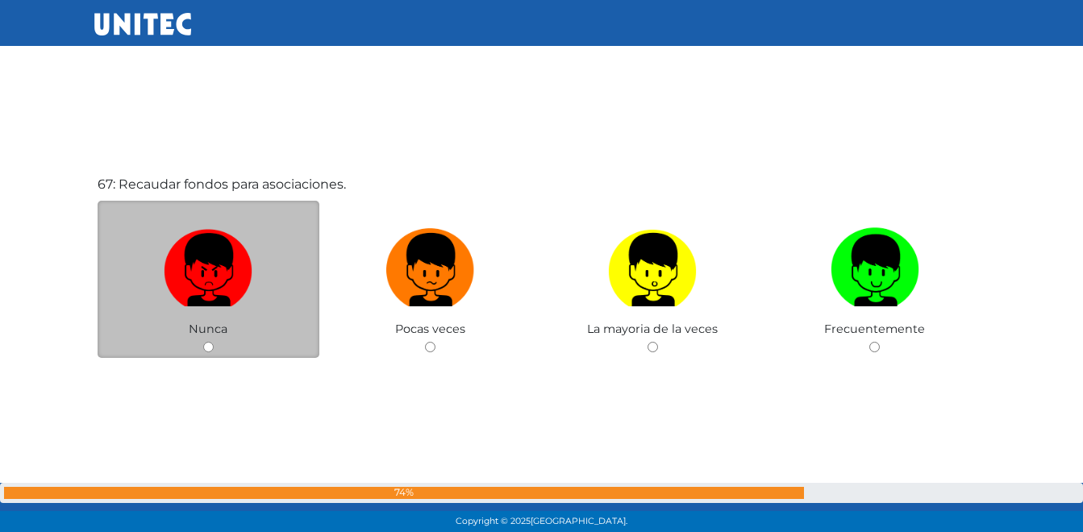
click at [189, 327] on span "Nunca" at bounding box center [208, 329] width 39 height 15
click at [205, 255] on img at bounding box center [208, 264] width 89 height 85
click at [205, 342] on input "radio" at bounding box center [208, 347] width 10 height 10
radio input "true"
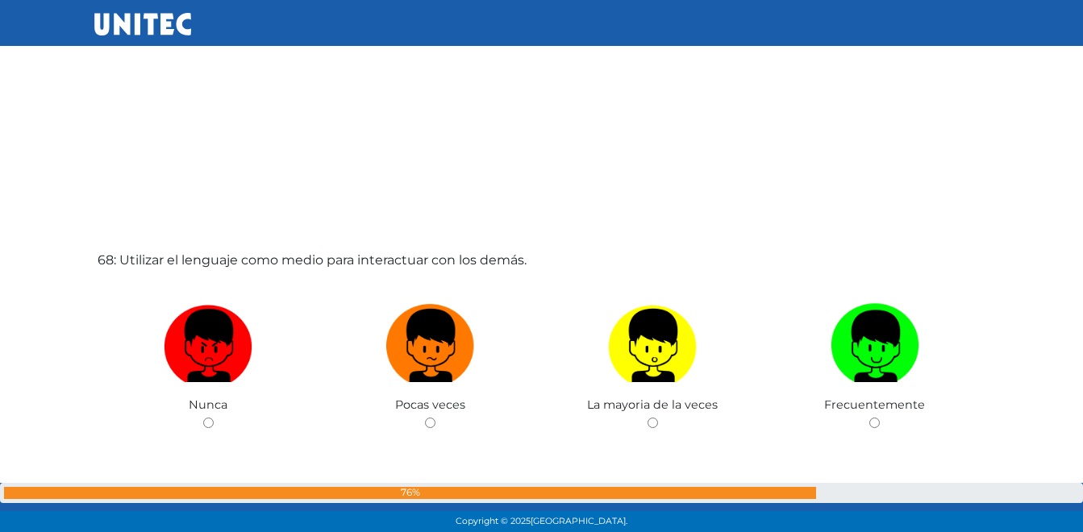
scroll to position [35609, 0]
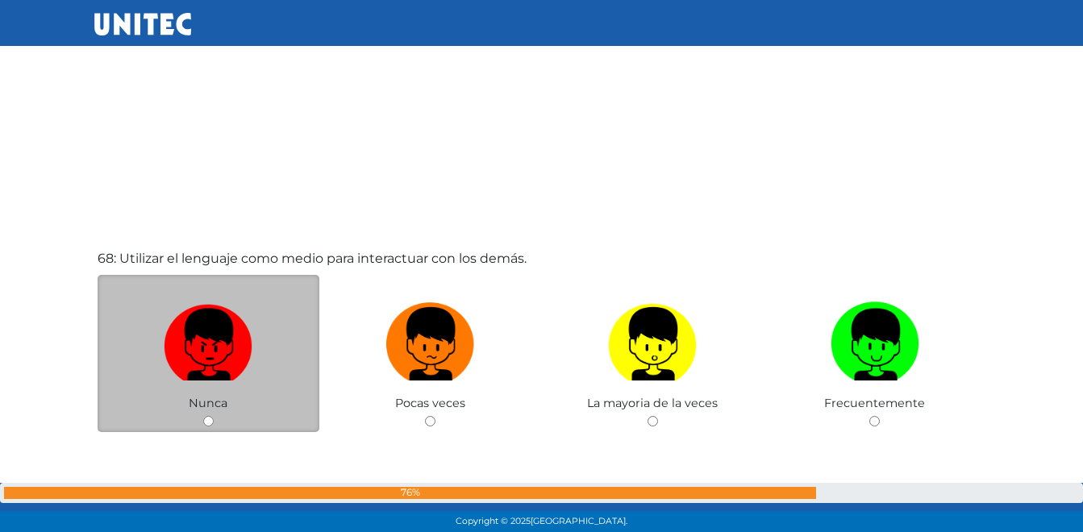
click at [209, 350] on img at bounding box center [208, 338] width 89 height 85
click at [209, 416] on input "radio" at bounding box center [208, 421] width 10 height 10
radio input "true"
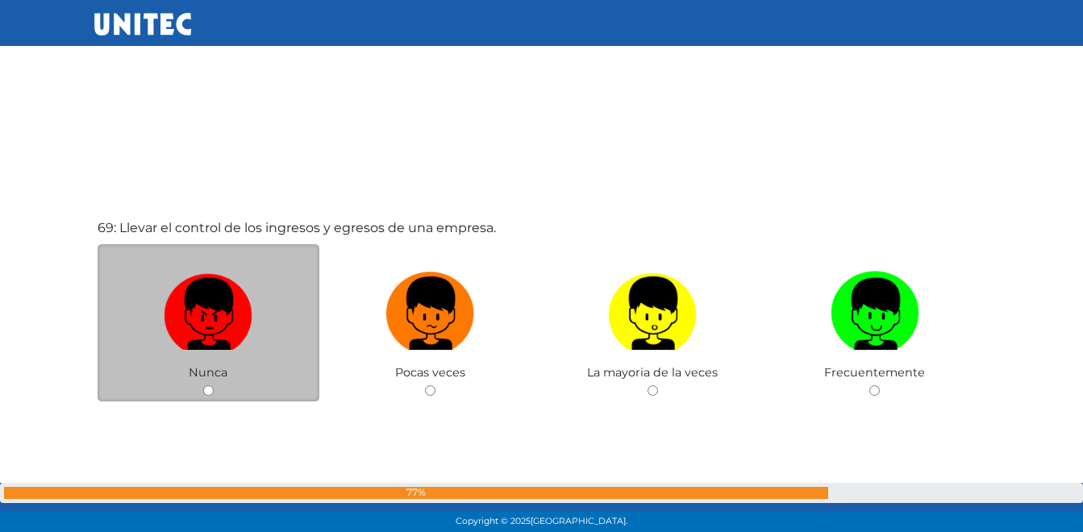
click at [210, 324] on img at bounding box center [208, 307] width 89 height 85
click at [210, 385] on input "radio" at bounding box center [208, 390] width 10 height 10
radio input "true"
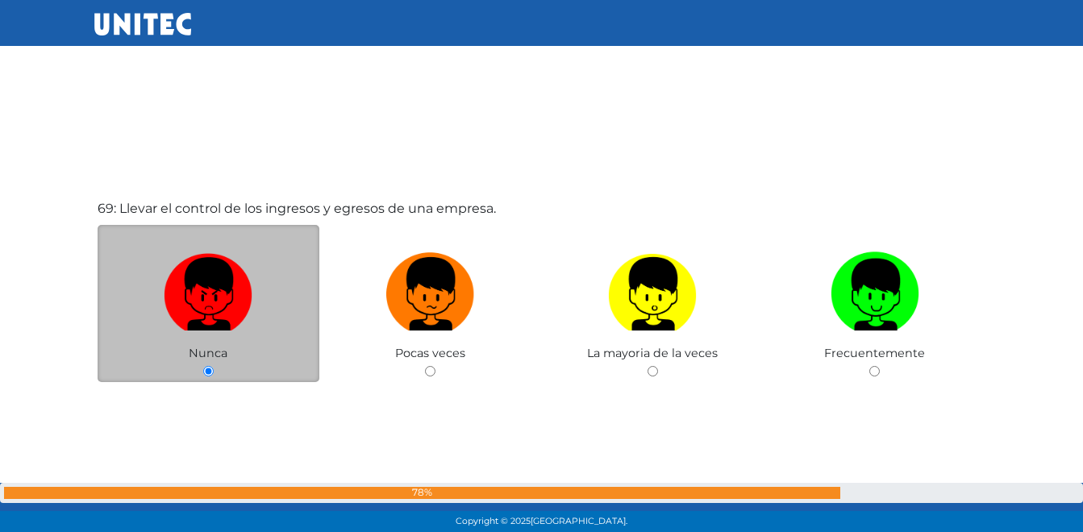
scroll to position [36673, 0]
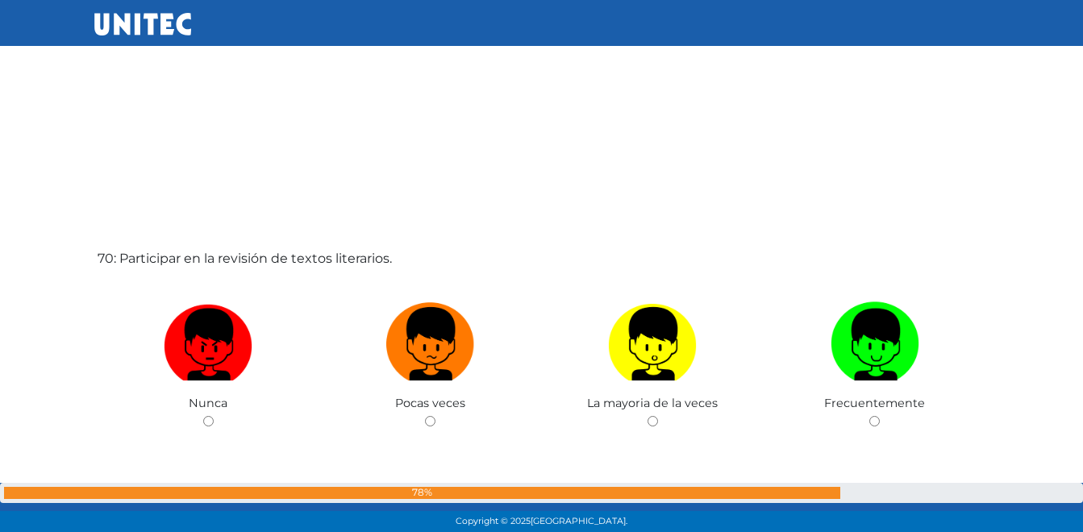
click at [210, 324] on img at bounding box center [208, 338] width 89 height 85
click at [210, 416] on input "radio" at bounding box center [208, 421] width 10 height 10
radio input "true"
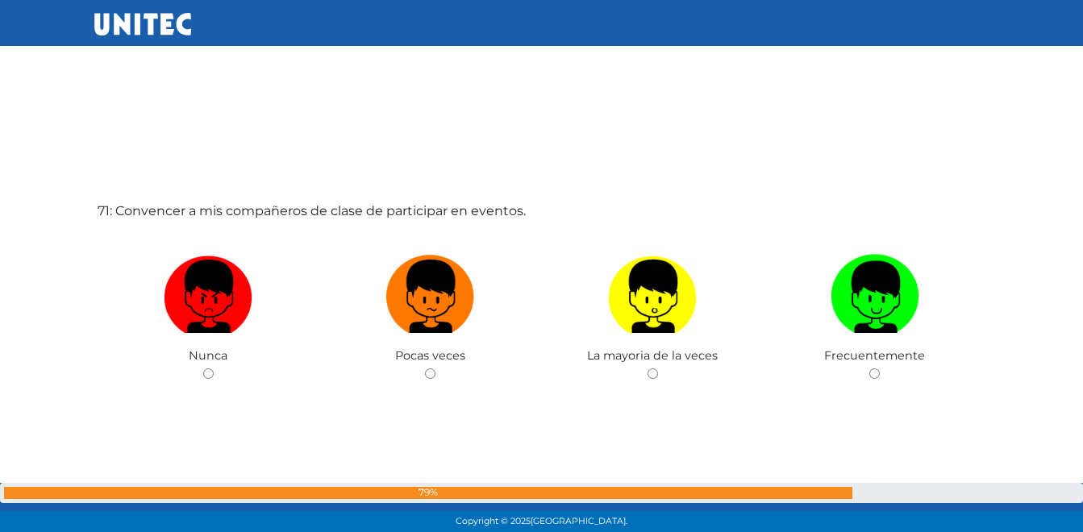
scroll to position [37276, 0]
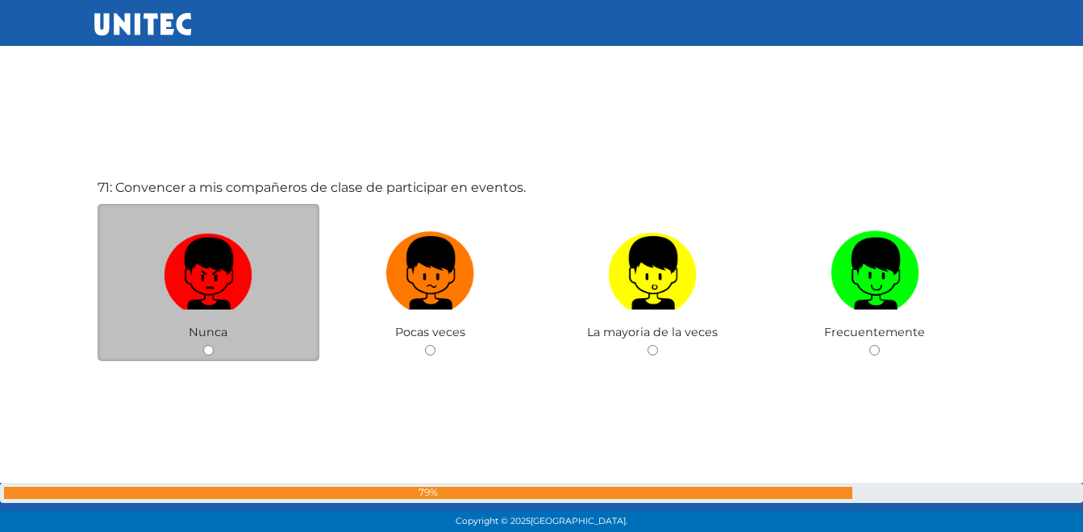
click at [210, 301] on img at bounding box center [208, 267] width 89 height 85
click at [210, 345] on input "radio" at bounding box center [208, 350] width 10 height 10
radio input "true"
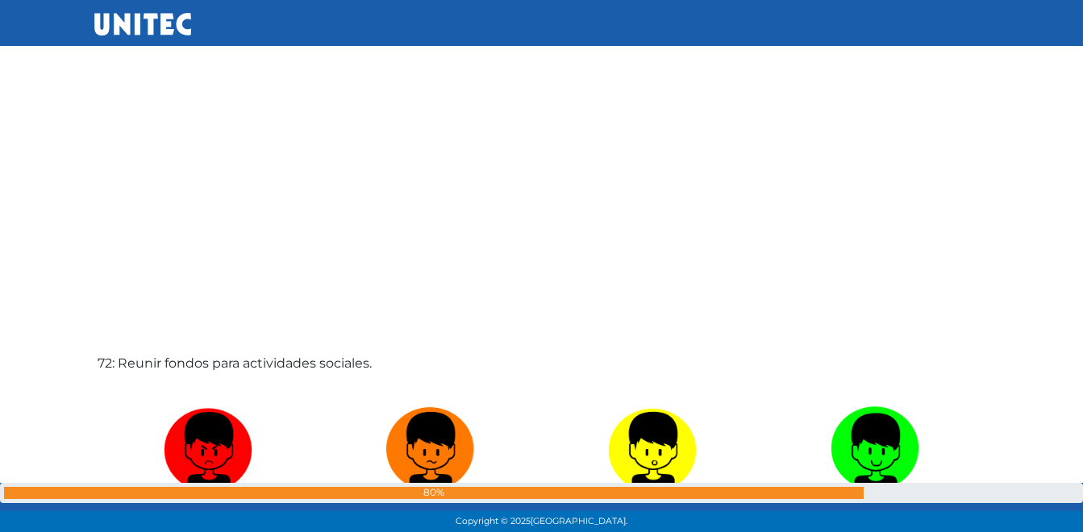
scroll to position [37634, 0]
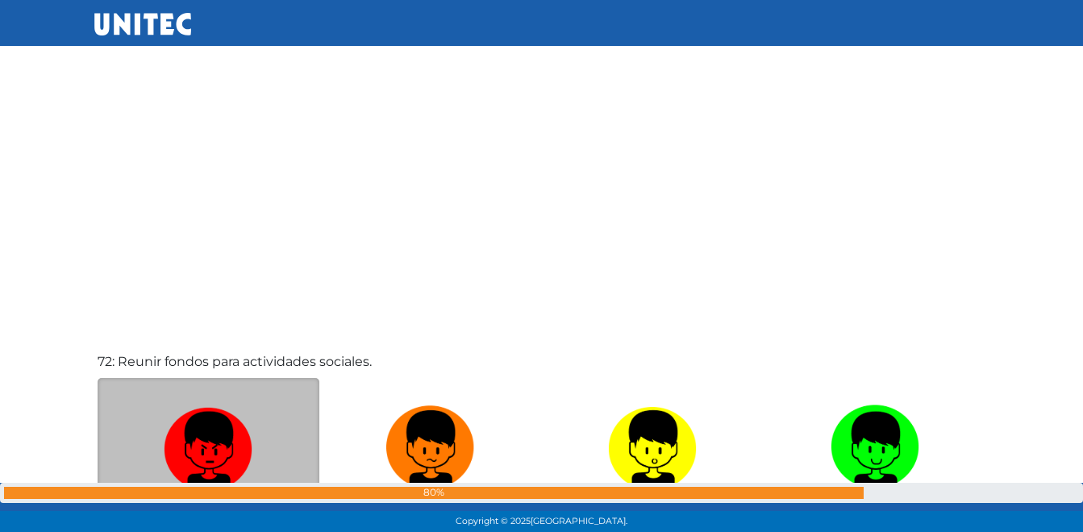
click at [202, 443] on img at bounding box center [208, 441] width 89 height 85
click at [203, 519] on input "radio" at bounding box center [208, 524] width 10 height 10
radio input "true"
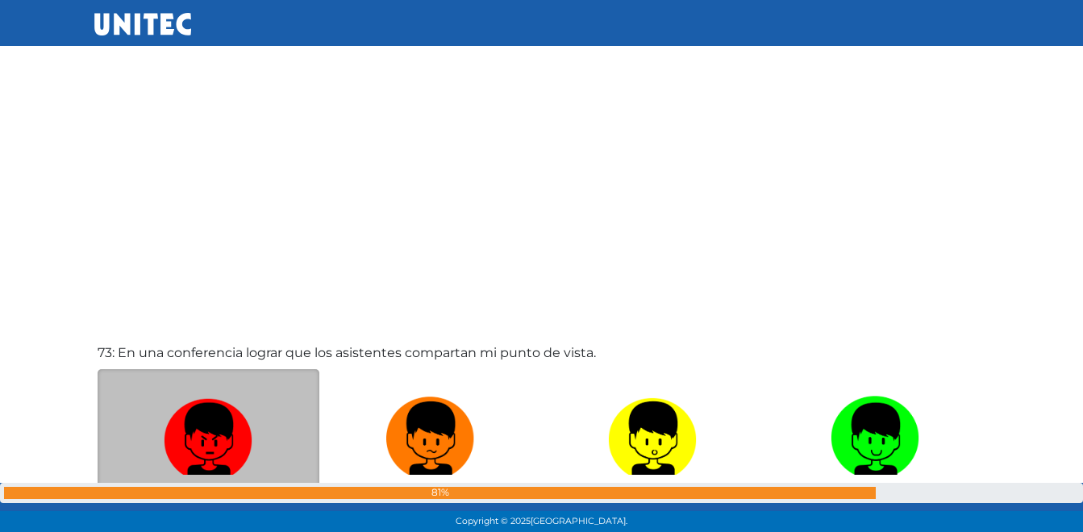
scroll to position [38255, 0]
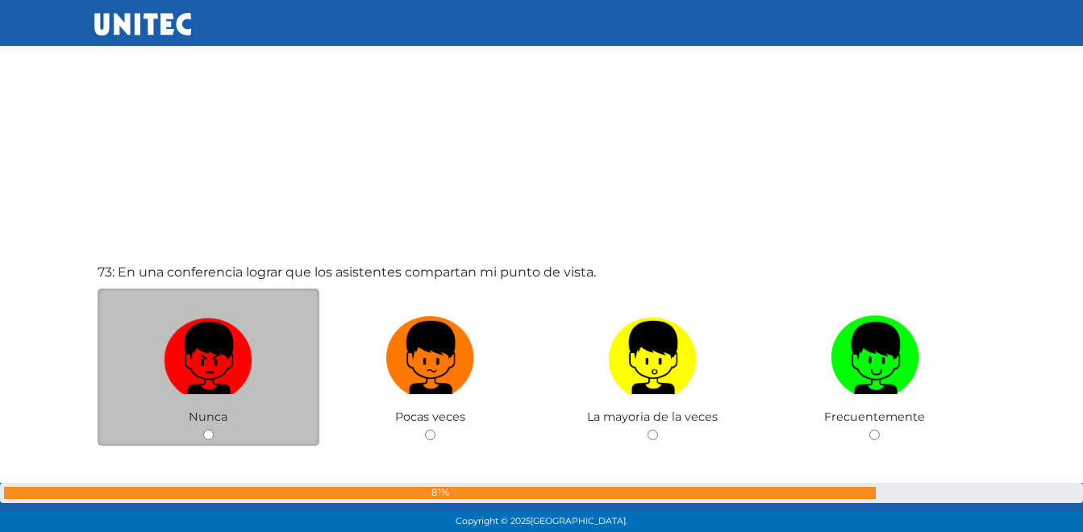
click at [214, 368] on img at bounding box center [208, 352] width 89 height 85
click at [214, 430] on input "radio" at bounding box center [208, 435] width 10 height 10
radio input "true"
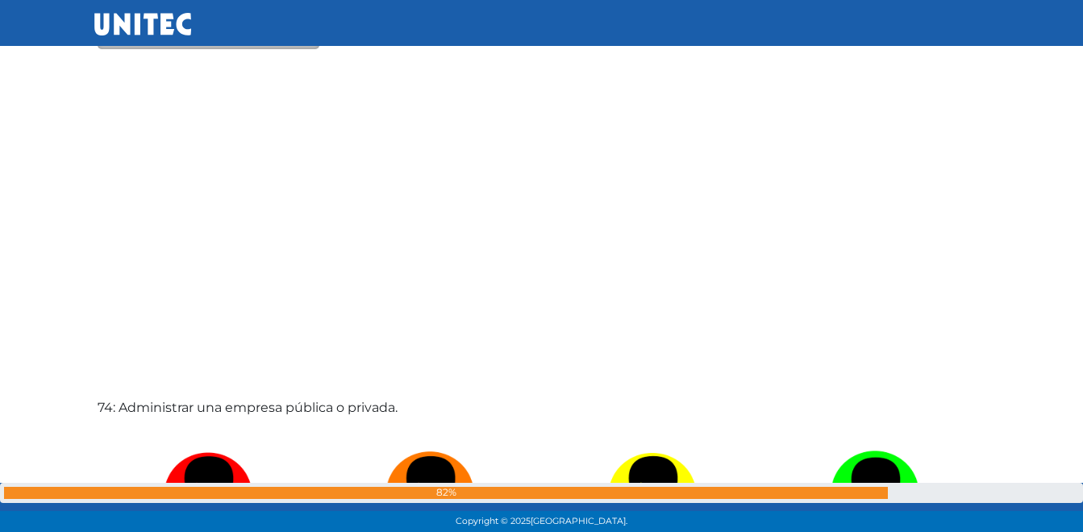
scroll to position [38697, 0]
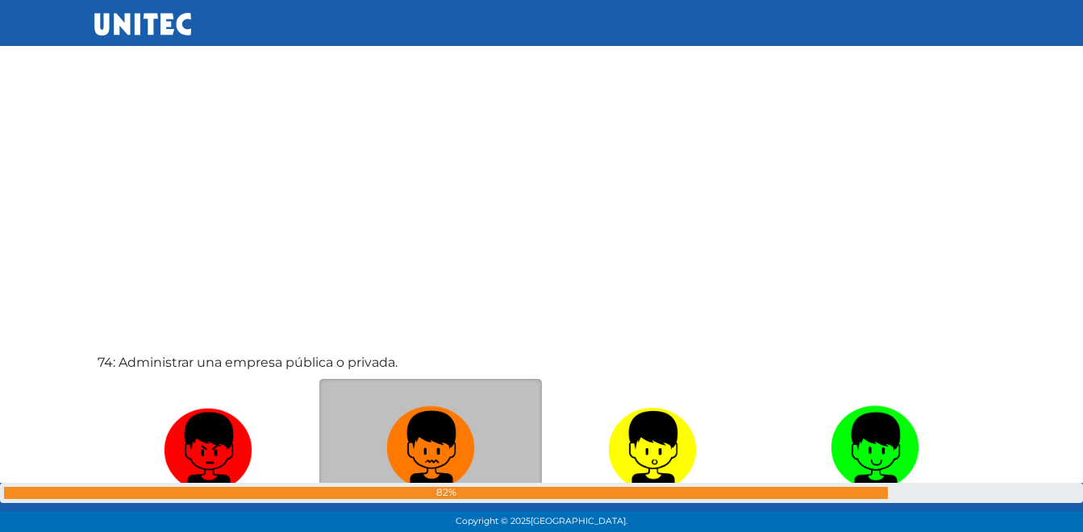
click at [426, 459] on img at bounding box center [430, 442] width 89 height 85
click at [426, 520] on input "radio" at bounding box center [430, 525] width 10 height 10
radio input "true"
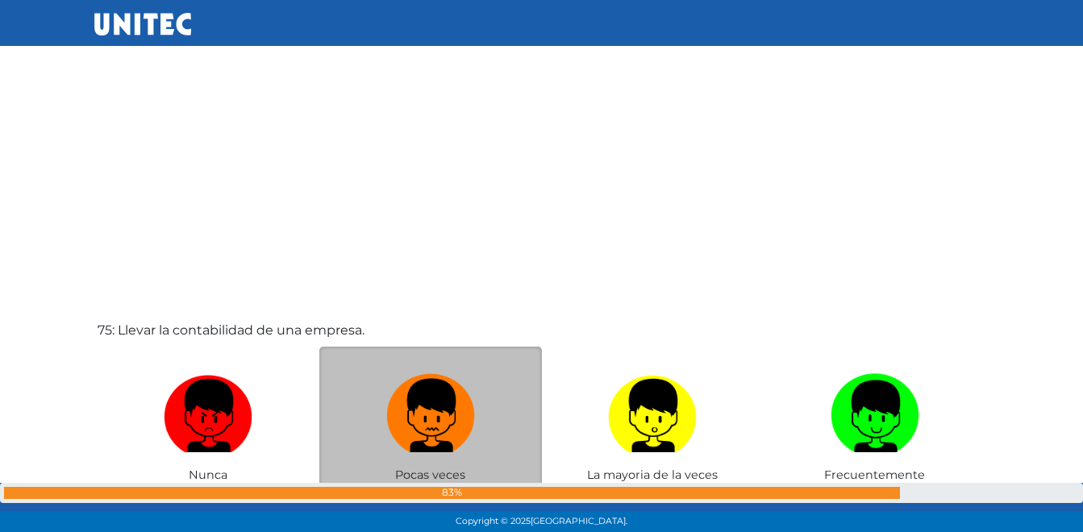
scroll to position [39263, 0]
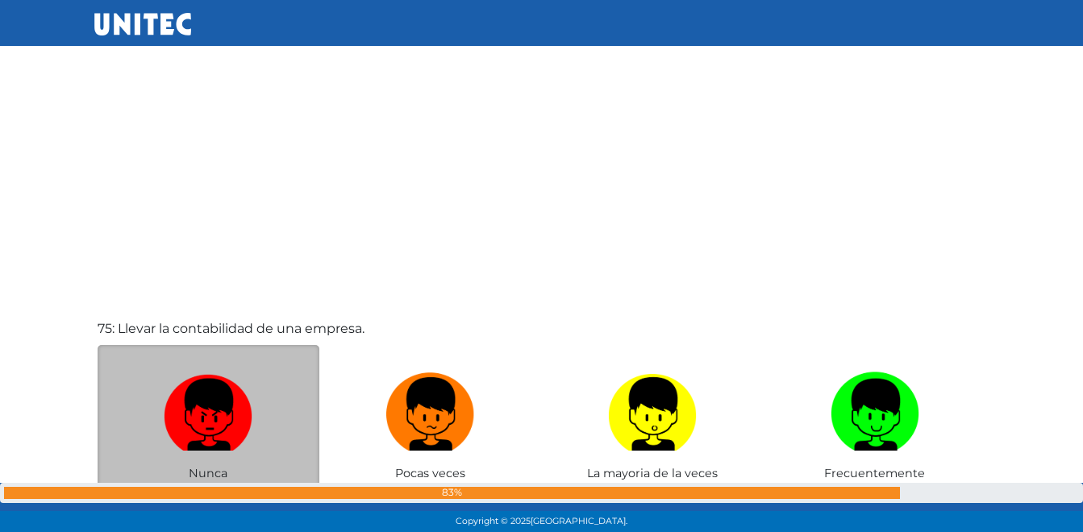
click at [218, 404] on img at bounding box center [208, 408] width 89 height 85
click at [214, 486] on input "radio" at bounding box center [208, 491] width 10 height 10
radio input "true"
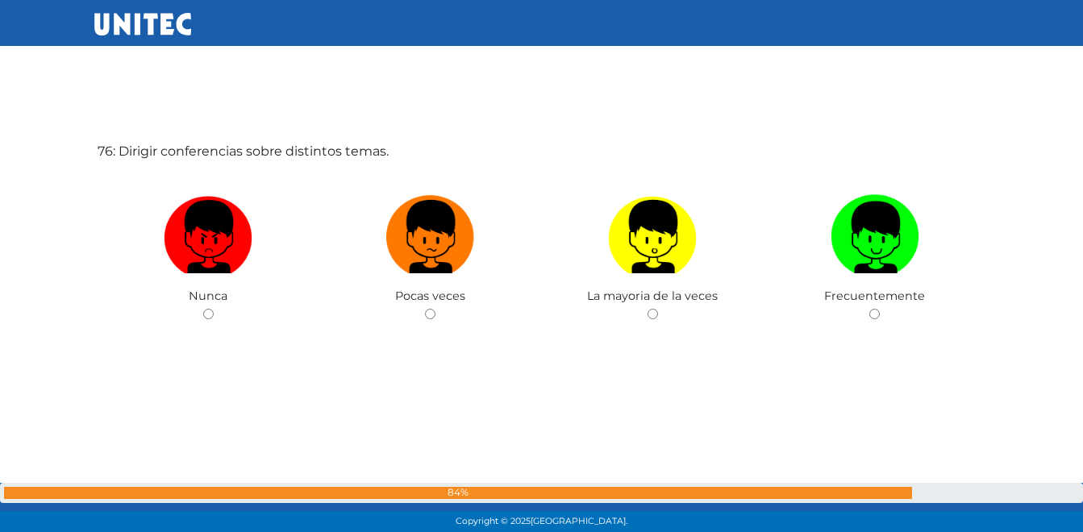
scroll to position [40014, 0]
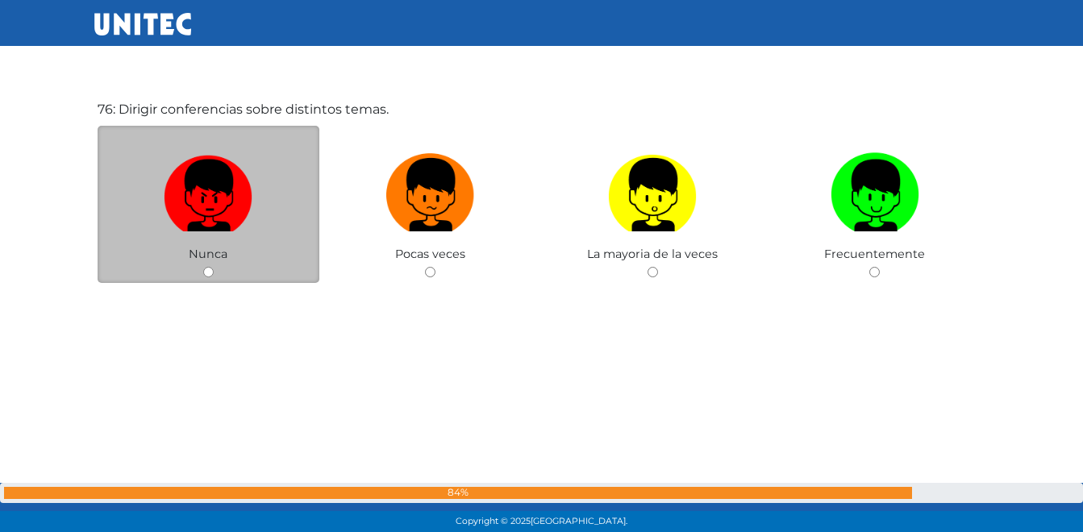
click at [199, 221] on img at bounding box center [208, 189] width 89 height 85
click at [203, 267] on input "radio" at bounding box center [208, 272] width 10 height 10
radio input "true"
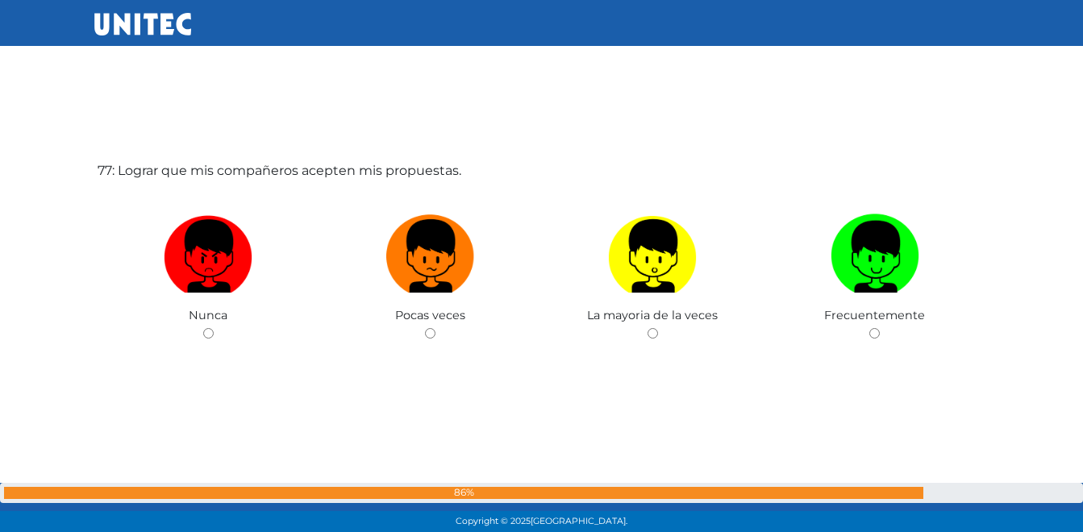
scroll to position [40496, 0]
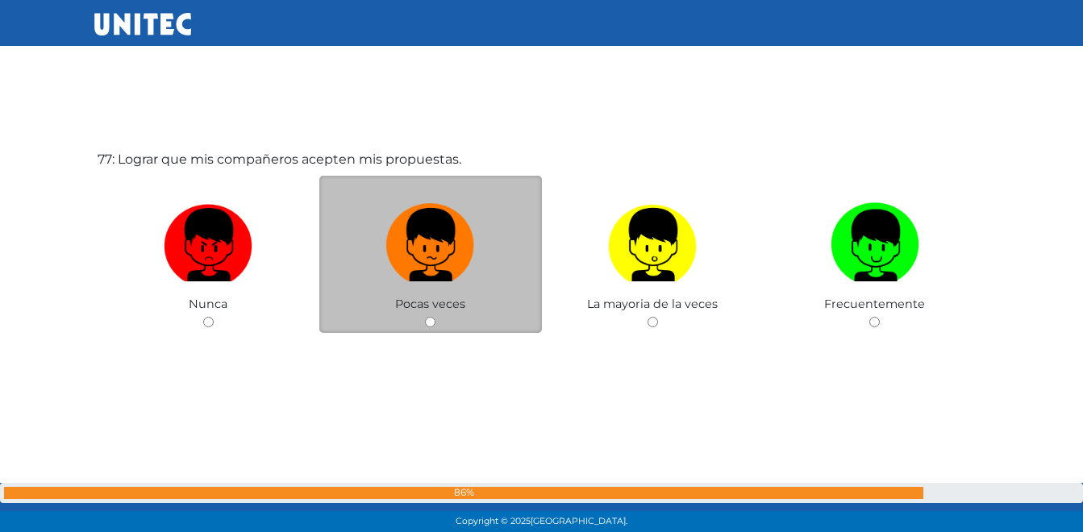
click at [430, 314] on div "Pocas veces" at bounding box center [430, 254] width 222 height 157
click at [439, 288] on label at bounding box center [430, 245] width 222 height 98
click at [435, 317] on input "radio" at bounding box center [430, 322] width 10 height 10
radio input "true"
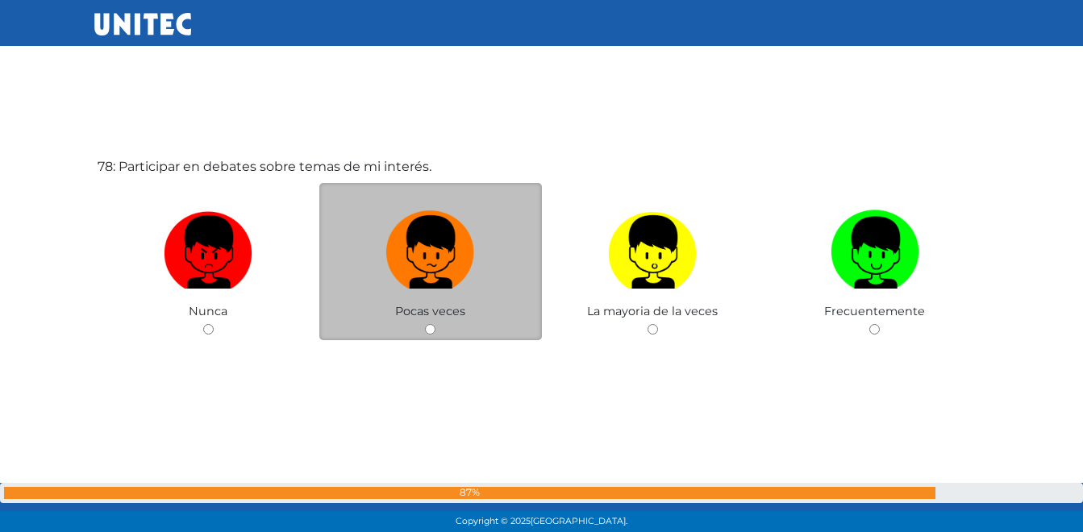
scroll to position [41045, 0]
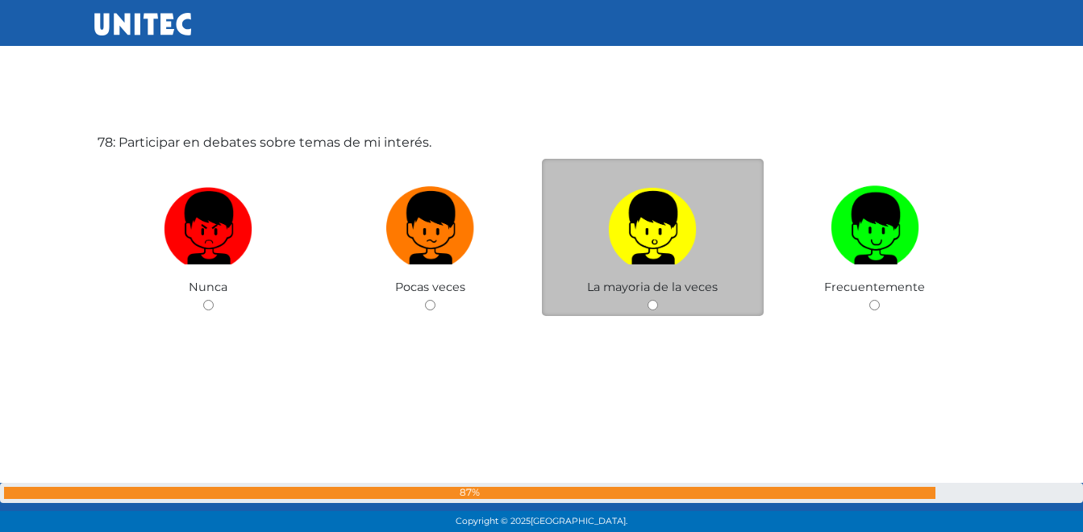
click at [645, 267] on label at bounding box center [653, 228] width 222 height 98
click at [647, 300] on input "radio" at bounding box center [652, 305] width 10 height 10
radio input "true"
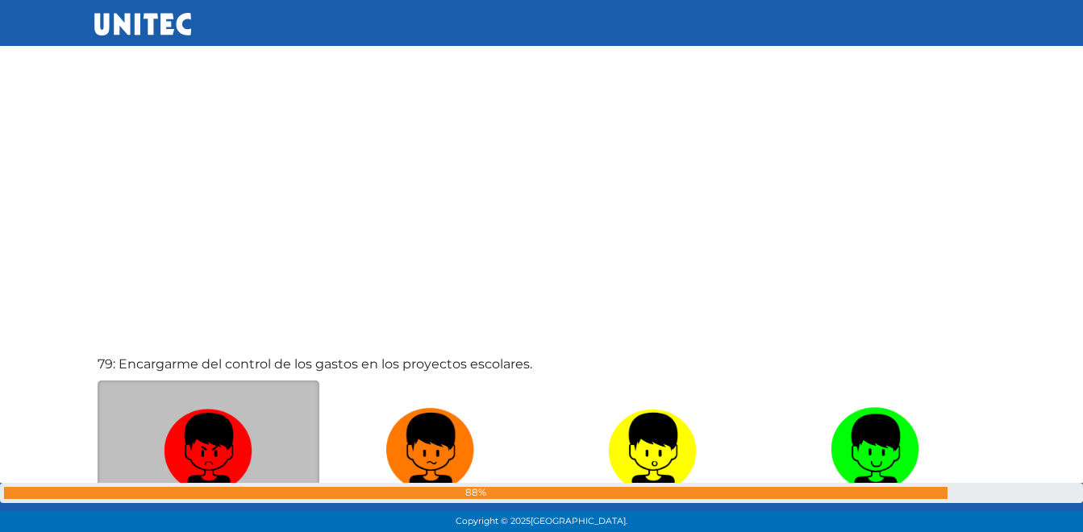
scroll to position [41577, 0]
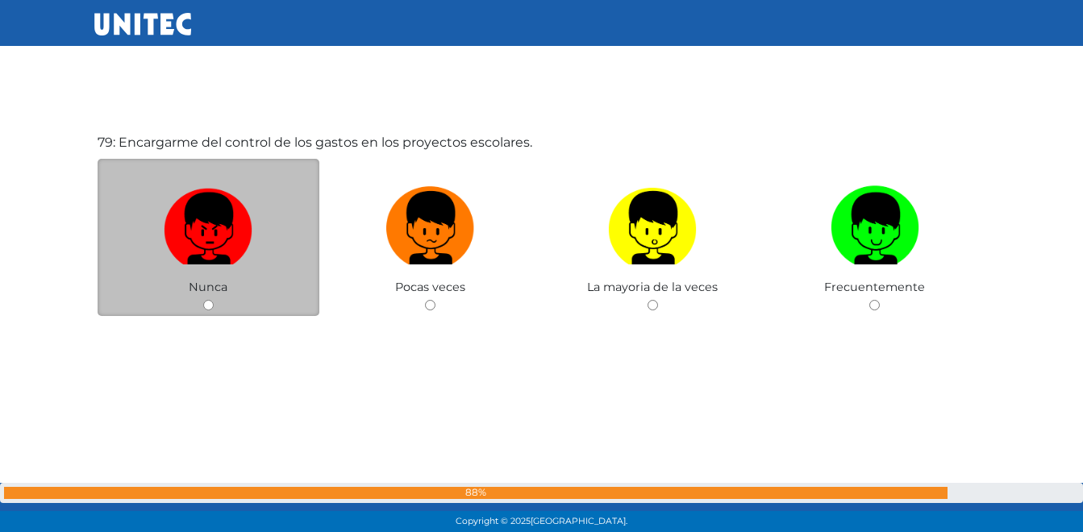
click at [192, 231] on img at bounding box center [208, 222] width 89 height 85
click at [203, 300] on input "radio" at bounding box center [208, 305] width 10 height 10
radio input "true"
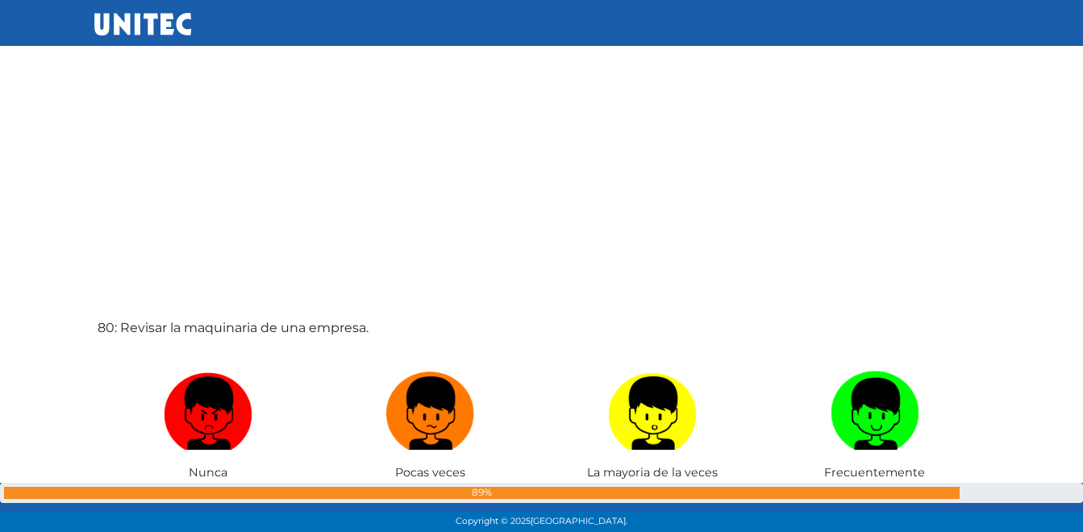
scroll to position [42004, 0]
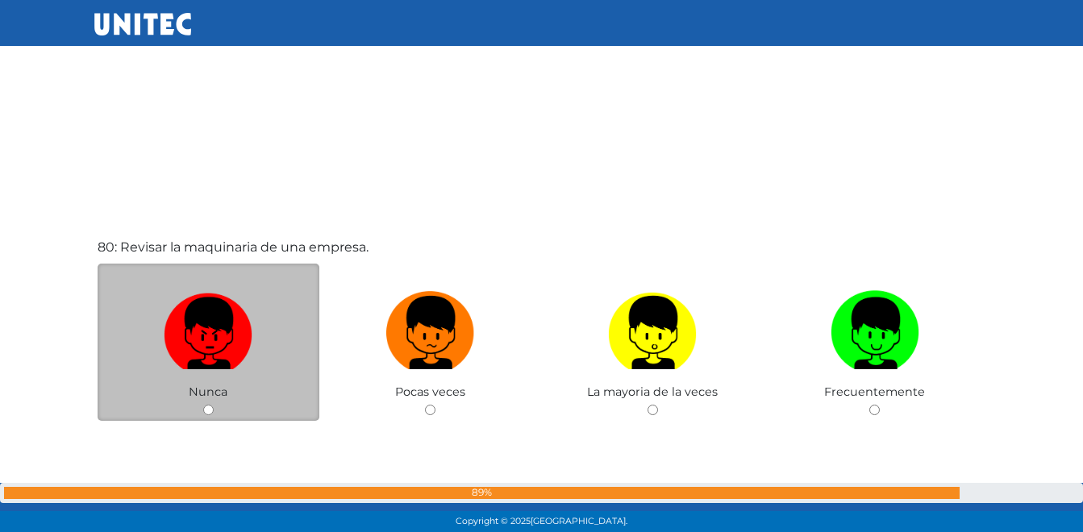
click at [194, 349] on img at bounding box center [208, 327] width 89 height 85
click at [203, 405] on input "radio" at bounding box center [208, 410] width 10 height 10
radio input "true"
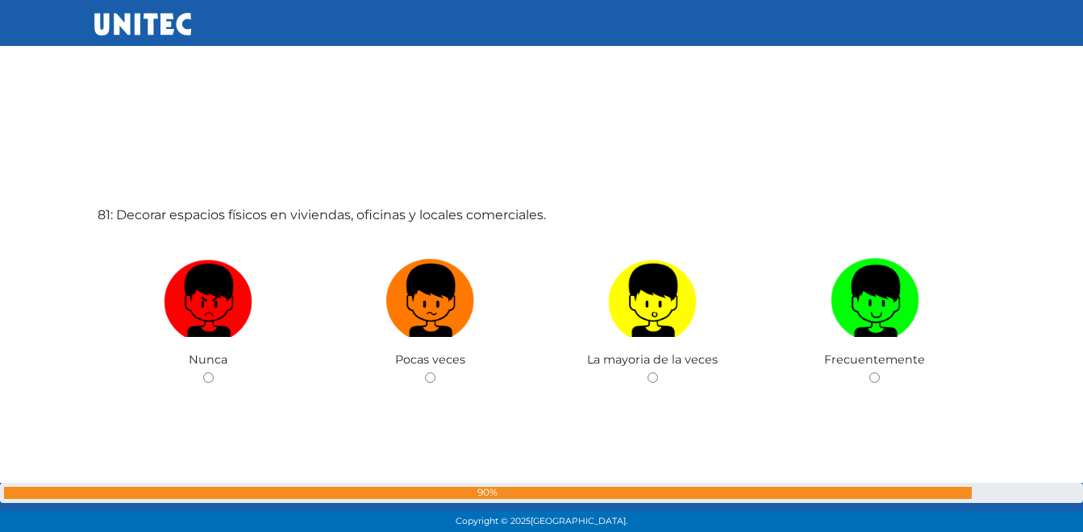
scroll to position [42641, 0]
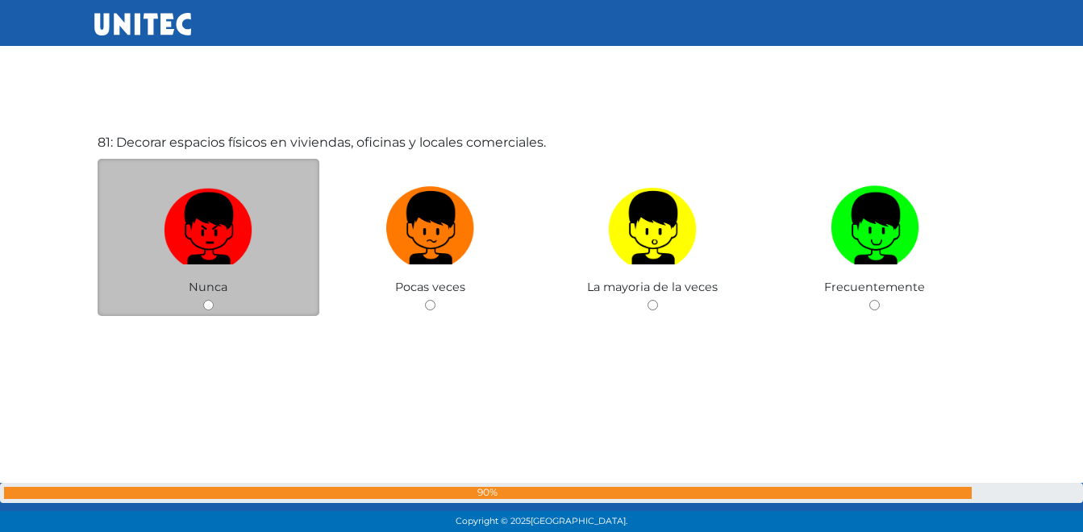
click at [210, 239] on img at bounding box center [208, 222] width 89 height 85
click at [210, 300] on input "radio" at bounding box center [208, 305] width 10 height 10
radio input "true"
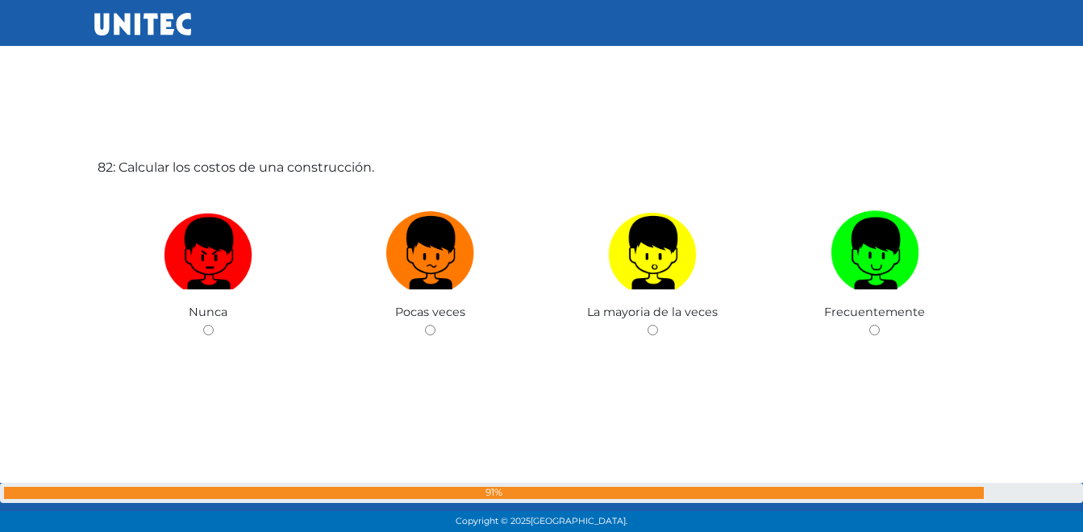
scroll to position [43173, 0]
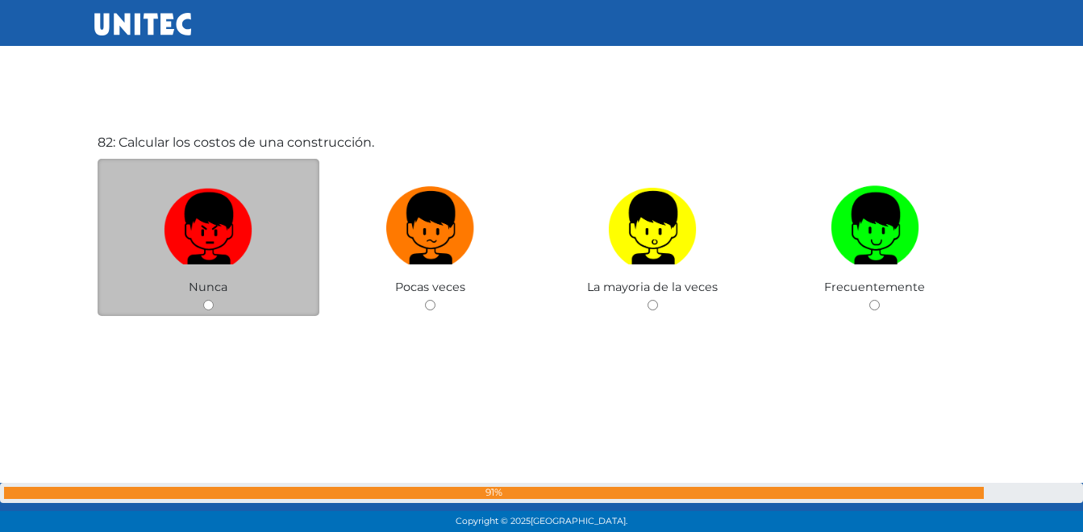
click at [198, 236] on img at bounding box center [208, 222] width 89 height 85
click at [203, 300] on input "radio" at bounding box center [208, 305] width 10 height 10
radio input "true"
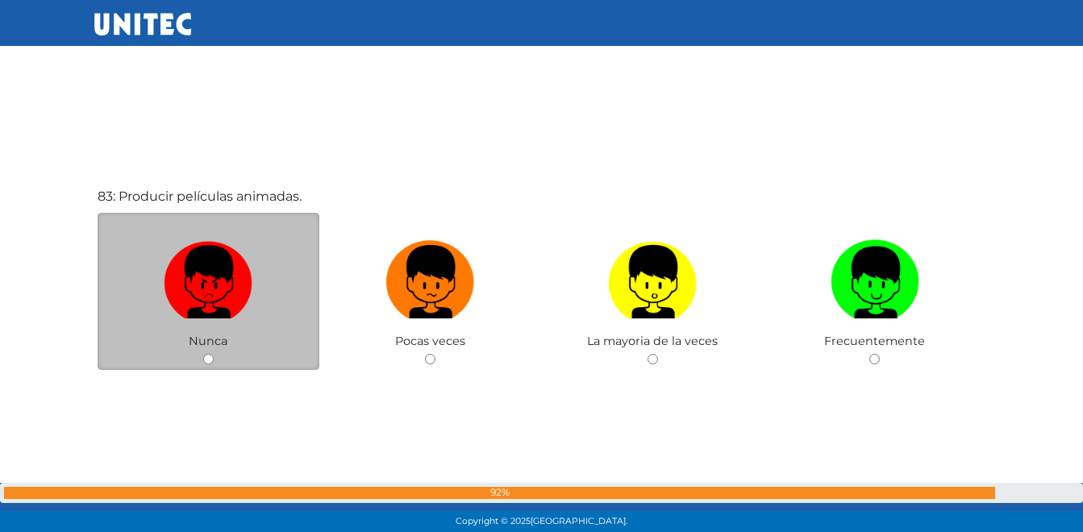
scroll to position [43705, 0]
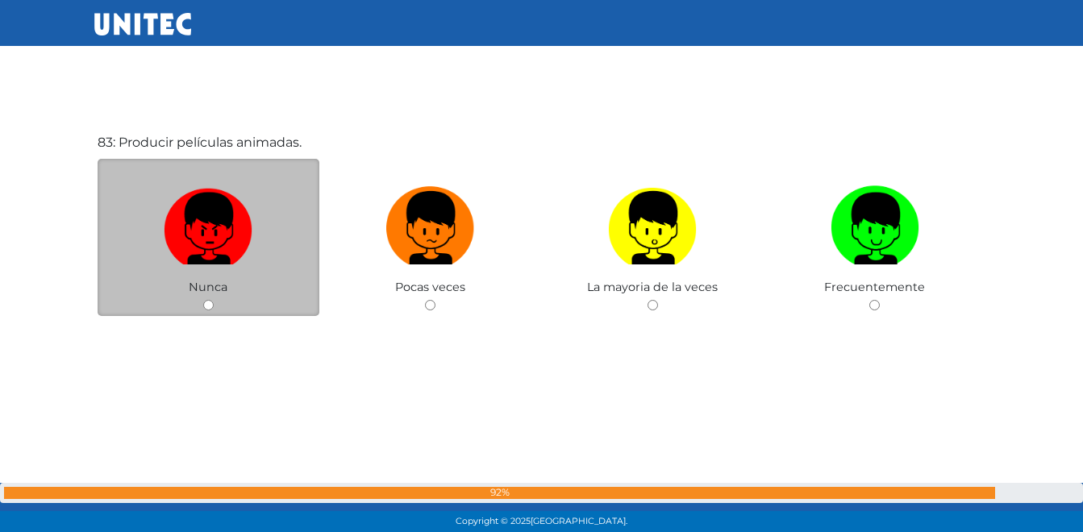
click at [206, 247] on img at bounding box center [208, 222] width 89 height 85
click at [206, 300] on input "radio" at bounding box center [208, 305] width 10 height 10
radio input "true"
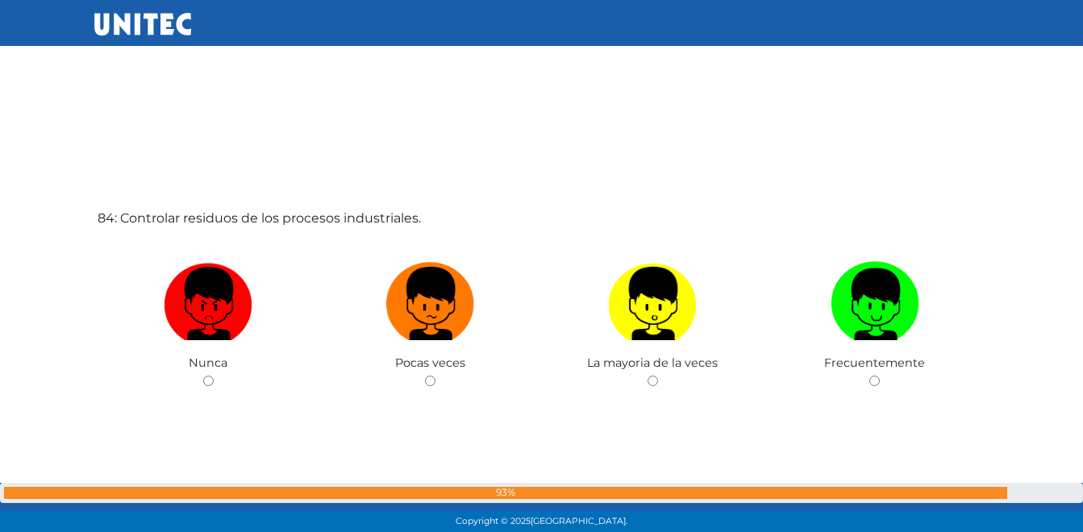
scroll to position [44165, 0]
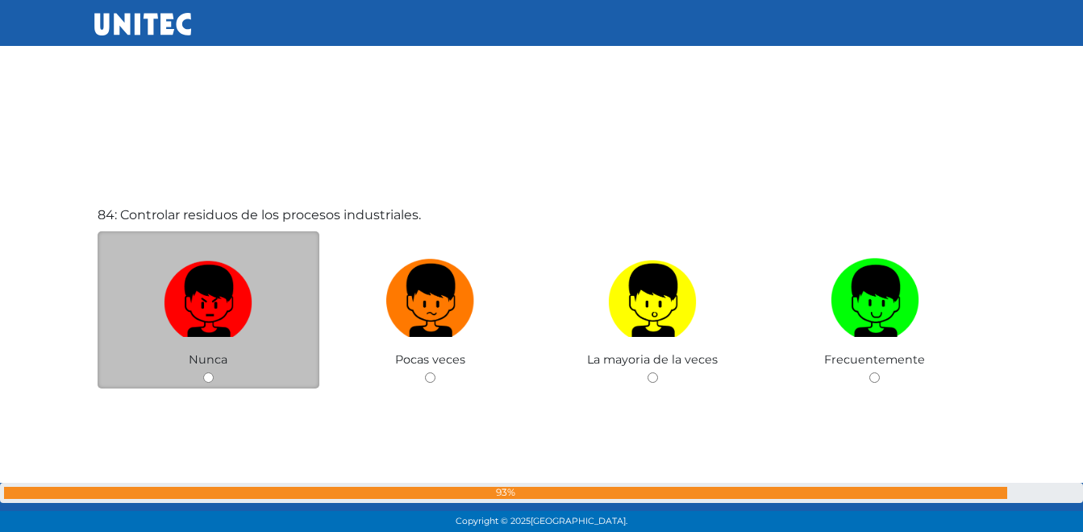
click at [205, 286] on img at bounding box center [208, 294] width 89 height 85
click at [205, 372] on input "radio" at bounding box center [208, 377] width 10 height 10
radio input "true"
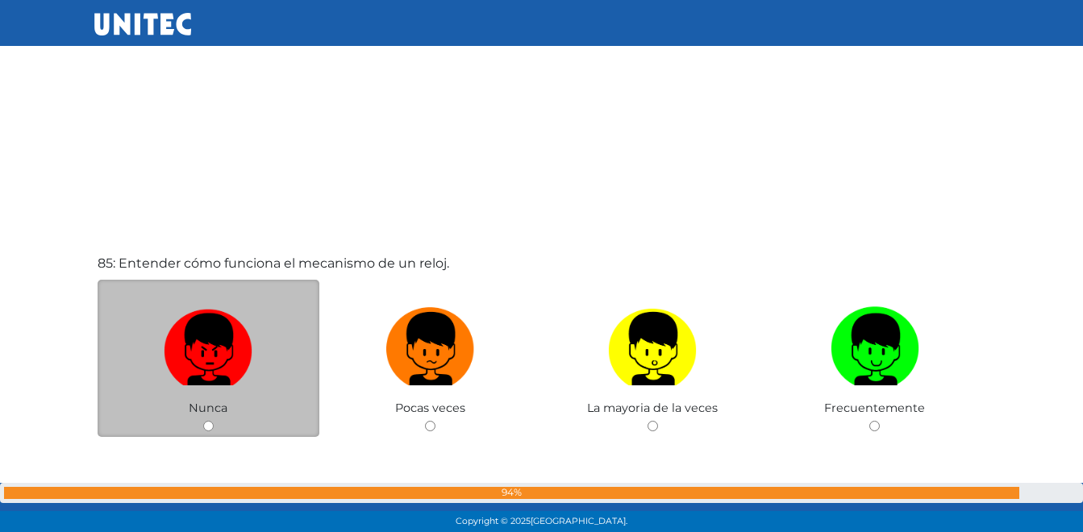
click at [211, 339] on img at bounding box center [208, 343] width 89 height 85
click at [211, 421] on input "radio" at bounding box center [208, 426] width 10 height 10
radio input "true"
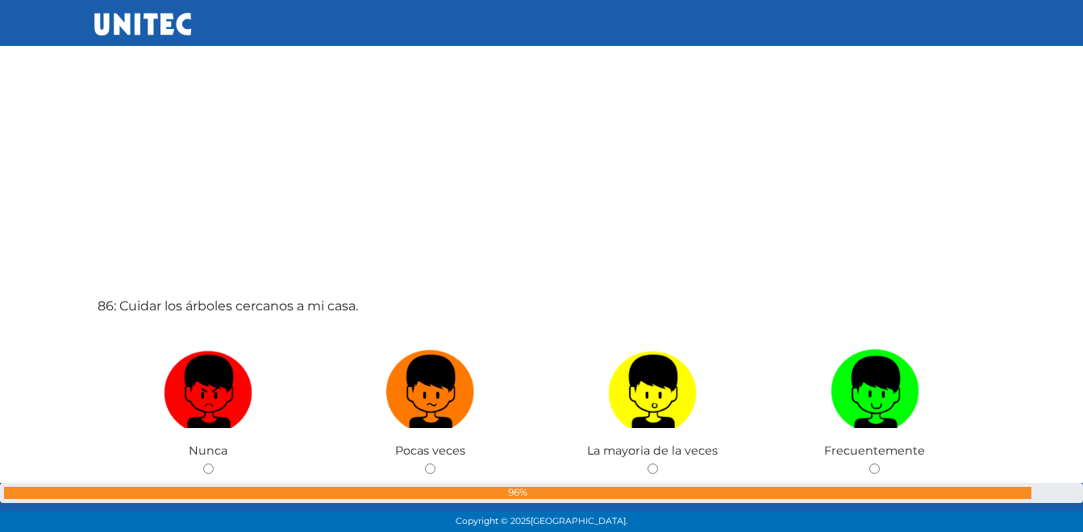
scroll to position [45179, 0]
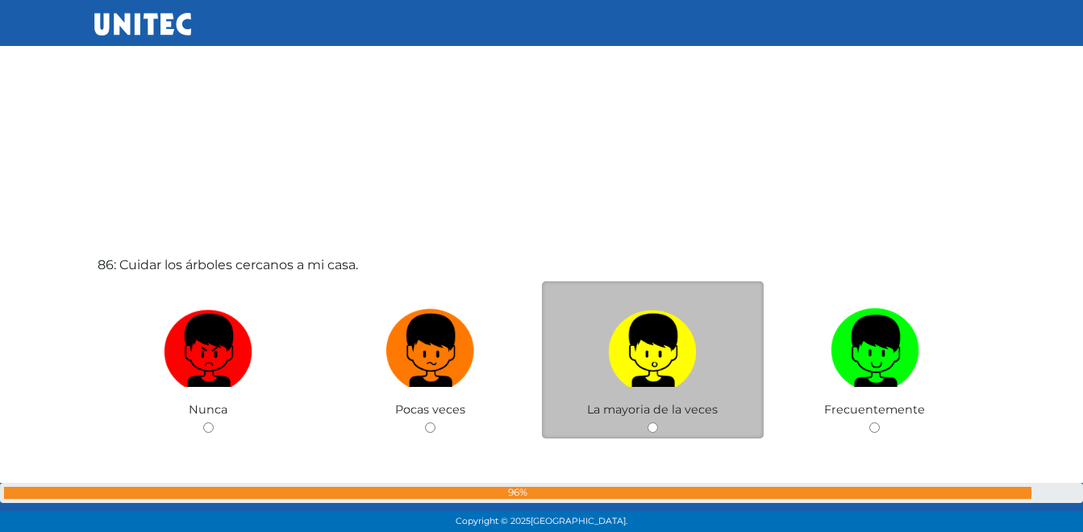
click at [601, 374] on label at bounding box center [653, 350] width 222 height 98
click at [647, 422] on input "radio" at bounding box center [652, 427] width 10 height 10
radio input "true"
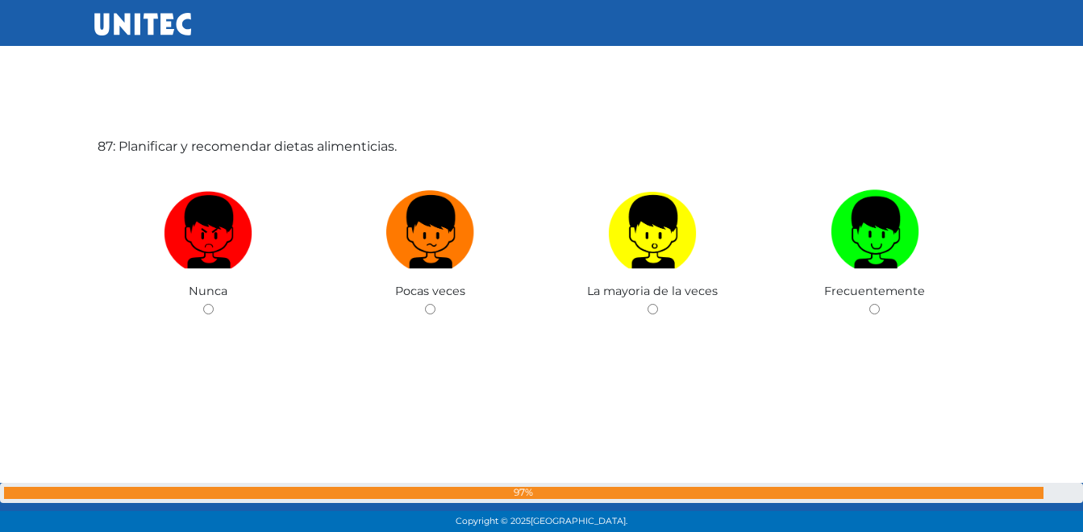
scroll to position [45833, 0]
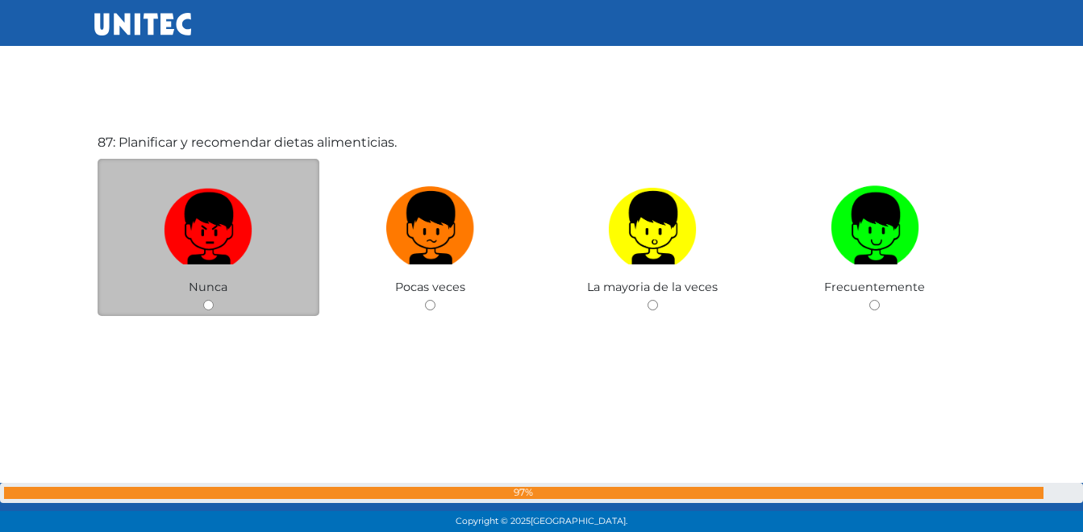
click at [194, 257] on img at bounding box center [208, 222] width 89 height 85
click at [203, 300] on input "radio" at bounding box center [208, 305] width 10 height 10
radio input "true"
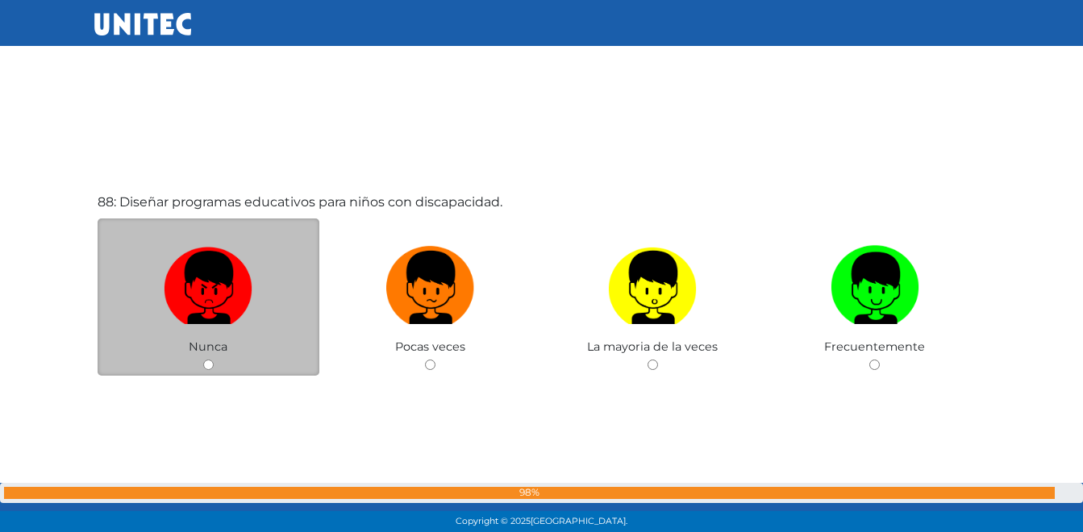
scroll to position [46323, 0]
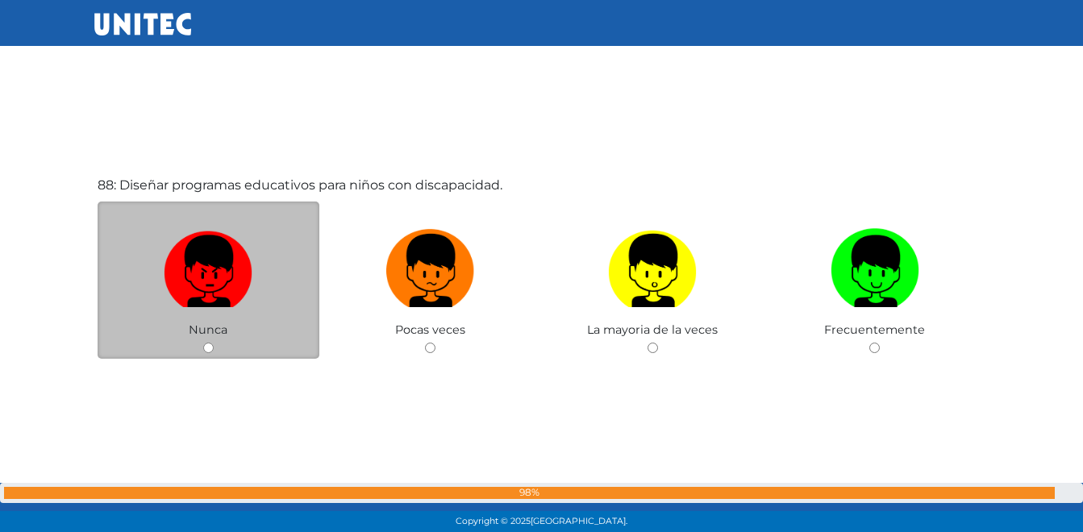
click at [193, 283] on img at bounding box center [208, 264] width 89 height 85
click at [203, 343] on input "radio" at bounding box center [208, 348] width 10 height 10
radio input "true"
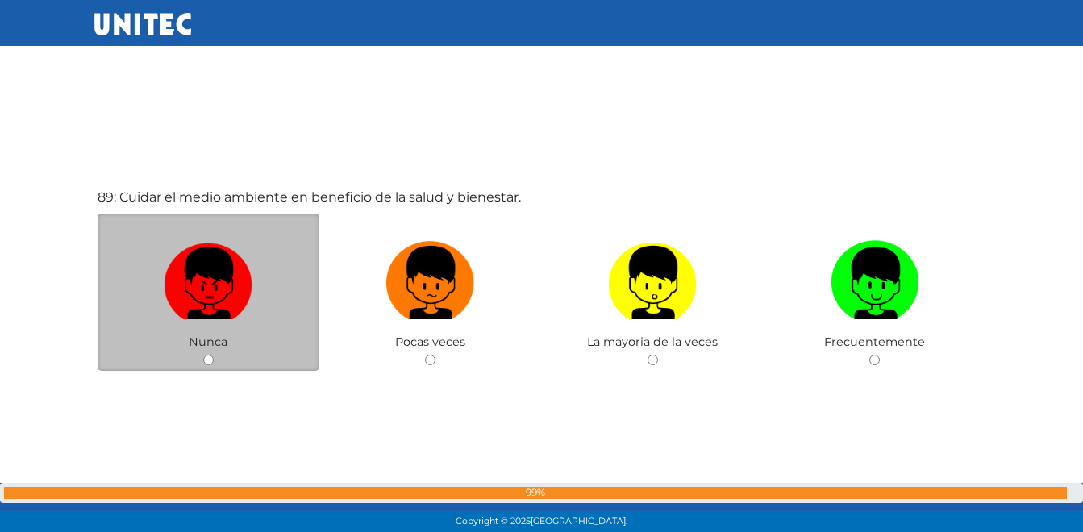
scroll to position [46845, 0]
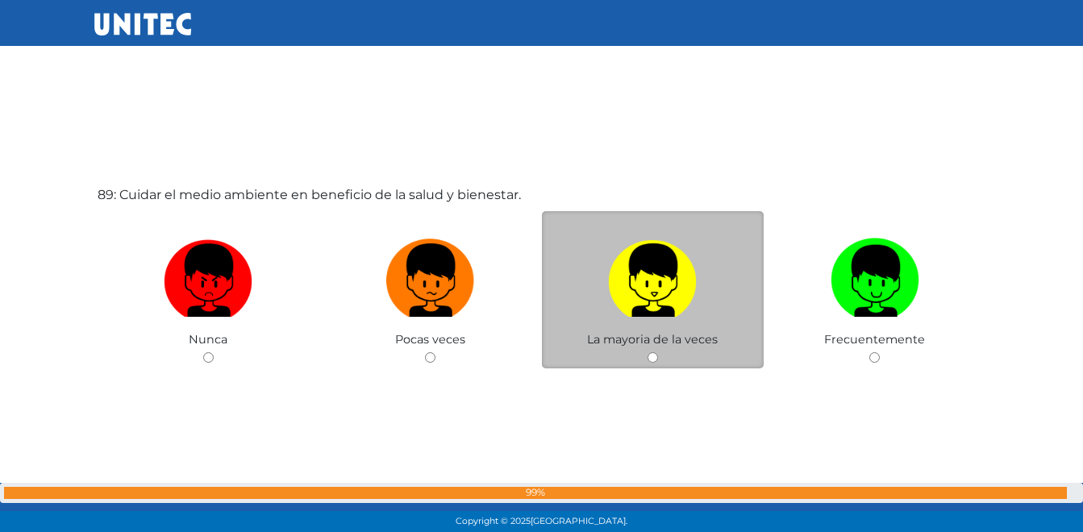
click at [667, 281] on img at bounding box center [652, 274] width 89 height 85
click at [658, 352] on input "radio" at bounding box center [652, 357] width 10 height 10
radio input "true"
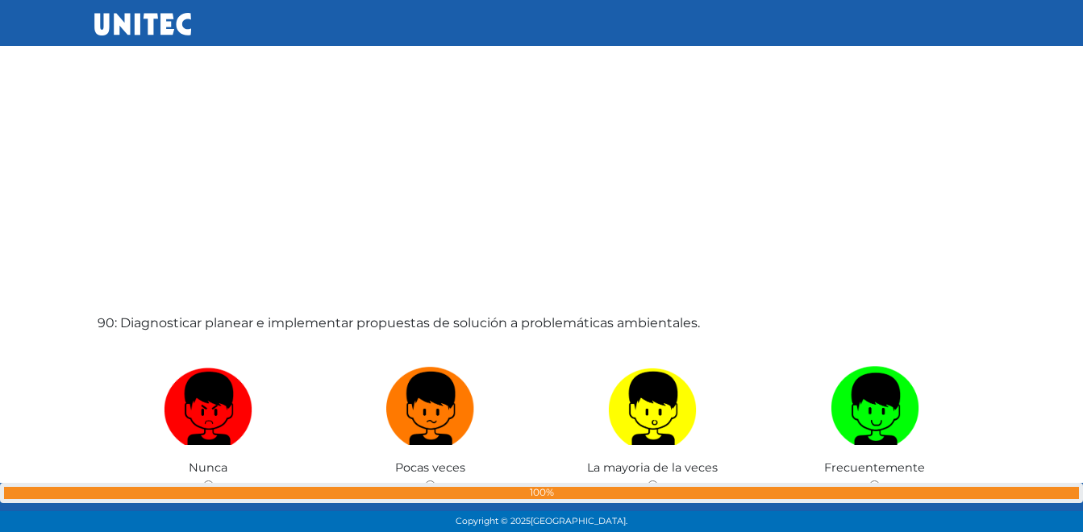
scroll to position [47291, 0]
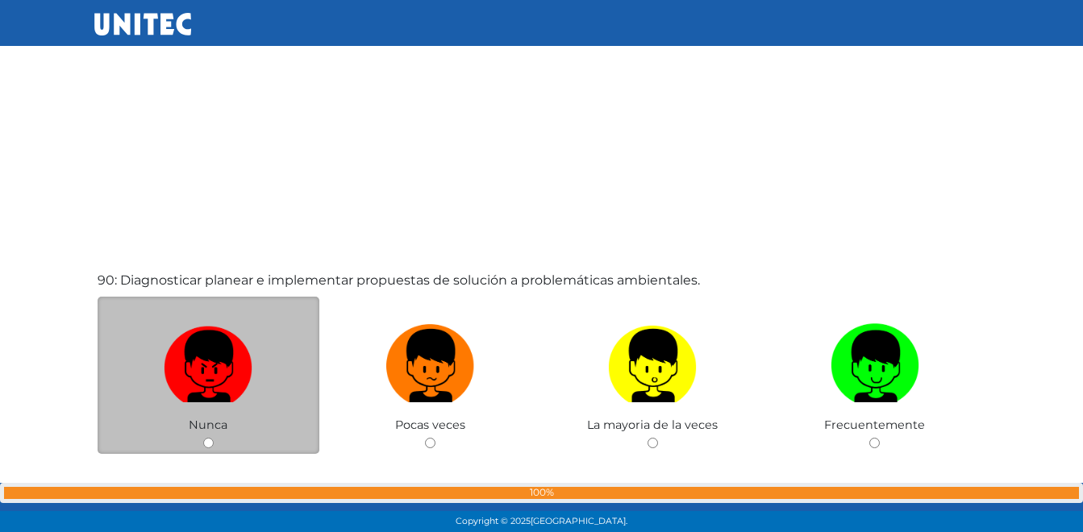
click at [223, 378] on img at bounding box center [208, 360] width 89 height 85
click at [214, 438] on input "radio" at bounding box center [208, 443] width 10 height 10
radio input "true"
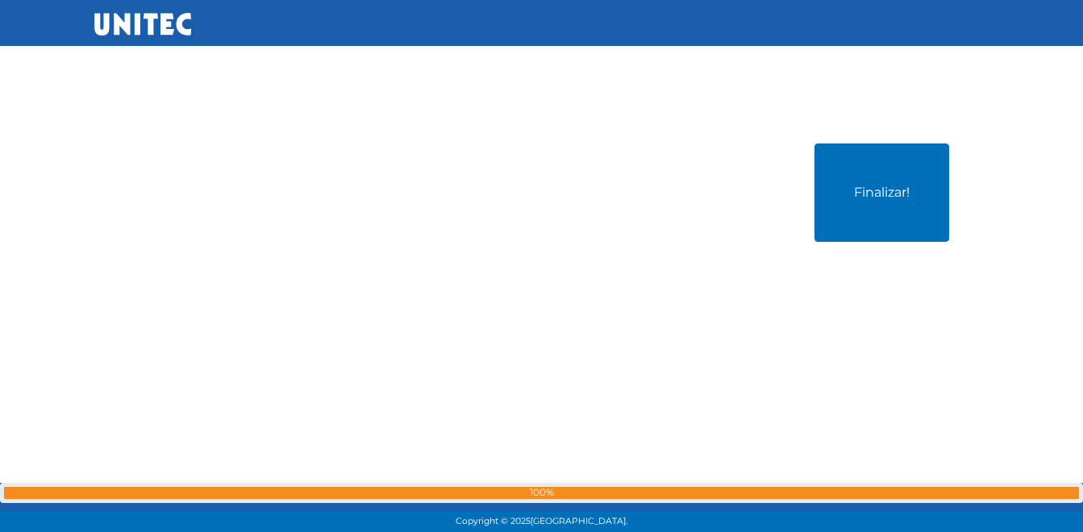
scroll to position [47961, 0]
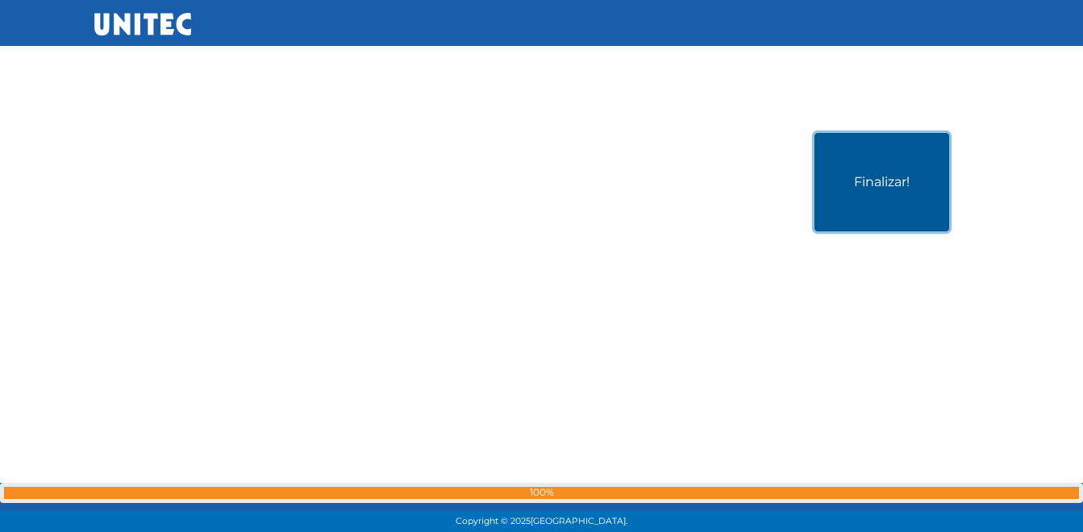
click at [868, 169] on button "Finalizar!" at bounding box center [881, 182] width 135 height 98
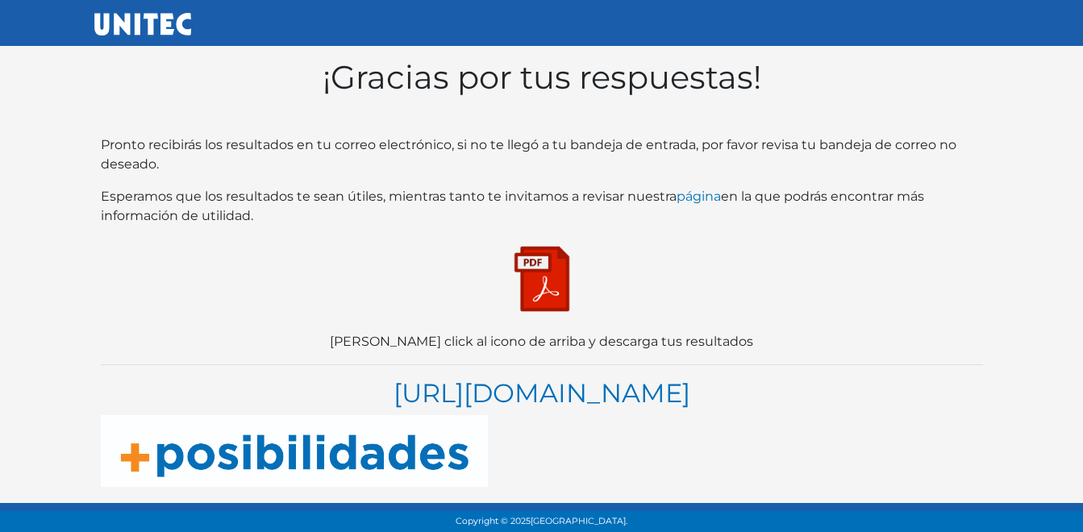
click at [547, 288] on img at bounding box center [541, 279] width 81 height 81
